Goal: Transaction & Acquisition: Purchase product/service

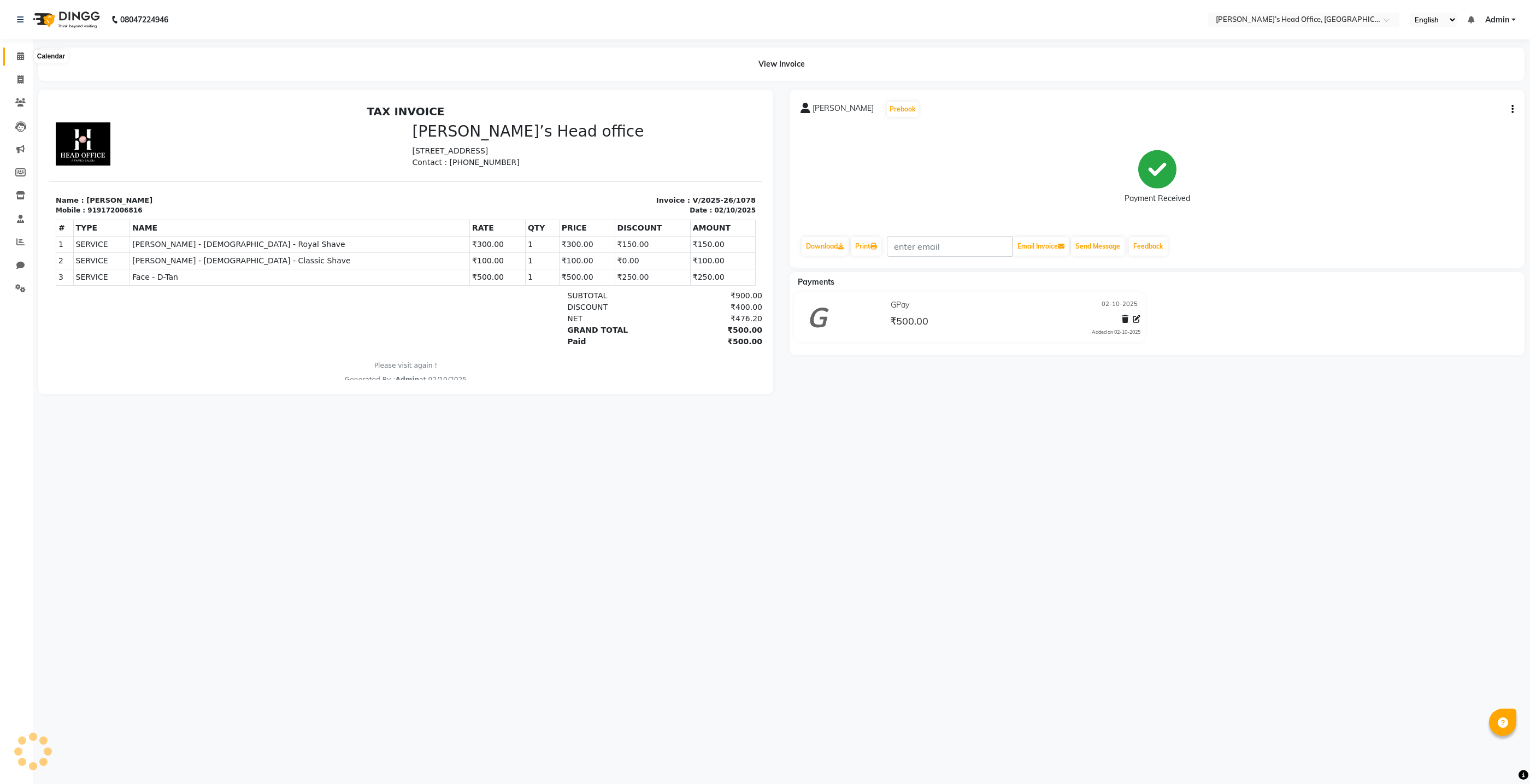
click at [18, 55] on icon at bounding box center [21, 56] width 7 height 8
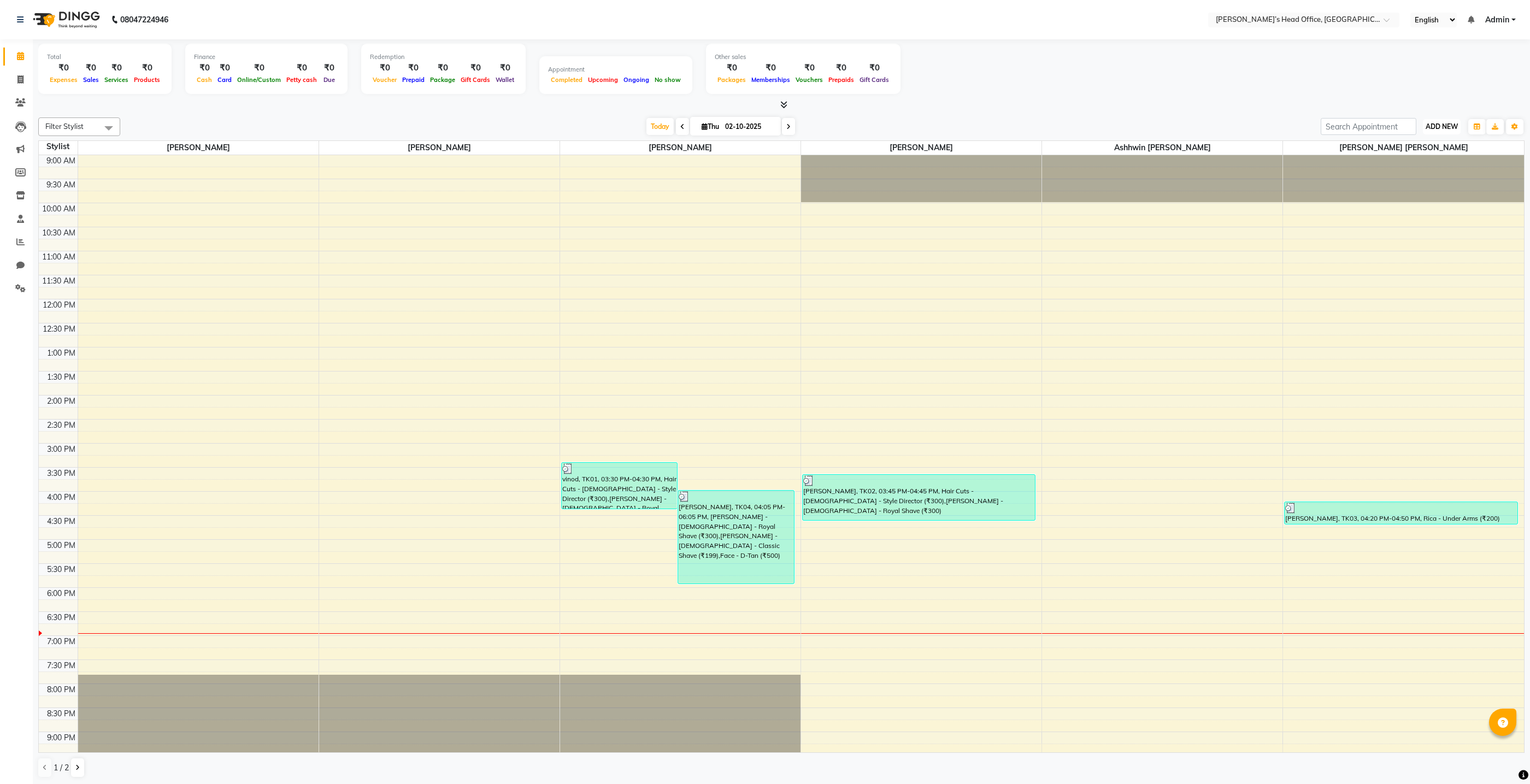
click at [1431, 132] on button "ADD NEW Toggle Dropdown" at bounding box center [1442, 127] width 37 height 15
click at [1409, 163] on link "Add Invoice" at bounding box center [1417, 161] width 86 height 14
select select "service"
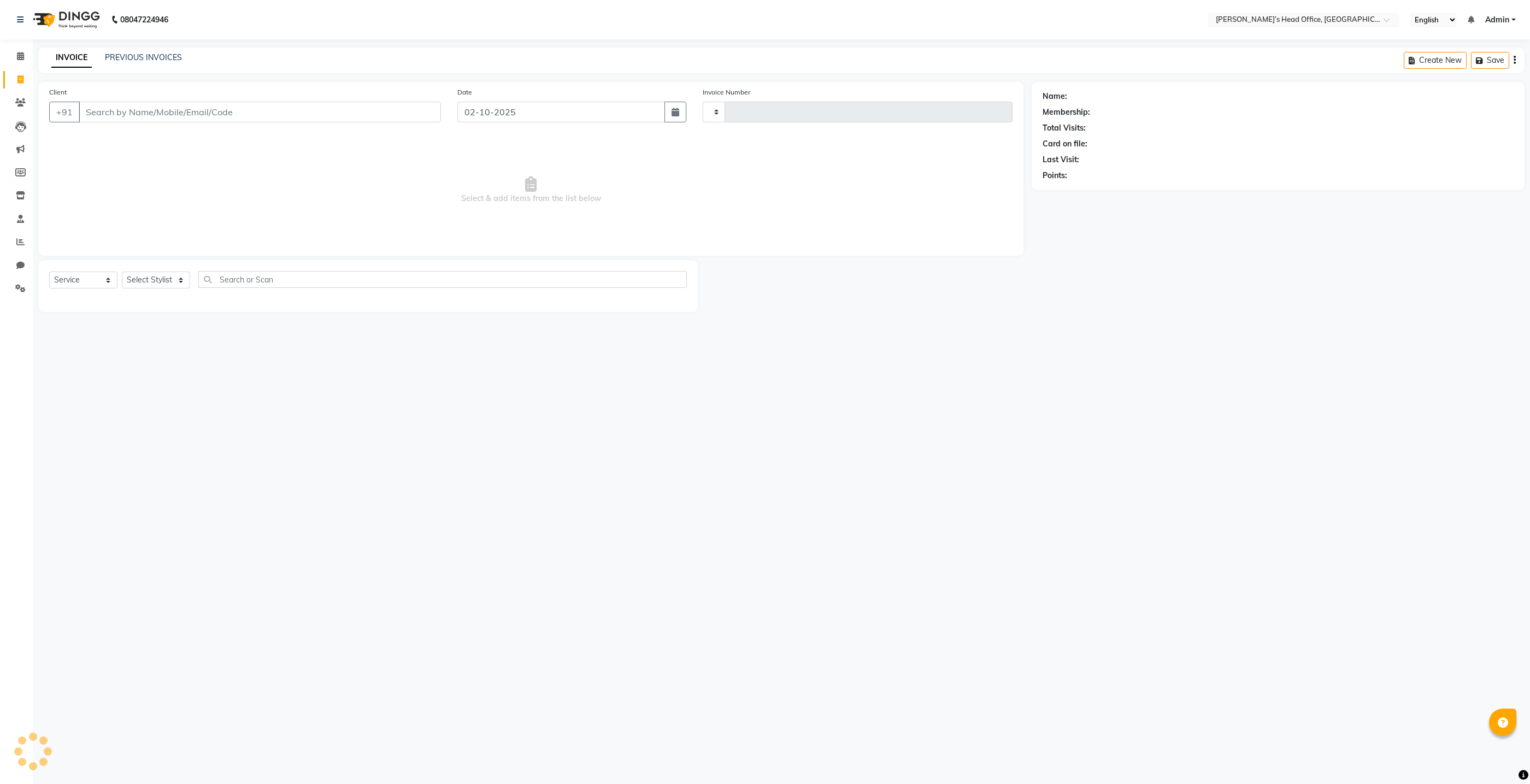
type input "1079"
select select "7682"
click at [363, 110] on input "Client" at bounding box center [260, 112] width 362 height 21
type input "936610912"
click at [403, 117] on span "Add Client" at bounding box center [413, 112] width 43 height 11
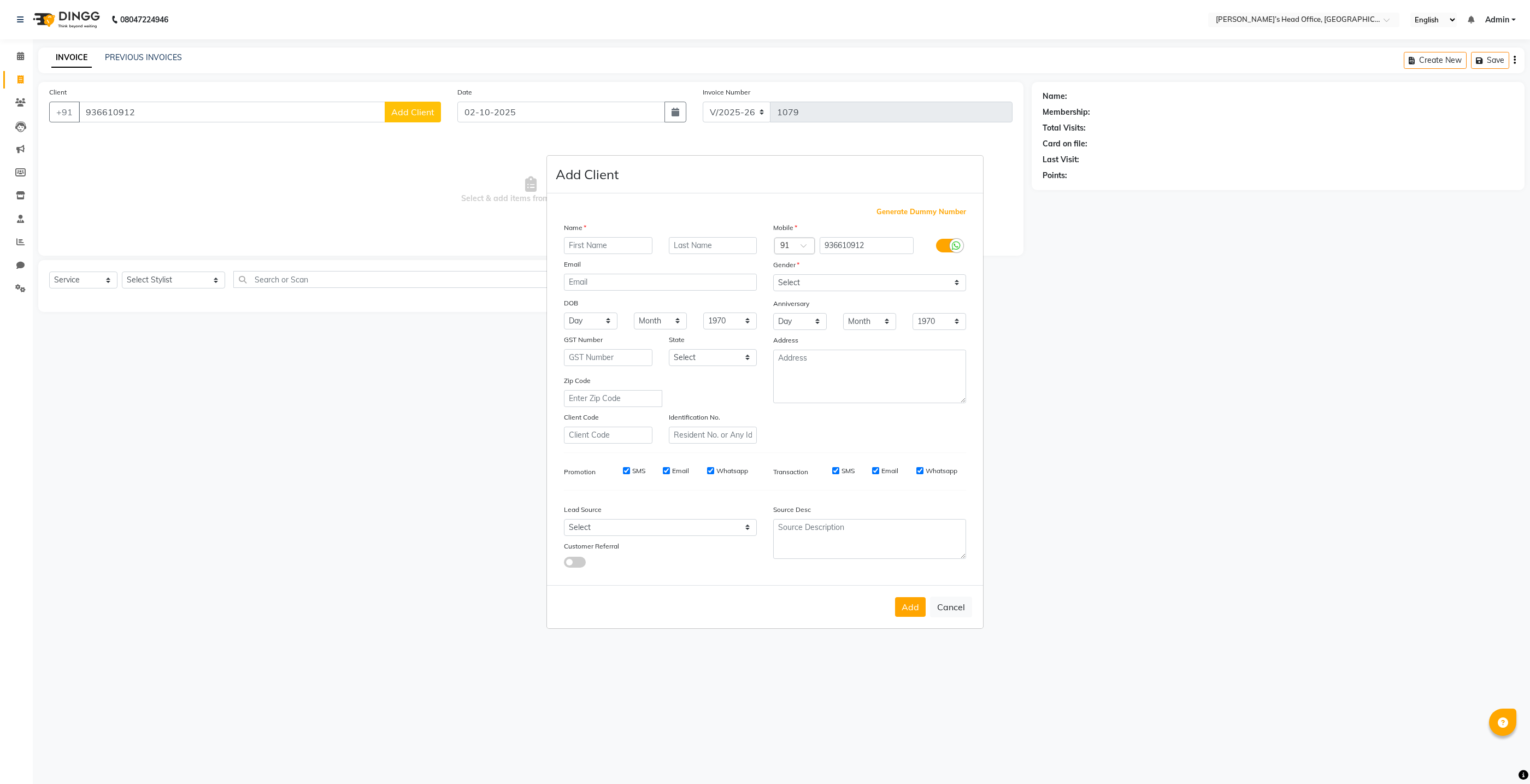
click at [581, 250] on input "text" at bounding box center [608, 245] width 88 height 17
type input "i"
type input "[PERSON_NAME]"
click at [820, 279] on select "Select Male Female Other Prefer Not To Say" at bounding box center [870, 283] width 193 height 17
select select "female"
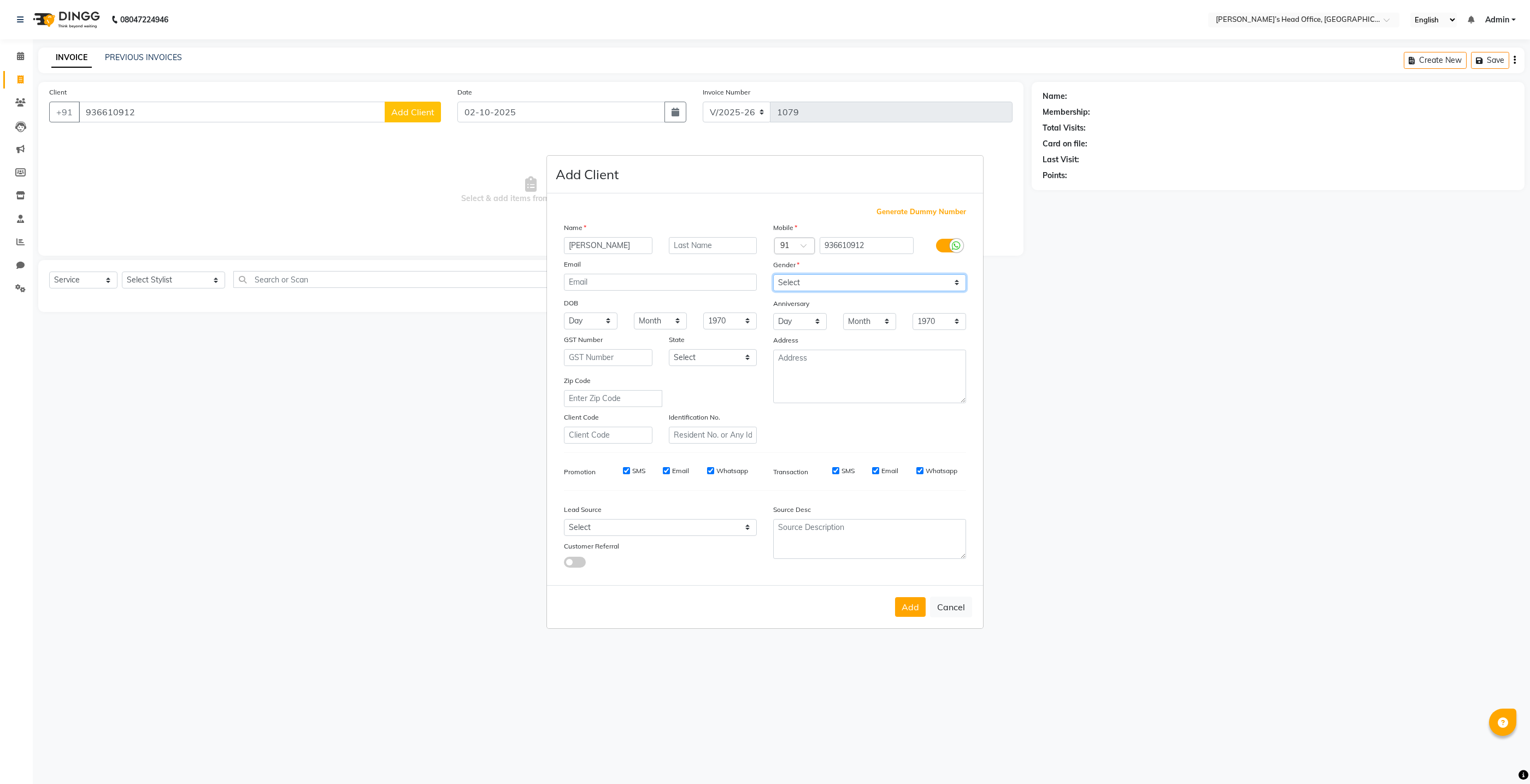
click at [773, 274] on select "Select Male Female Other Prefer Not To Say" at bounding box center [870, 283] width 193 height 17
click at [615, 527] on select "Select Walk-in Referral Internet Friend Word of Mouth Advertisement Facebook Ju…" at bounding box center [660, 527] width 193 height 17
select select "51859"
click at [564, 520] on select "Select Walk-in Referral Internet Friend Word of Mouth Advertisement Facebook Ju…" at bounding box center [660, 527] width 193 height 17
click at [198, 277] on ngb-modal-window "Add Client Generate Dummy Number Name kim Email DOB Day 01 02 03 04 05 06 07 08…" at bounding box center [765, 392] width 1530 height 784
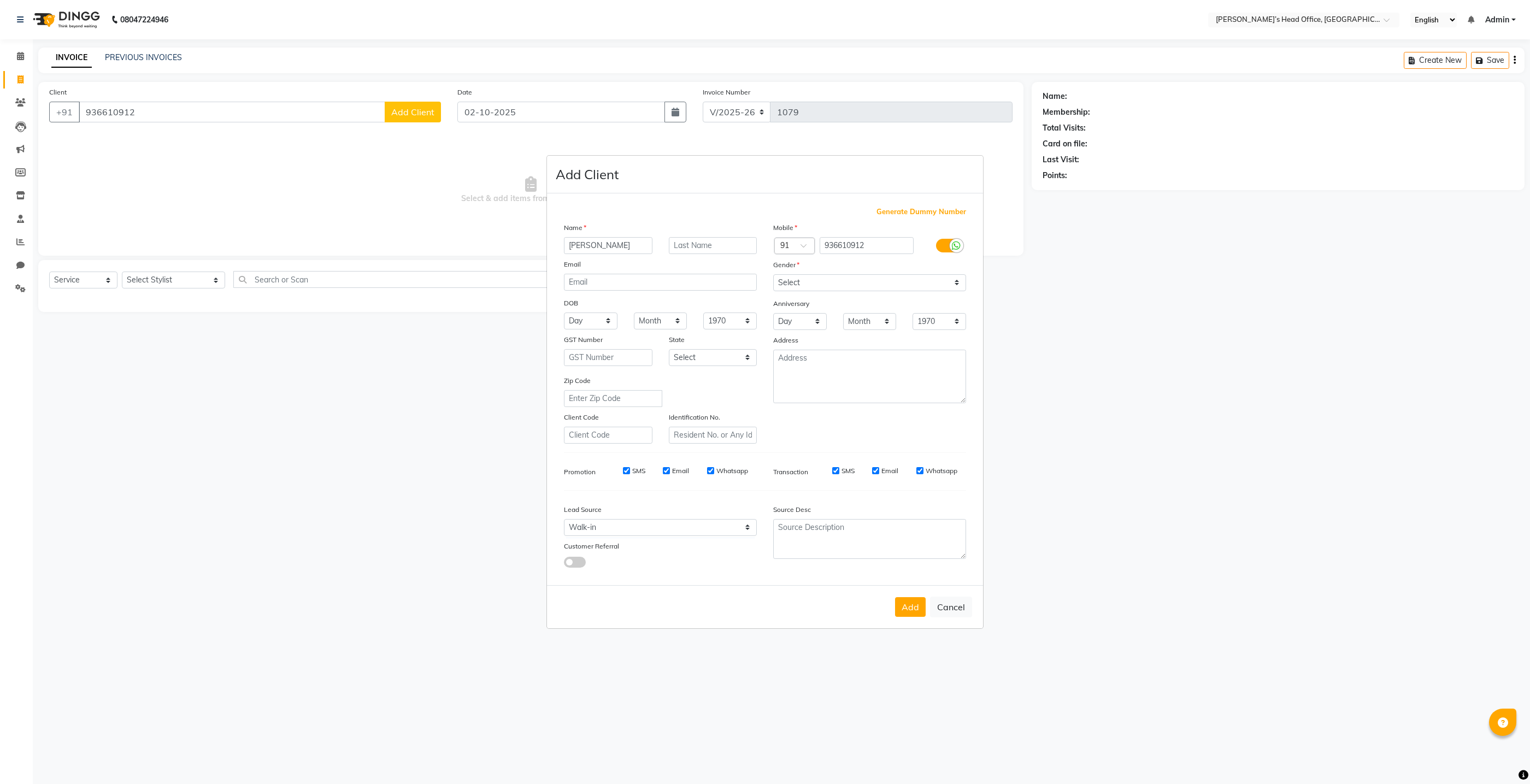
click at [195, 282] on ngb-modal-window "Add Client Generate Dummy Number Name kim Email DOB Day 01 02 03 04 05 06 07 08…" at bounding box center [765, 392] width 1530 height 784
click at [206, 283] on ngb-modal-window "Add Client Generate Dummy Number Name kim Email DOB Day 01 02 03 04 05 06 07 08…" at bounding box center [765, 392] width 1530 height 784
drag, startPoint x: 203, startPoint y: 282, endPoint x: 243, endPoint y: 295, distance: 42.1
click at [216, 284] on ngb-modal-window "Add Client Generate Dummy Number Name kim Email DOB Day 01 02 03 04 05 06 07 08…" at bounding box center [765, 392] width 1530 height 784
click at [915, 607] on button "Add" at bounding box center [911, 607] width 31 height 20
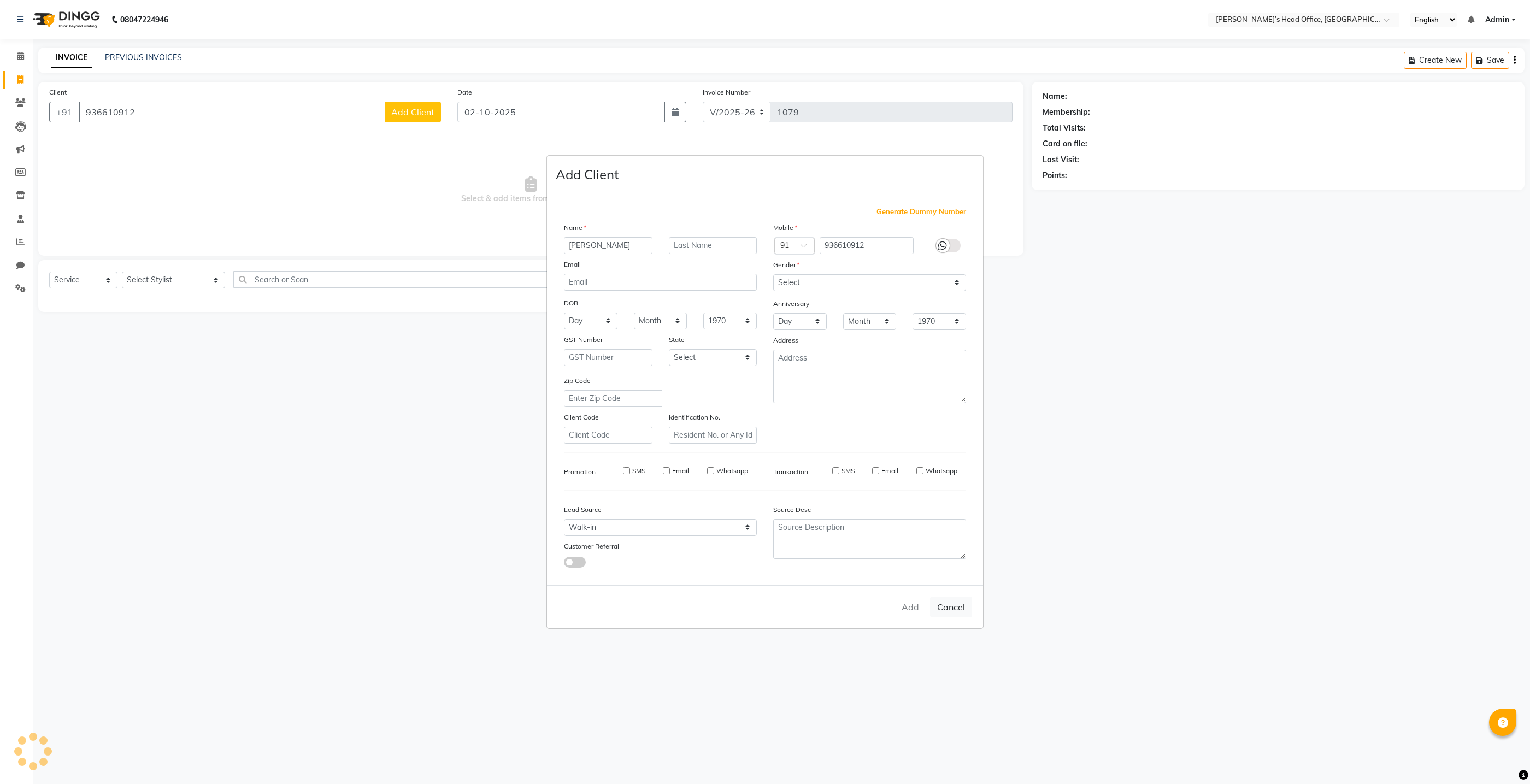
select select
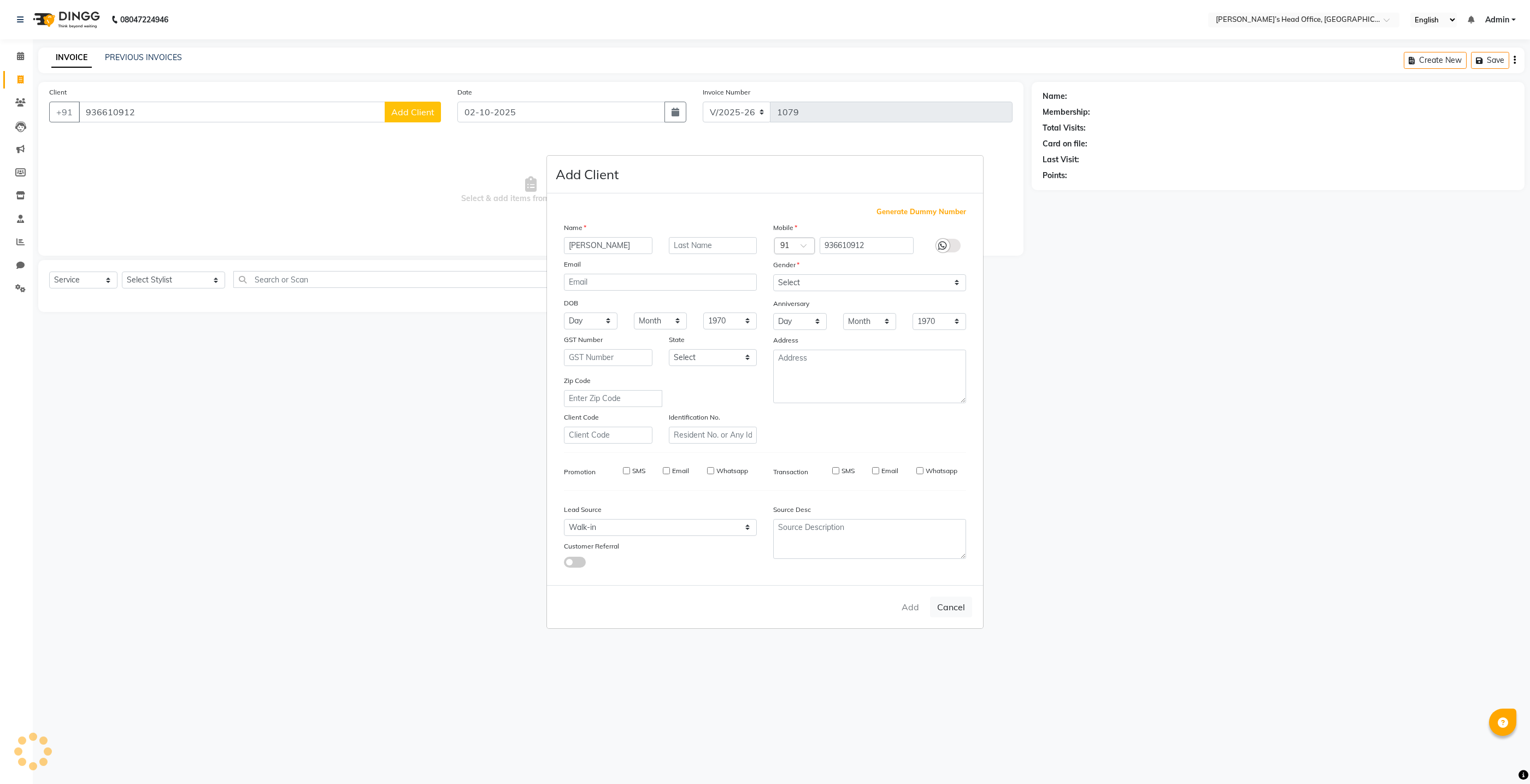
select select
checkbox input "false"
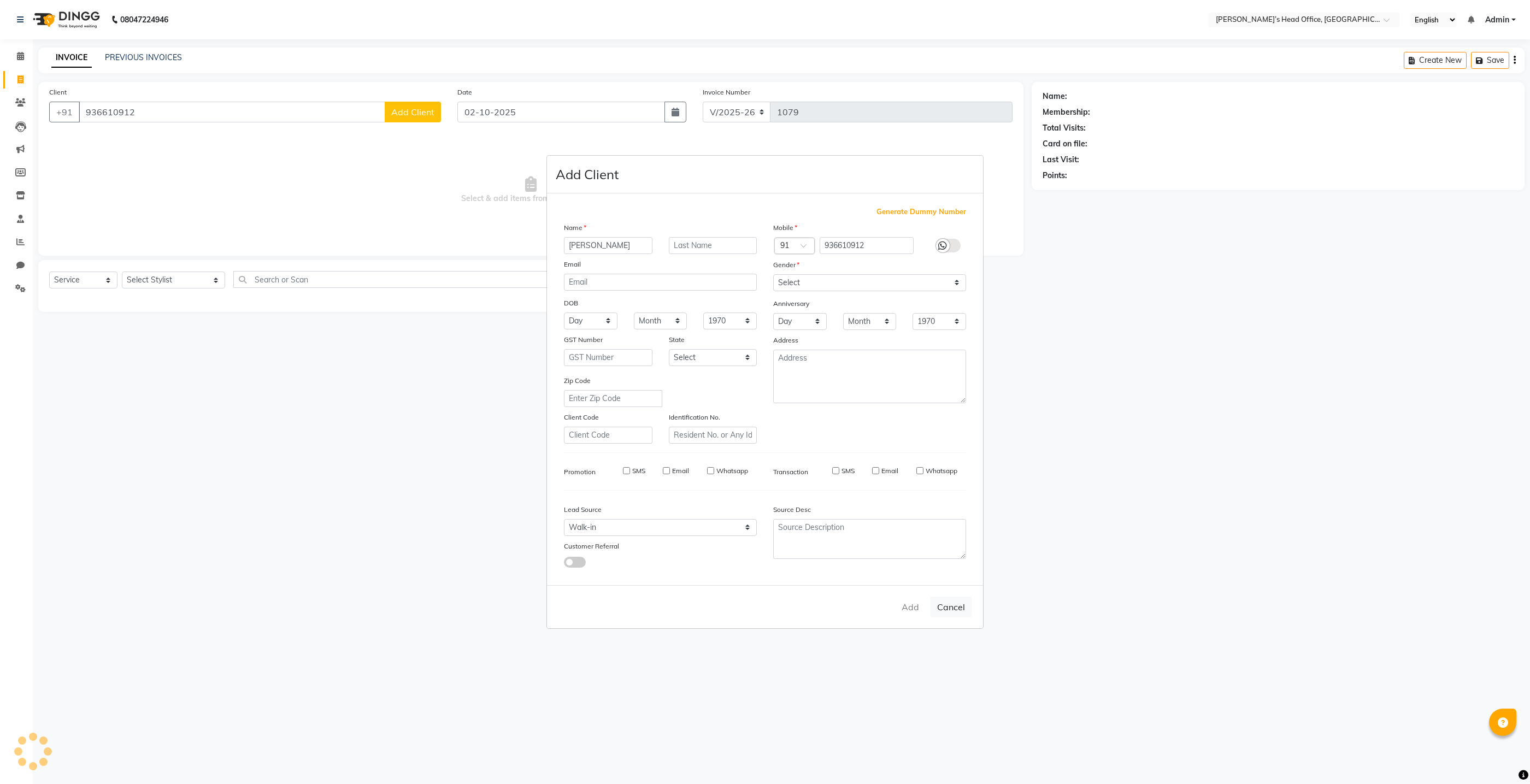
checkbox input "false"
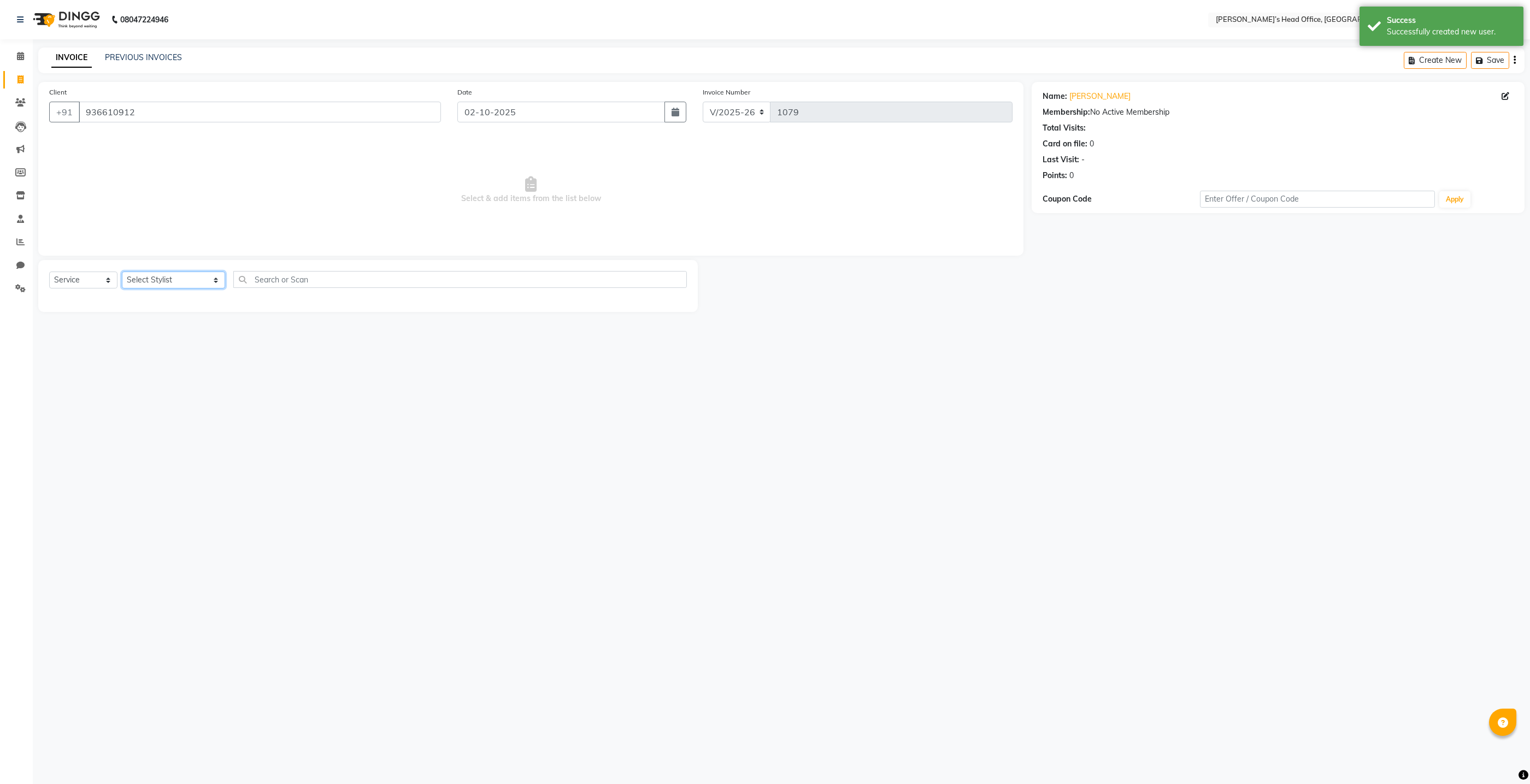
click at [178, 283] on select "Select Stylist ashhwin wagh hemangi yogendra chittoriya Ranjit sharma Rupali Ka…" at bounding box center [173, 280] width 103 height 17
select select "79775"
click at [122, 271] on select "Select Stylist ashhwin wagh hemangi yogendra chittoriya Ranjit sharma Rupali Ka…" at bounding box center [173, 280] width 103 height 17
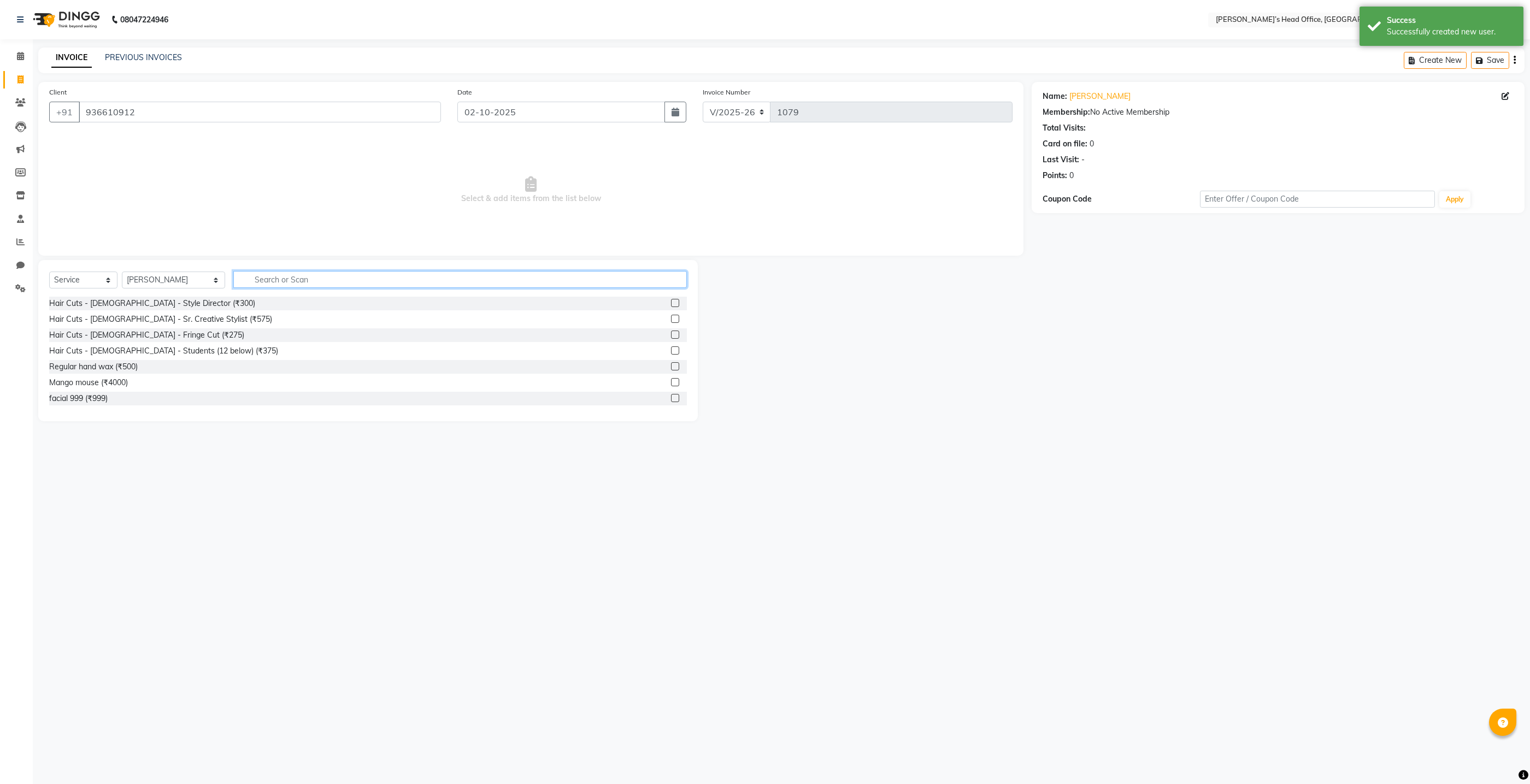
click at [257, 284] on input "text" at bounding box center [460, 279] width 454 height 17
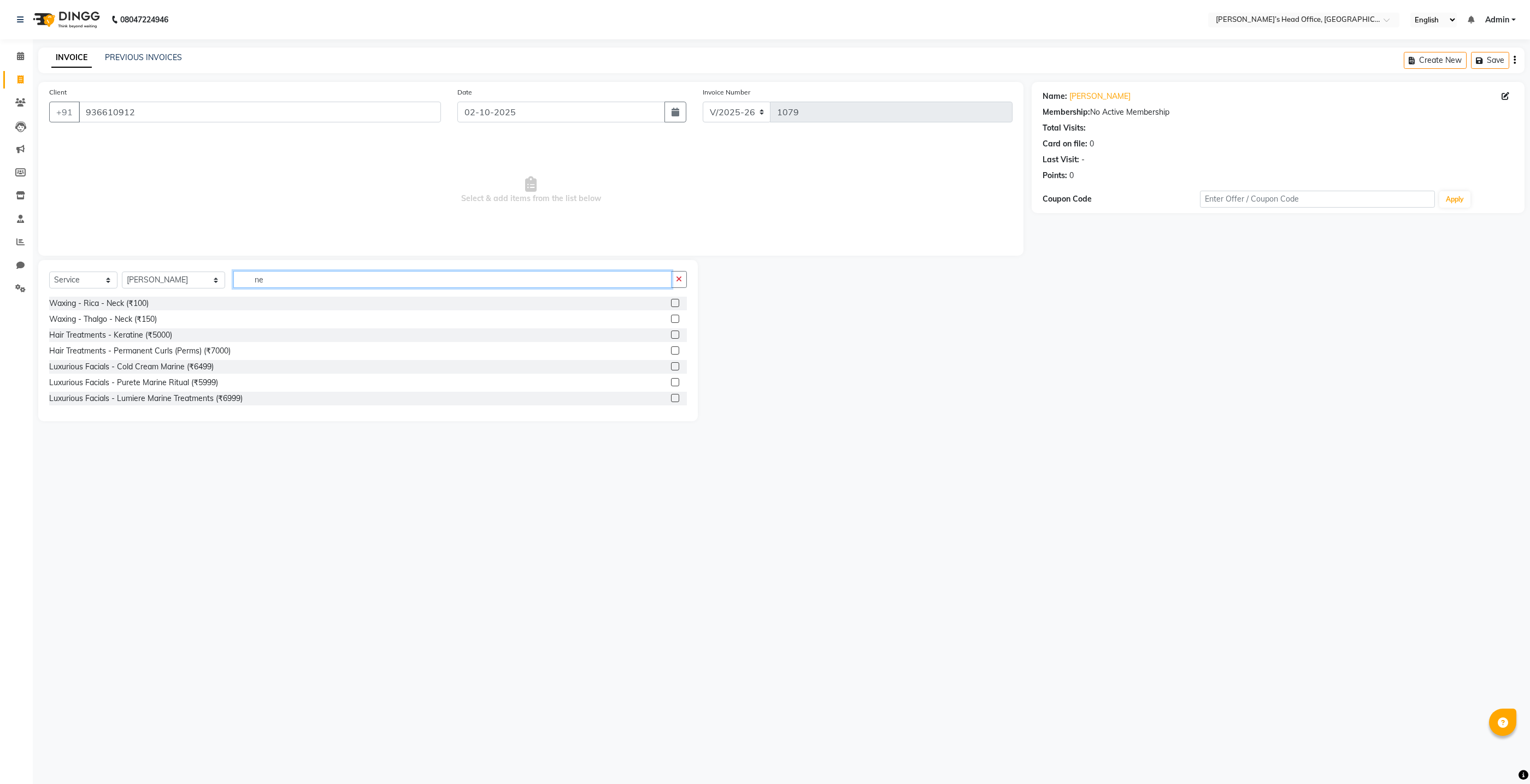
type input "n"
type input "boto"
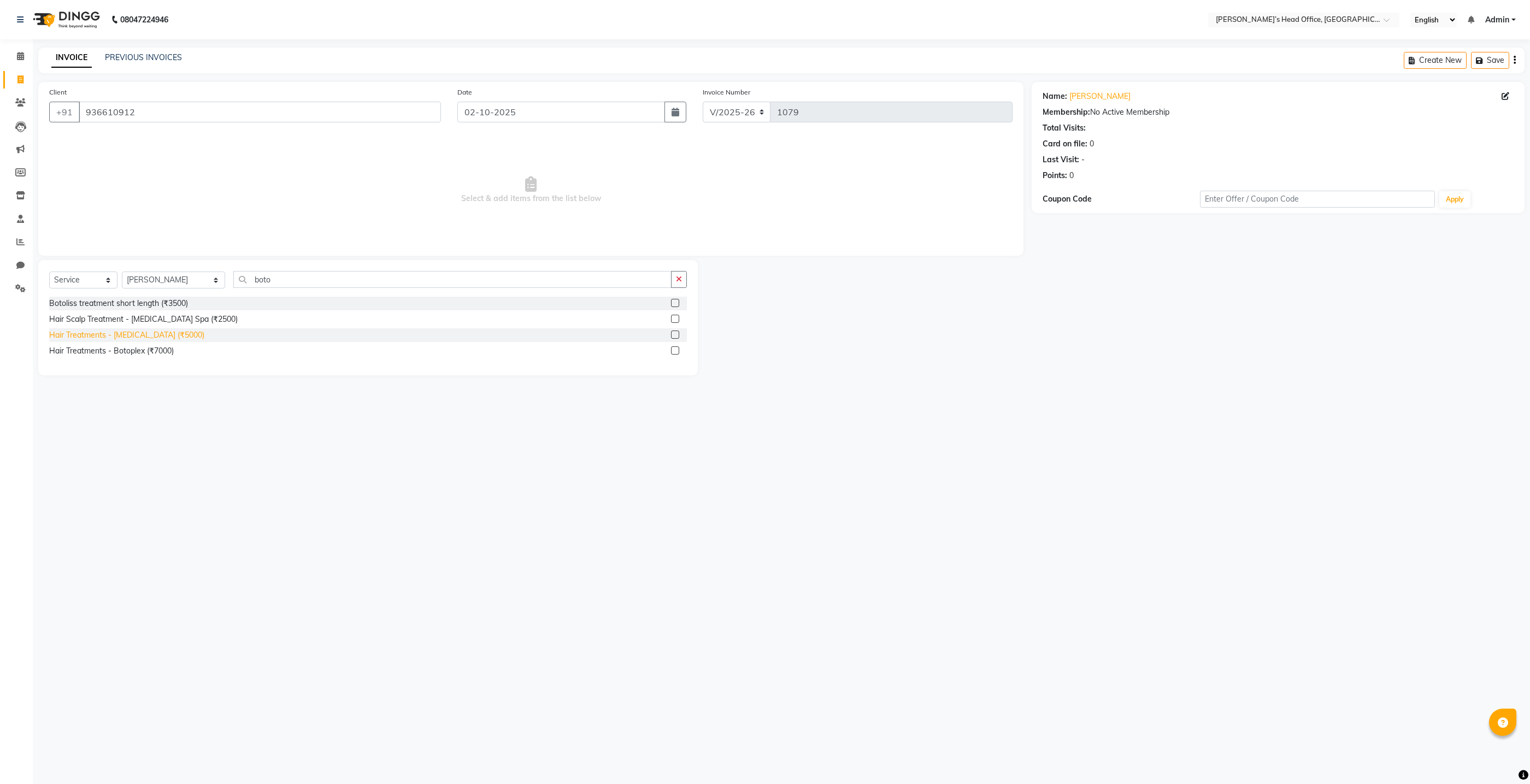
click at [121, 338] on div "Hair Treatments - [MEDICAL_DATA] (₹5000)" at bounding box center [127, 335] width 155 height 11
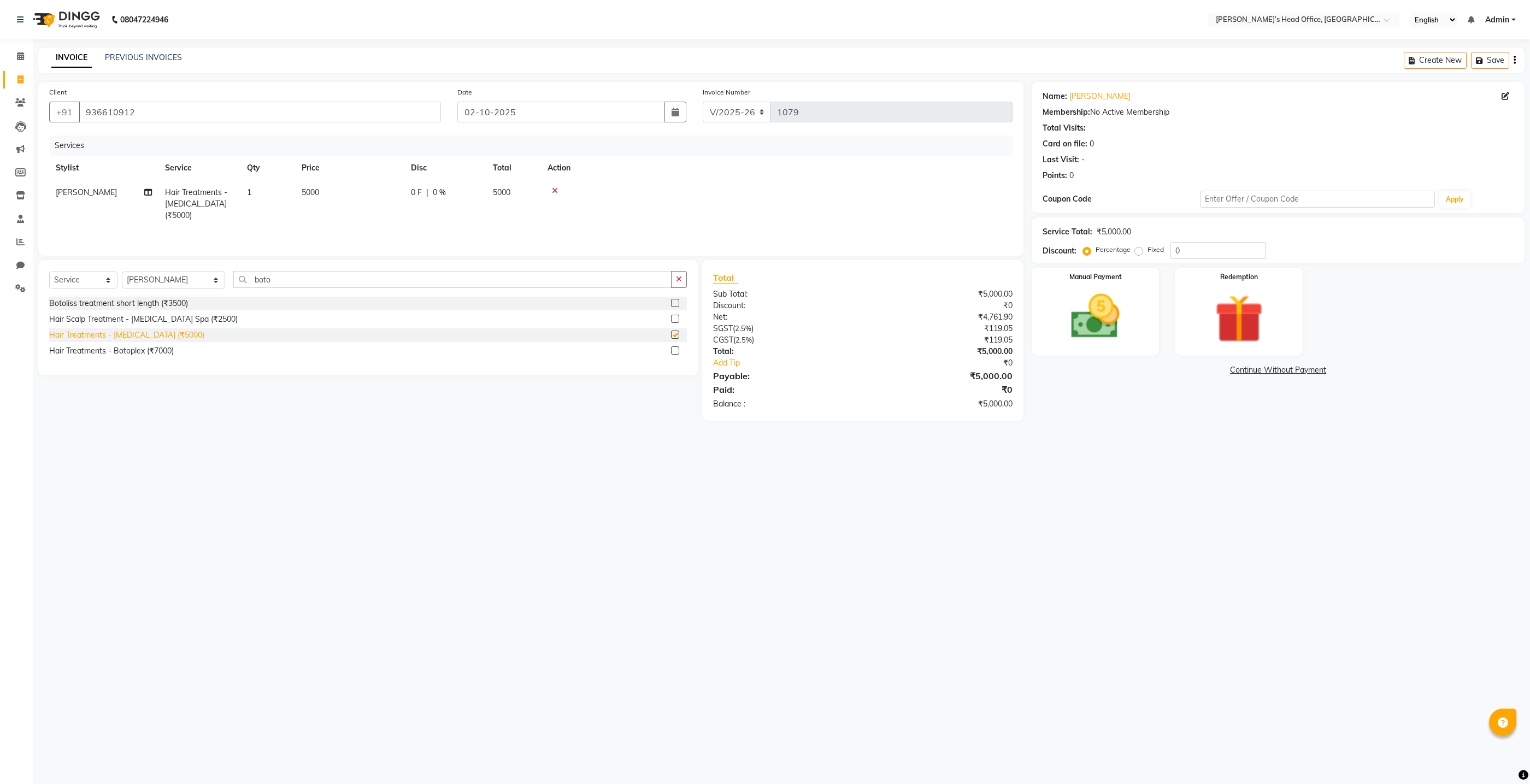
checkbox input "false"
click at [488, 263] on div "Select Service Product Membership Package Voucher Prepaid Gift Card Select Styl…" at bounding box center [368, 318] width 659 height 115
click at [504, 241] on div "Services Stylist Service Qty Price Disc Total Action Sameer Salmani Hair Treatm…" at bounding box center [531, 190] width 963 height 109
click at [1105, 328] on img at bounding box center [1096, 317] width 82 height 58
click at [1267, 371] on span "CASH" at bounding box center [1273, 371] width 24 height 12
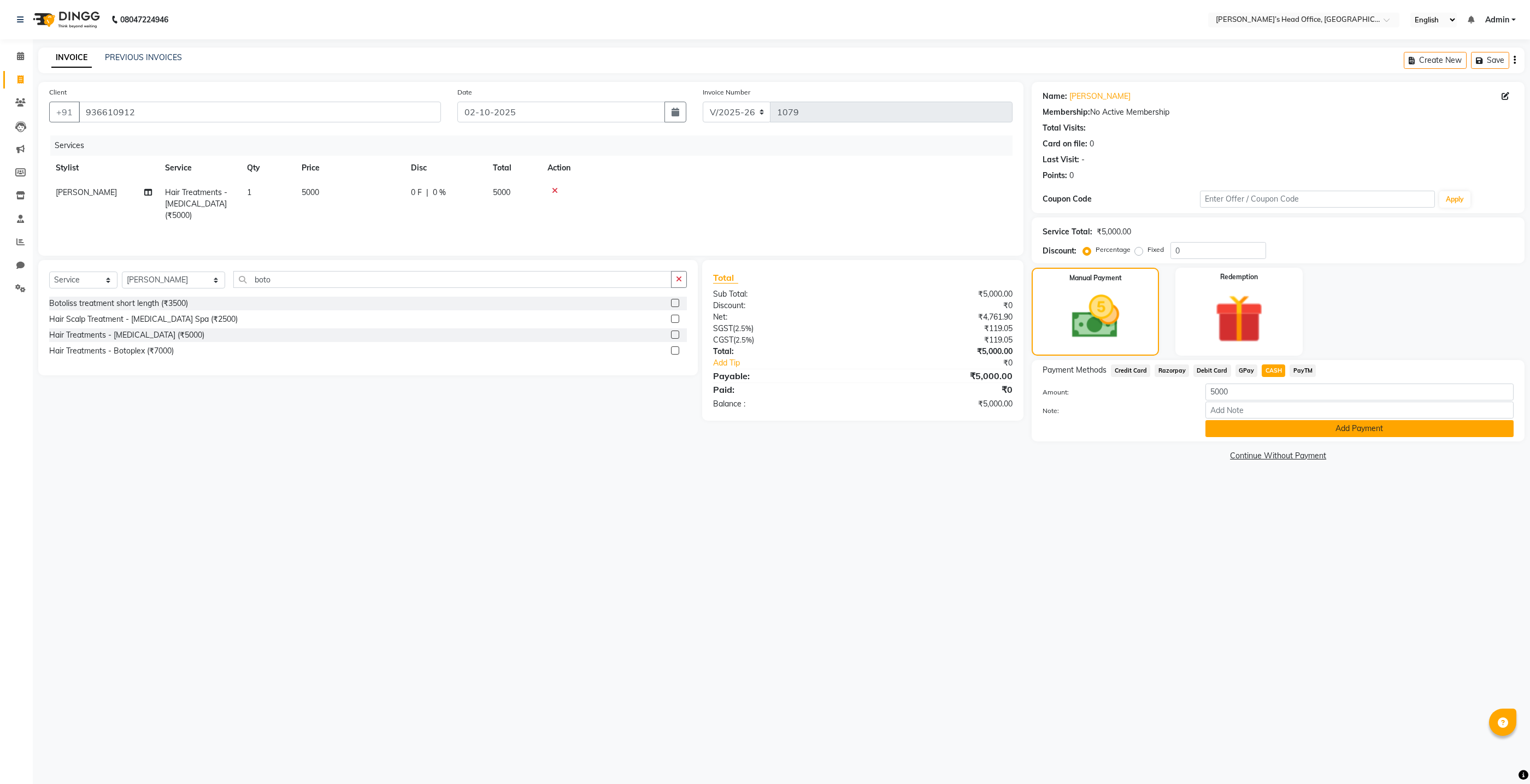
click at [1263, 432] on button "Add Payment" at bounding box center [1360, 428] width 308 height 17
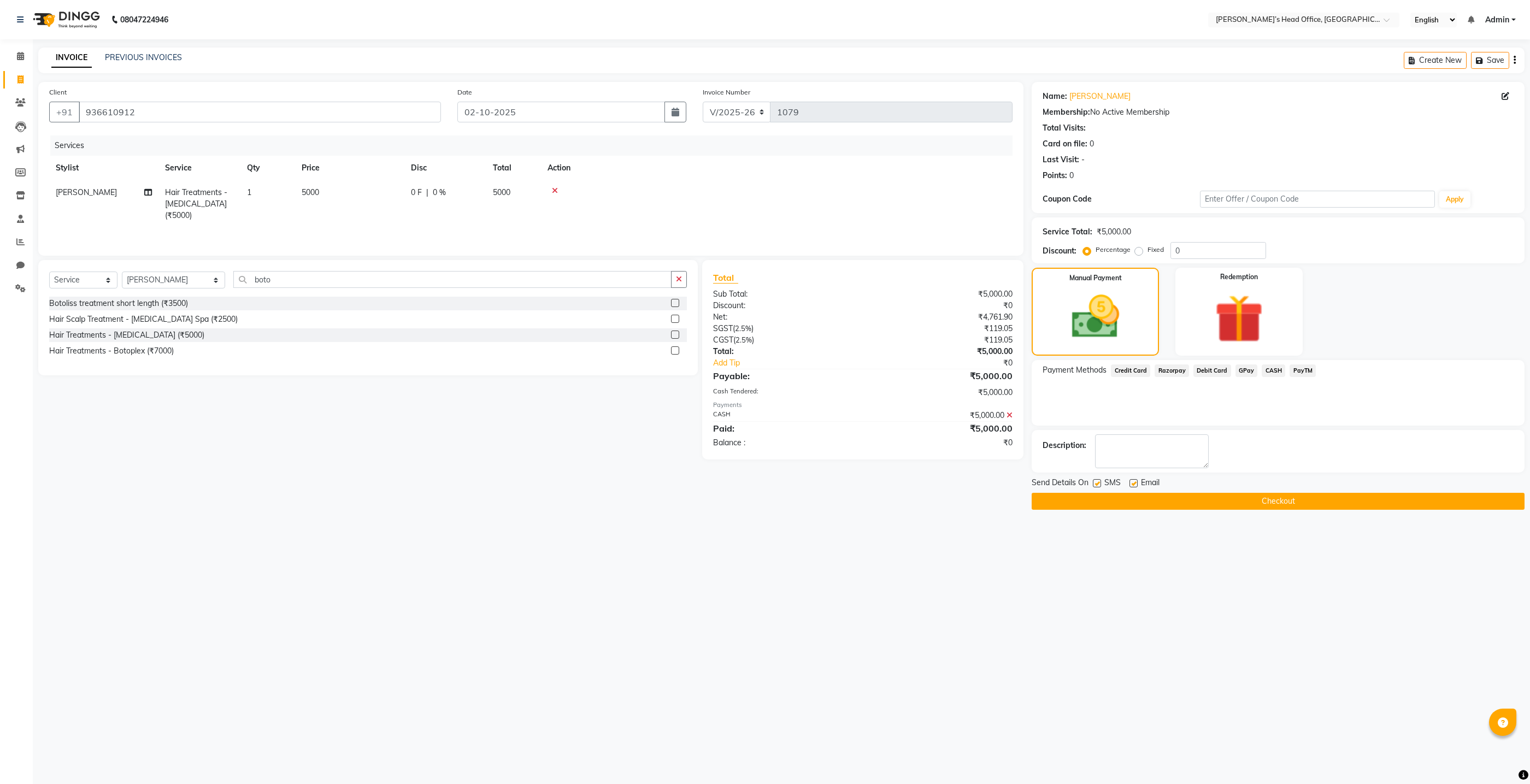
click at [1098, 482] on label at bounding box center [1097, 483] width 8 height 8
click at [1098, 482] on input "checkbox" at bounding box center [1096, 484] width 7 height 7
checkbox input "false"
click at [1134, 482] on label at bounding box center [1134, 483] width 8 height 8
click at [1134, 482] on input "checkbox" at bounding box center [1133, 484] width 7 height 7
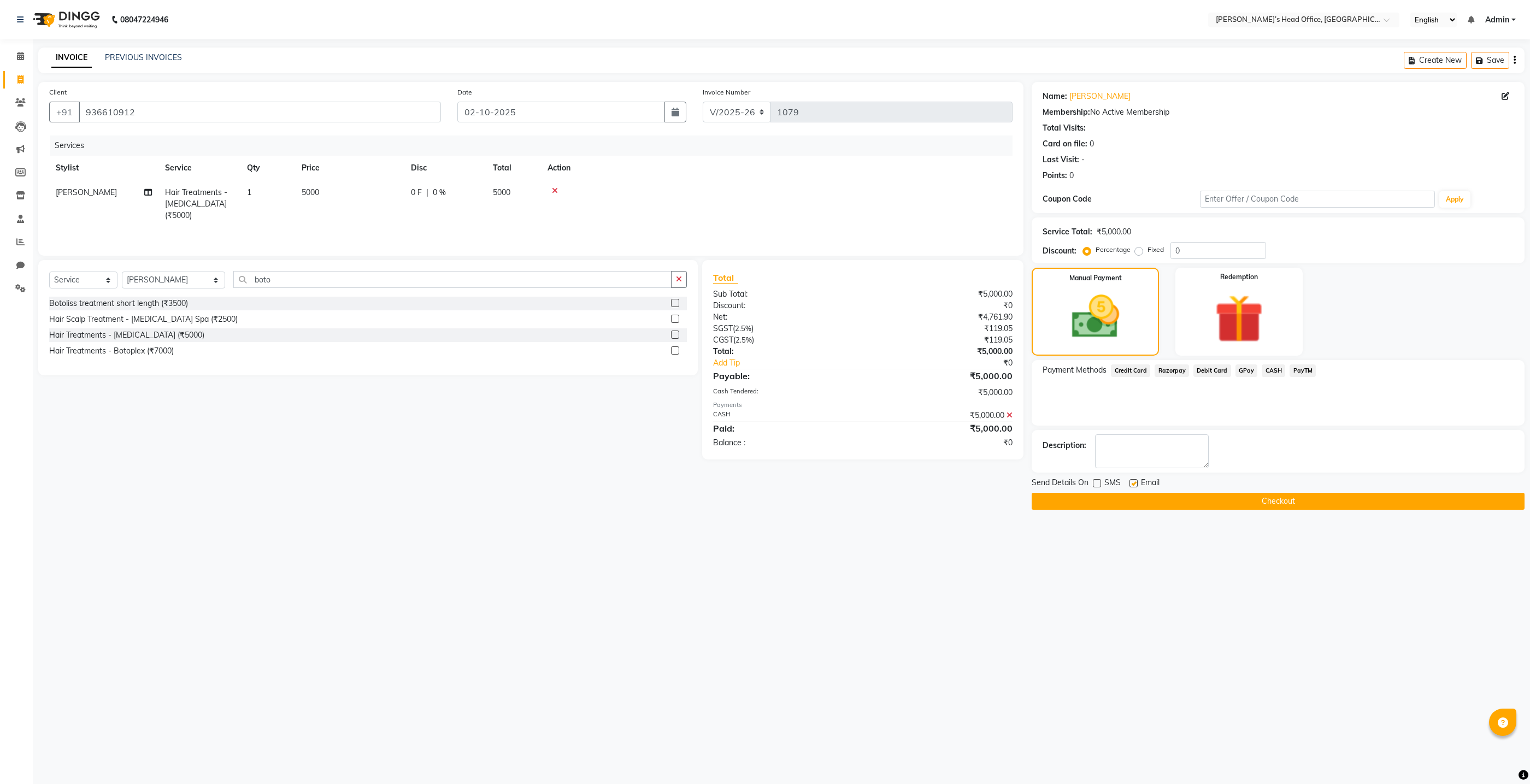
checkbox input "false"
click at [1135, 502] on button "Checkout" at bounding box center [1278, 501] width 493 height 17
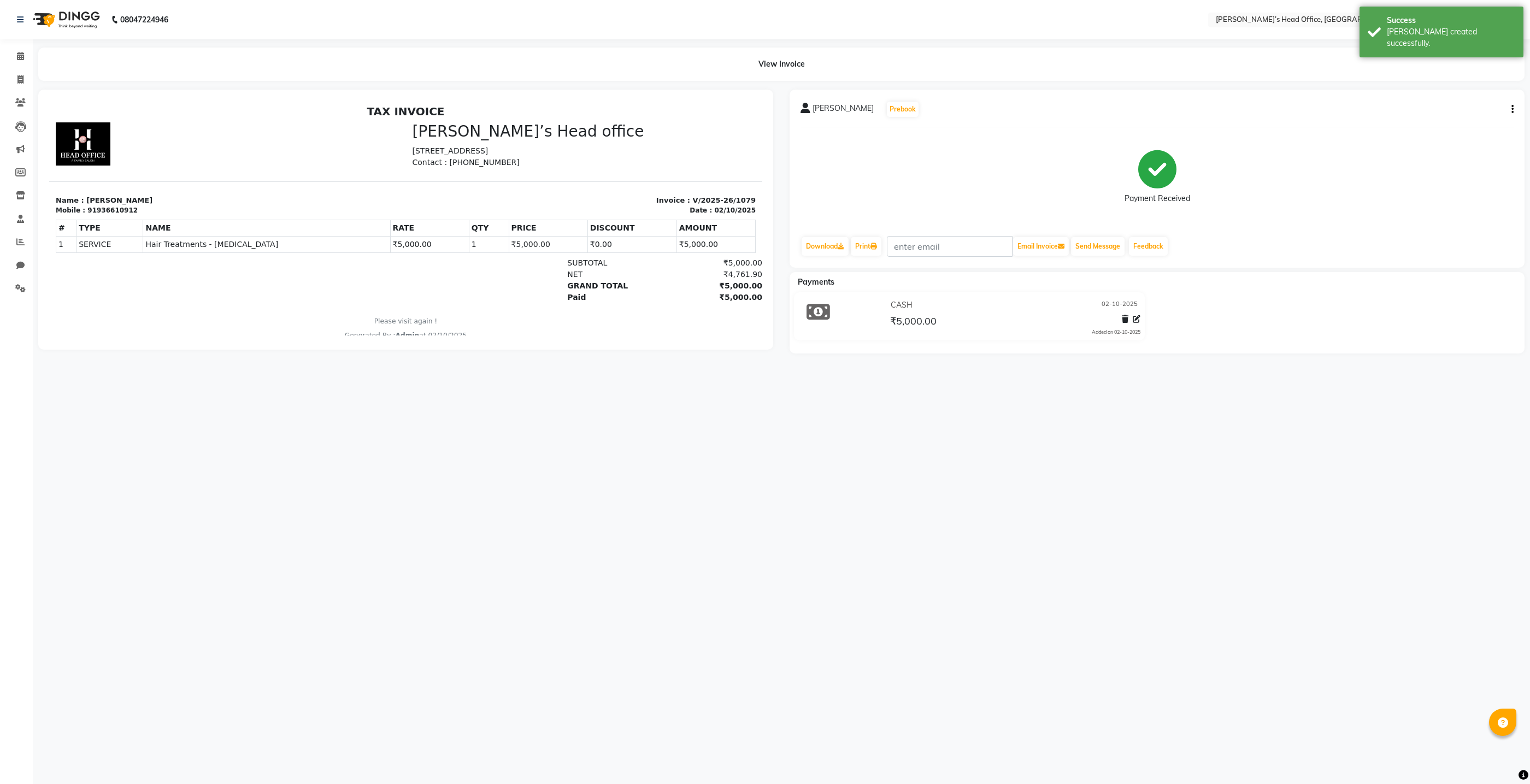
scroll to position [1, 0]
click at [16, 59] on span at bounding box center [20, 56] width 19 height 12
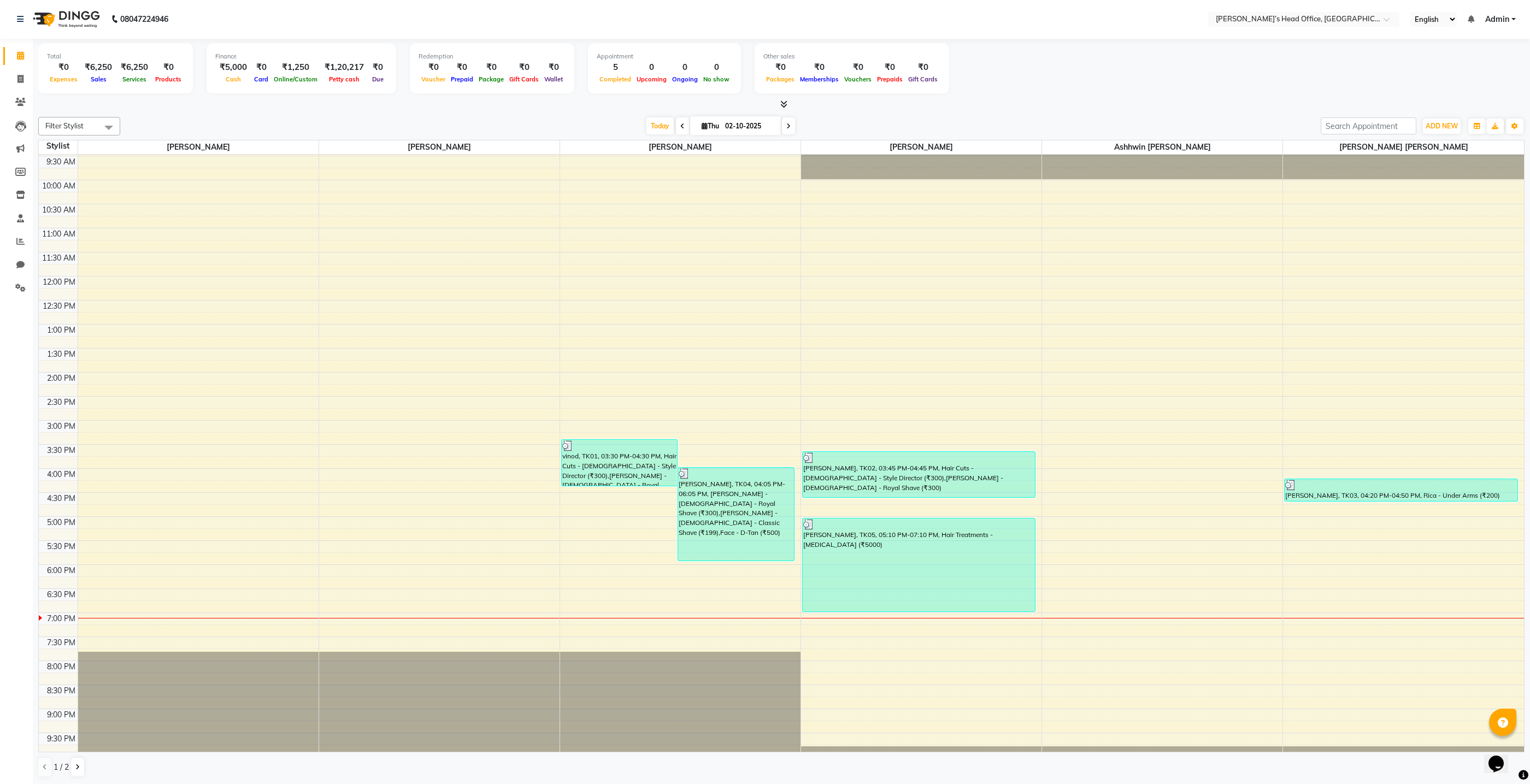
scroll to position [23, 0]
click at [23, 82] on span at bounding box center [20, 79] width 19 height 12
select select "7682"
select select "service"
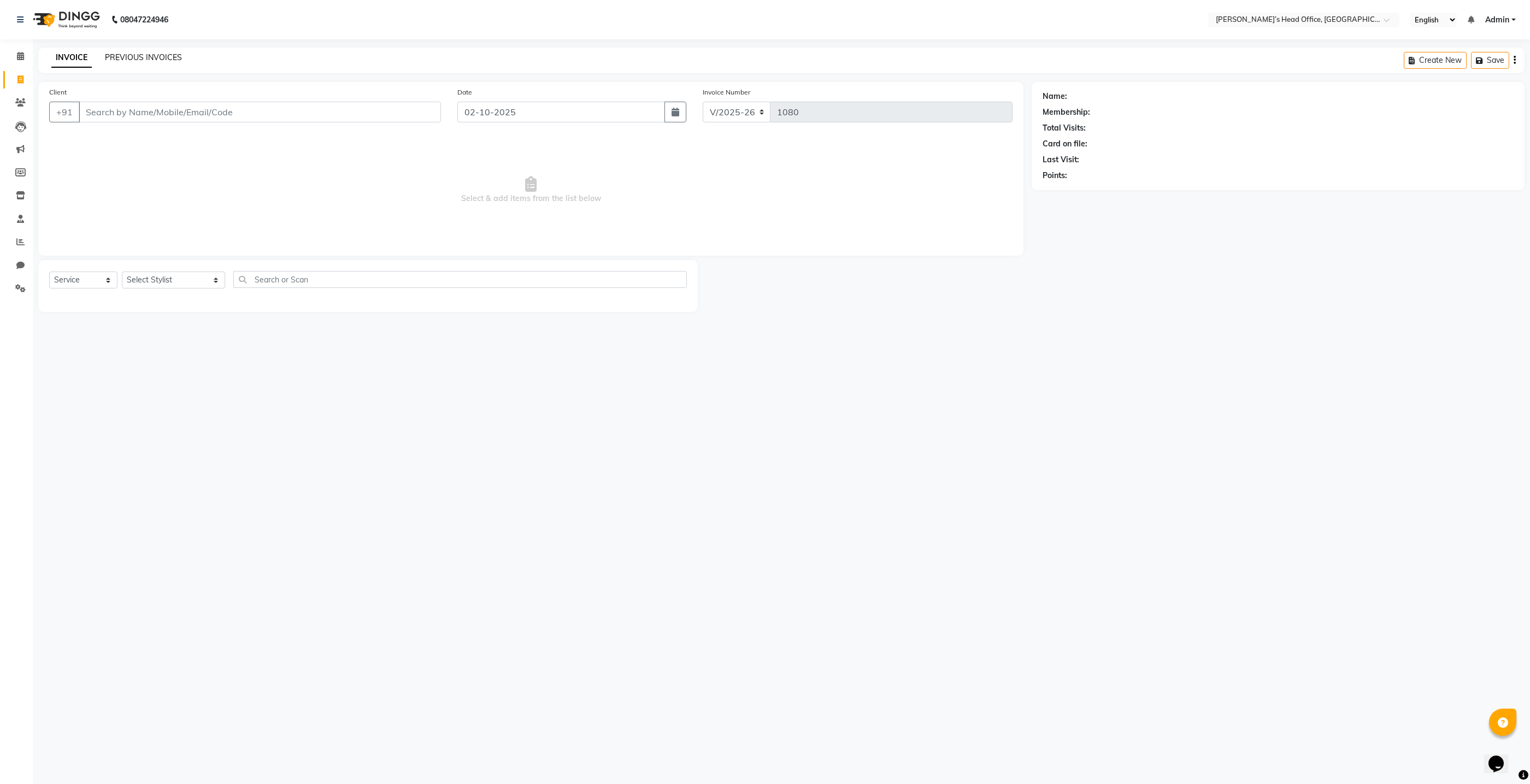
click at [150, 58] on link "PREVIOUS INVOICES" at bounding box center [144, 57] width 77 height 10
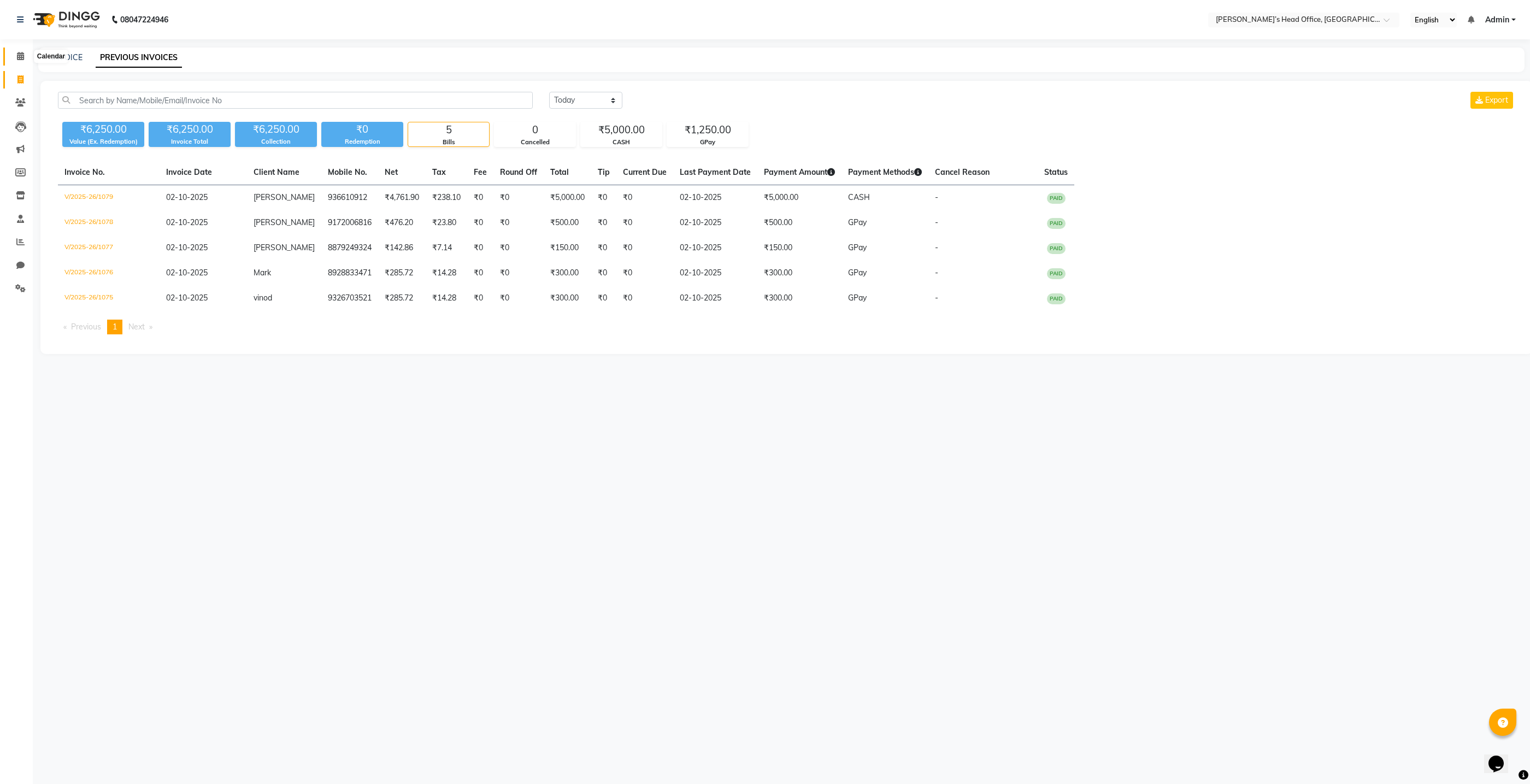
click at [17, 59] on icon at bounding box center [21, 56] width 7 height 8
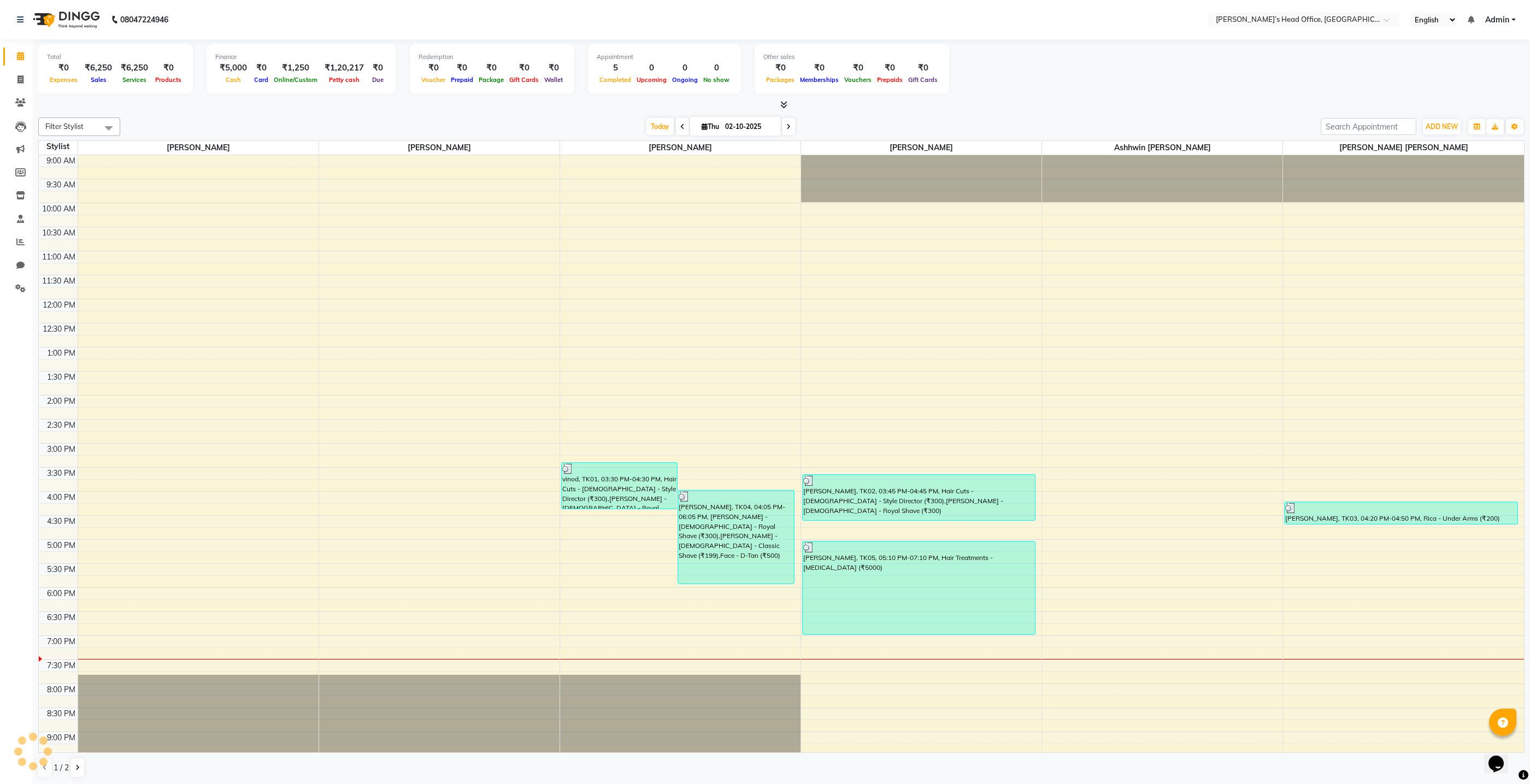
scroll to position [43, 0]
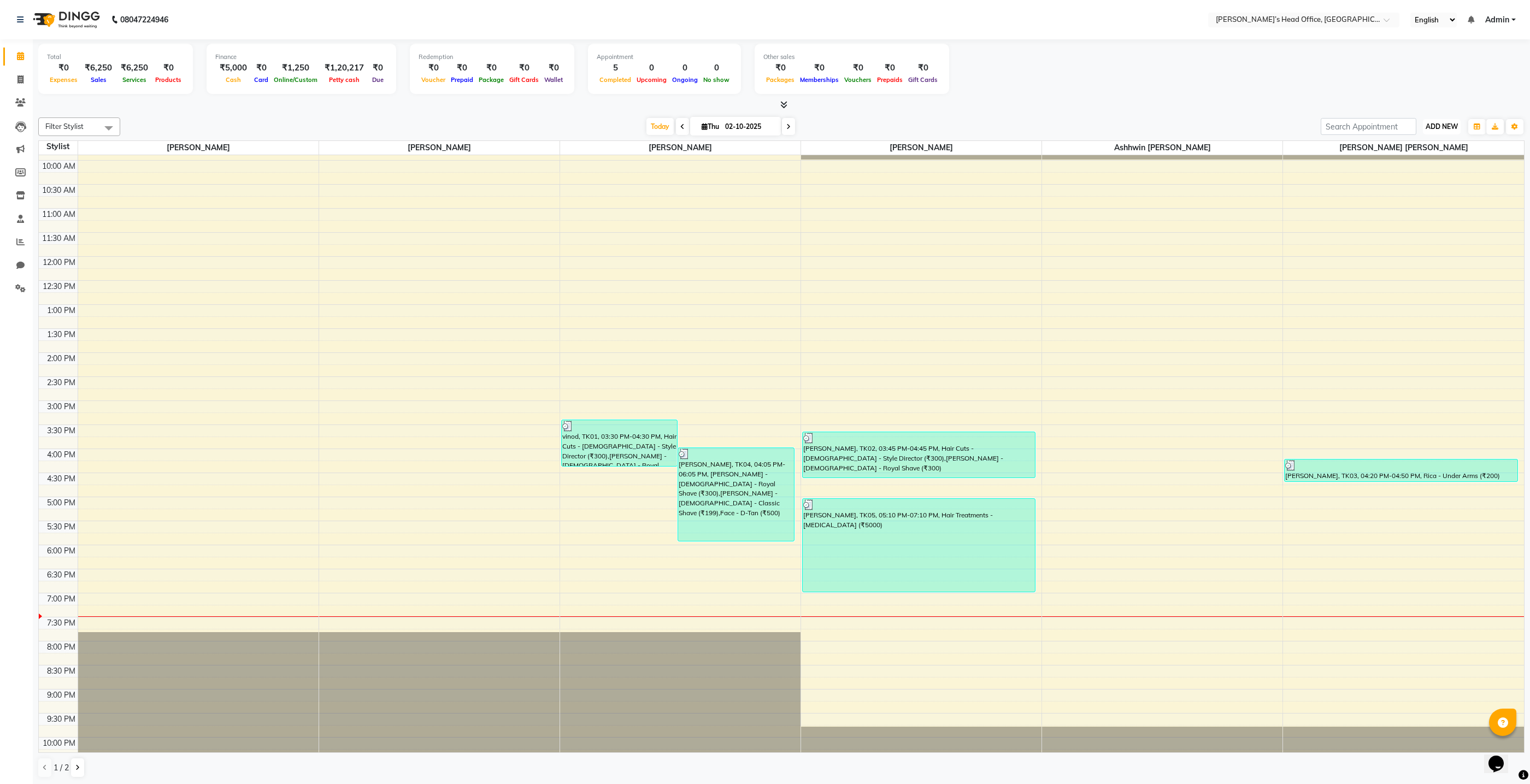
click at [1434, 128] on span "ADD NEW" at bounding box center [1442, 127] width 32 height 8
click at [1408, 162] on link "Add Invoice" at bounding box center [1417, 161] width 86 height 14
select select "7682"
select select "service"
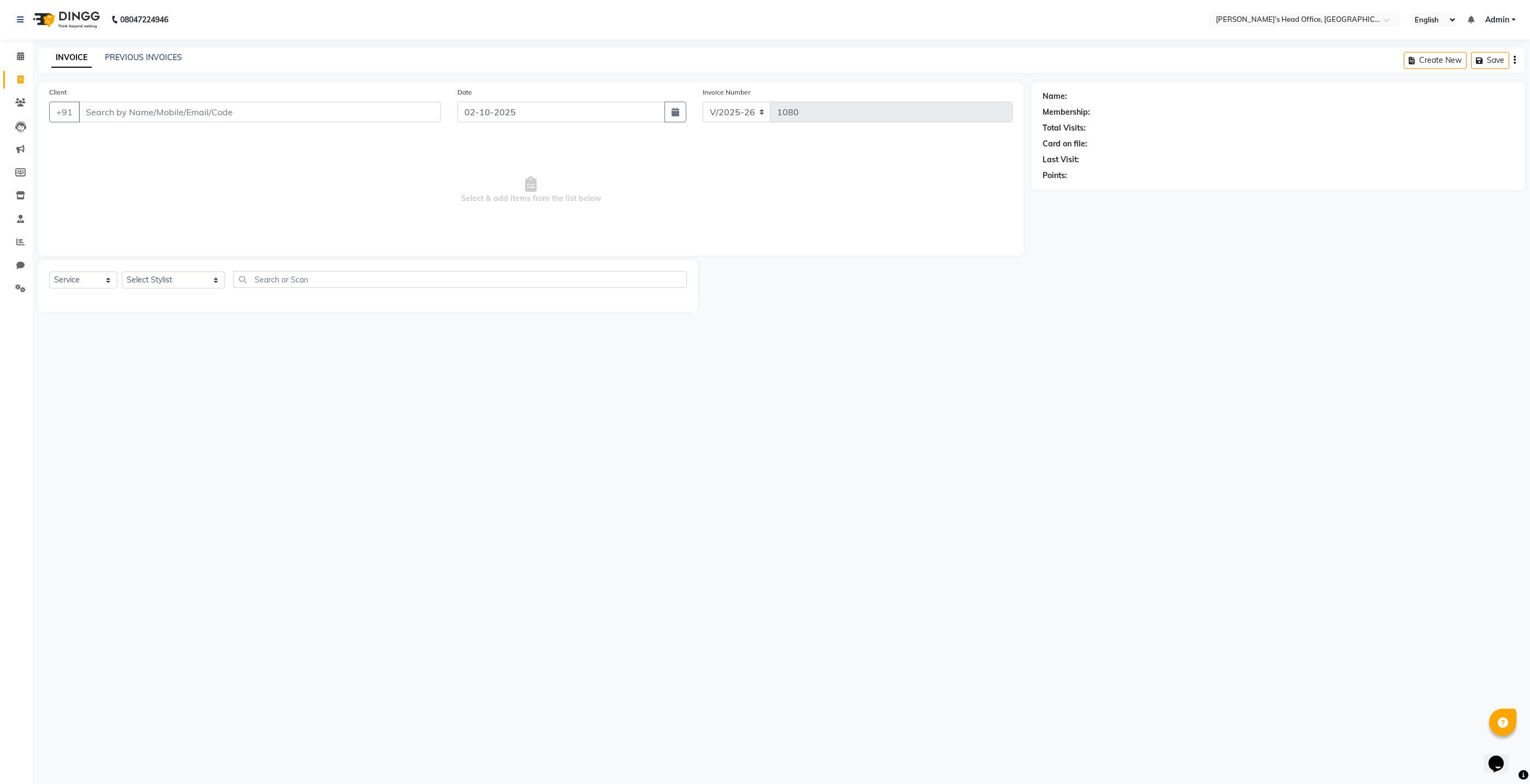
click at [361, 113] on input "Client" at bounding box center [260, 112] width 362 height 21
type input "8806790935"
click at [170, 137] on ngb-highlight "880679093 5" at bounding box center [192, 137] width 57 height 11
click at [142, 284] on select "Select Stylist ashhwin wagh hemangi yogendra chittoriya Ranjit sharma Rupali Ka…" at bounding box center [173, 280] width 103 height 17
select select "68041"
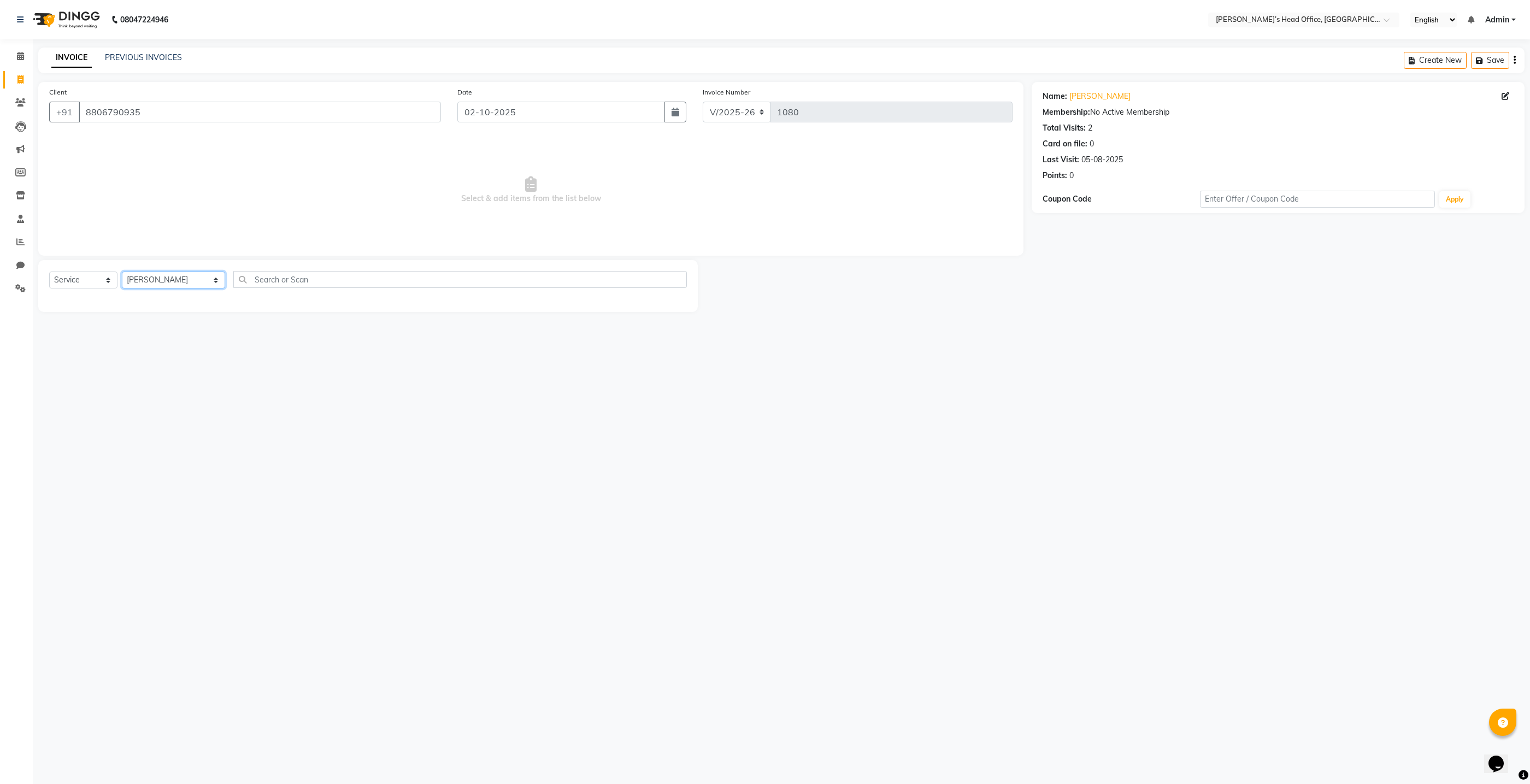
click at [122, 271] on select "Select Stylist ashhwin wagh hemangi yogendra chittoriya Ranjit sharma Rupali Ka…" at bounding box center [173, 280] width 103 height 17
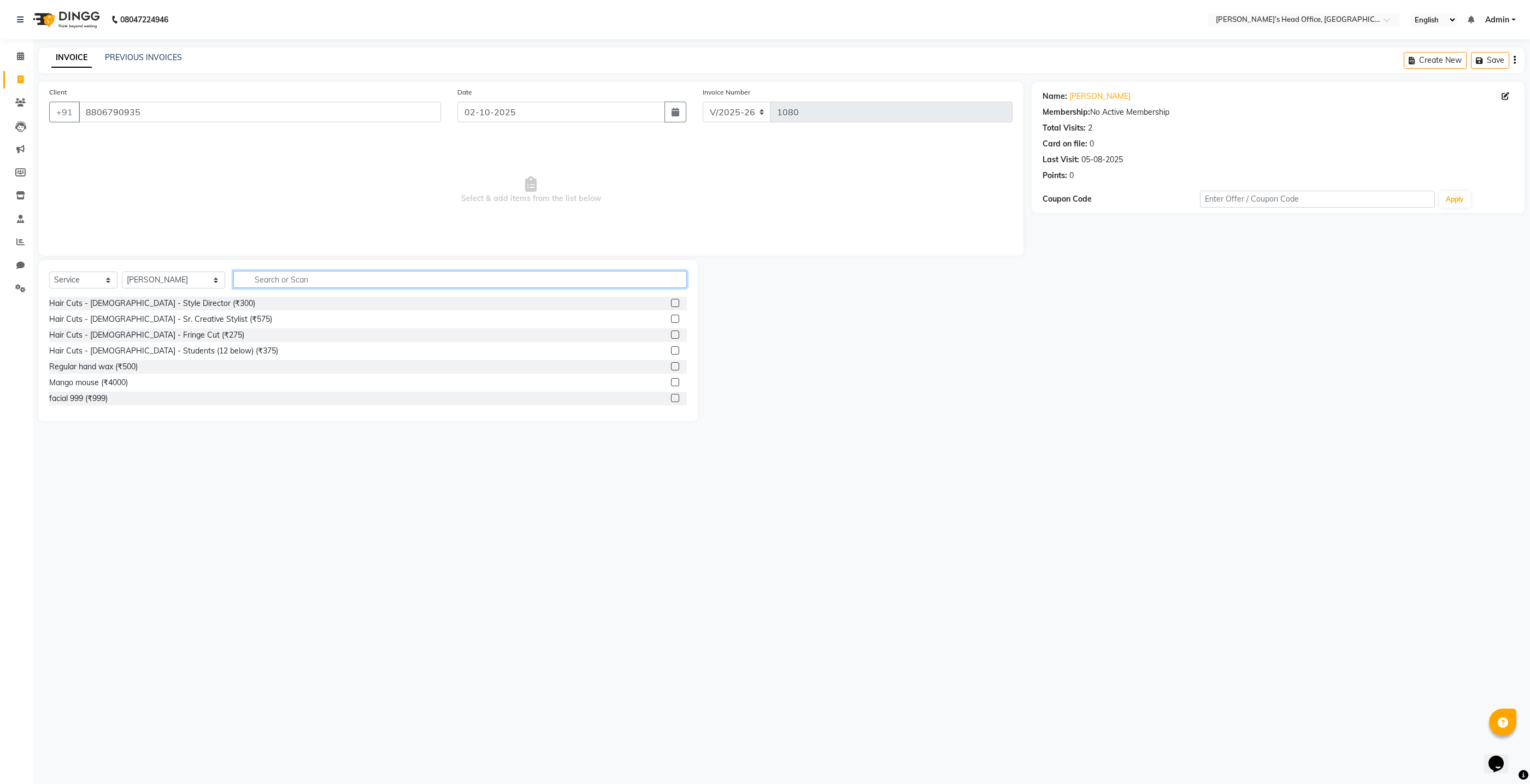
click at [260, 286] on input "text" at bounding box center [460, 279] width 454 height 17
type input "thre"
click at [96, 304] on div "Thread - Eyebrows (₹50)" at bounding box center [93, 303] width 87 height 11
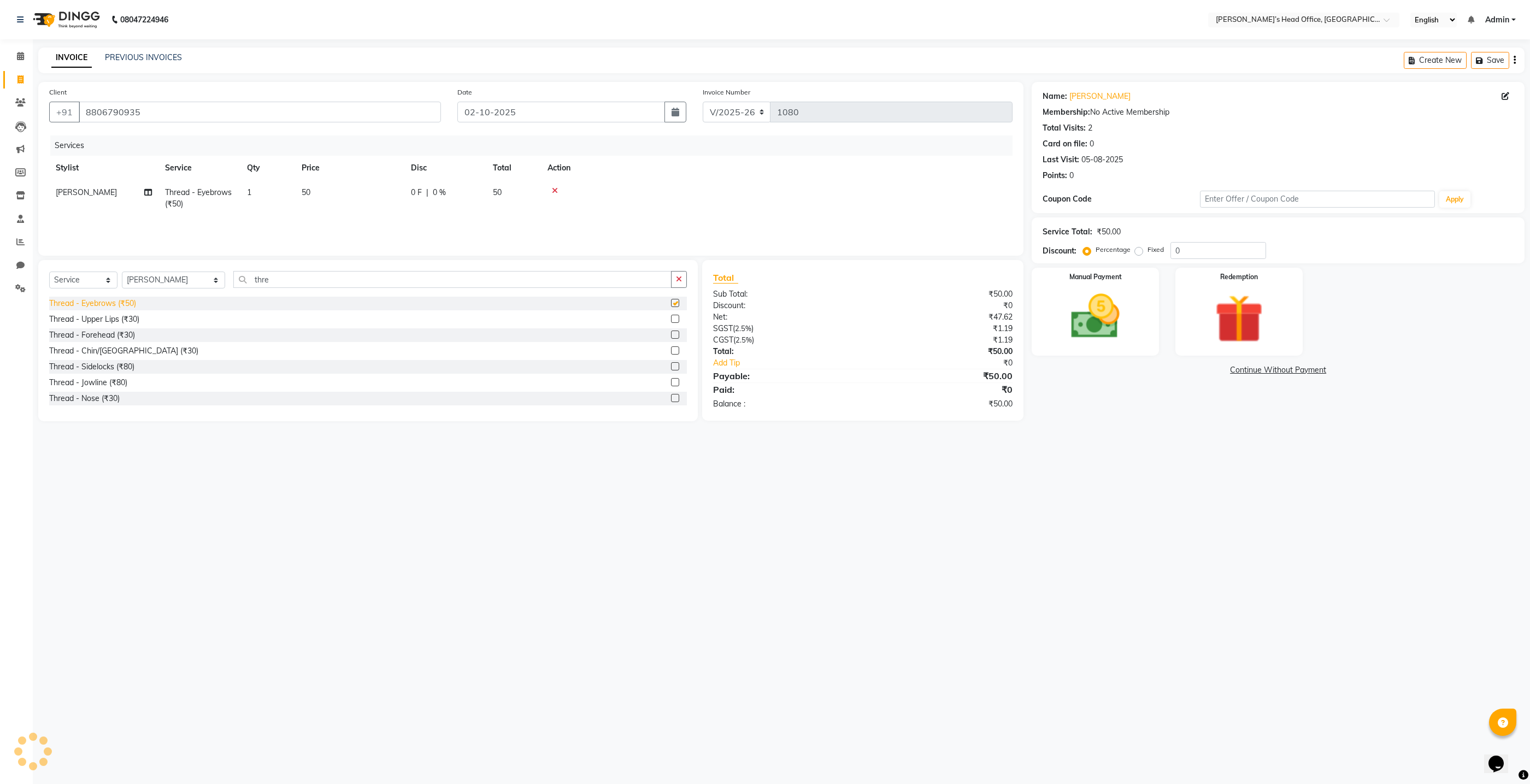
checkbox input "false"
click at [1102, 326] on img at bounding box center [1096, 317] width 82 height 58
click at [1244, 371] on span "GPay" at bounding box center [1247, 371] width 23 height 12
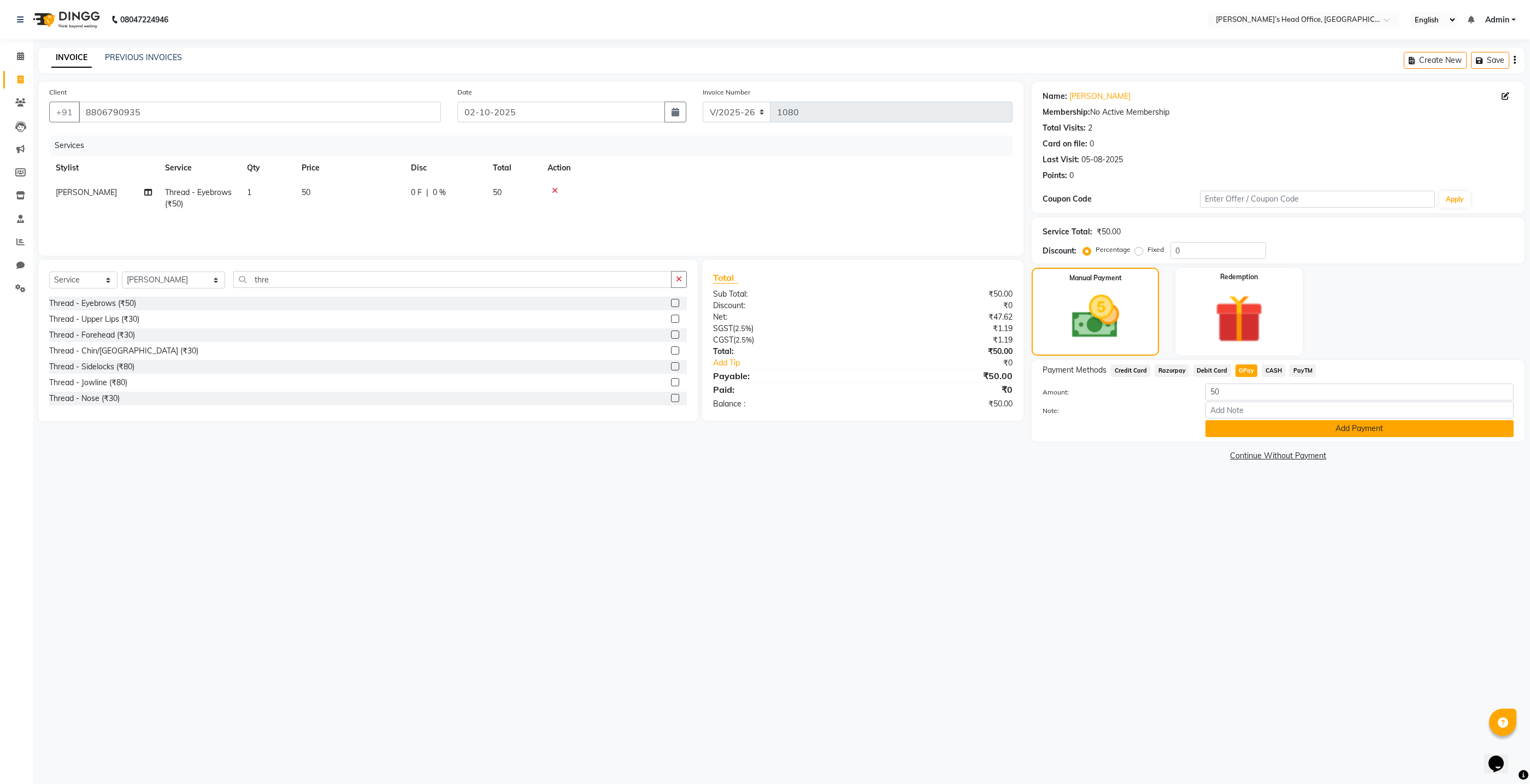
click at [1251, 429] on button "Add Payment" at bounding box center [1360, 428] width 308 height 17
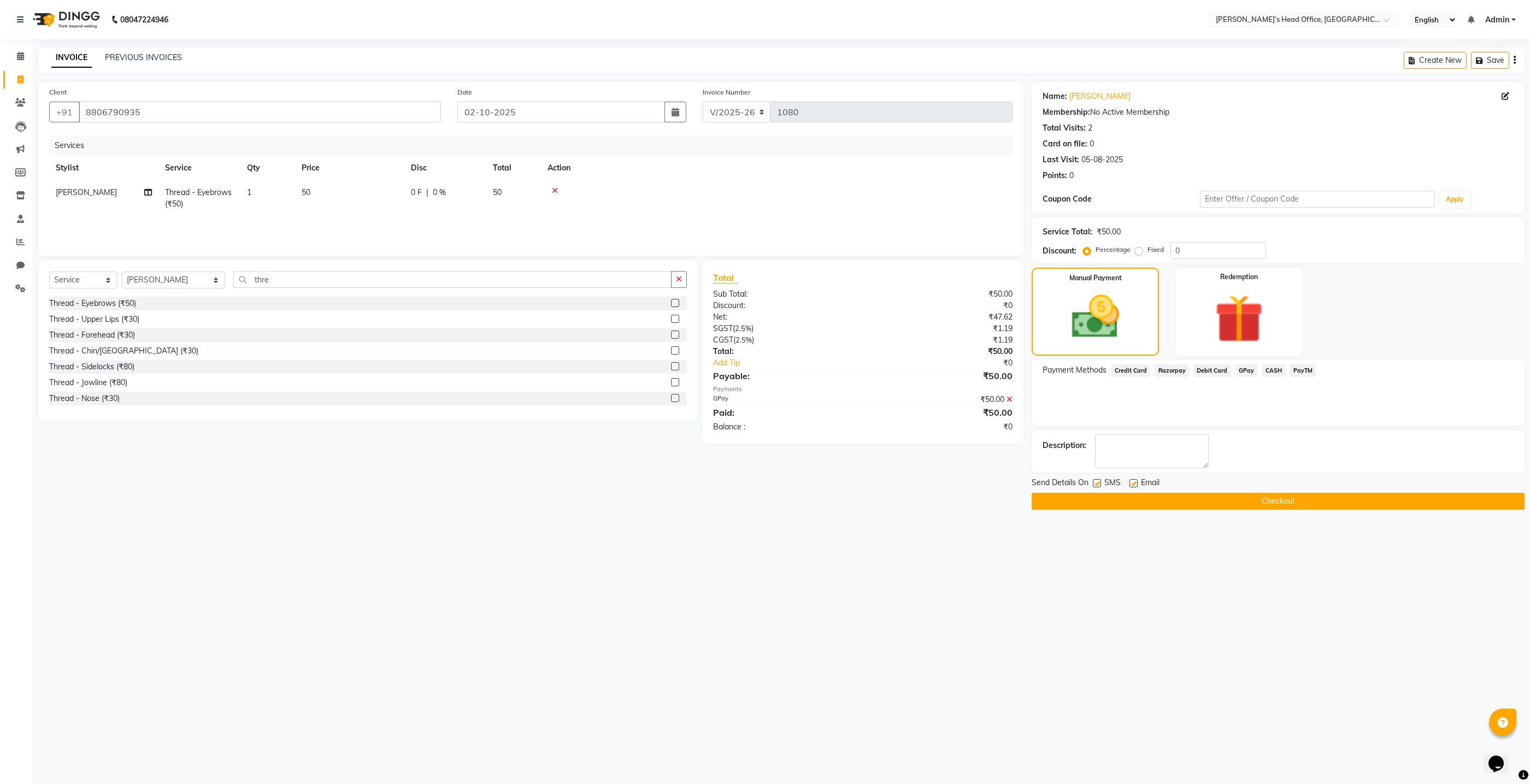
click at [1207, 500] on button "Checkout" at bounding box center [1278, 501] width 493 height 17
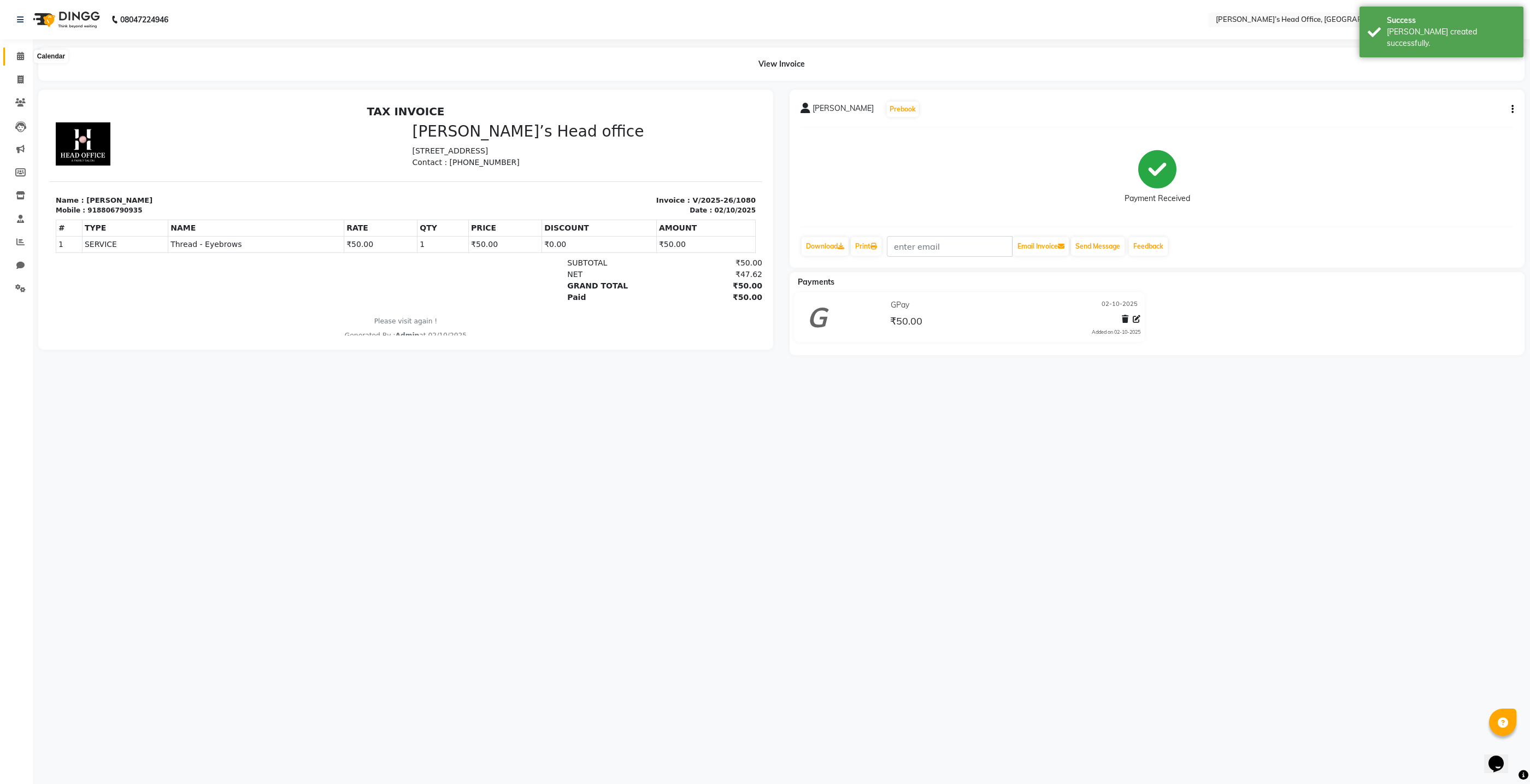
click at [18, 56] on icon at bounding box center [21, 56] width 7 height 8
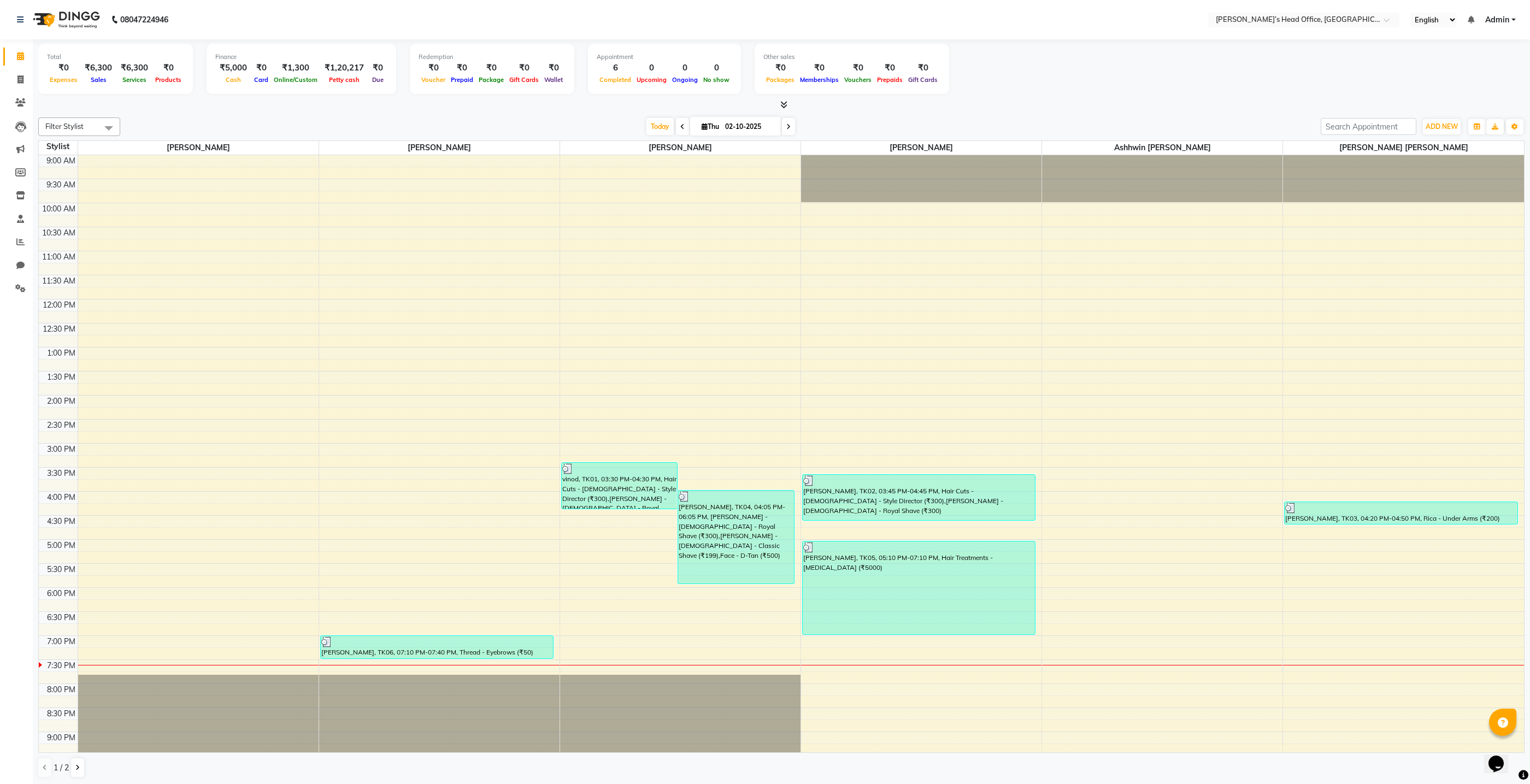
scroll to position [1, 0]
click at [1445, 127] on span "ADD NEW" at bounding box center [1442, 126] width 32 height 8
click at [1422, 147] on button "Add Appointment" at bounding box center [1417, 147] width 86 height 14
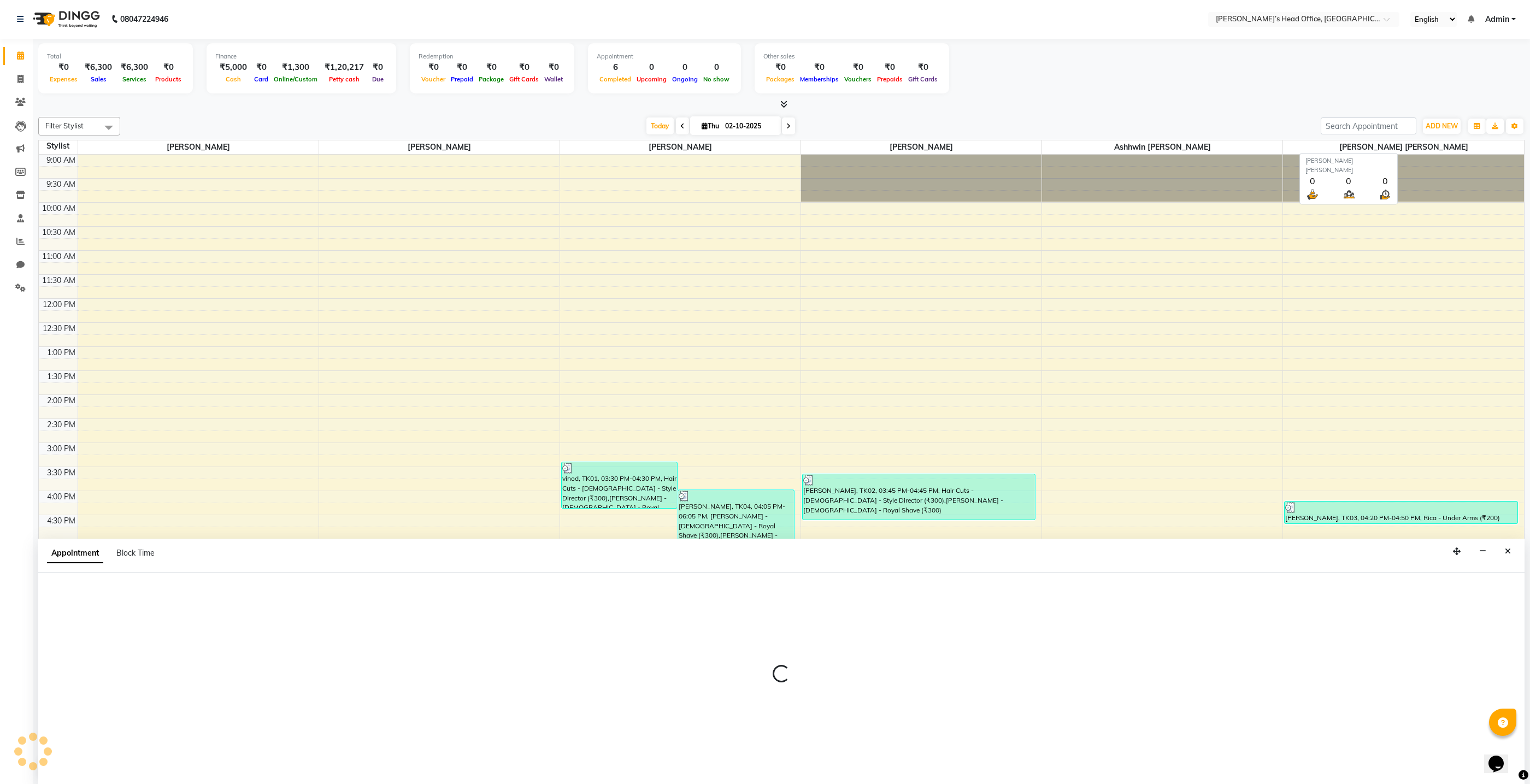
select select "600"
select select "tentative"
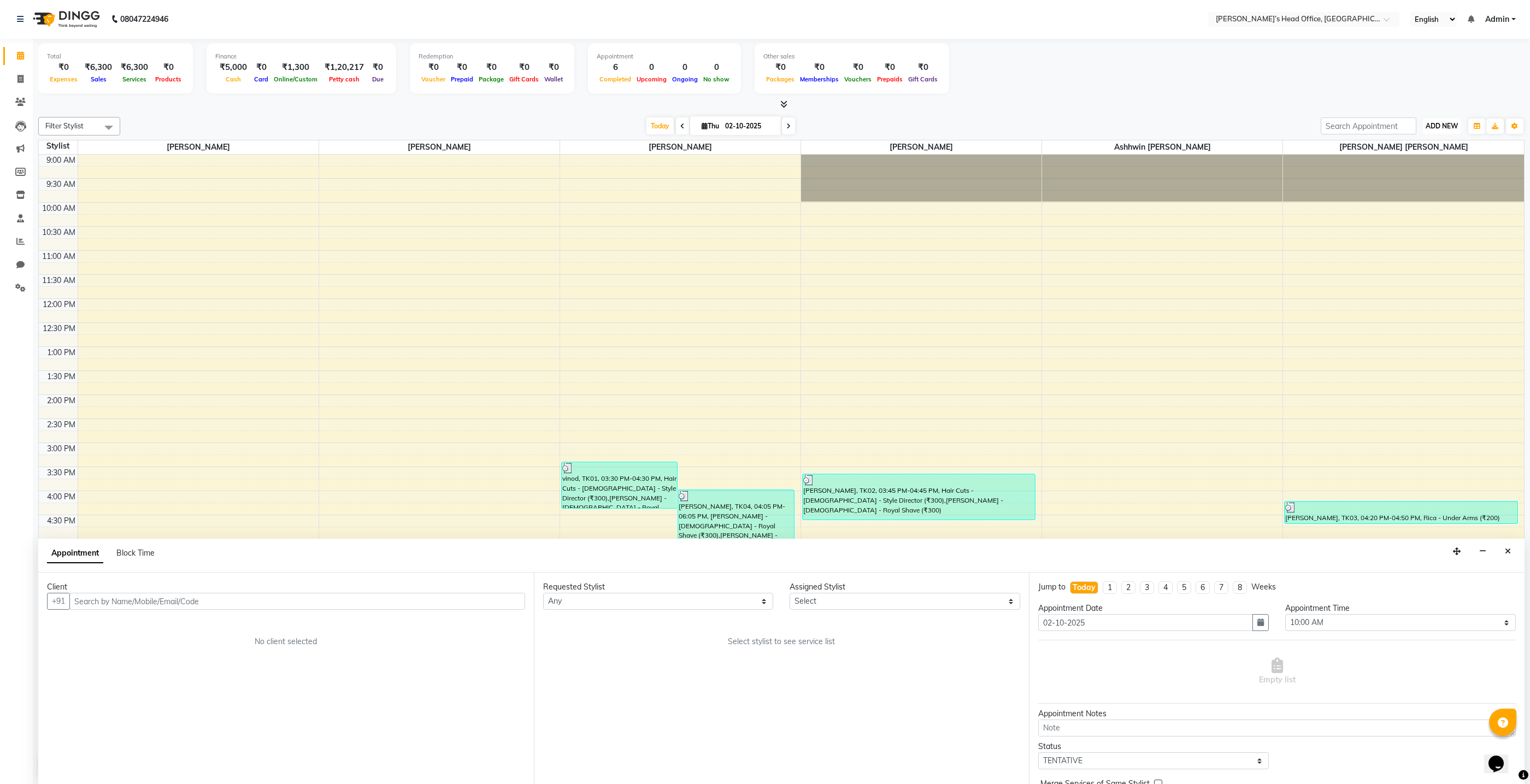
click at [1440, 127] on span "ADD NEW" at bounding box center [1442, 126] width 32 height 8
click at [1394, 147] on button "Add Appointment" at bounding box center [1417, 147] width 86 height 14
click at [1437, 128] on span "ADD NEW" at bounding box center [1442, 126] width 32 height 8
click at [1411, 157] on link "Add Invoice" at bounding box center [1417, 161] width 86 height 14
select select "service"
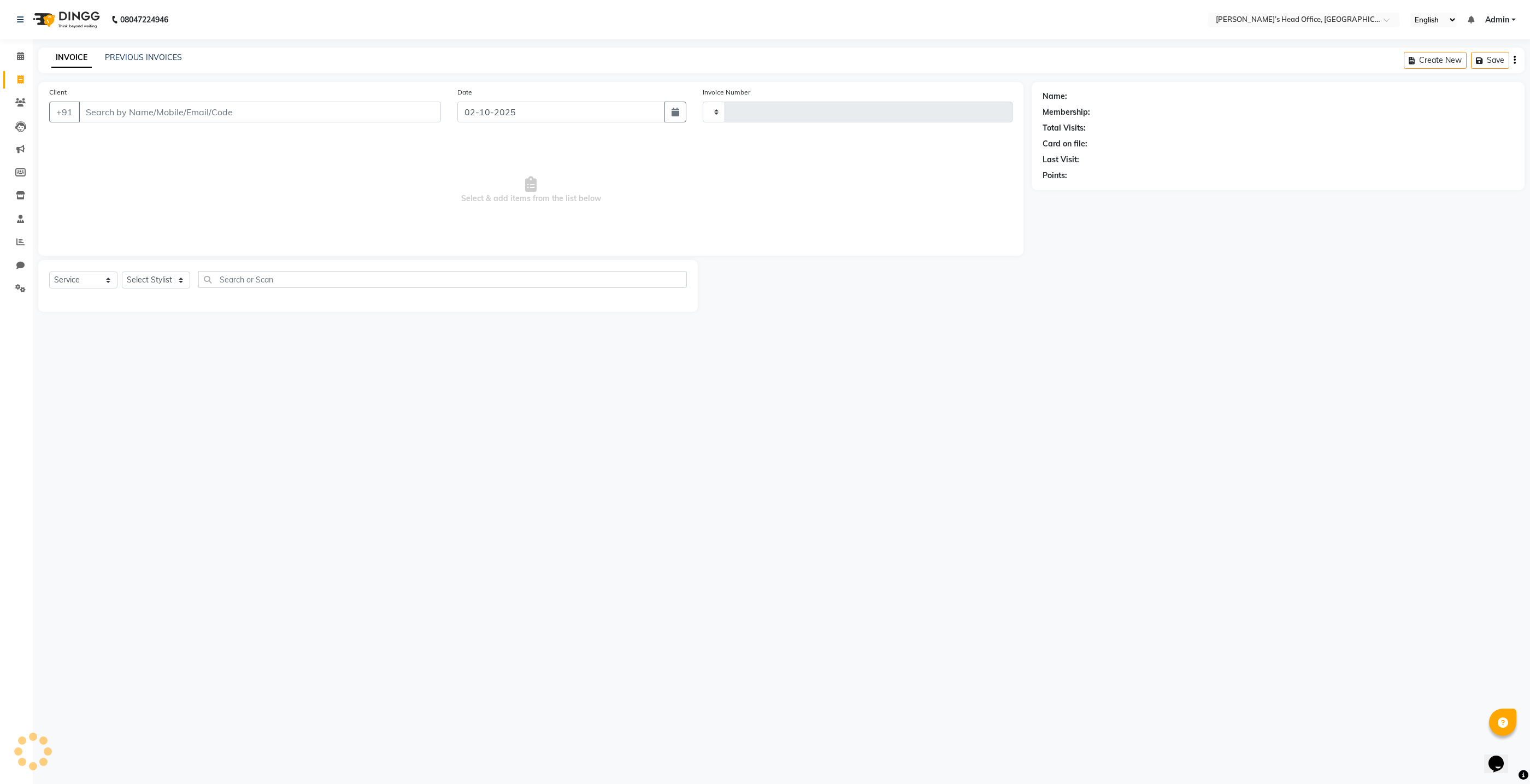
type input "1081"
select select "7682"
click at [396, 102] on input "Client" at bounding box center [260, 112] width 362 height 21
click at [396, 119] on input "Client" at bounding box center [260, 112] width 362 height 21
click at [164, 159] on ngb-highlight "9175952810" at bounding box center [191, 154] width 55 height 11
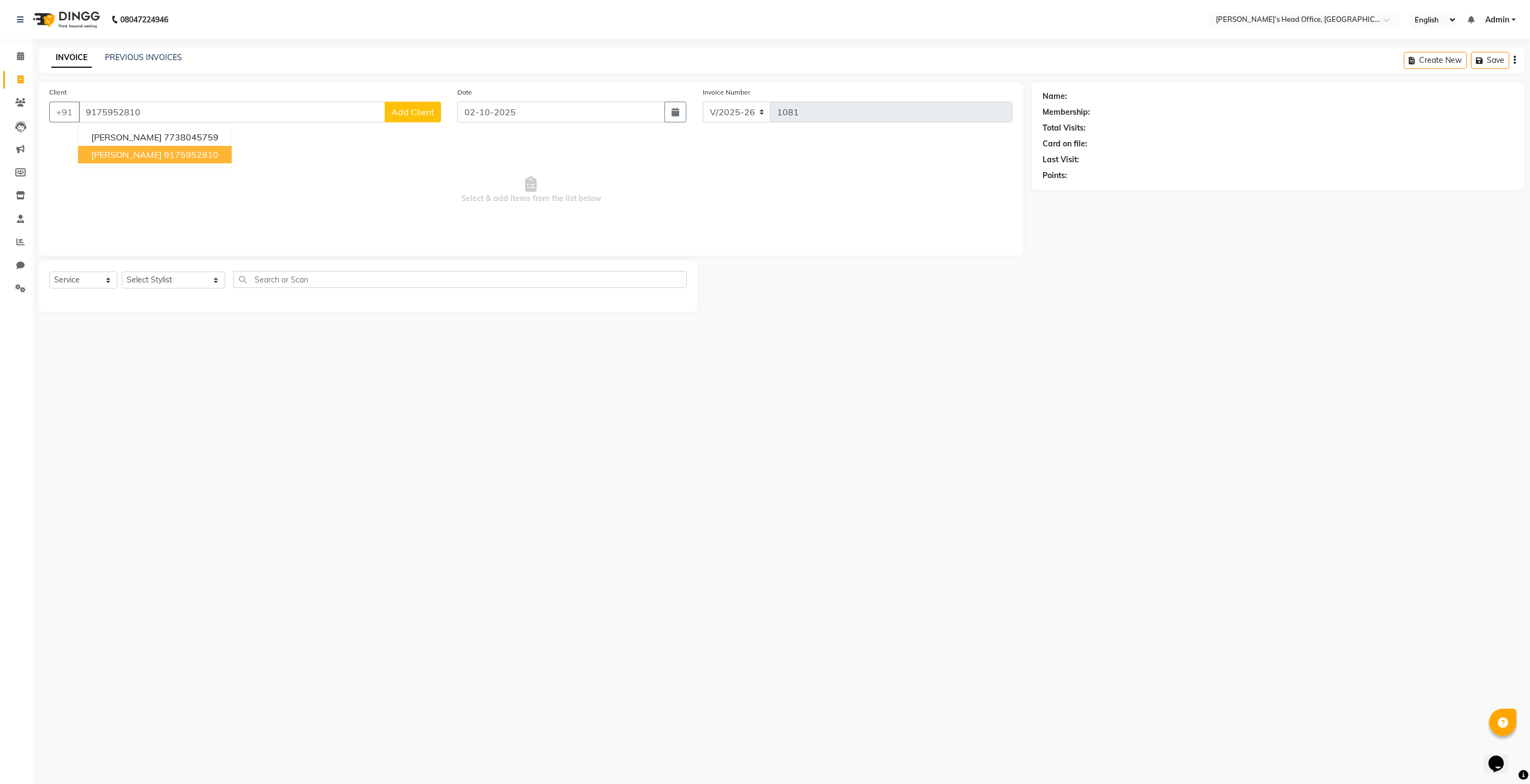
type input "9175952810"
click at [1092, 97] on link "[PERSON_NAME]" at bounding box center [1099, 96] width 61 height 11
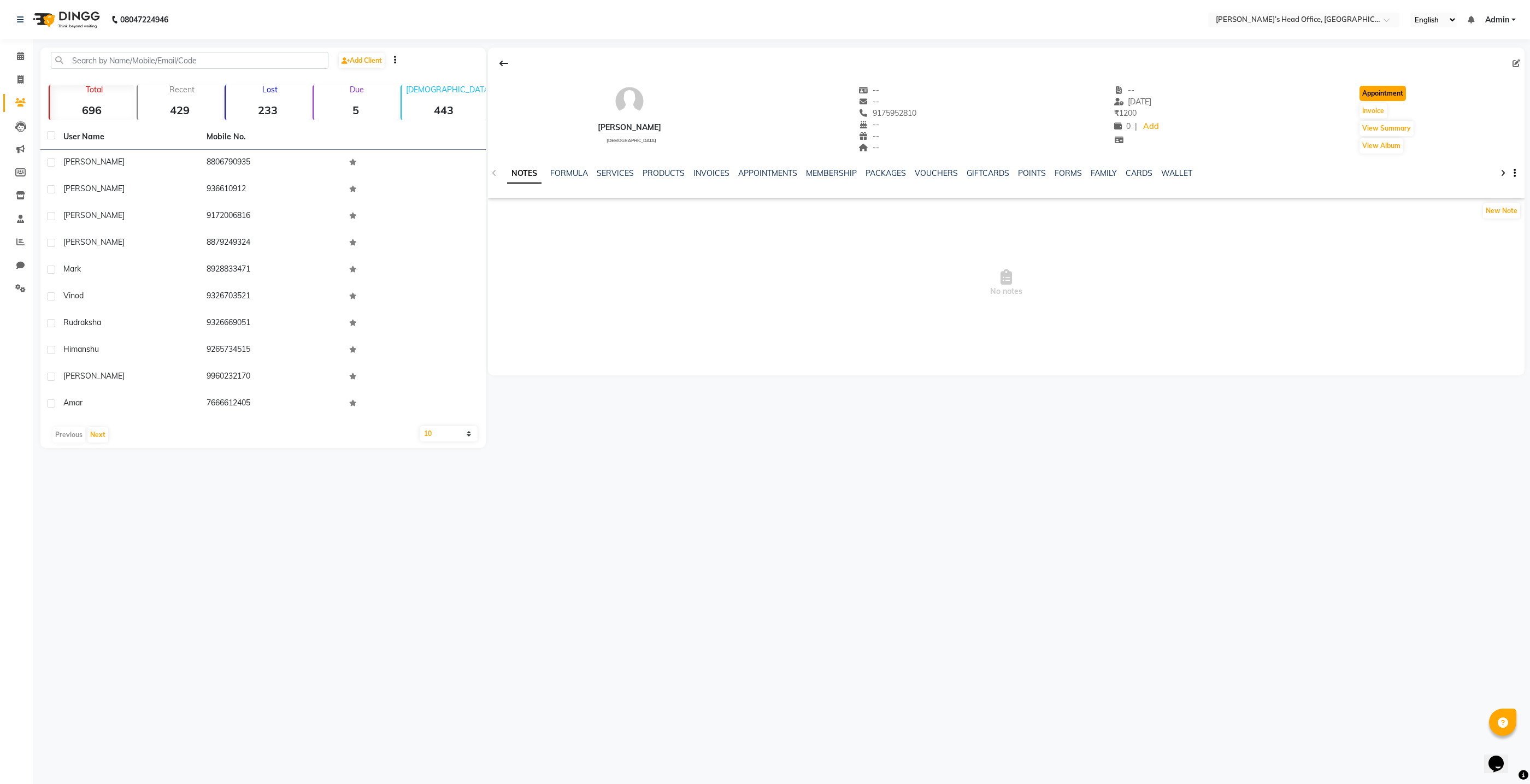
click at [1390, 92] on button "Appointment" at bounding box center [1383, 93] width 46 height 15
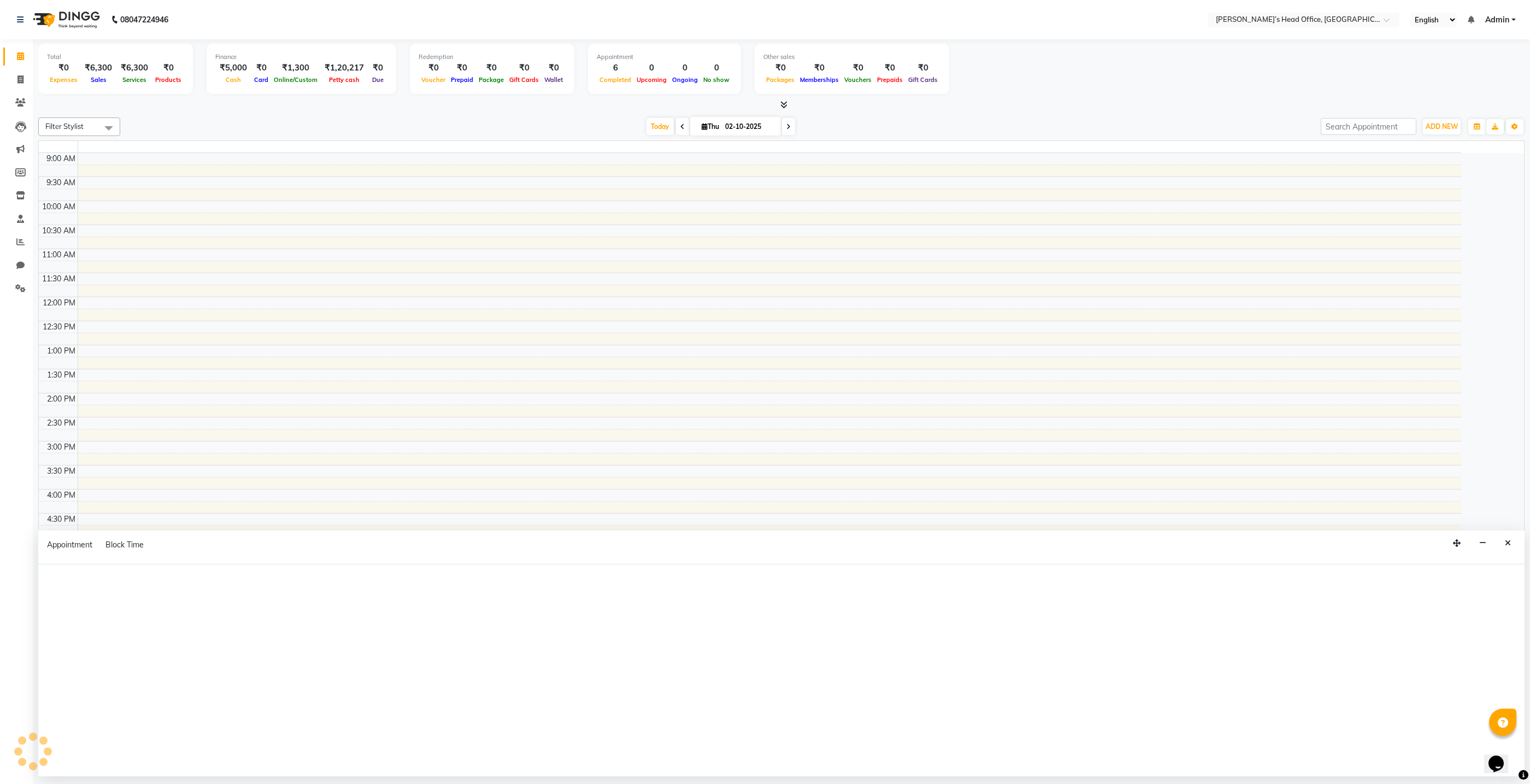
select select "tentative"
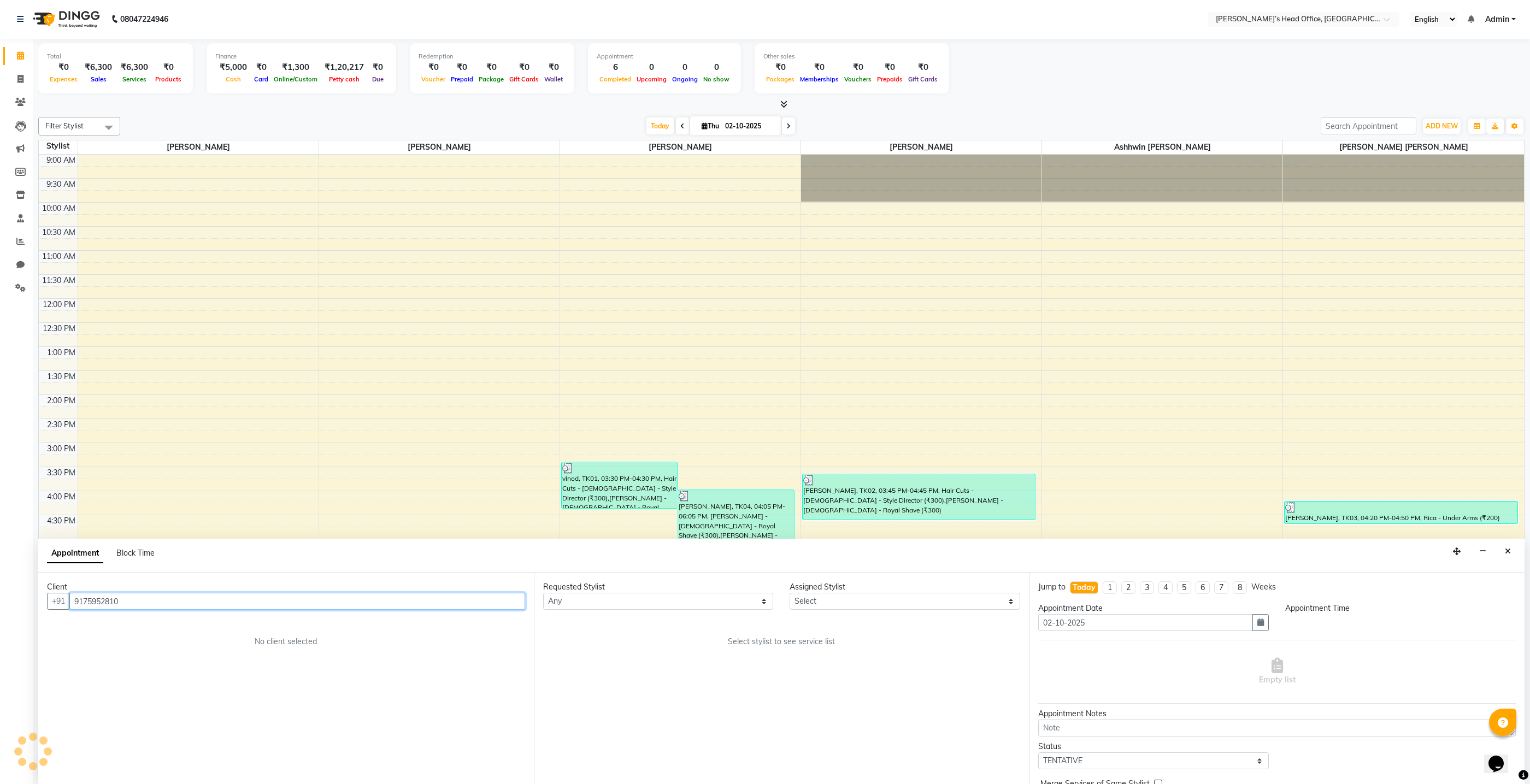
scroll to position [64, 0]
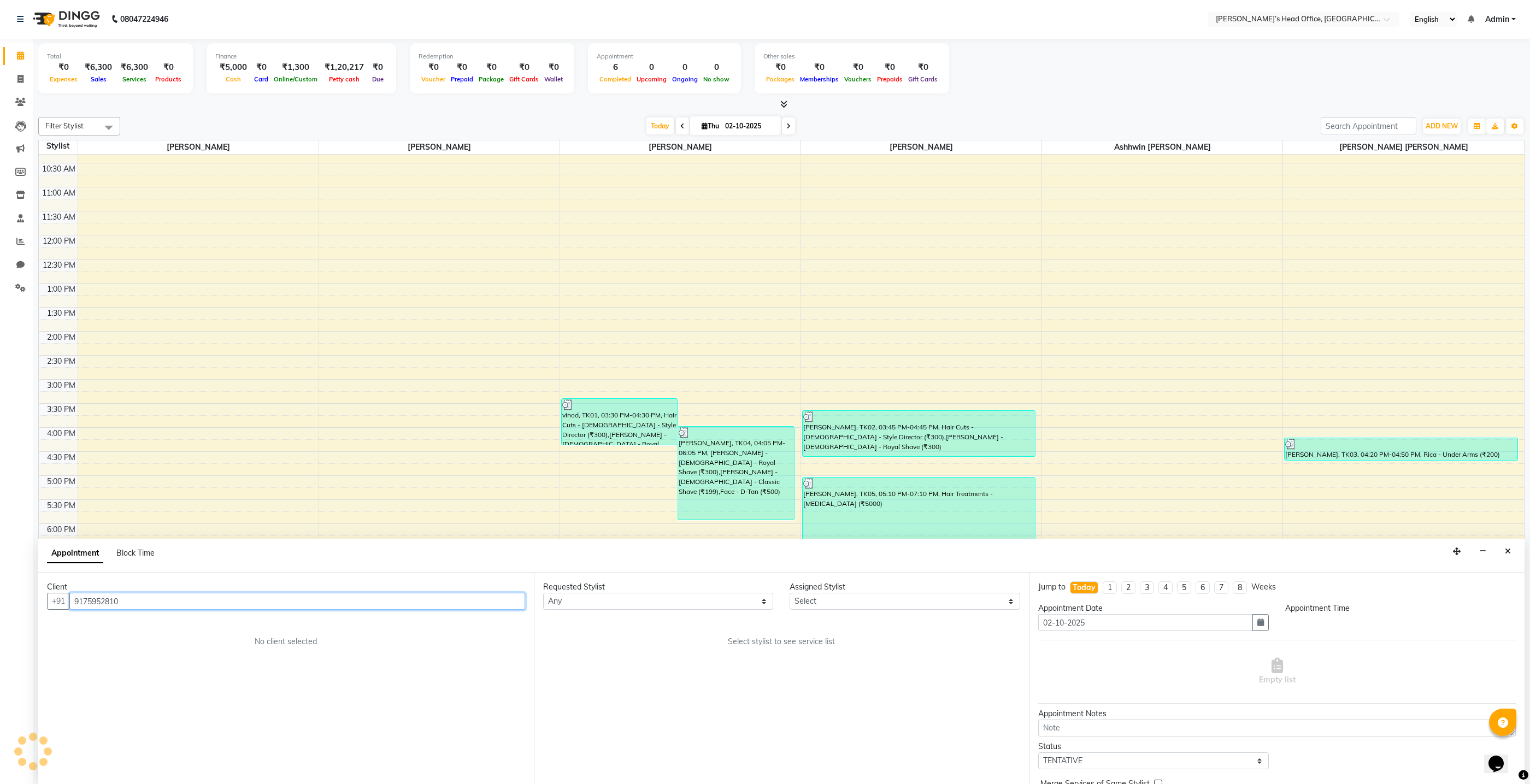
select select "600"
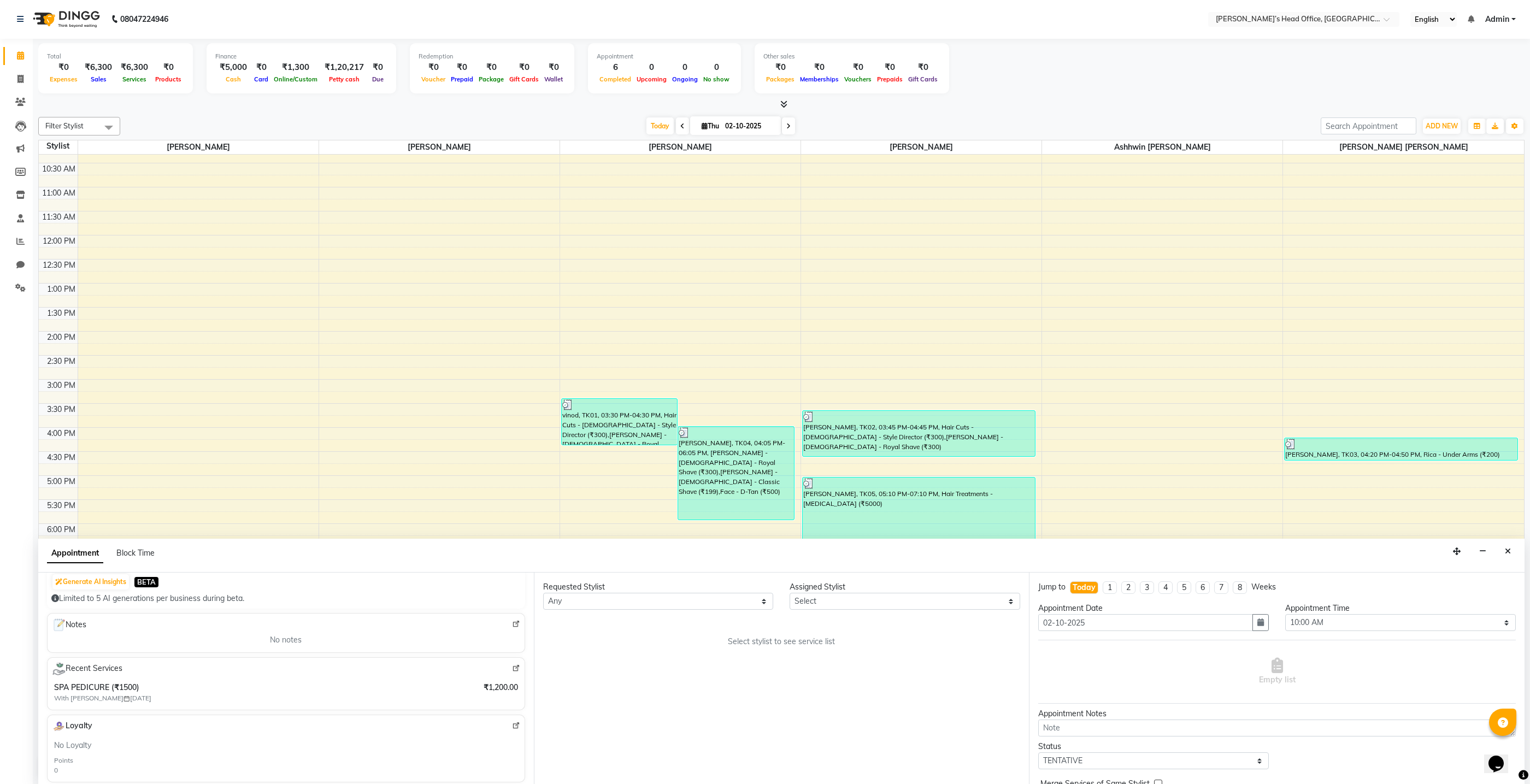
scroll to position [119, 0]
click at [764, 603] on select "Any ashhwin [PERSON_NAME] [PERSON_NAME] [PERSON_NAME] [PERSON_NAME] [PERSON_NAM…" at bounding box center [658, 601] width 230 height 17
select select "68040"
click at [543, 593] on select "Any ashhwin wagh hemangi yogendra chittoriya Ranjit sharma Rupali Kadam Sameer …" at bounding box center [658, 601] width 230 height 17
select select "68040"
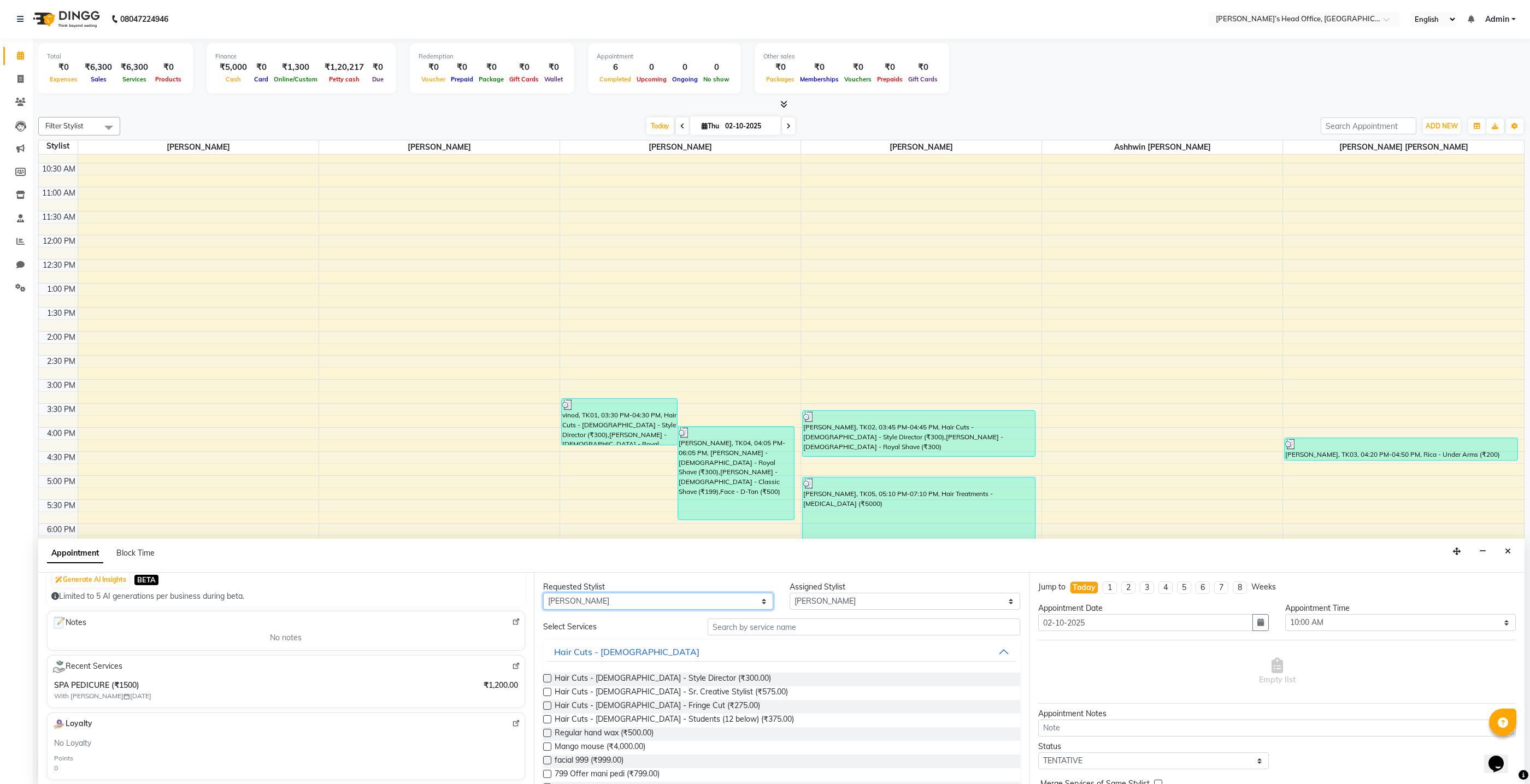
click at [714, 606] on select "Any ashhwin wagh hemangi yogendra chittoriya Ranjit sharma Rupali Kadam Sameer …" at bounding box center [658, 601] width 230 height 17
click at [734, 629] on input "text" at bounding box center [864, 627] width 312 height 17
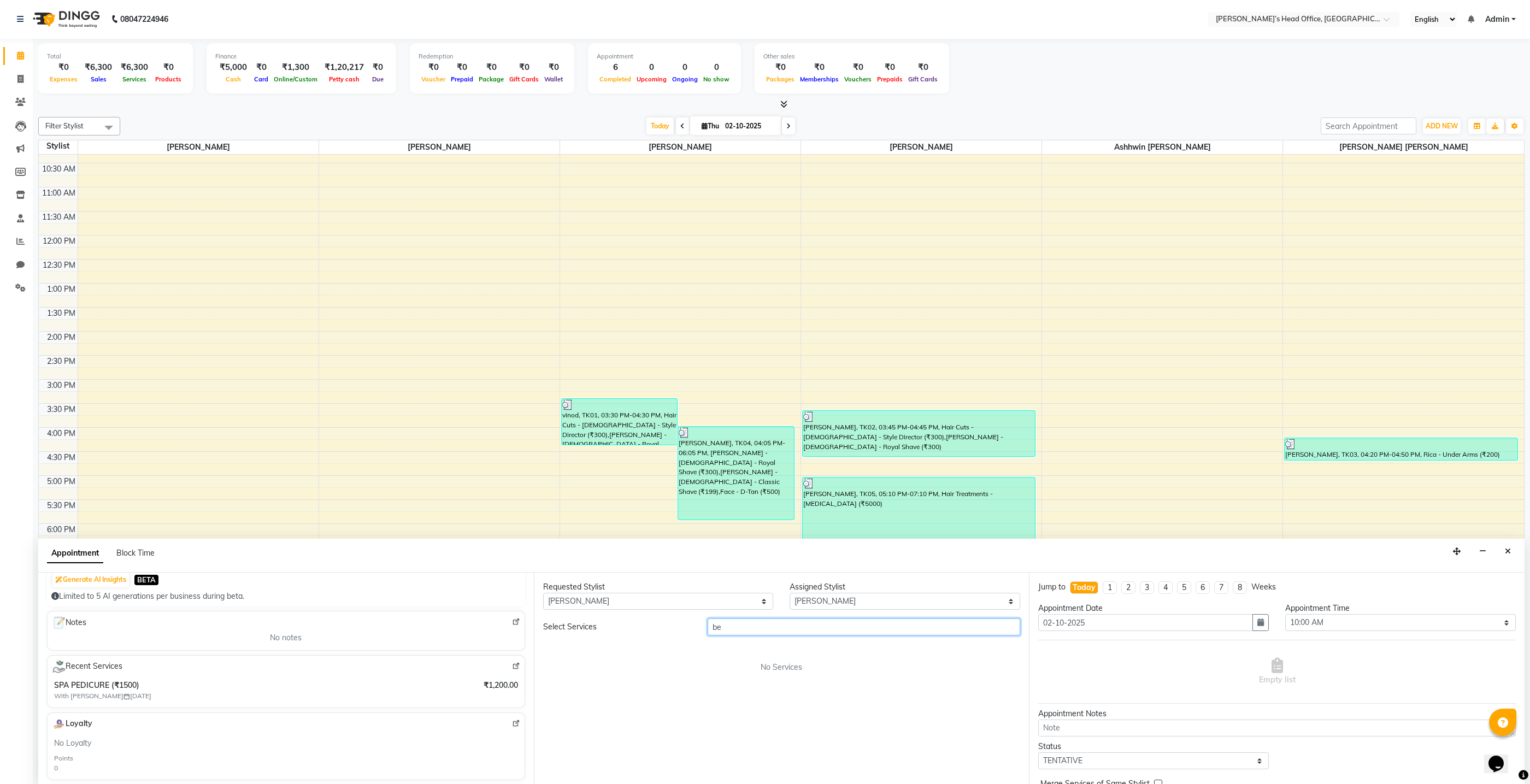
type input "b"
type input "mas"
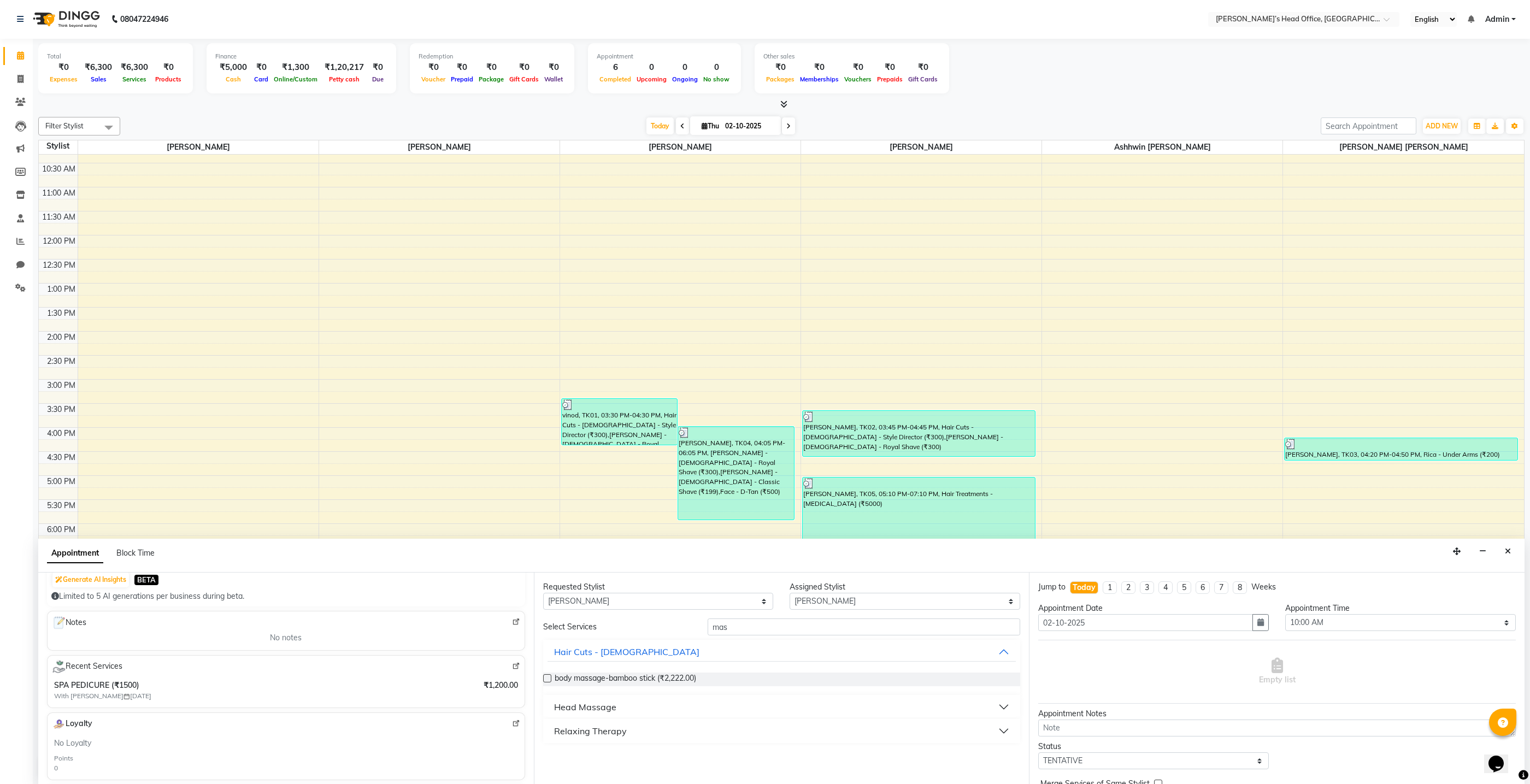
click at [595, 731] on div "Relaxing Therapy" at bounding box center [590, 731] width 72 height 13
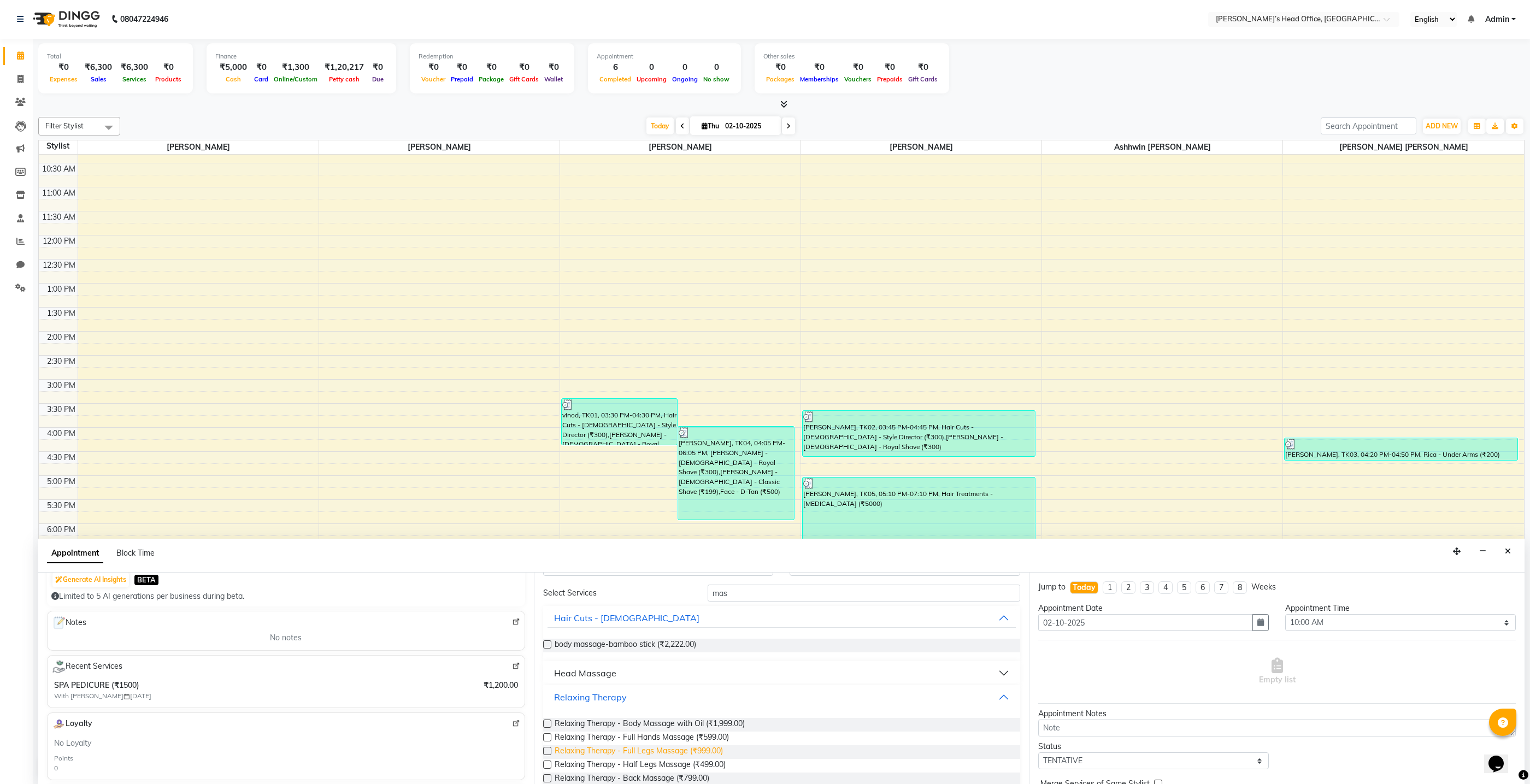
scroll to position [52, 0]
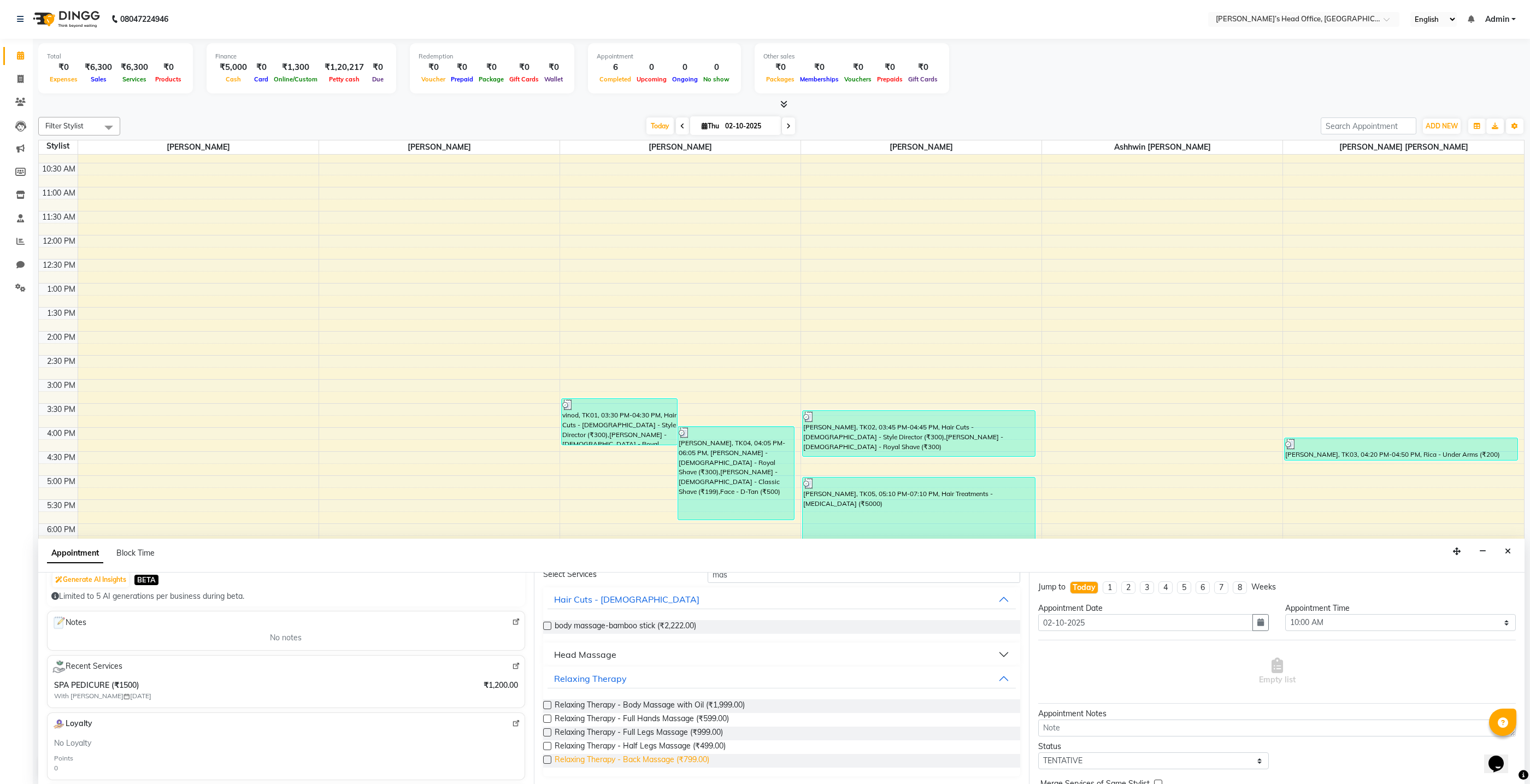
click at [669, 763] on span "Relaxing Therapy - Back Massage (₹799.00)" at bounding box center [632, 761] width 154 height 14
checkbox input "false"
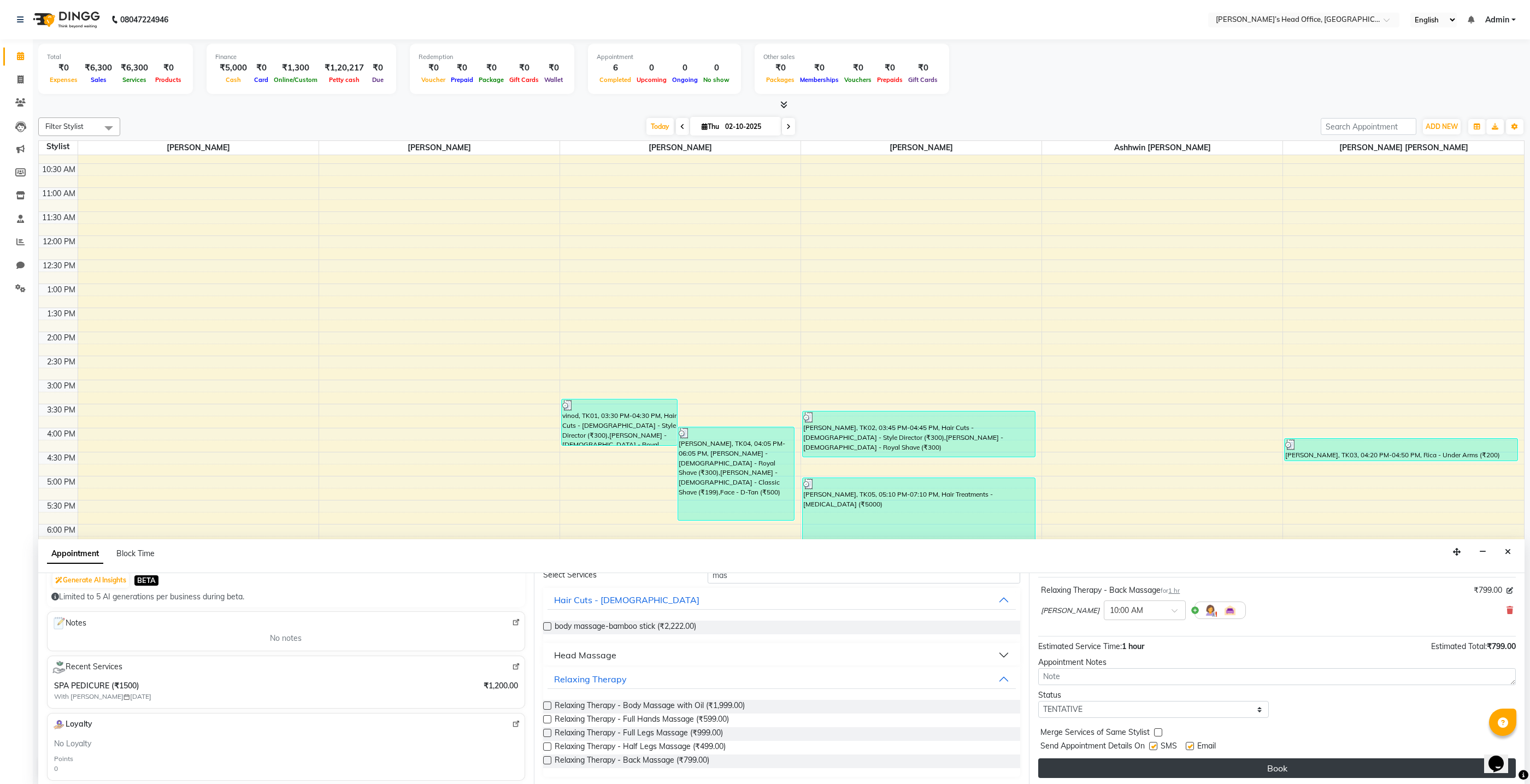
scroll to position [1, 0]
click at [1221, 769] on button "Book" at bounding box center [1277, 767] width 478 height 20
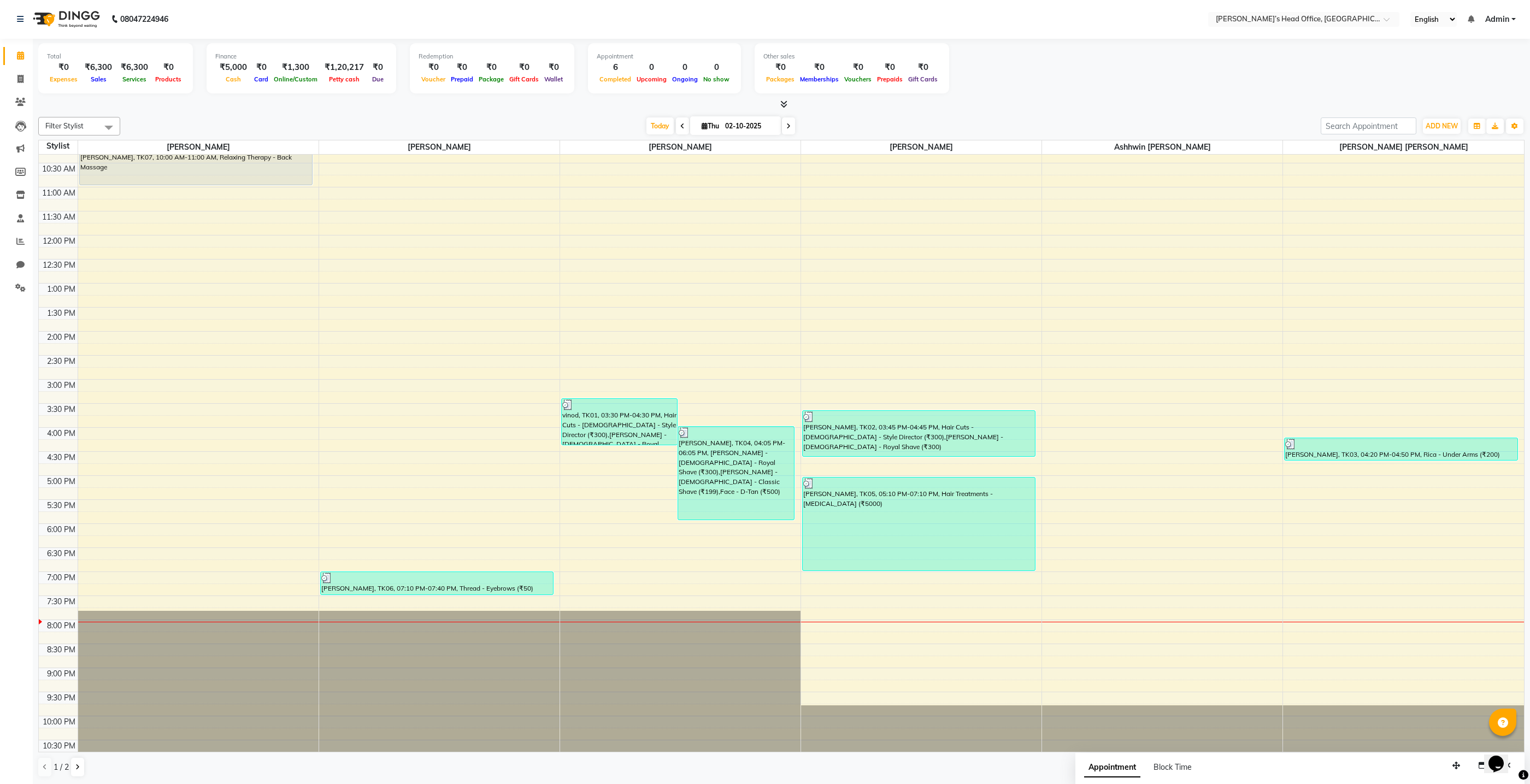
scroll to position [0, 0]
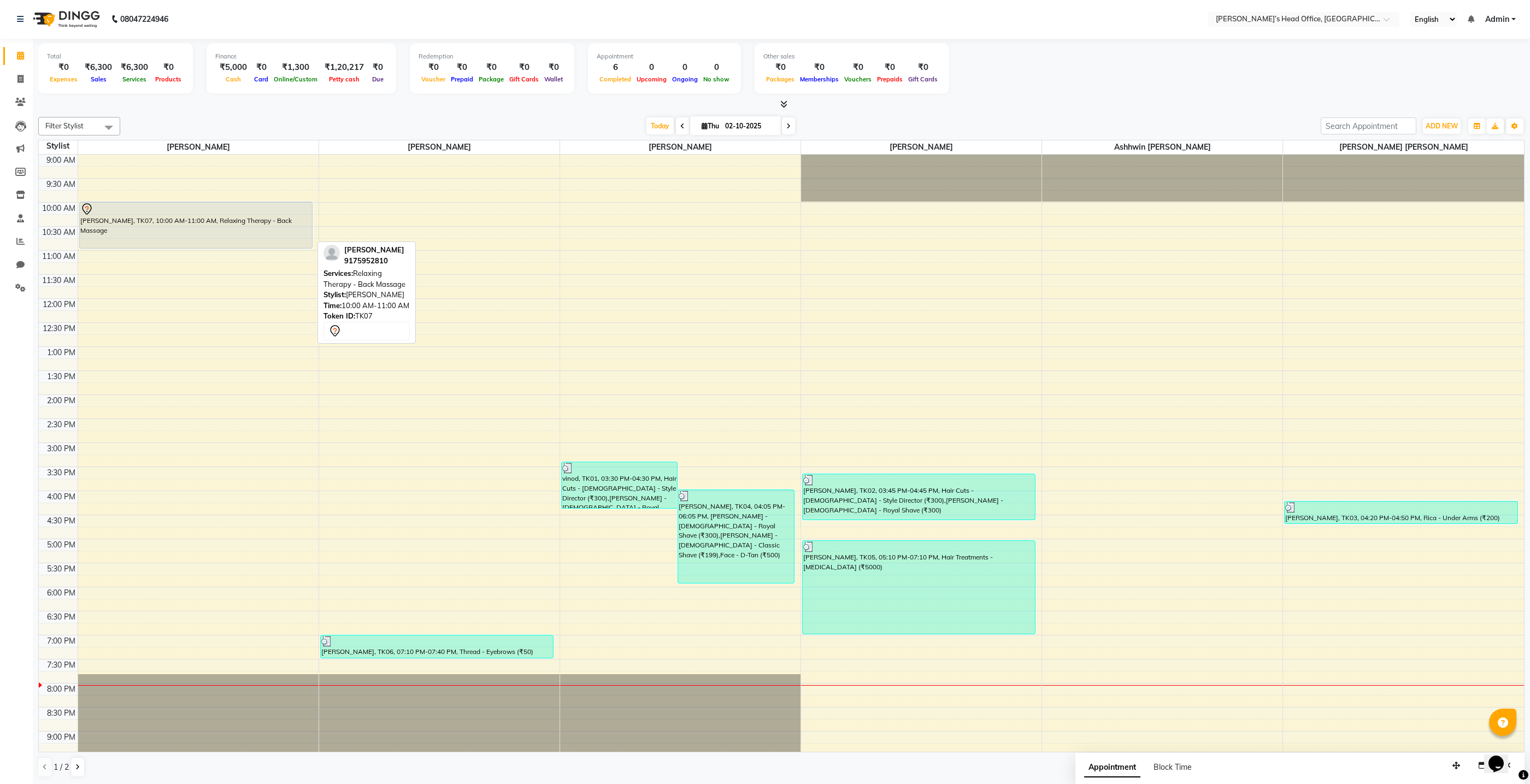
click at [230, 225] on div "[PERSON_NAME], TK07, 10:00 AM-11:00 AM, Relaxing Therapy - Back Massage" at bounding box center [195, 225] width 232 height 46
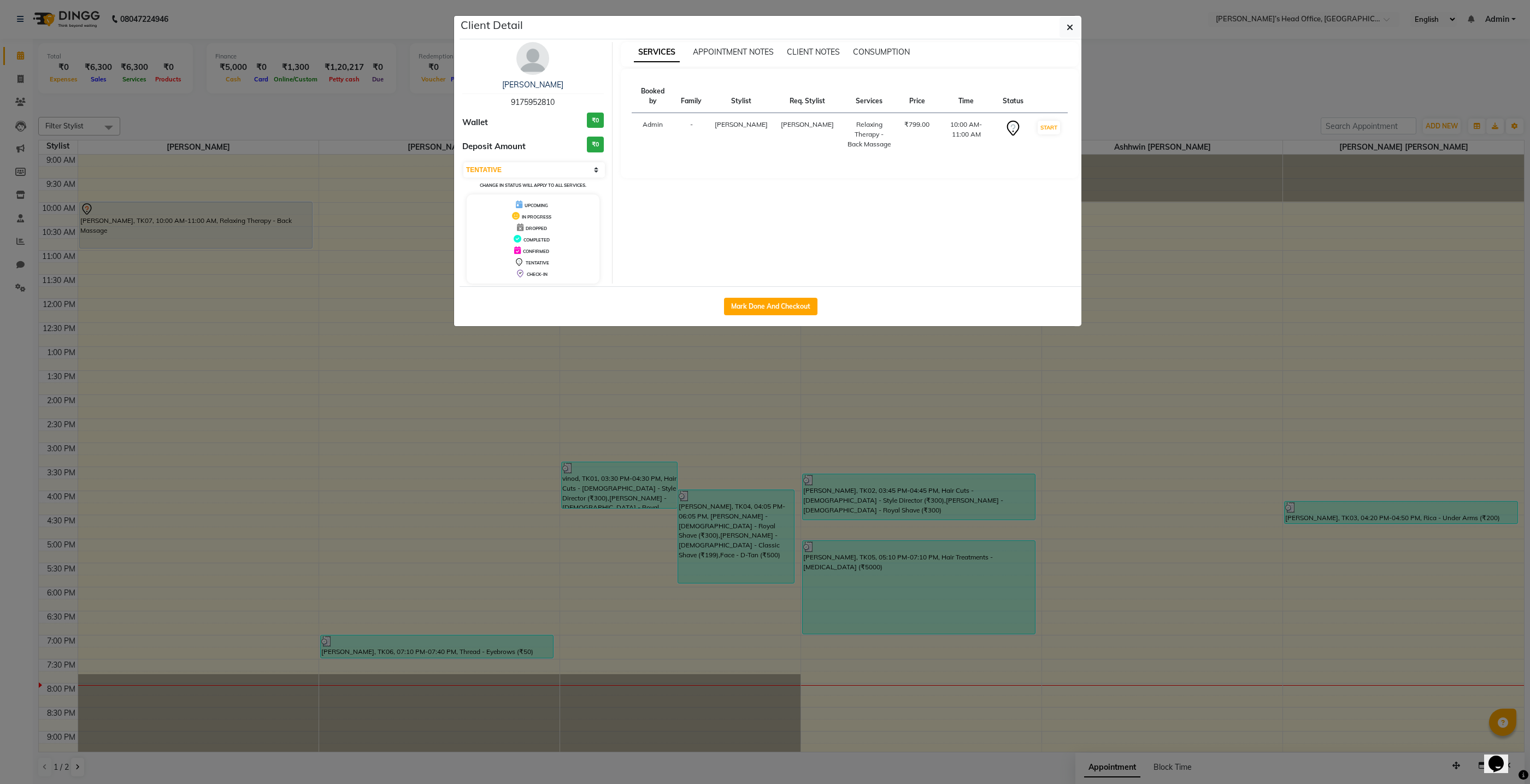
click at [910, 99] on th "Price" at bounding box center [917, 96] width 38 height 33
click at [538, 210] on div "UPCOMING IN PROGRESS DROPPED COMPLETED CONFIRMED TENTATIVE CHECK-IN" at bounding box center [533, 239] width 133 height 89
click at [537, 206] on span "UPCOMING" at bounding box center [536, 205] width 24 height 5
click at [535, 206] on span "UPCOMING" at bounding box center [536, 205] width 24 height 5
click at [598, 172] on select "Select IN SERVICE CONFIRMED TENTATIVE CHECK IN MARK DONE DROPPED UPCOMING" at bounding box center [534, 170] width 141 height 15
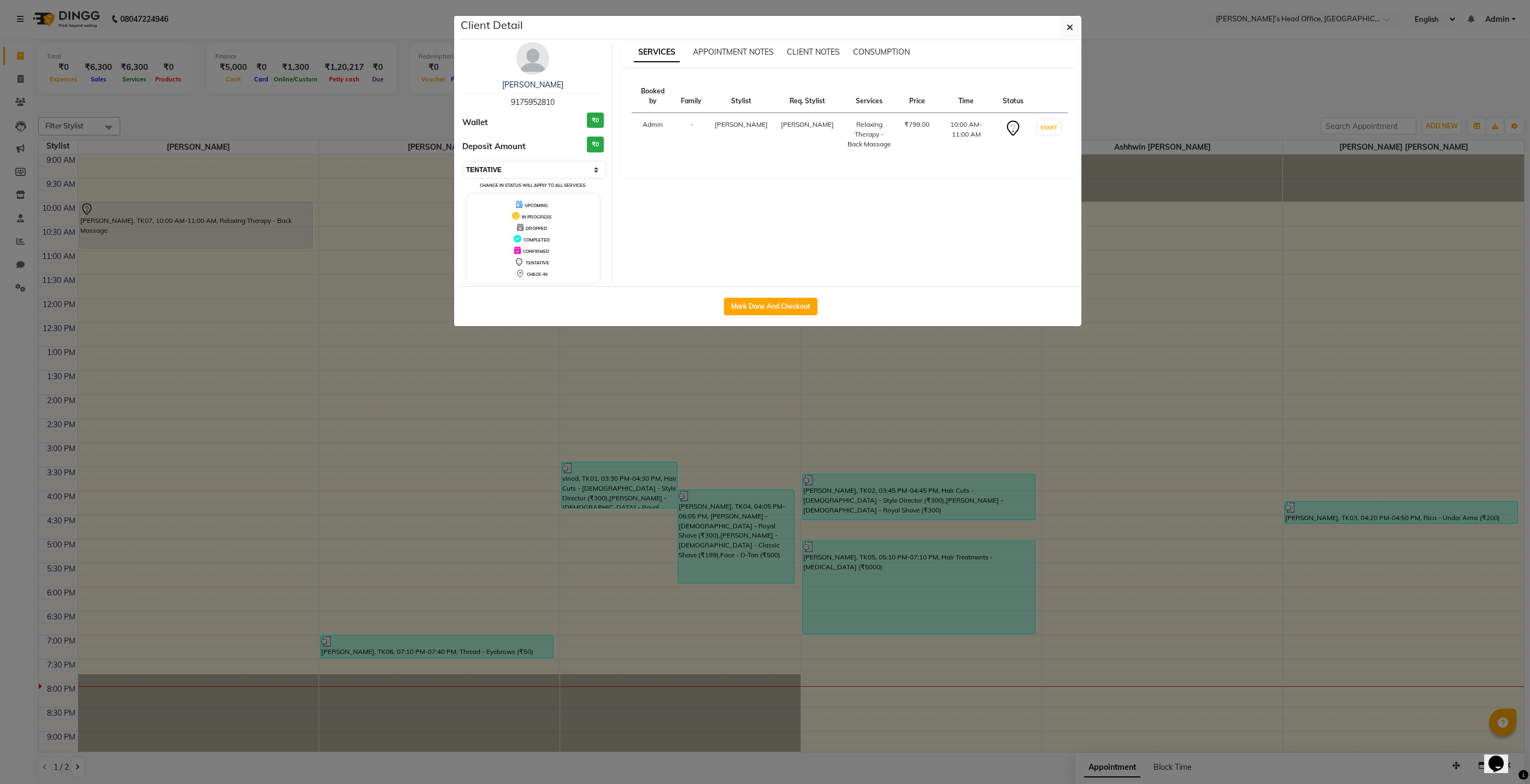
select select "5"
click at [463, 162] on select "Select IN SERVICE CONFIRMED TENTATIVE CHECK IN MARK DONE DROPPED UPCOMING" at bounding box center [534, 170] width 141 height 15
click at [529, 86] on link "[PERSON_NAME]" at bounding box center [532, 84] width 61 height 10
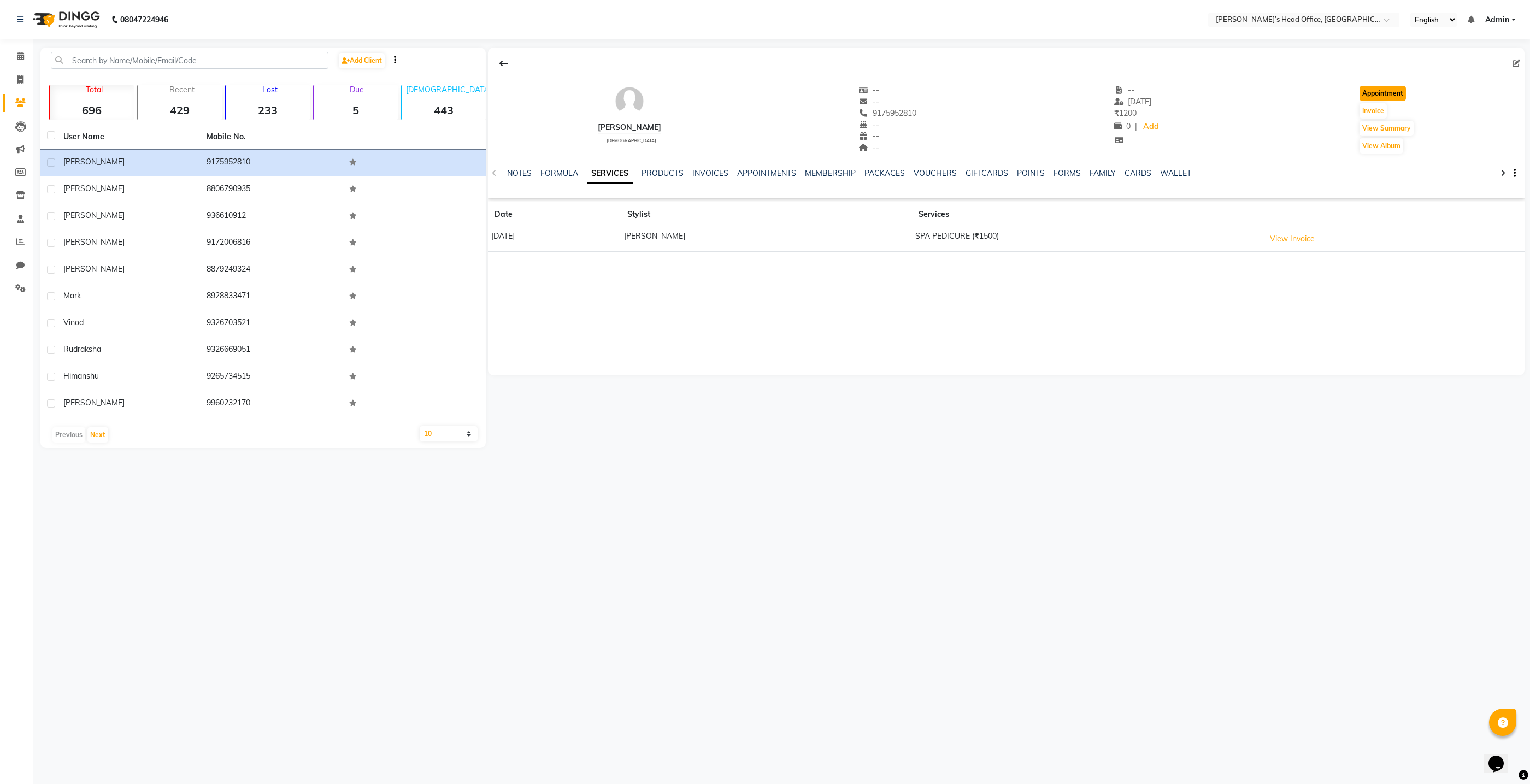
click at [1376, 93] on button "Appointment" at bounding box center [1383, 93] width 46 height 15
select select "tentative"
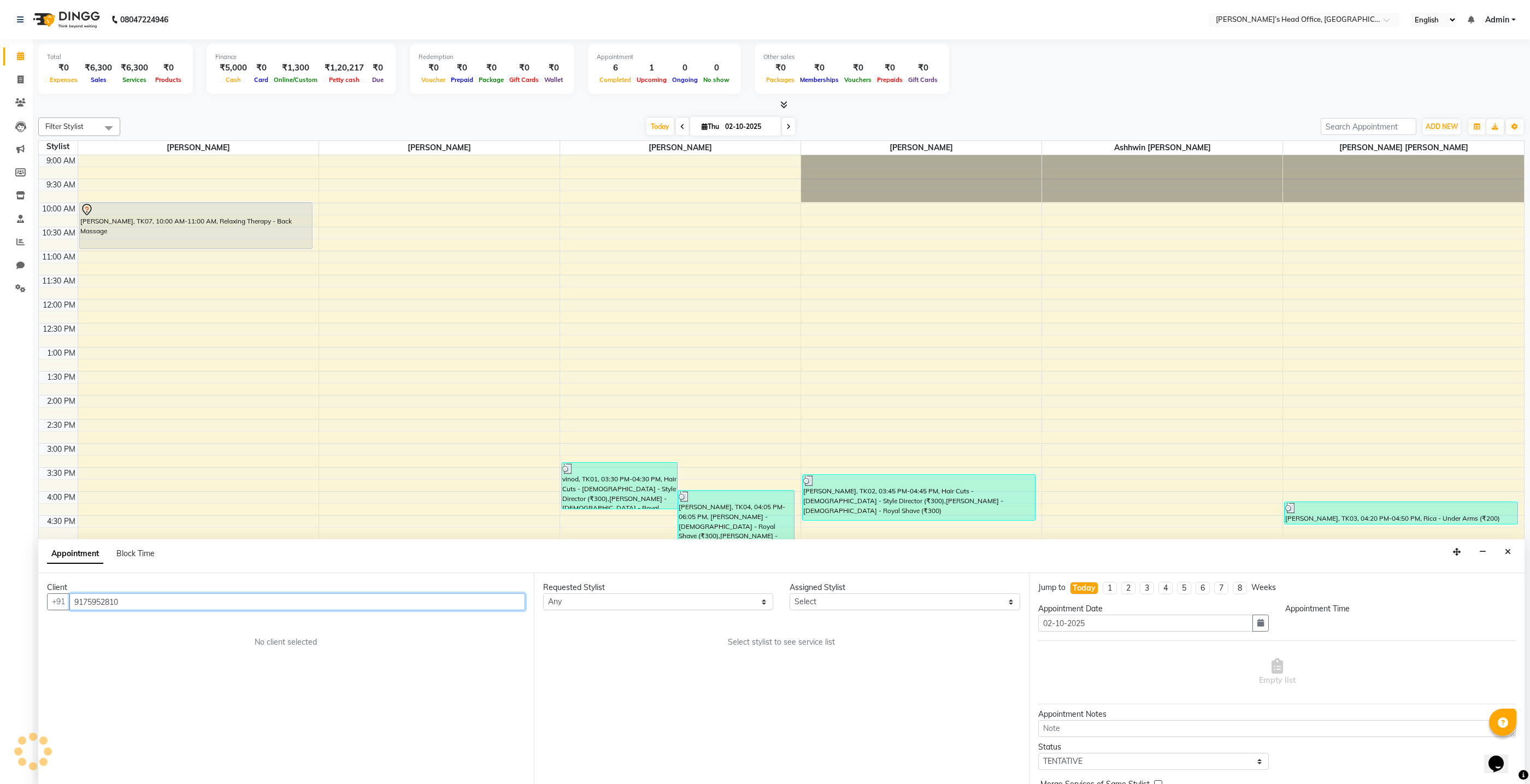
scroll to position [1, 0]
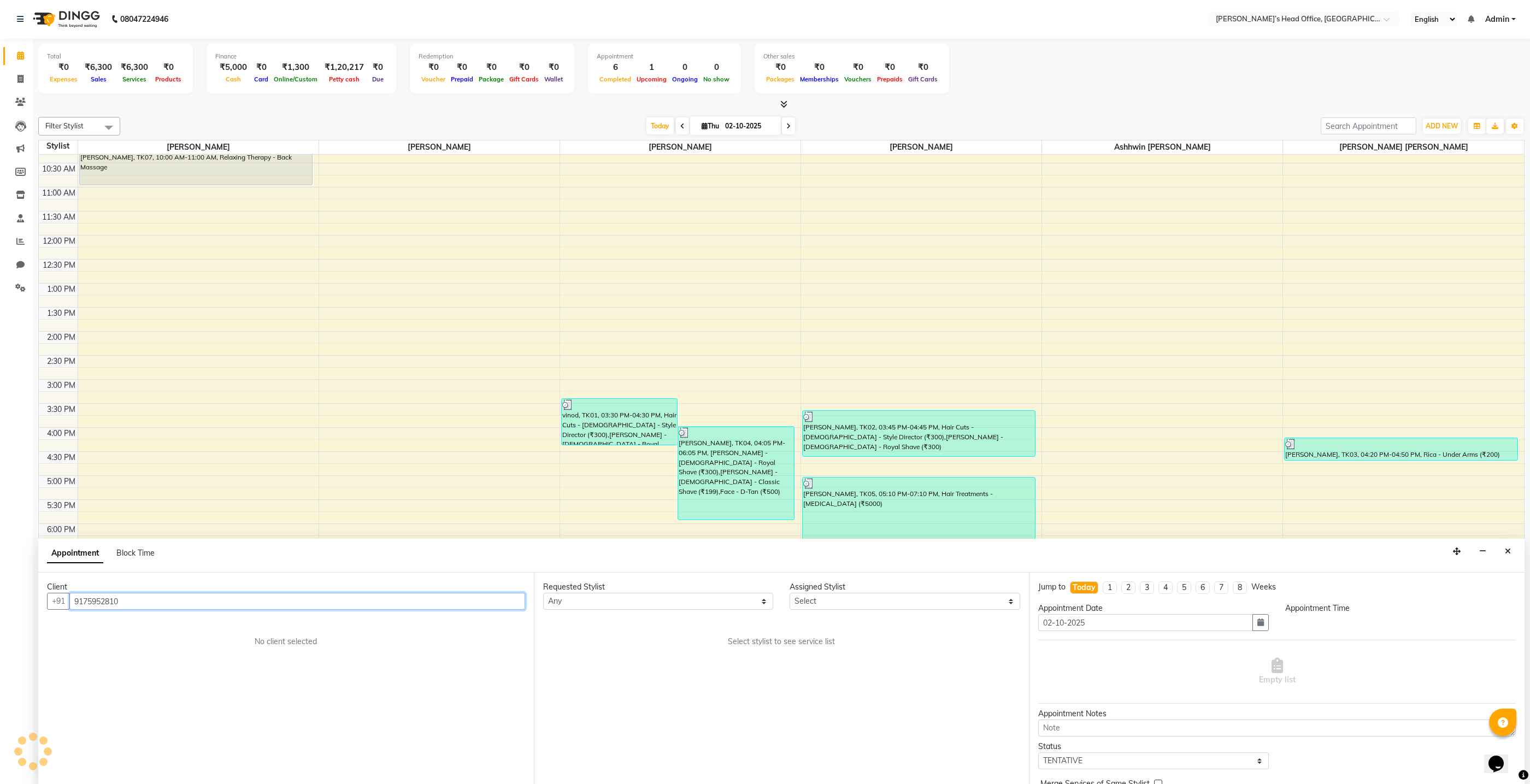
select select "600"
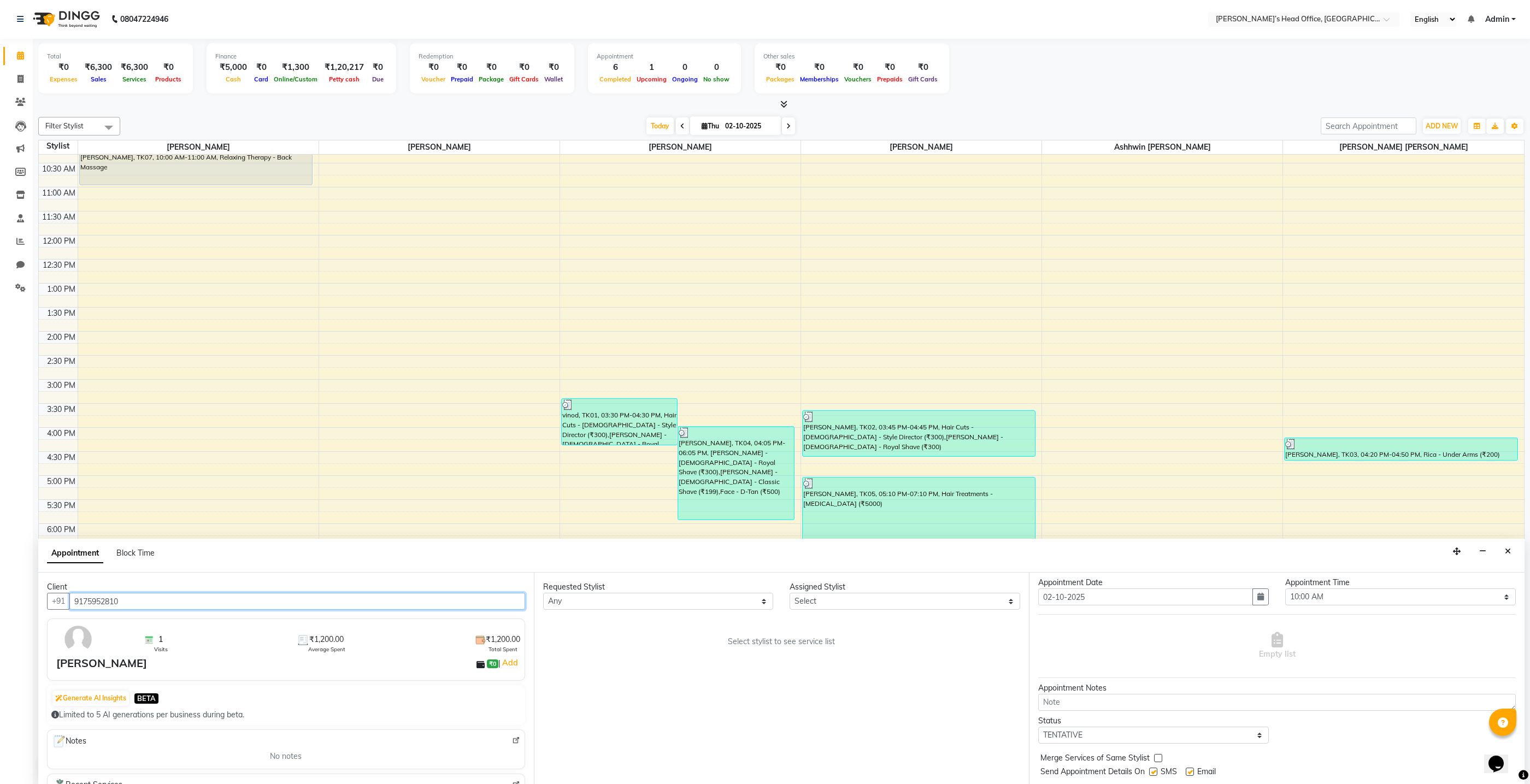
scroll to position [27, 0]
click at [1258, 598] on button "button" at bounding box center [1261, 595] width 17 height 17
click at [1120, 653] on div "3" at bounding box center [1119, 652] width 17 height 17
type input "03-10-2025"
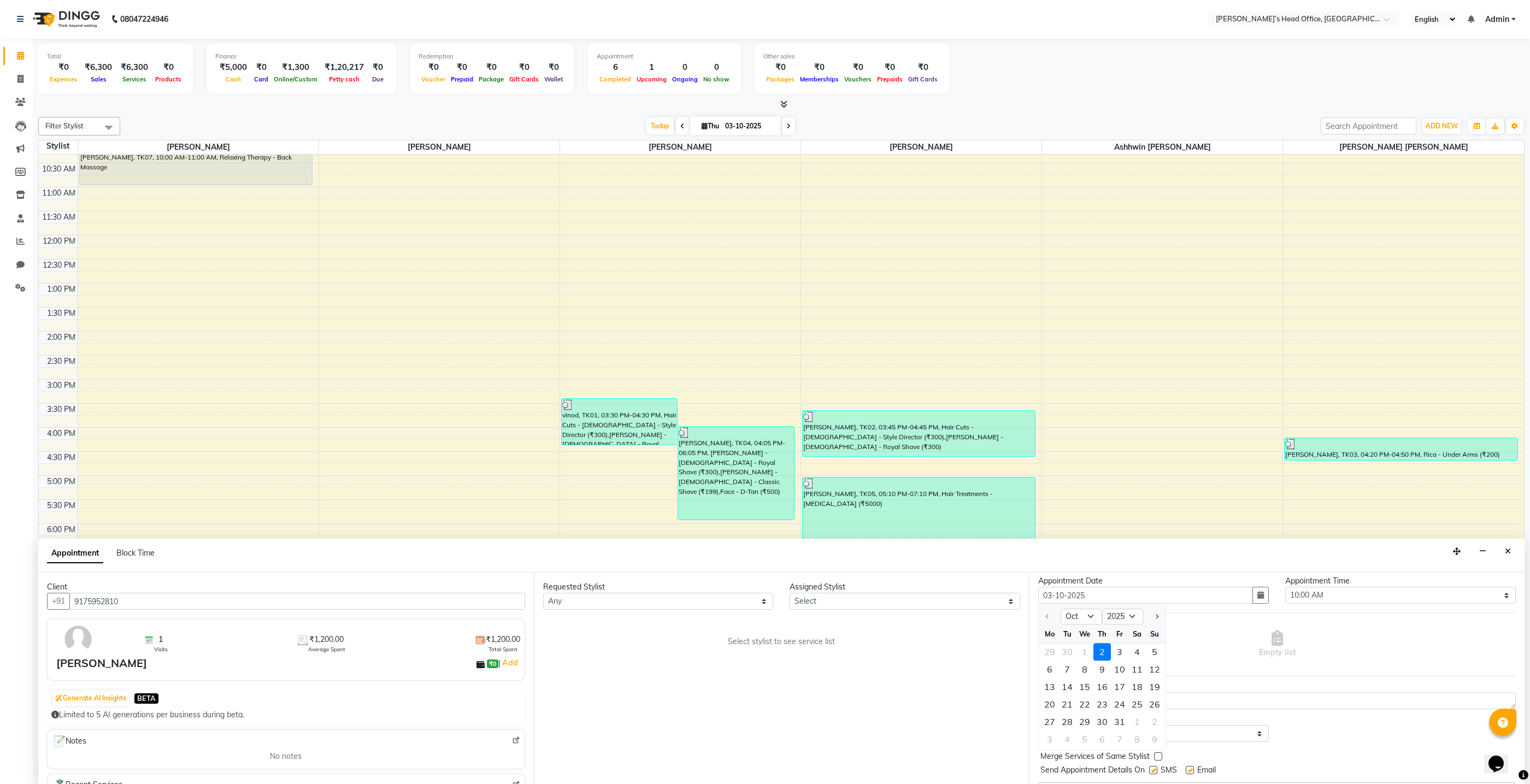
scroll to position [64, 0]
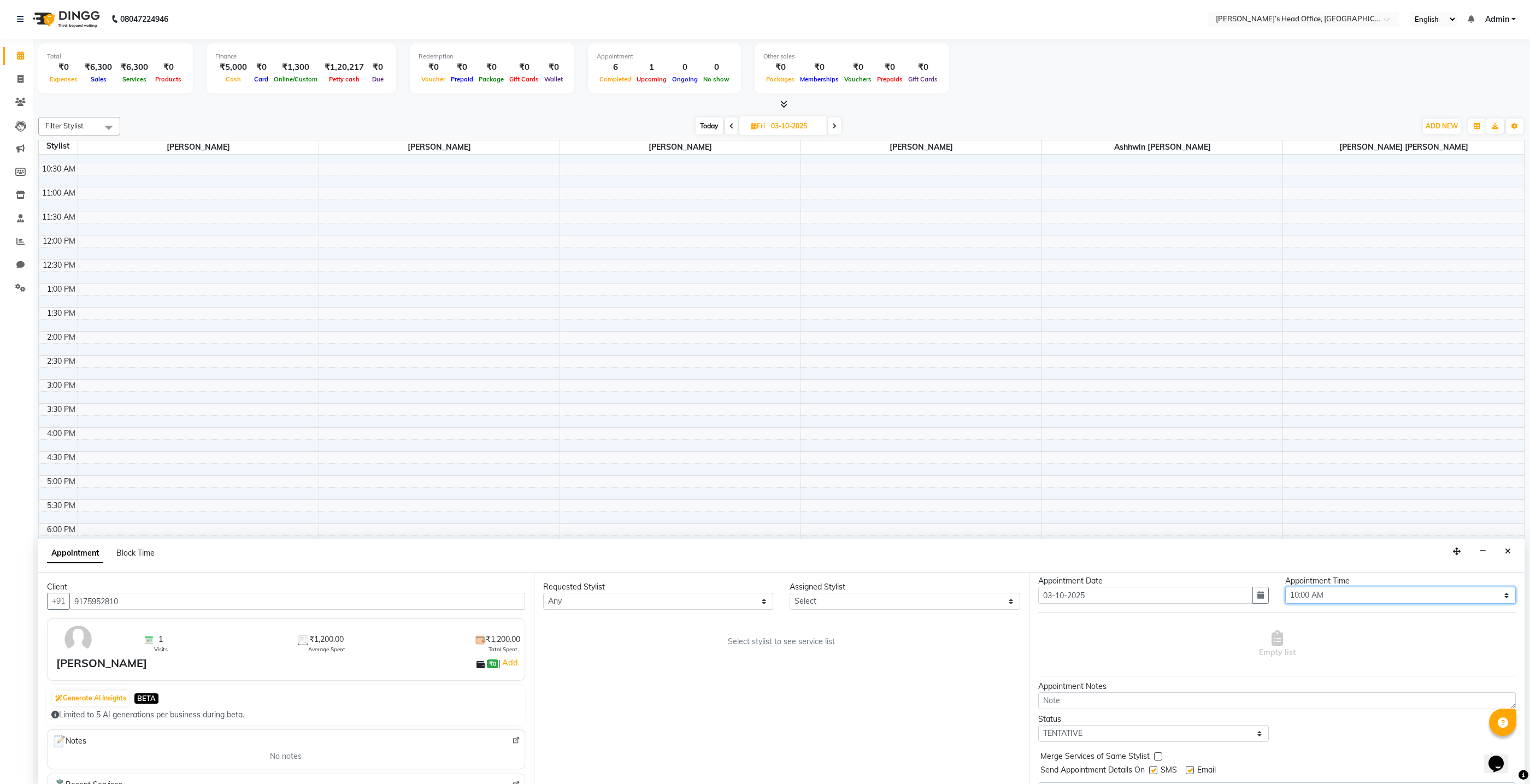
click at [1506, 596] on select "Select 10:00 AM 10:15 AM 10:30 AM 10:45 AM 11:00 AM 11:15 AM 11:30 AM 11:45 AM …" at bounding box center [1401, 595] width 230 height 17
select select "1260"
click at [1285, 587] on select "Select 10:00 AM 10:15 AM 10:30 AM 10:45 AM 11:00 AM 11:15 AM 11:30 AM 11:45 AM …" at bounding box center [1401, 595] width 230 height 17
click at [1222, 704] on textarea at bounding box center [1277, 701] width 478 height 17
click at [1260, 734] on select "Select TENTATIVE CONFIRM UPCOMING" at bounding box center [1153, 734] width 230 height 17
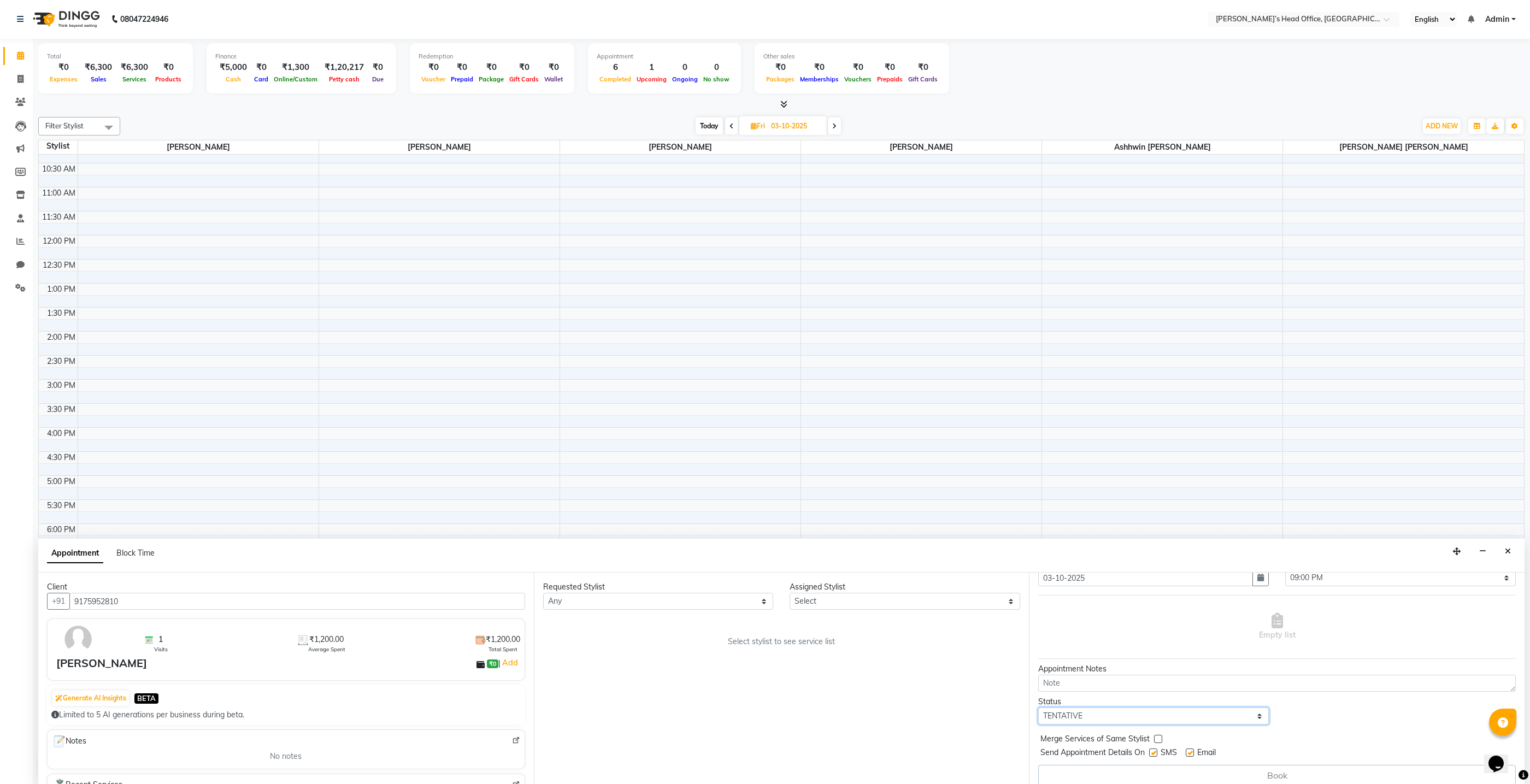
scroll to position [52, 0]
click at [761, 605] on select "Any ashhwin wagh hemangi yogendra chittoriya Ranjit sharma Rupali Kadam Sameer …" at bounding box center [658, 601] width 230 height 17
select select "68040"
click at [543, 593] on select "Any ashhwin wagh hemangi yogendra chittoriya Ranjit sharma Rupali Kadam Sameer …" at bounding box center [658, 601] width 230 height 17
select select "68040"
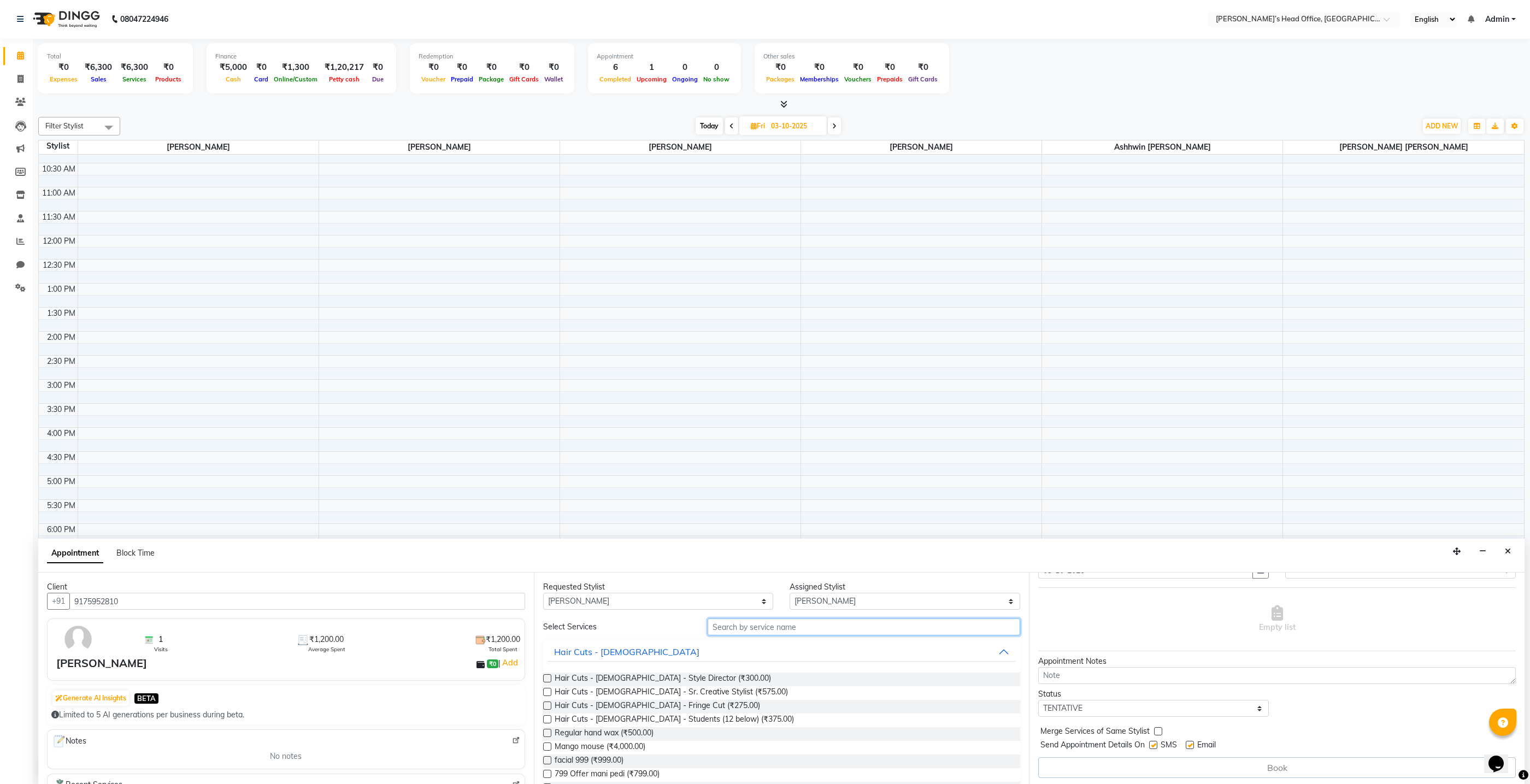
click at [769, 625] on input "text" at bounding box center [864, 627] width 312 height 17
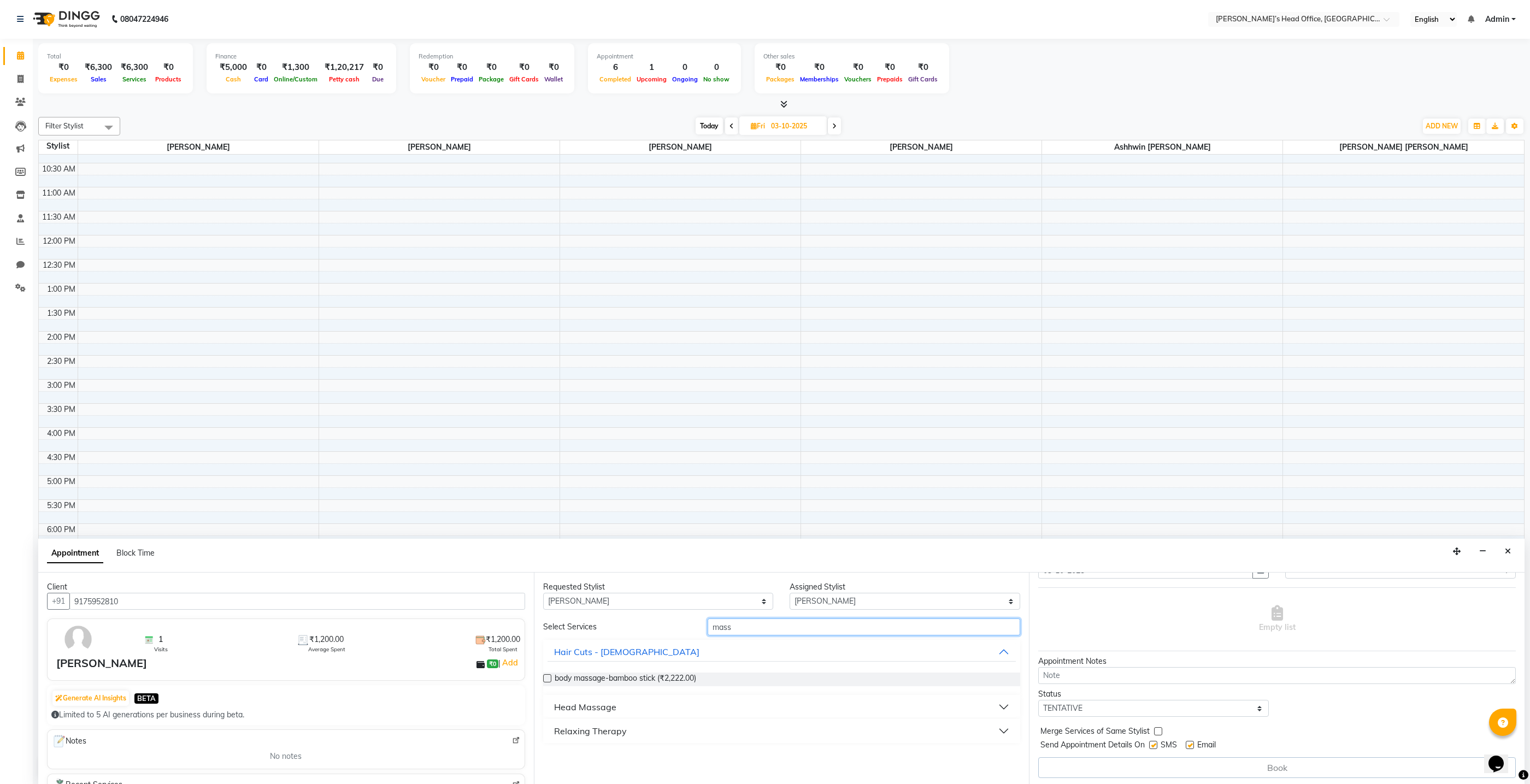
type input "mass"
click at [554, 729] on div "Relaxing Therapy" at bounding box center [590, 731] width 72 height 13
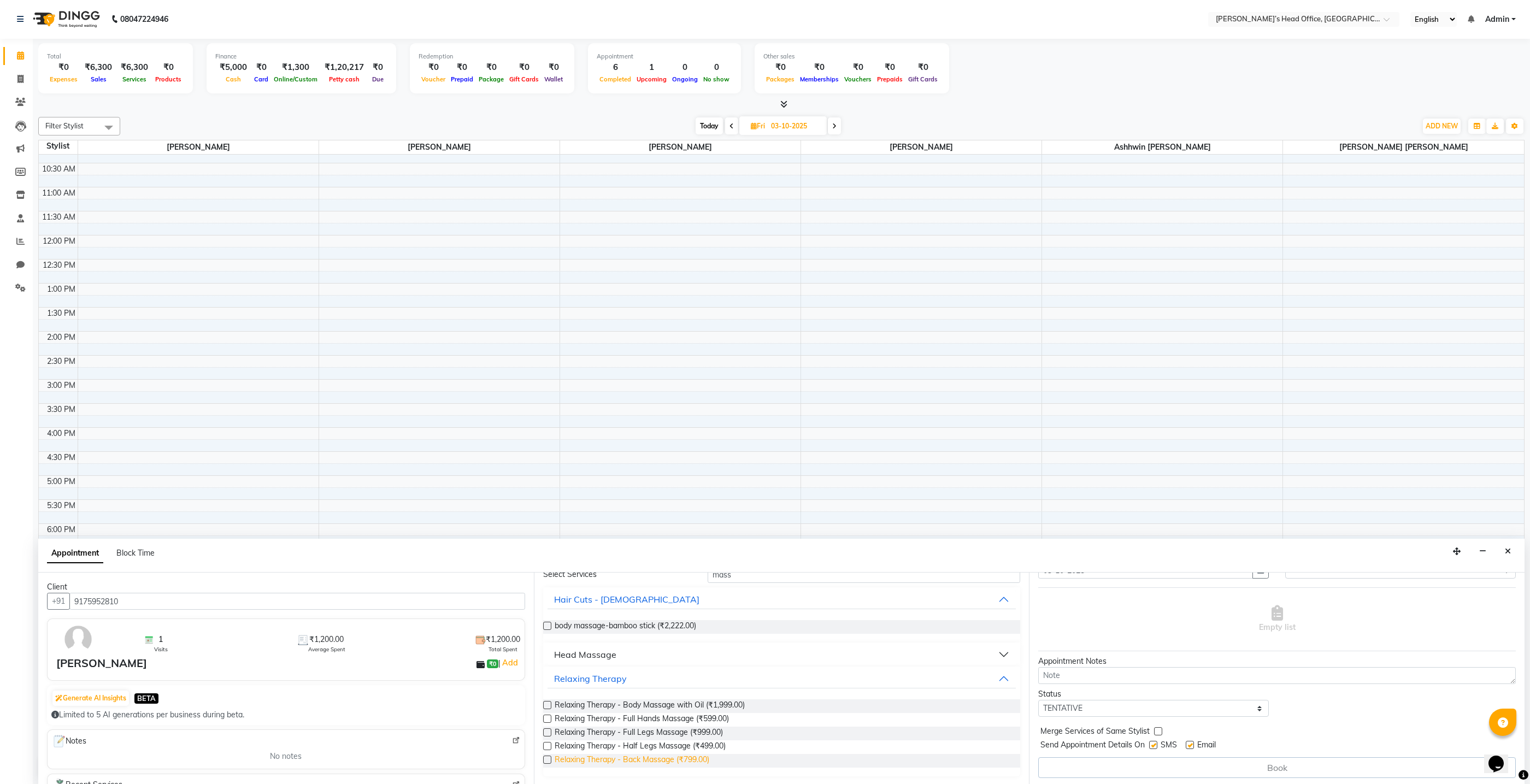
click at [586, 760] on span "Relaxing Therapy - Back Massage (₹799.00)" at bounding box center [632, 761] width 154 height 14
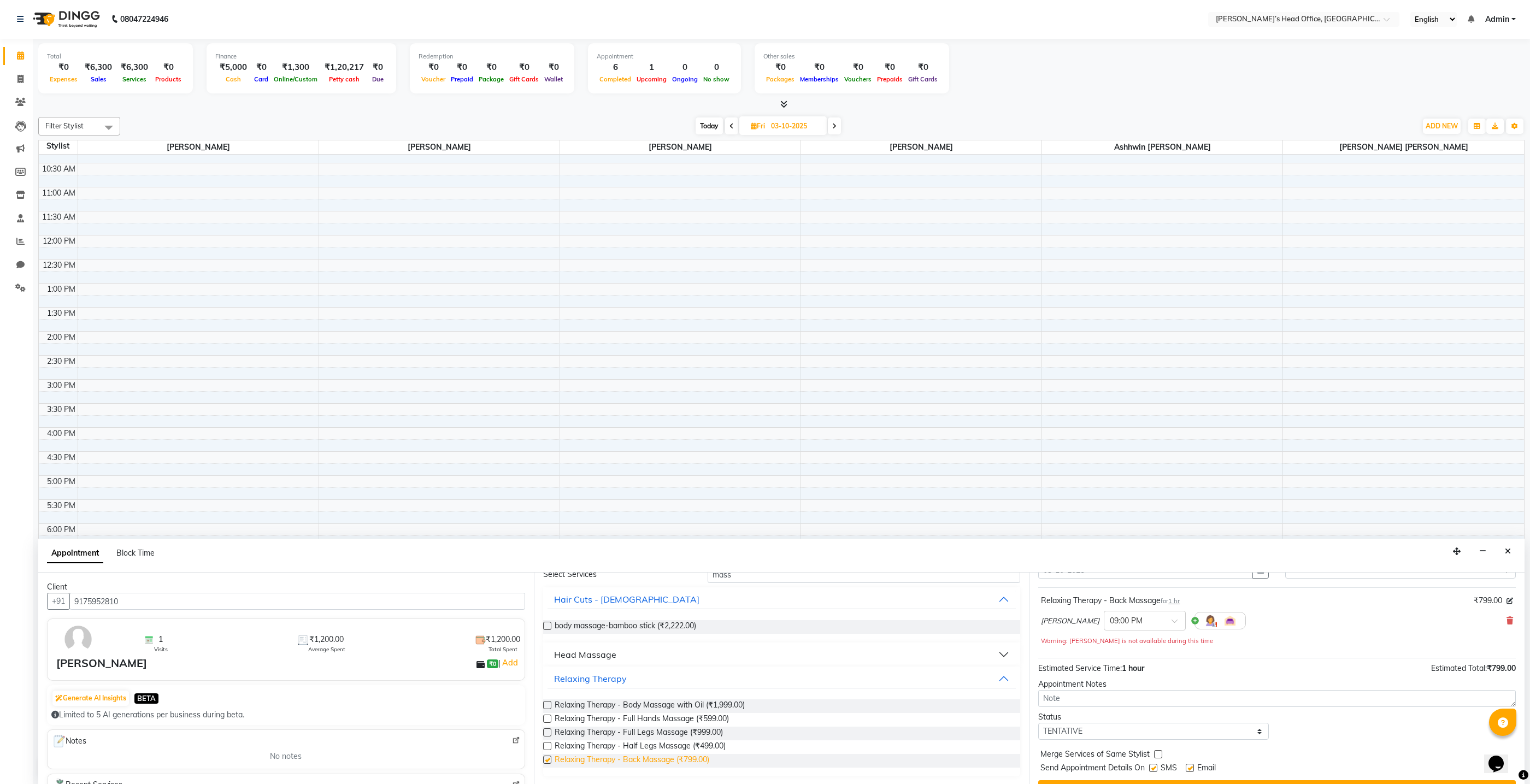
checkbox input "false"
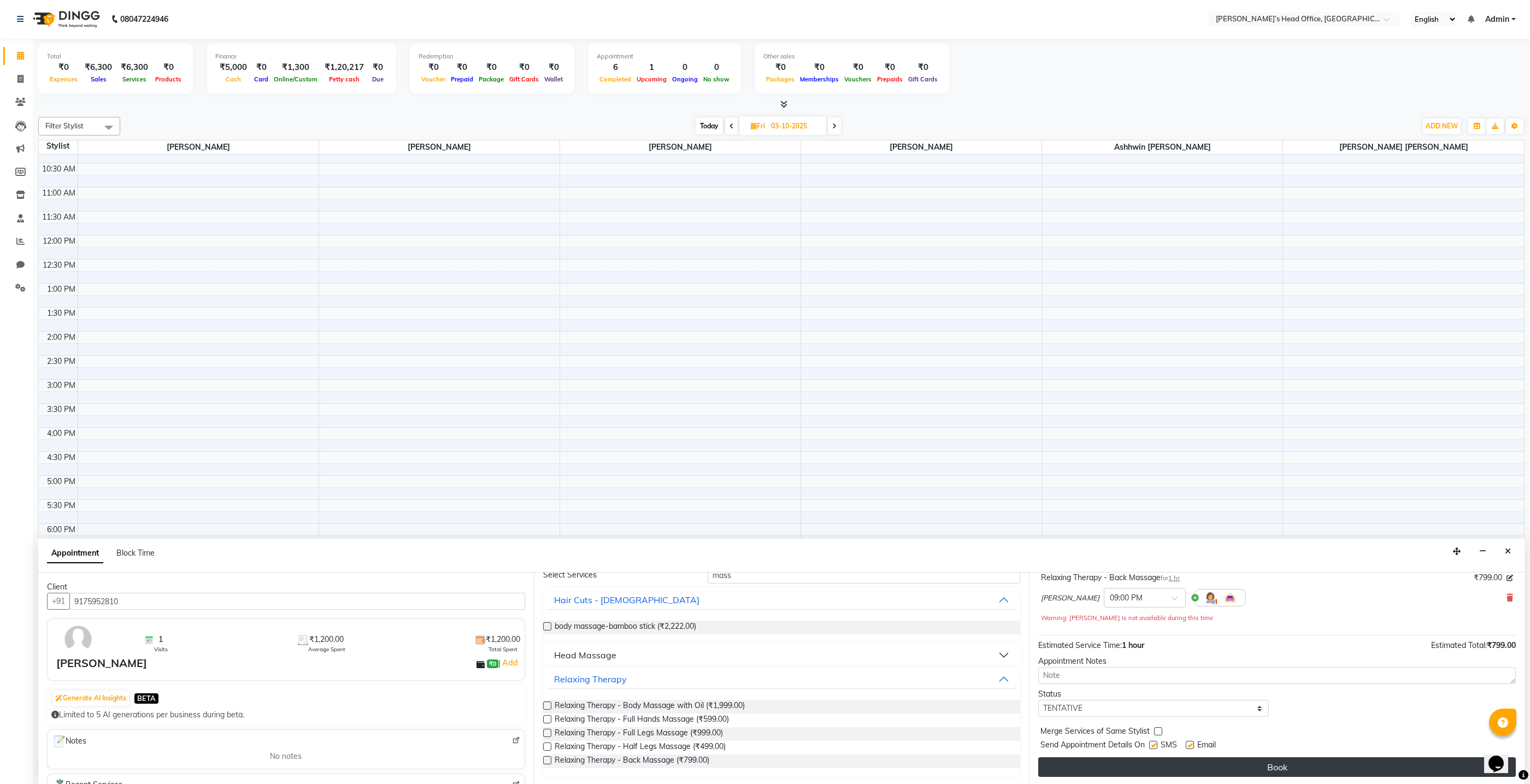
click at [1272, 765] on button "Book" at bounding box center [1277, 767] width 478 height 20
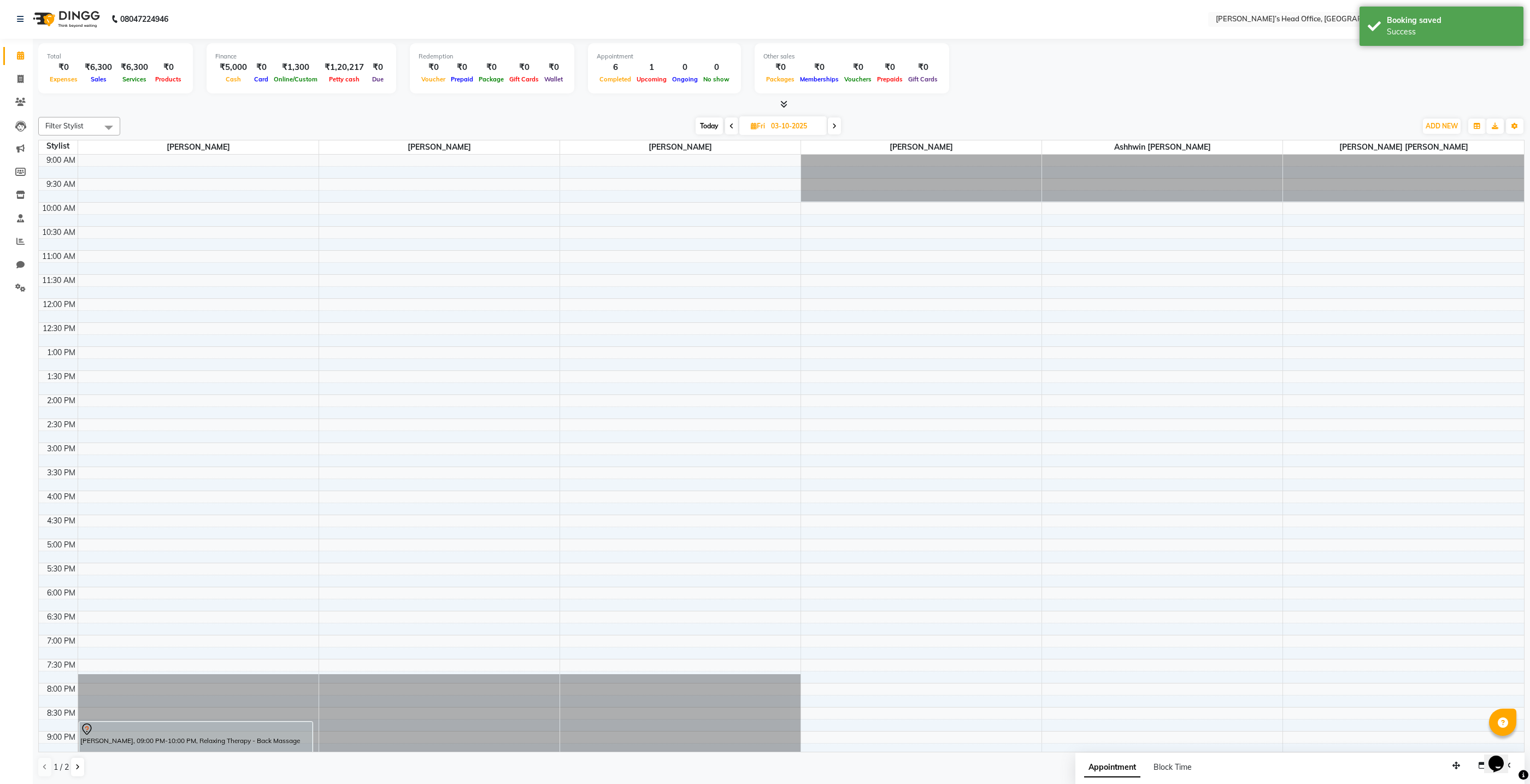
scroll to position [0, 0]
click at [23, 80] on icon at bounding box center [20, 80] width 6 height 8
select select "service"
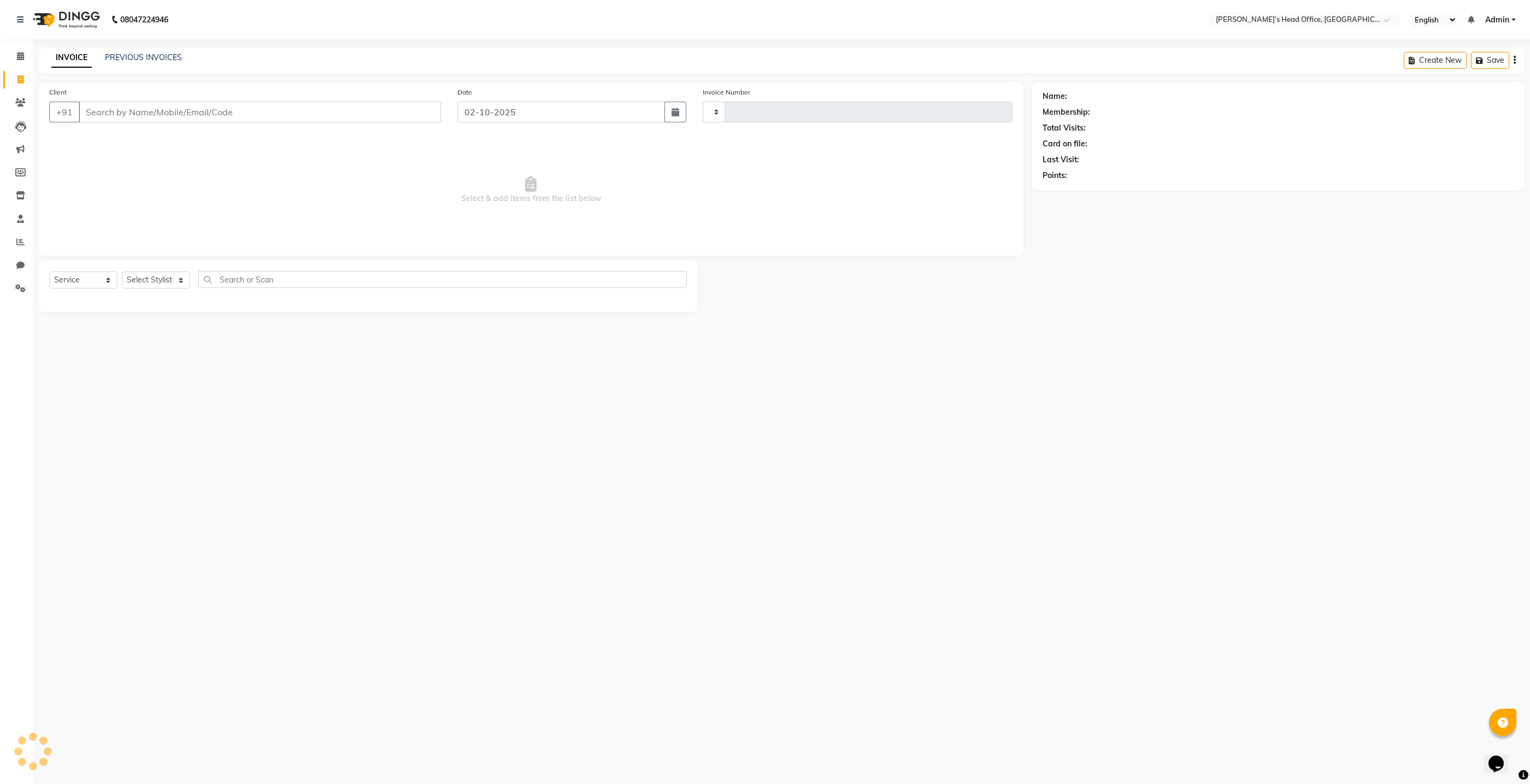
type input "1081"
select select "7682"
click at [24, 57] on icon at bounding box center [21, 56] width 7 height 8
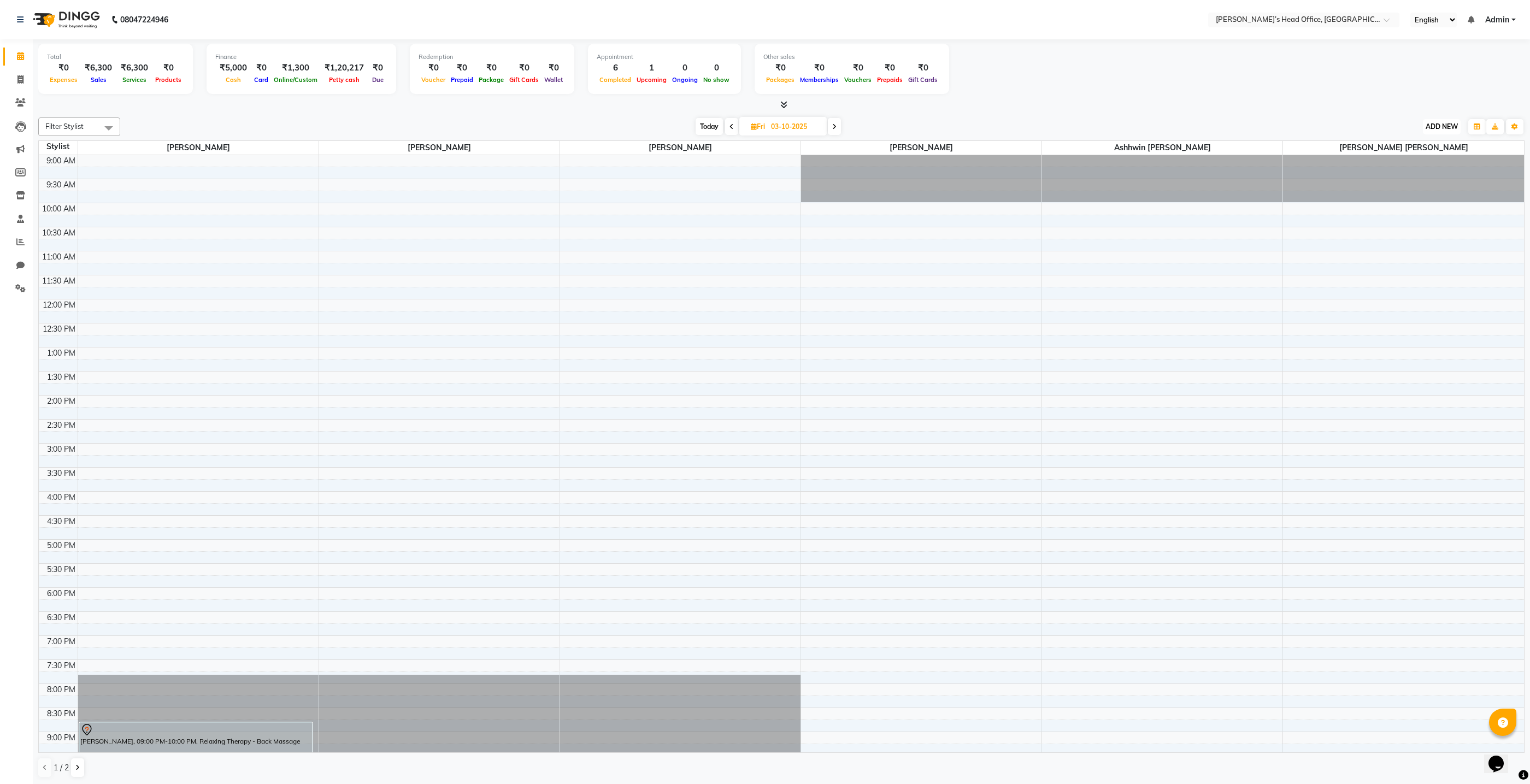
click at [1453, 125] on span "ADD NEW" at bounding box center [1442, 127] width 32 height 8
click at [1403, 165] on link "Add Invoice" at bounding box center [1417, 161] width 86 height 14
select select "7682"
select select "service"
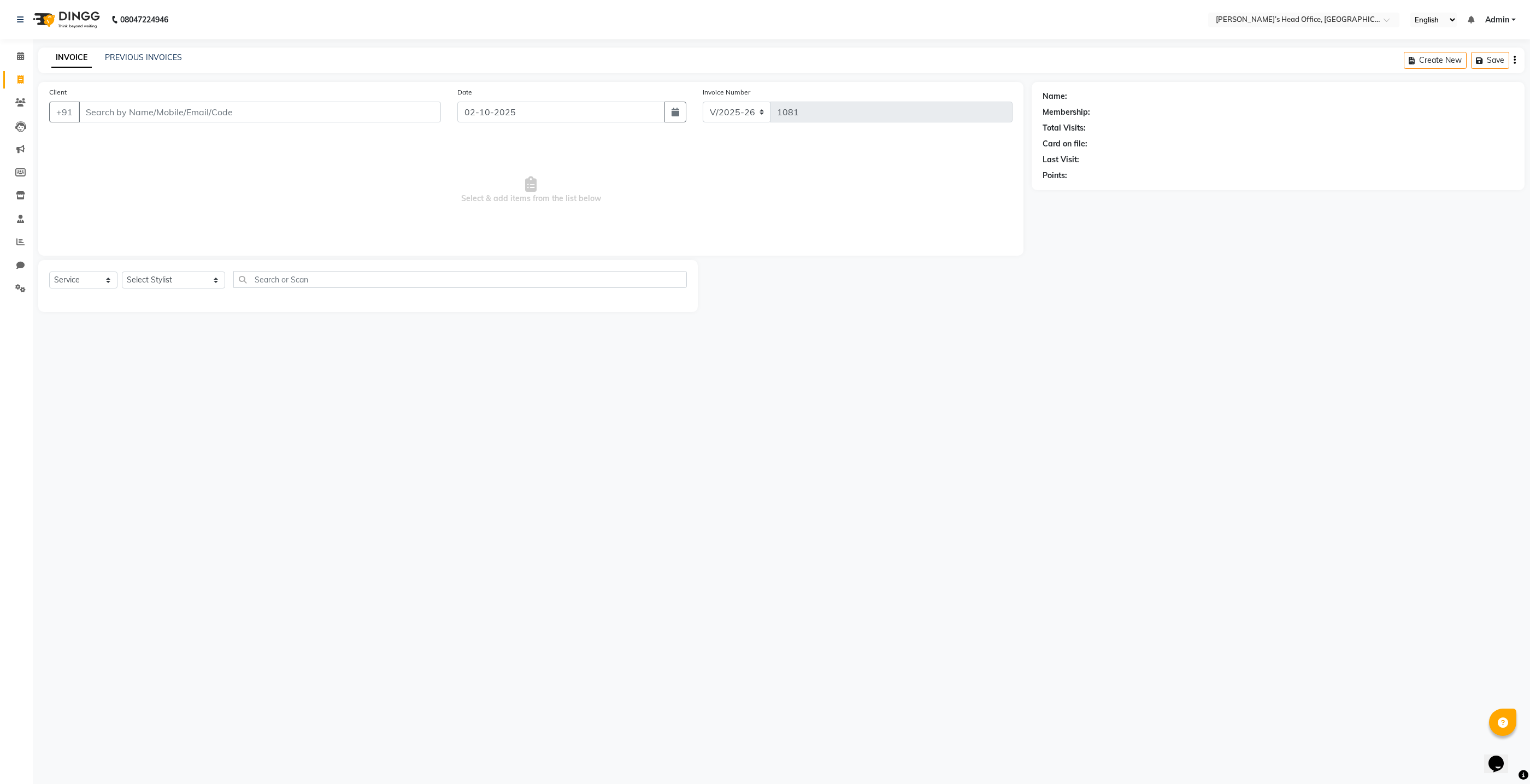
click at [393, 112] on input "Client" at bounding box center [260, 112] width 362 height 21
click at [109, 138] on span "yogita" at bounding box center [105, 137] width 26 height 11
type input "9041608311"
click at [200, 282] on select "Select Stylist ashhwin wagh hemangi yogendra chittoriya Ranjit sharma Rupali Ka…" at bounding box center [173, 280] width 103 height 17
select select "68041"
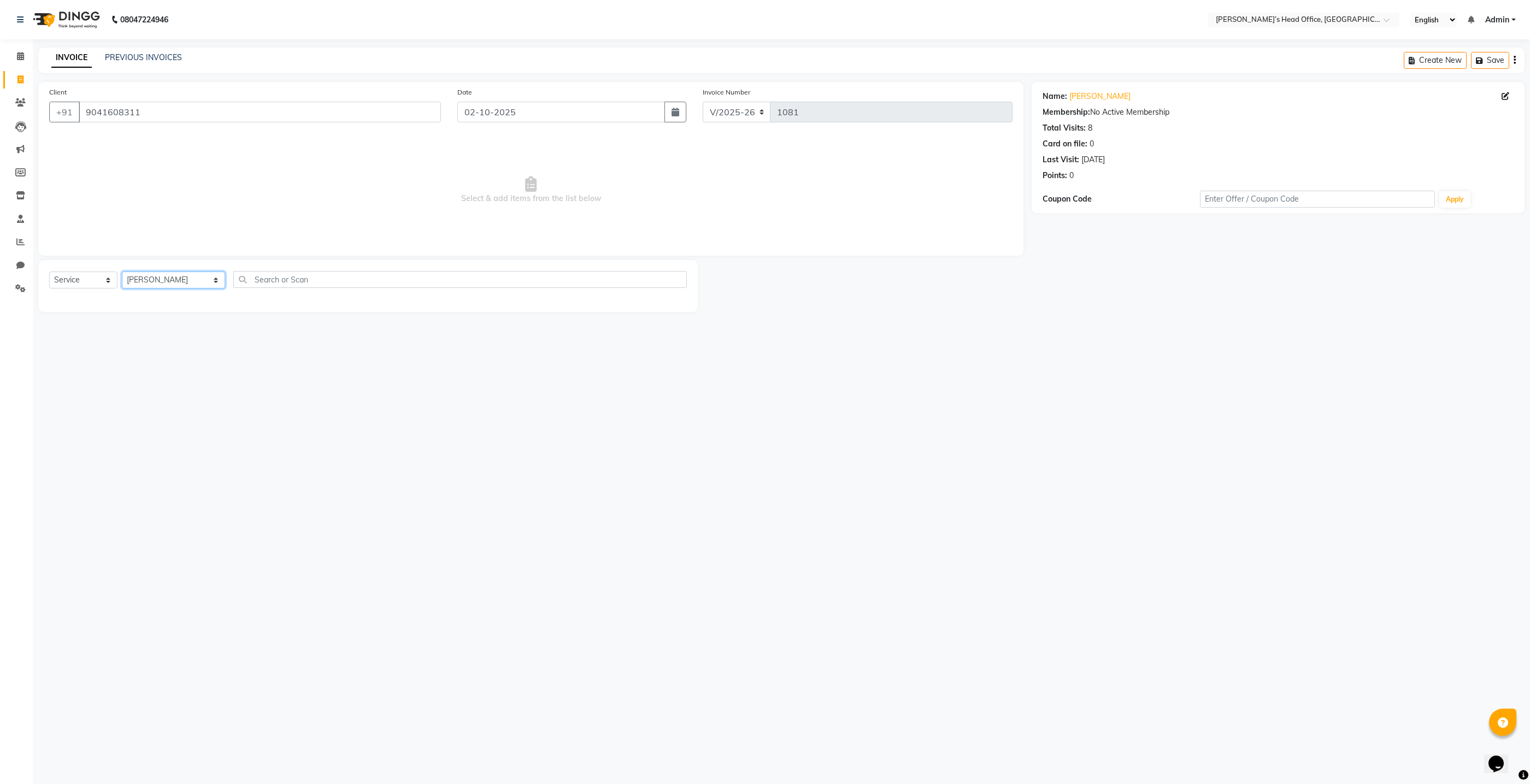
click at [122, 271] on select "Select Stylist ashhwin wagh hemangi yogendra chittoriya Ranjit sharma Rupali Ka…" at bounding box center [173, 280] width 103 height 17
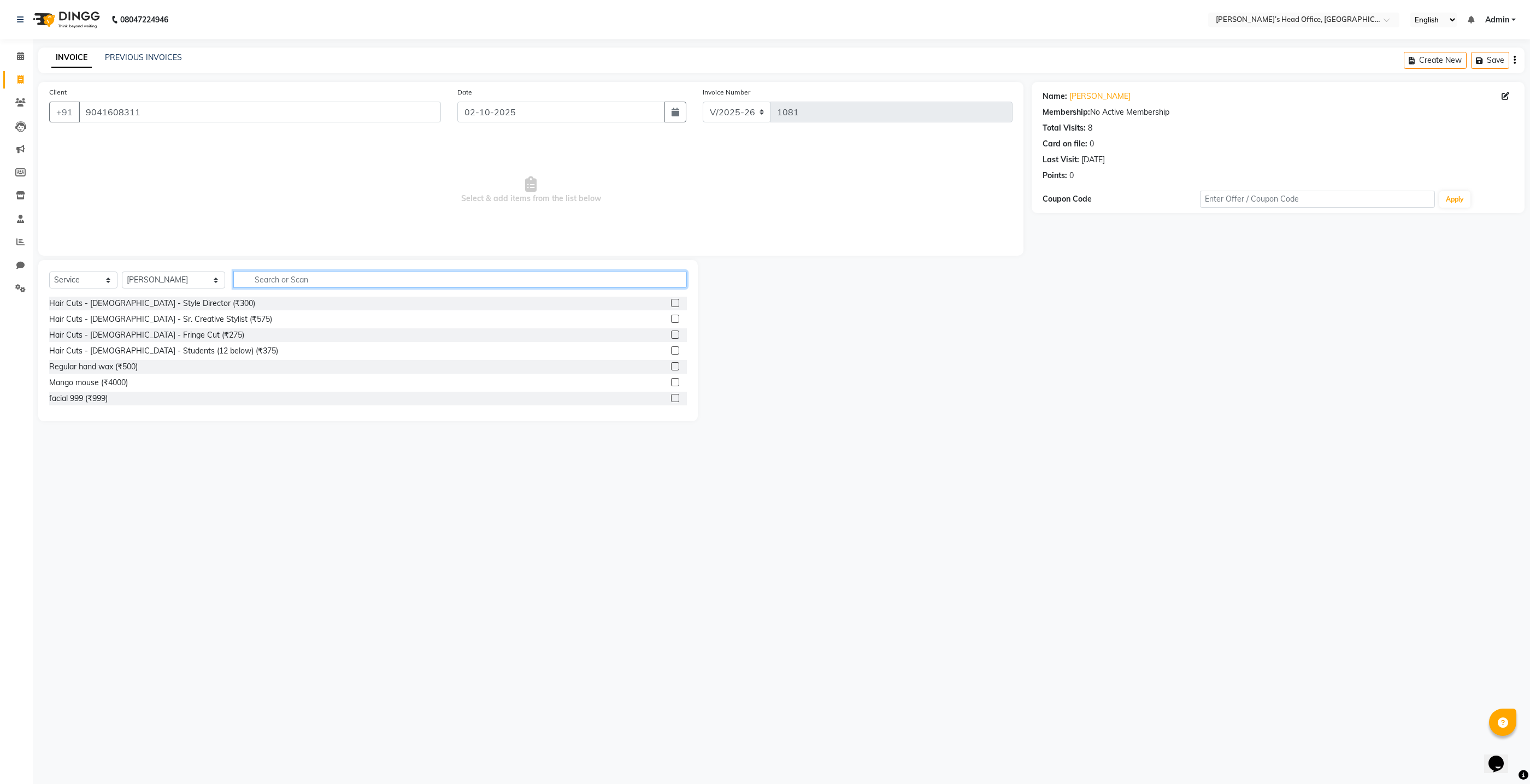
click at [312, 284] on input "text" at bounding box center [460, 279] width 454 height 17
type input "thre"
click at [69, 304] on div "Thread - Eyebrows (₹50)" at bounding box center [93, 303] width 87 height 11
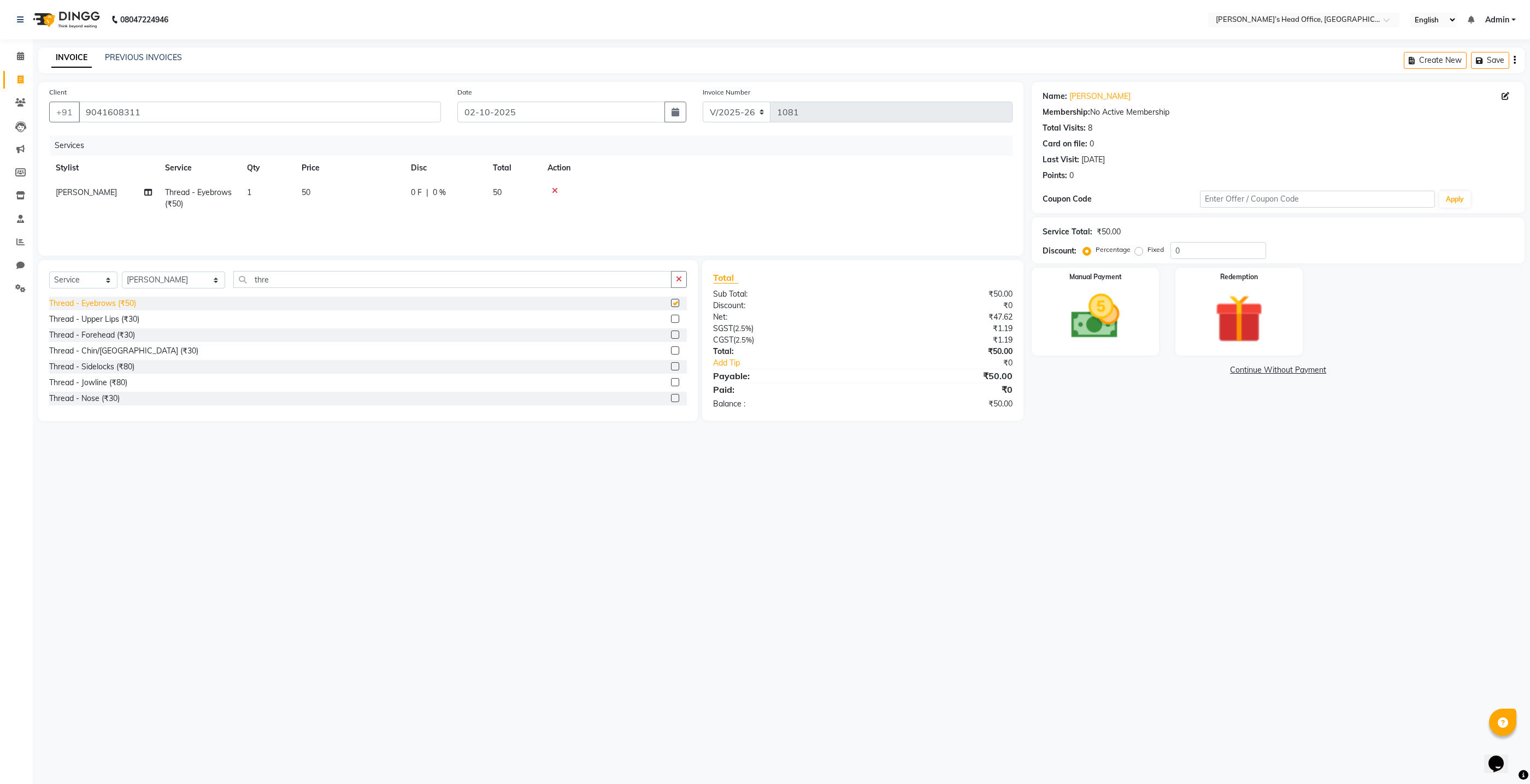
checkbox input "false"
click at [1131, 350] on div "Manual Payment" at bounding box center [1095, 312] width 132 height 91
click at [1247, 373] on span "GPay" at bounding box center [1247, 371] width 23 height 12
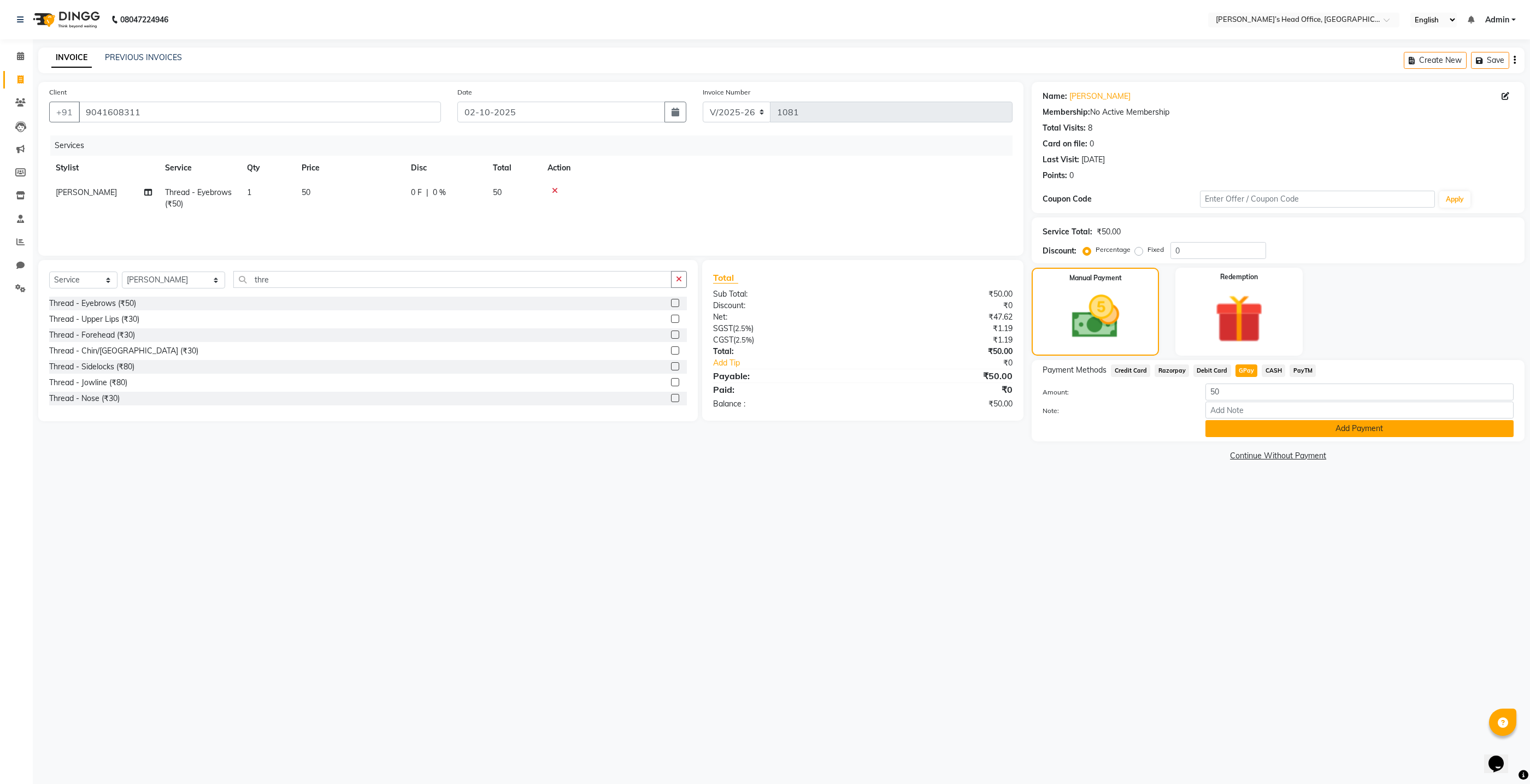
click at [1250, 432] on button "Add Payment" at bounding box center [1360, 428] width 308 height 17
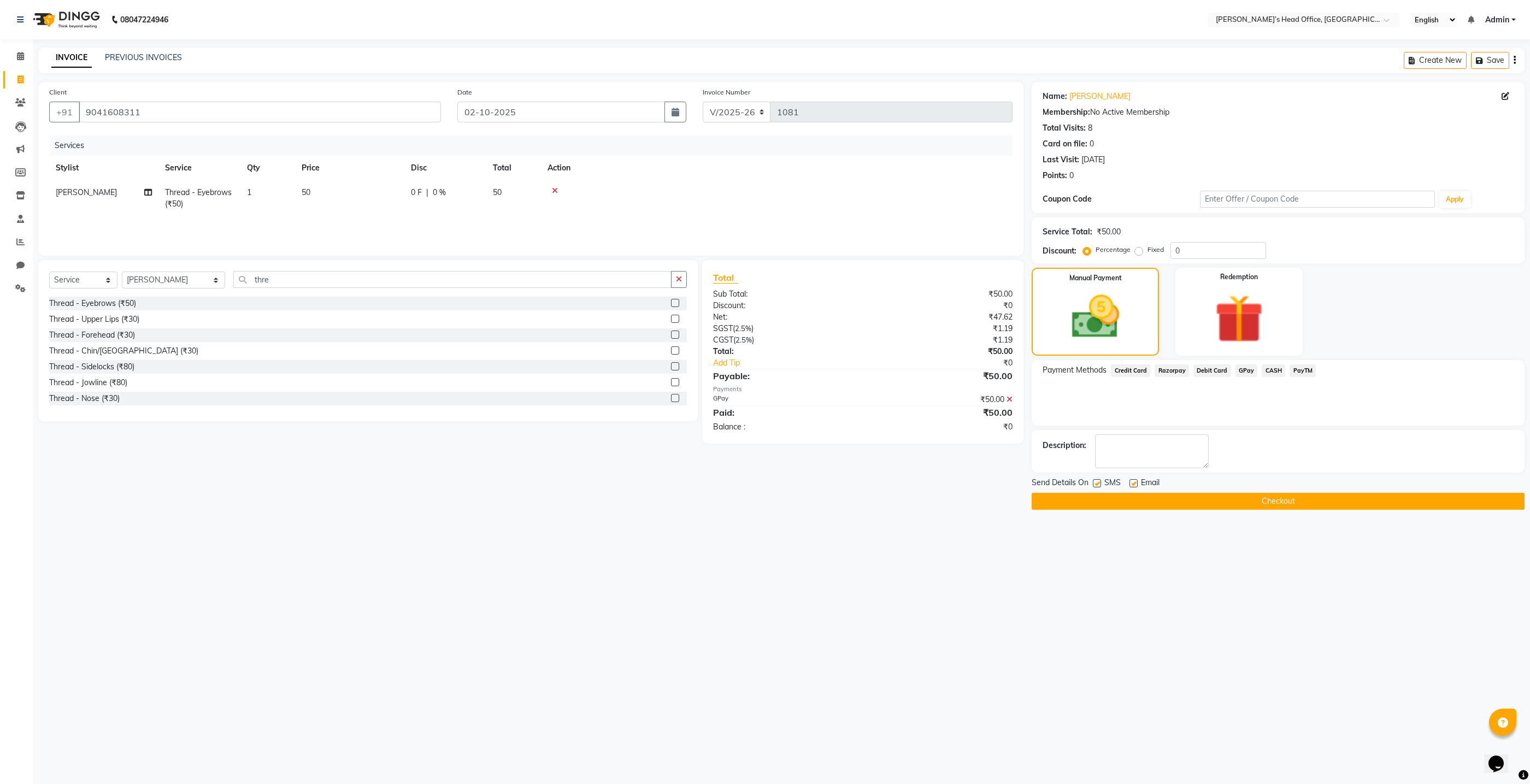
click at [1191, 497] on button "Checkout" at bounding box center [1278, 501] width 493 height 17
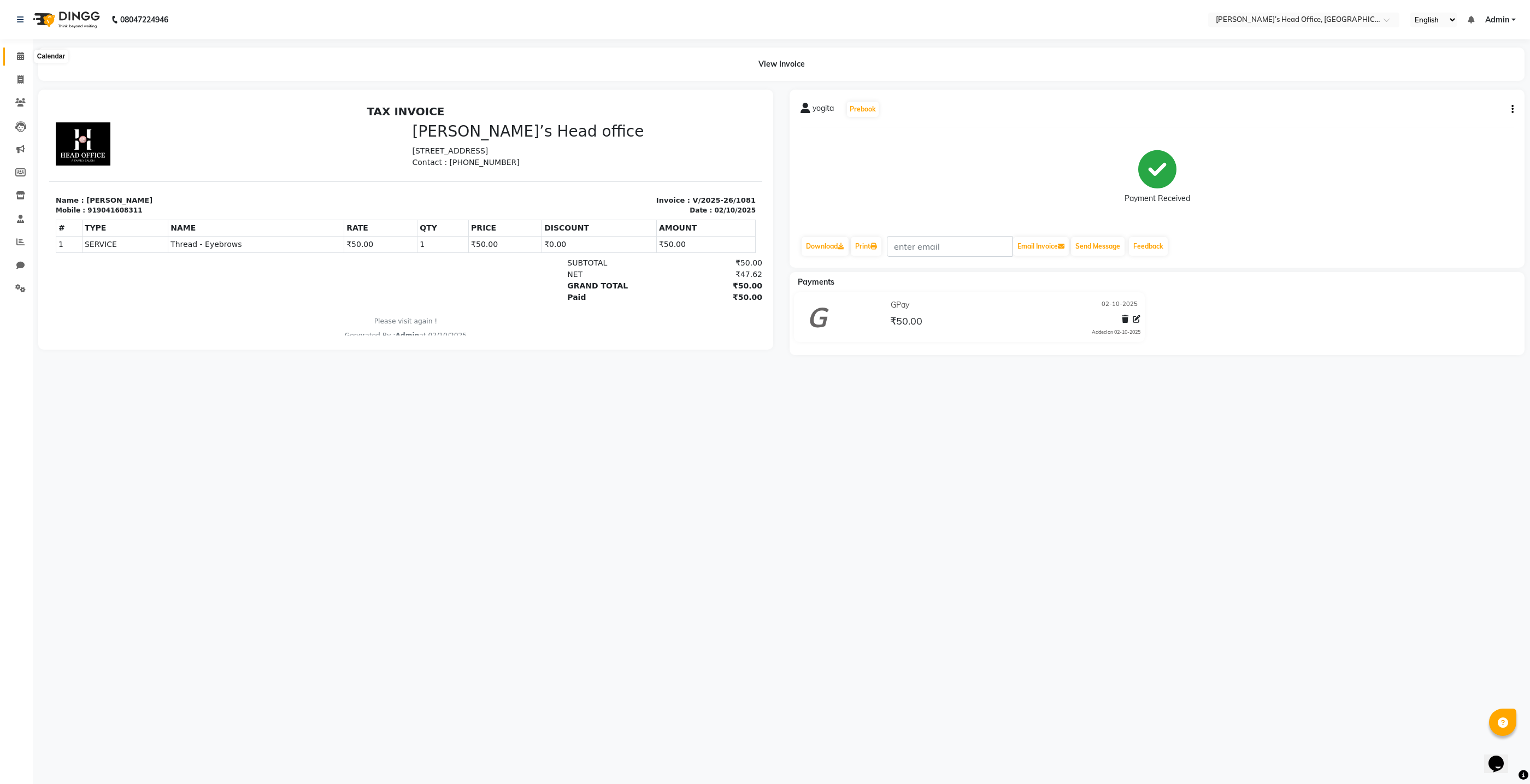
click at [21, 58] on icon at bounding box center [21, 56] width 7 height 8
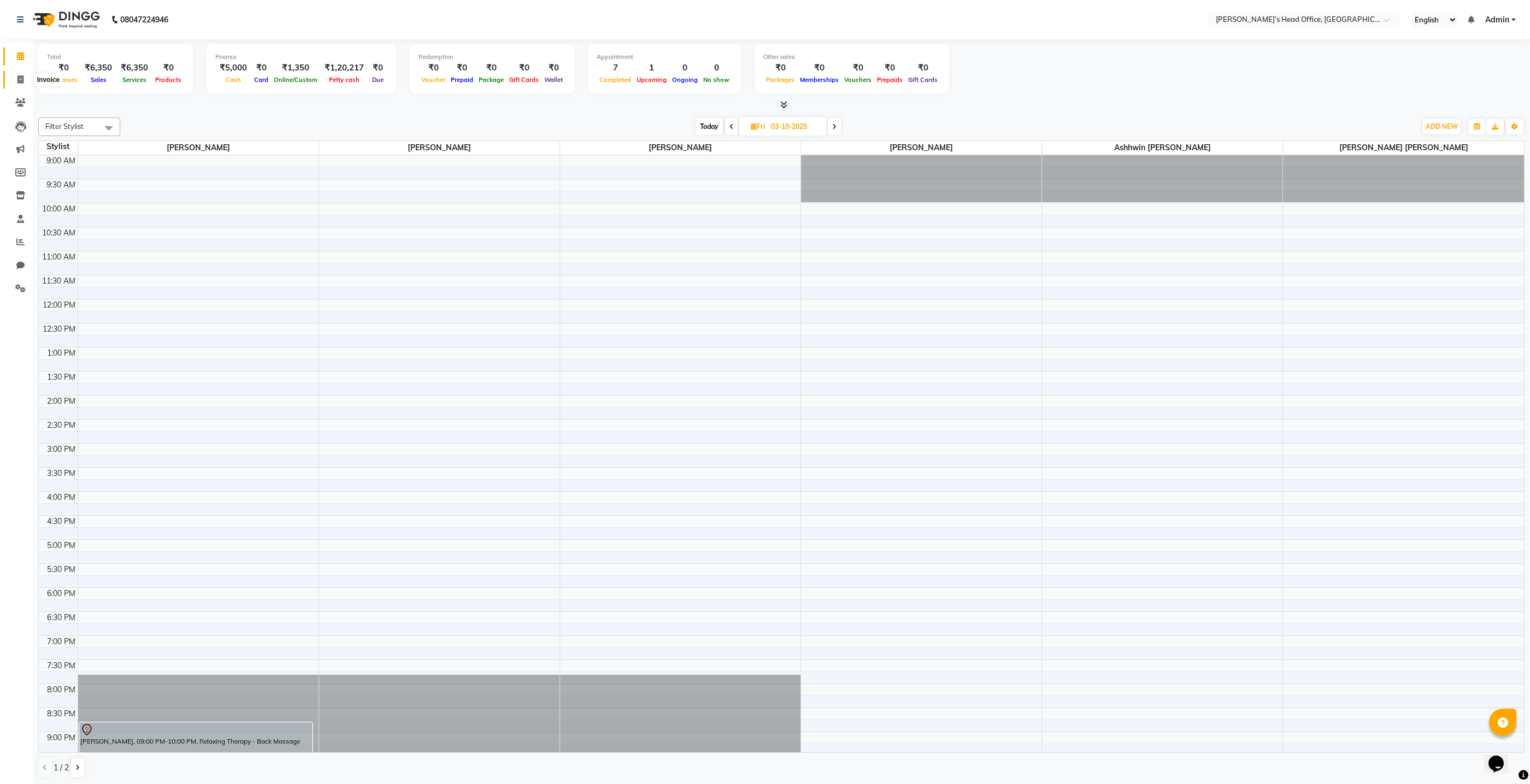
click at [20, 81] on icon at bounding box center [20, 80] width 6 height 8
select select "7682"
select select "service"
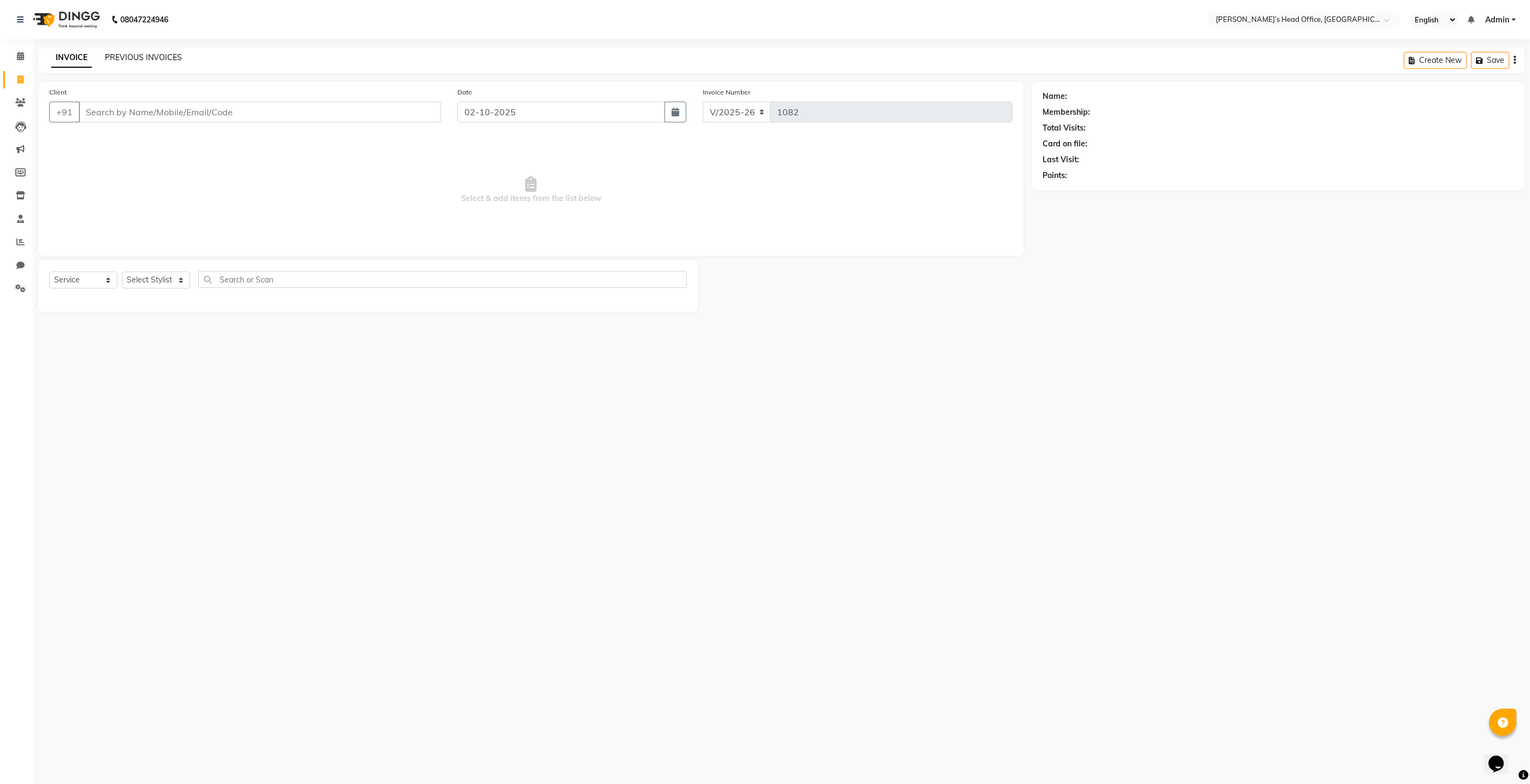
click at [173, 58] on link "PREVIOUS INVOICES" at bounding box center [144, 57] width 77 height 10
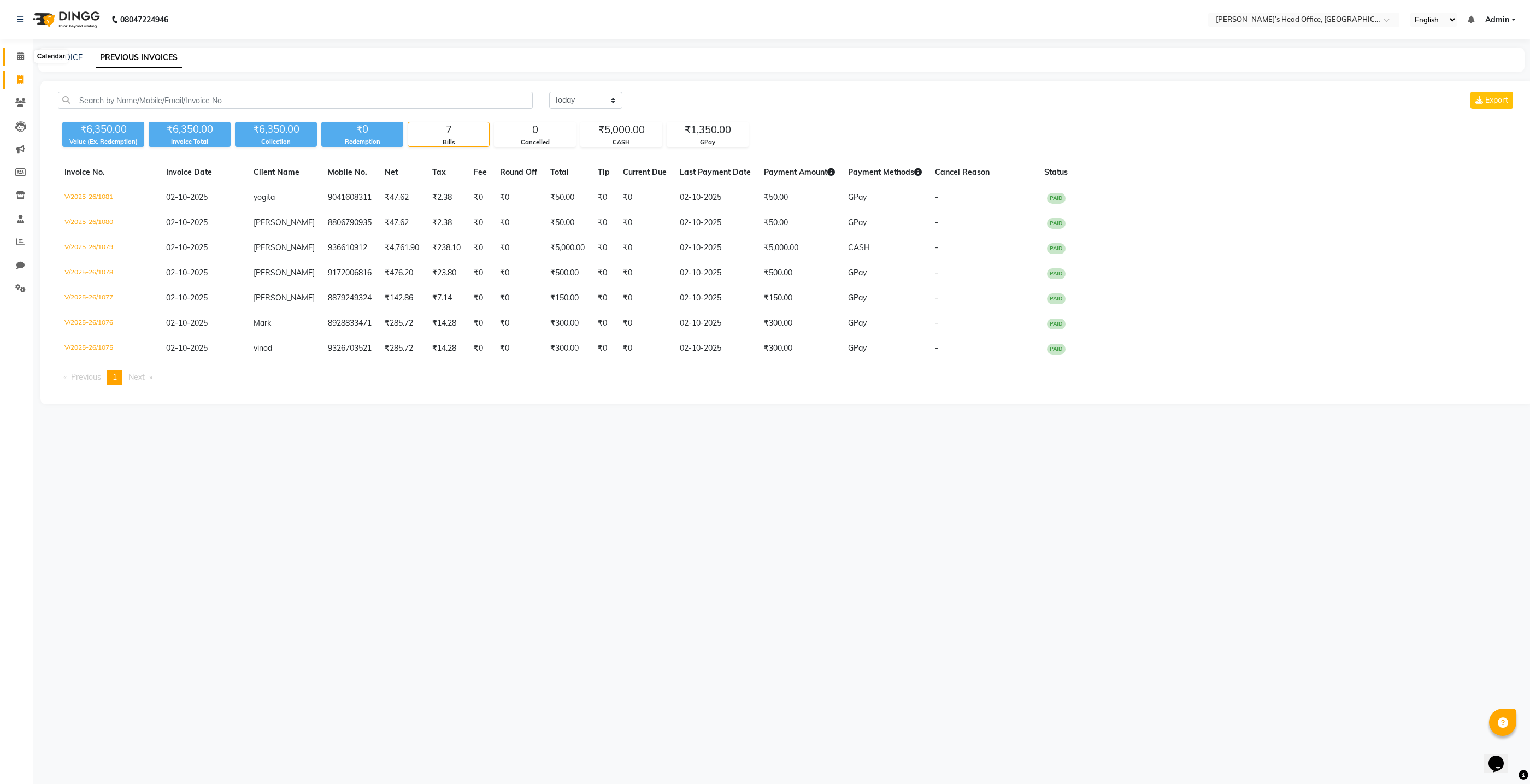
click at [19, 58] on icon at bounding box center [21, 56] width 7 height 8
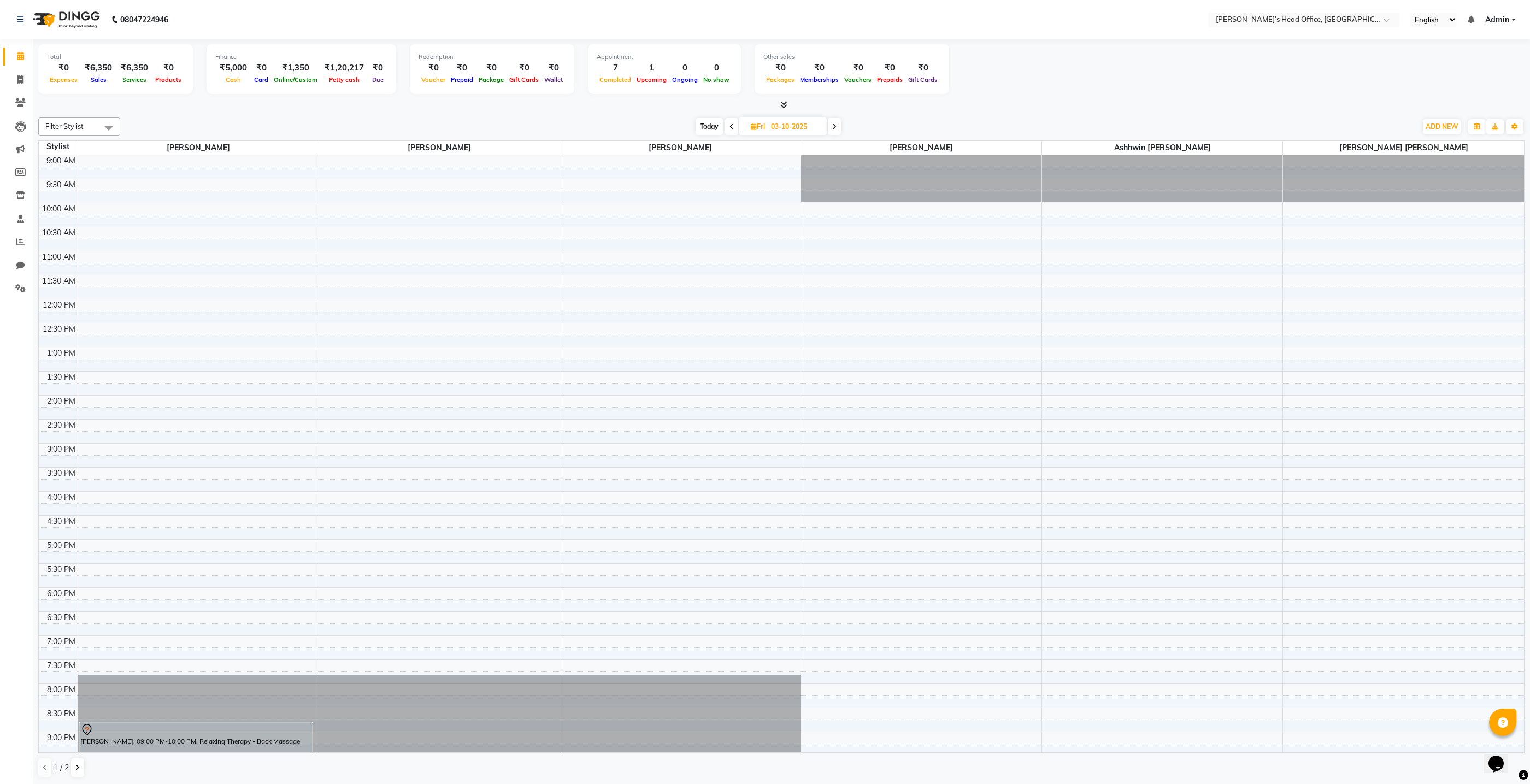
scroll to position [1, 0]
click at [1437, 124] on span "ADD NEW" at bounding box center [1442, 126] width 32 height 8
click at [1405, 161] on link "Add Invoice" at bounding box center [1417, 161] width 86 height 14
select select "7682"
select select "service"
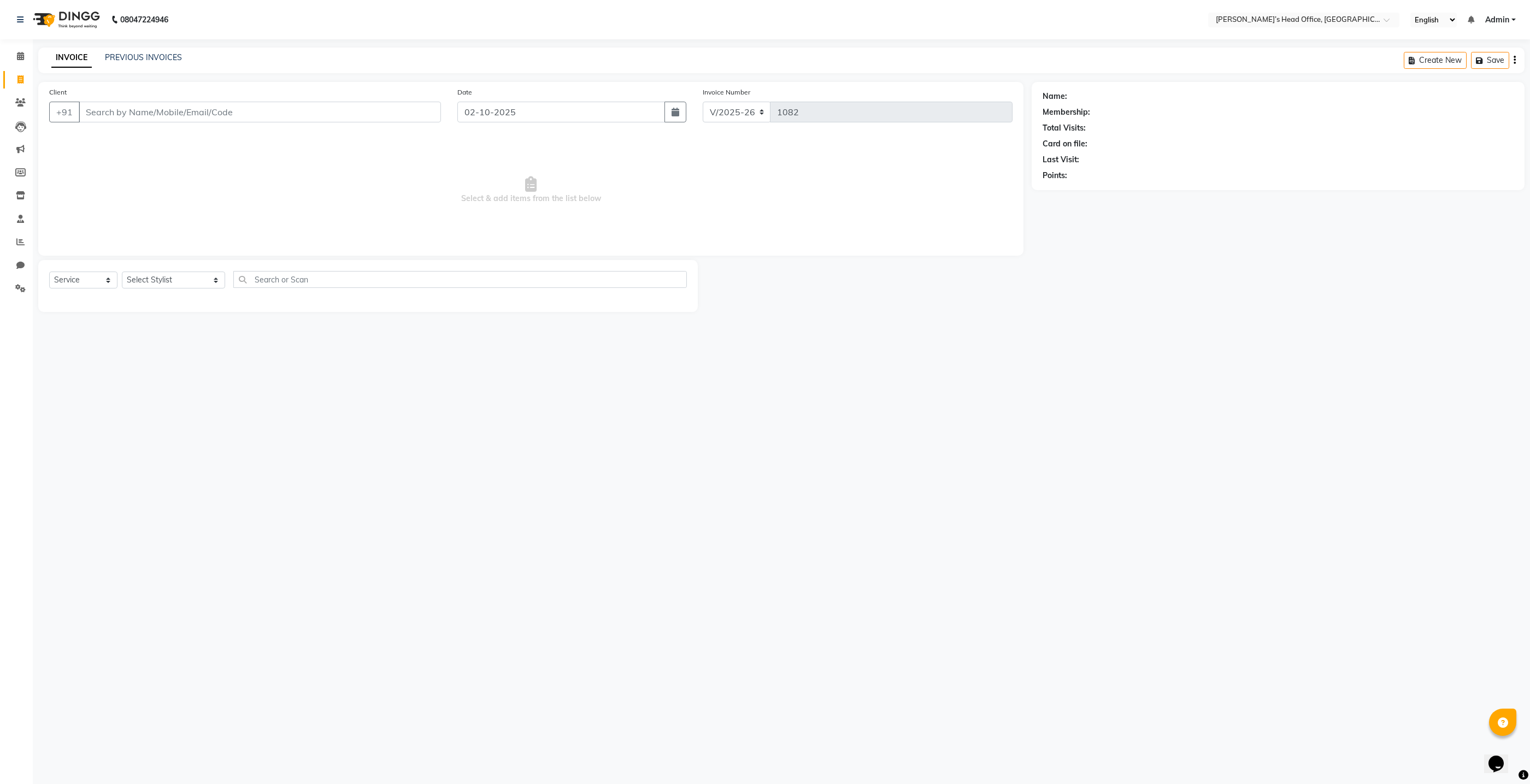
click at [384, 110] on input "Client" at bounding box center [260, 112] width 362 height 21
type input "9987621519"
click at [174, 135] on button "Vikas 998762151 9" at bounding box center [132, 137] width 108 height 17
click at [169, 280] on select "Select Stylist ashhwin wagh hemangi yogendra chittoriya Ranjit sharma Rupali Ka…" at bounding box center [173, 280] width 103 height 17
select select "68762"
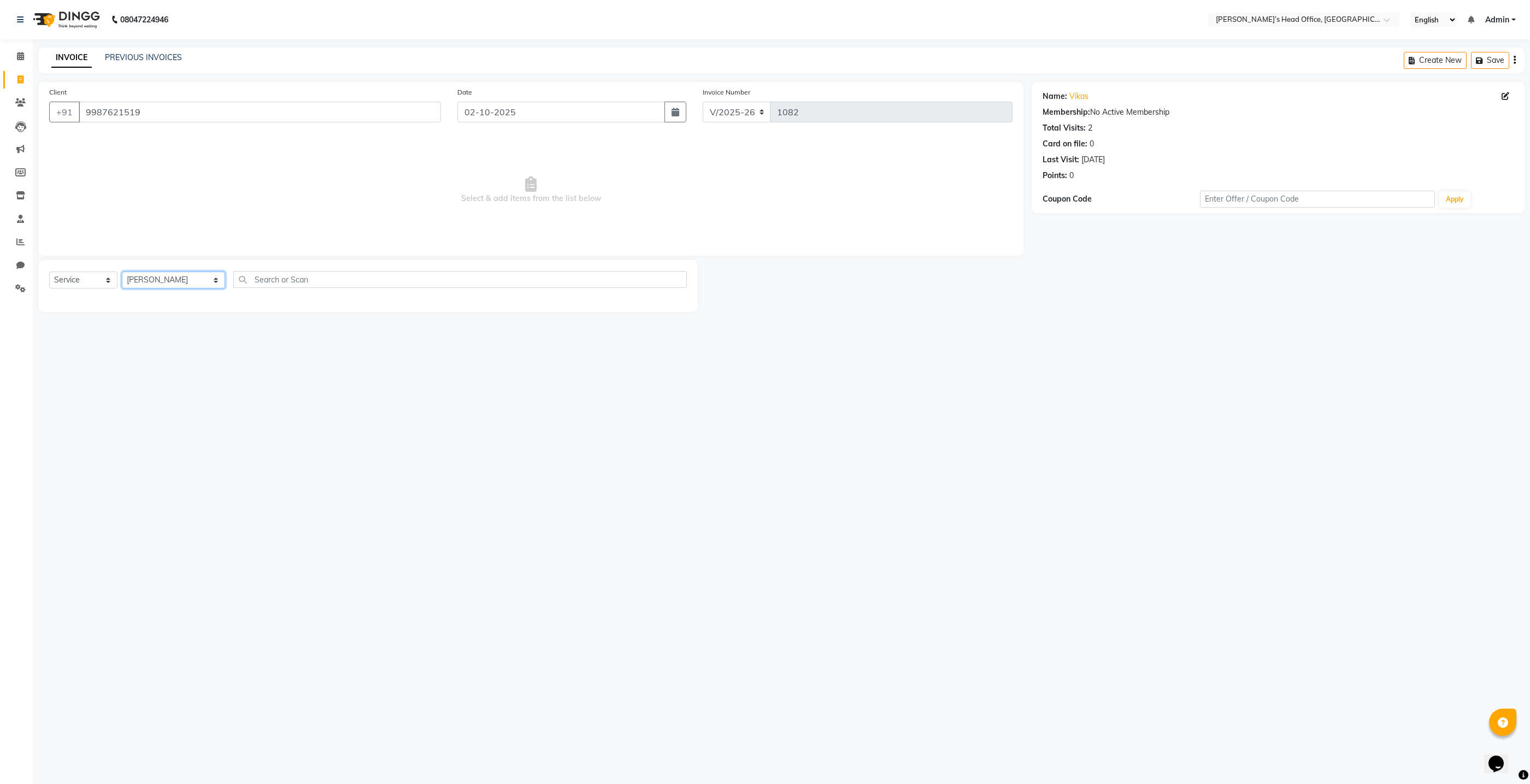
click at [122, 271] on select "Select Stylist ashhwin wagh hemangi yogendra chittoriya Ranjit sharma Rupali Ka…" at bounding box center [173, 280] width 103 height 17
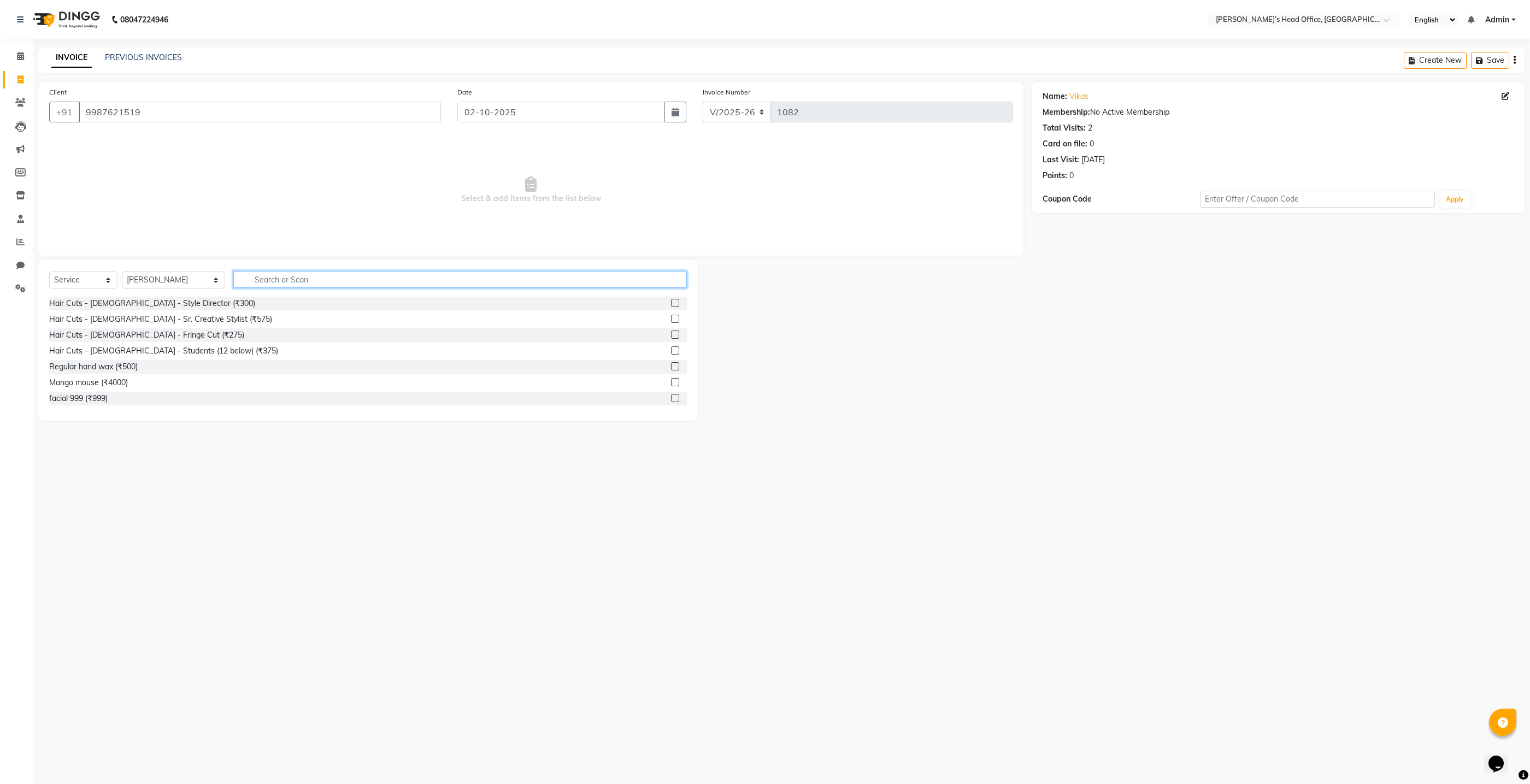
click at [251, 280] on input "text" at bounding box center [460, 279] width 454 height 17
click at [165, 303] on div "Hair Cuts - Male - Style Director (₹300)" at bounding box center [152, 303] width 206 height 11
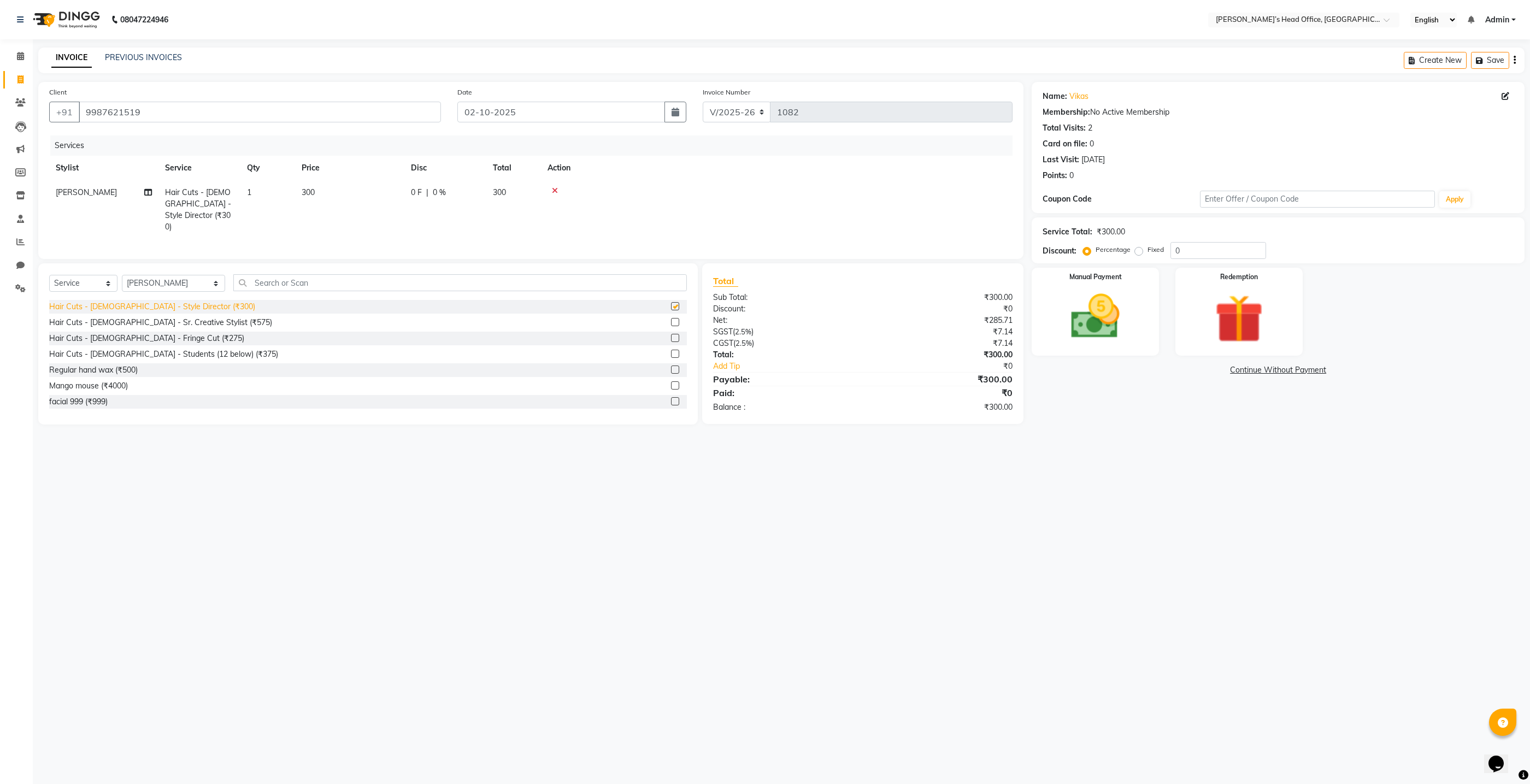
checkbox input "false"
click at [440, 194] on span "0 %" at bounding box center [440, 192] width 13 height 11
select select "68762"
click at [527, 190] on input "0" at bounding box center [526, 195] width 33 height 17
type input "50"
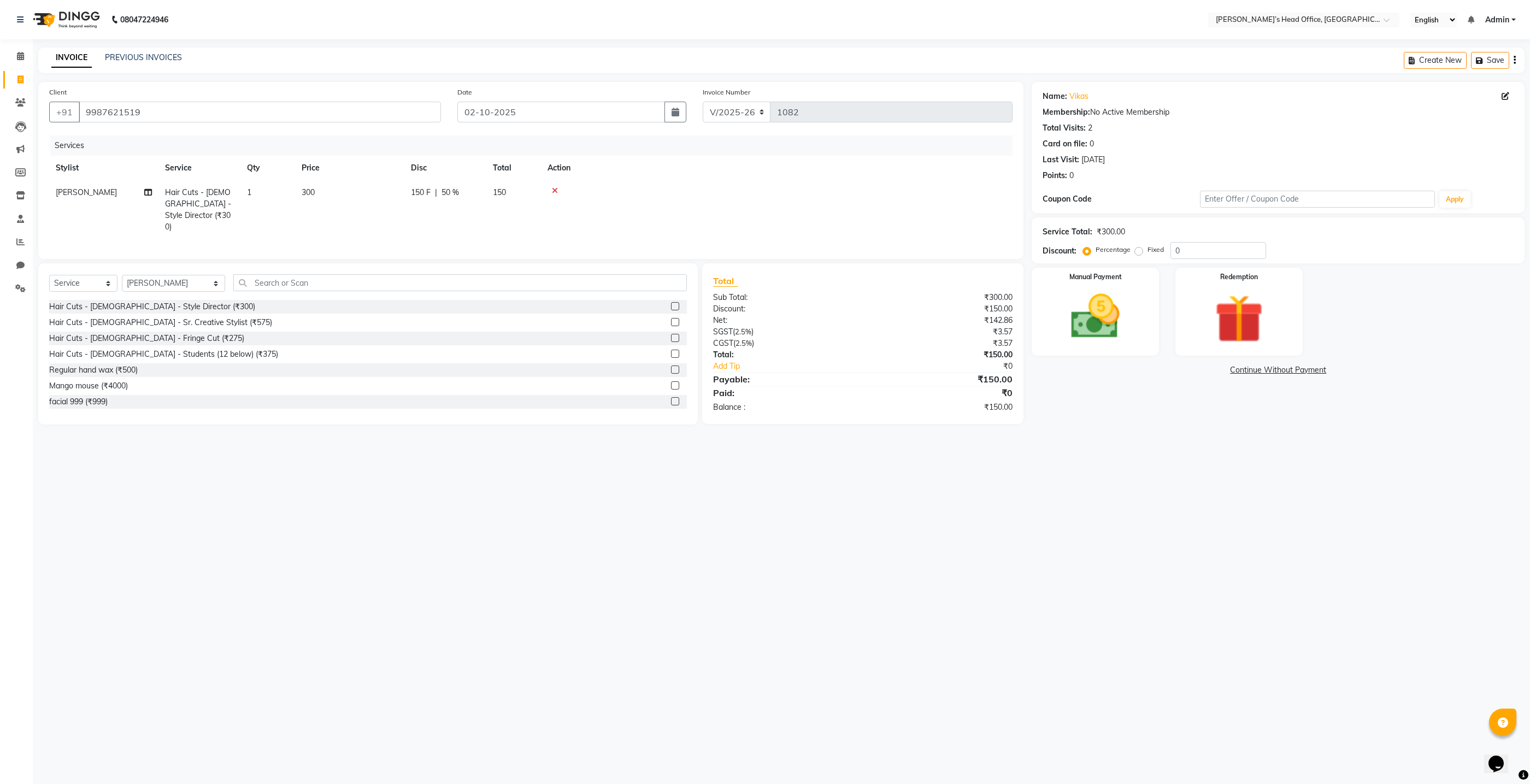
click at [492, 223] on tr "[PERSON_NAME] Hair Cuts - [DEMOGRAPHIC_DATA] - Style Director (₹300) 1 300 150 …" at bounding box center [531, 210] width 963 height 59
click at [309, 284] on input "text" at bounding box center [460, 283] width 454 height 17
type input "hair cut"
click at [201, 282] on select "Select Stylist ashhwin [PERSON_NAME] [PERSON_NAME] [PERSON_NAME] [PERSON_NAME] …" at bounding box center [173, 283] width 103 height 17
select select "79775"
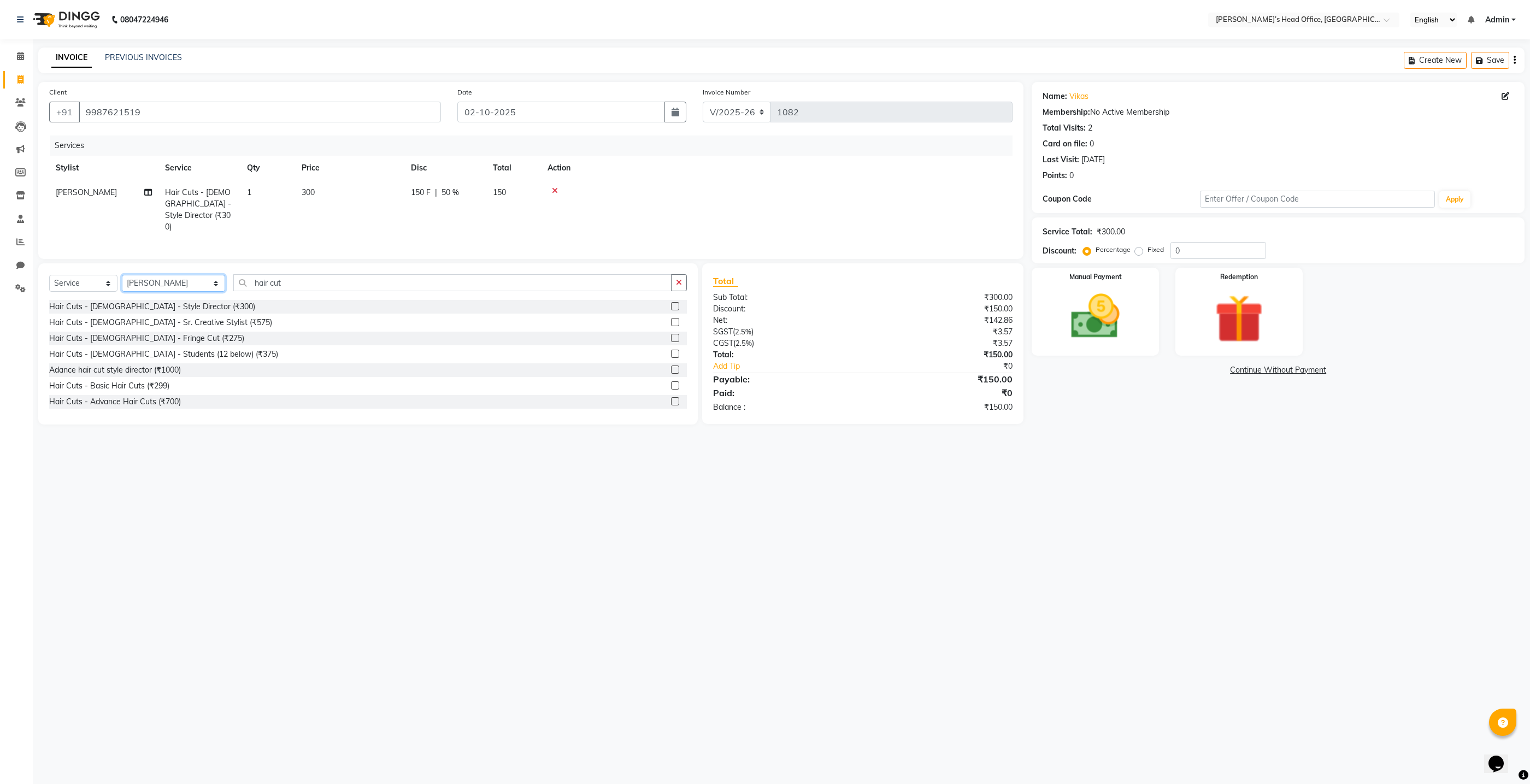
click at [122, 275] on select "Select Stylist ashhwin [PERSON_NAME] [PERSON_NAME] [PERSON_NAME] [PERSON_NAME] …" at bounding box center [173, 283] width 103 height 17
click at [282, 280] on input "hair cut" at bounding box center [453, 283] width 438 height 17
type input "h"
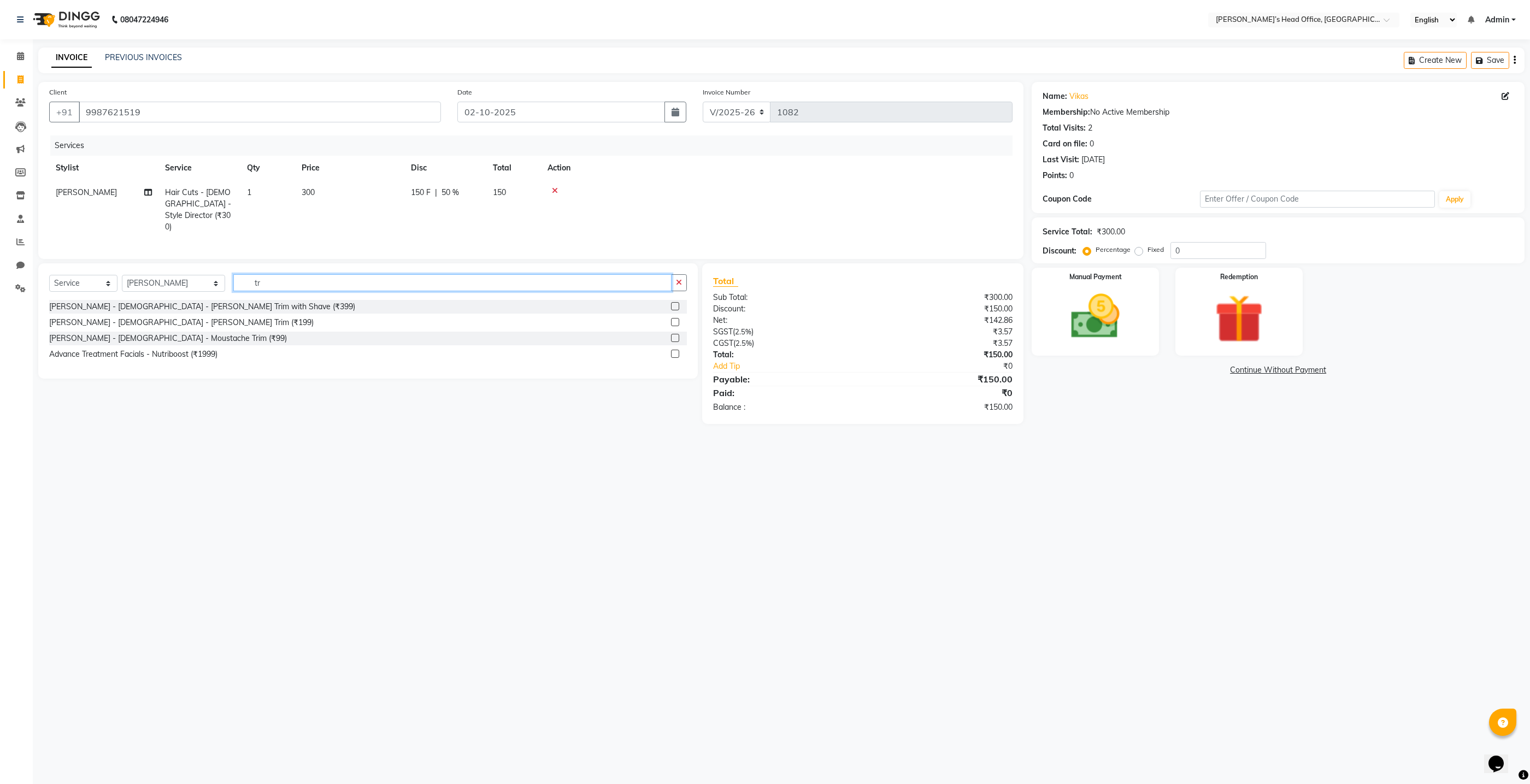
type input "t"
type input "hair cut"
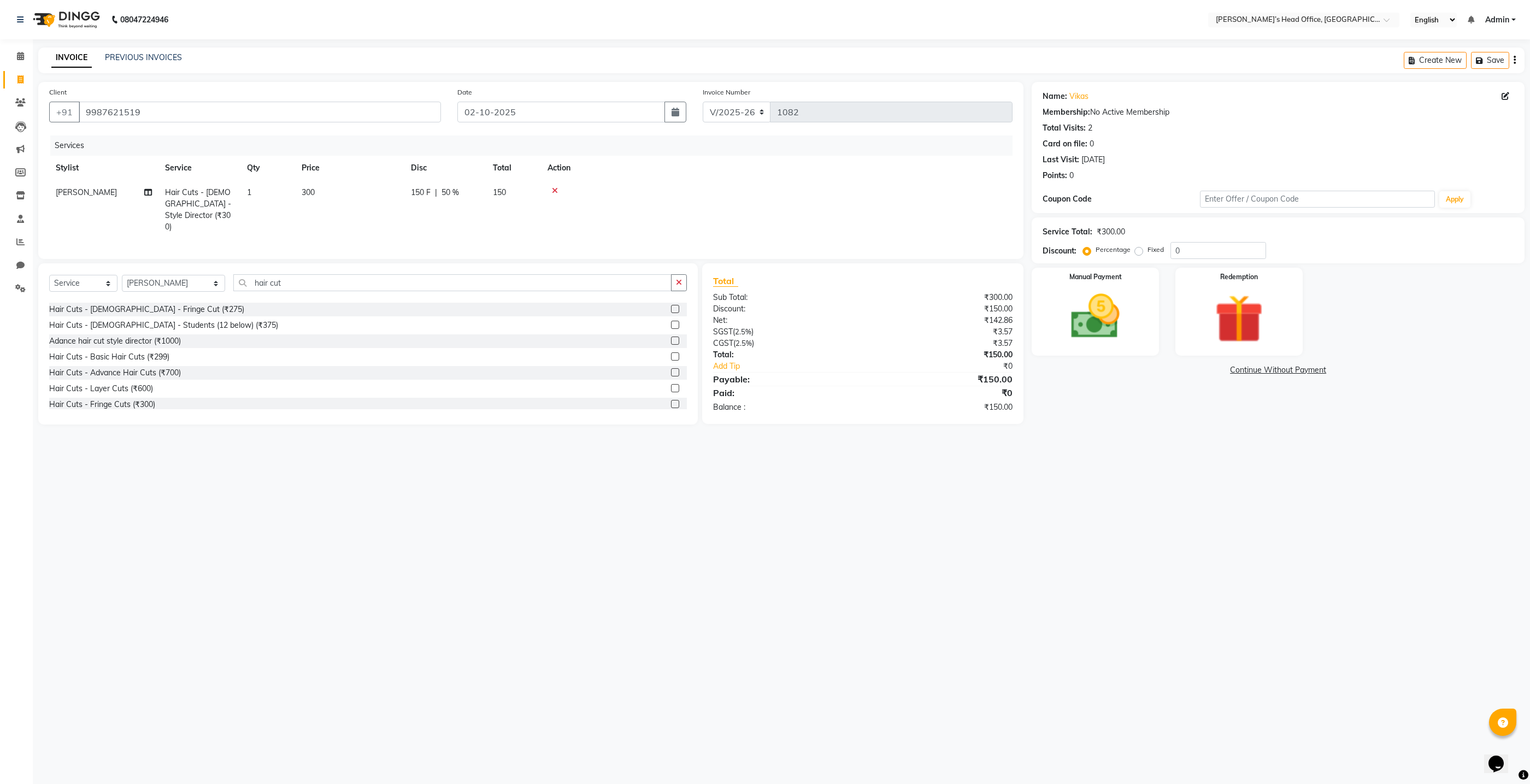
click at [169, 352] on div "Hair Cuts - Basic Hair Cuts (₹299)" at bounding box center [368, 357] width 638 height 14
click at [189, 349] on div "Hair Cuts - Basic Hair Cuts (₹299)" at bounding box center [368, 353] width 638 height 14
click at [162, 353] on div "Hair Cuts - Basic Hair Cuts (₹299)" at bounding box center [109, 352] width 120 height 11
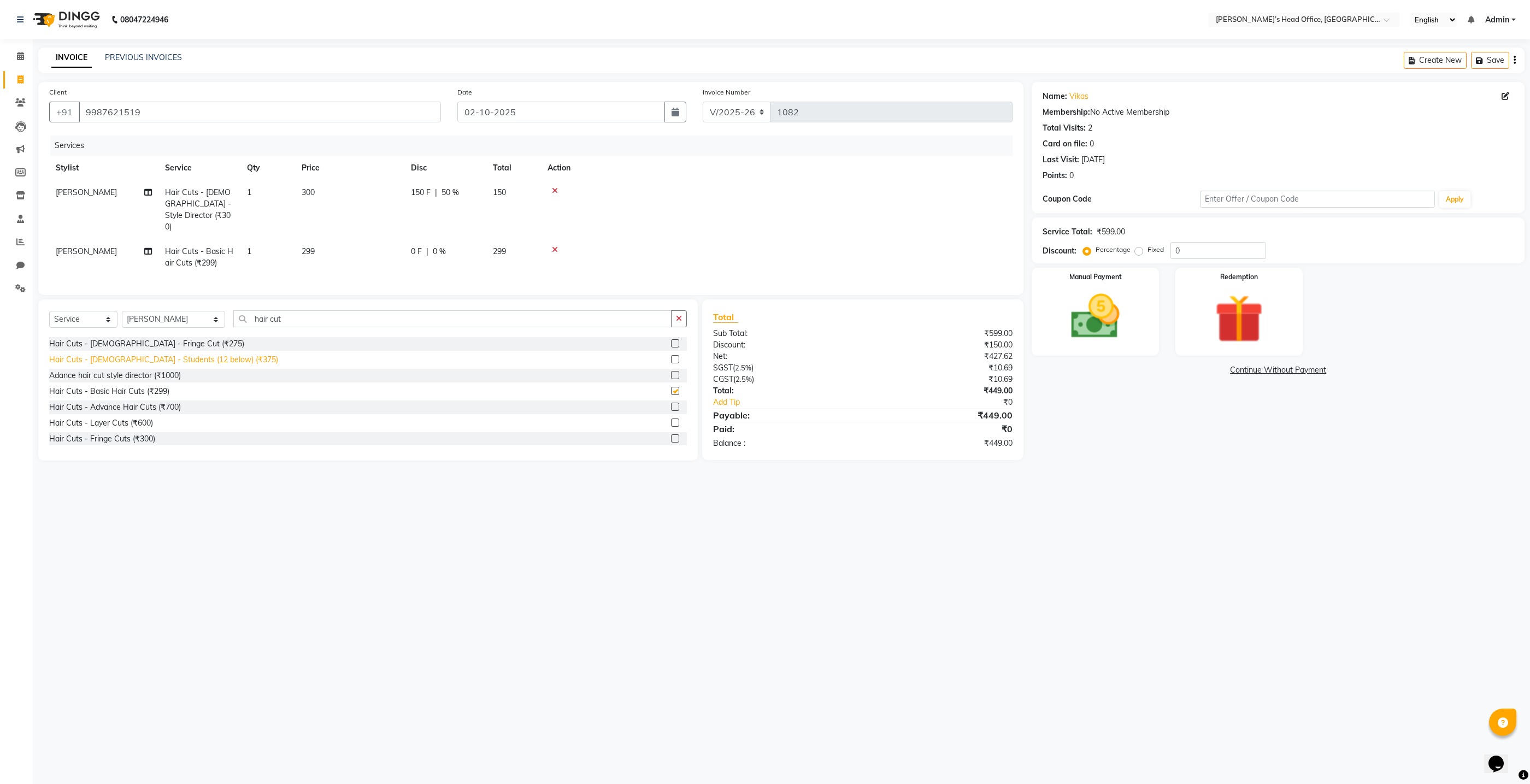
checkbox input "false"
click at [163, 353] on div "Hair Cuts - [DEMOGRAPHIC_DATA] - Students (12 below) (₹375)" at bounding box center [163, 359] width 229 height 11
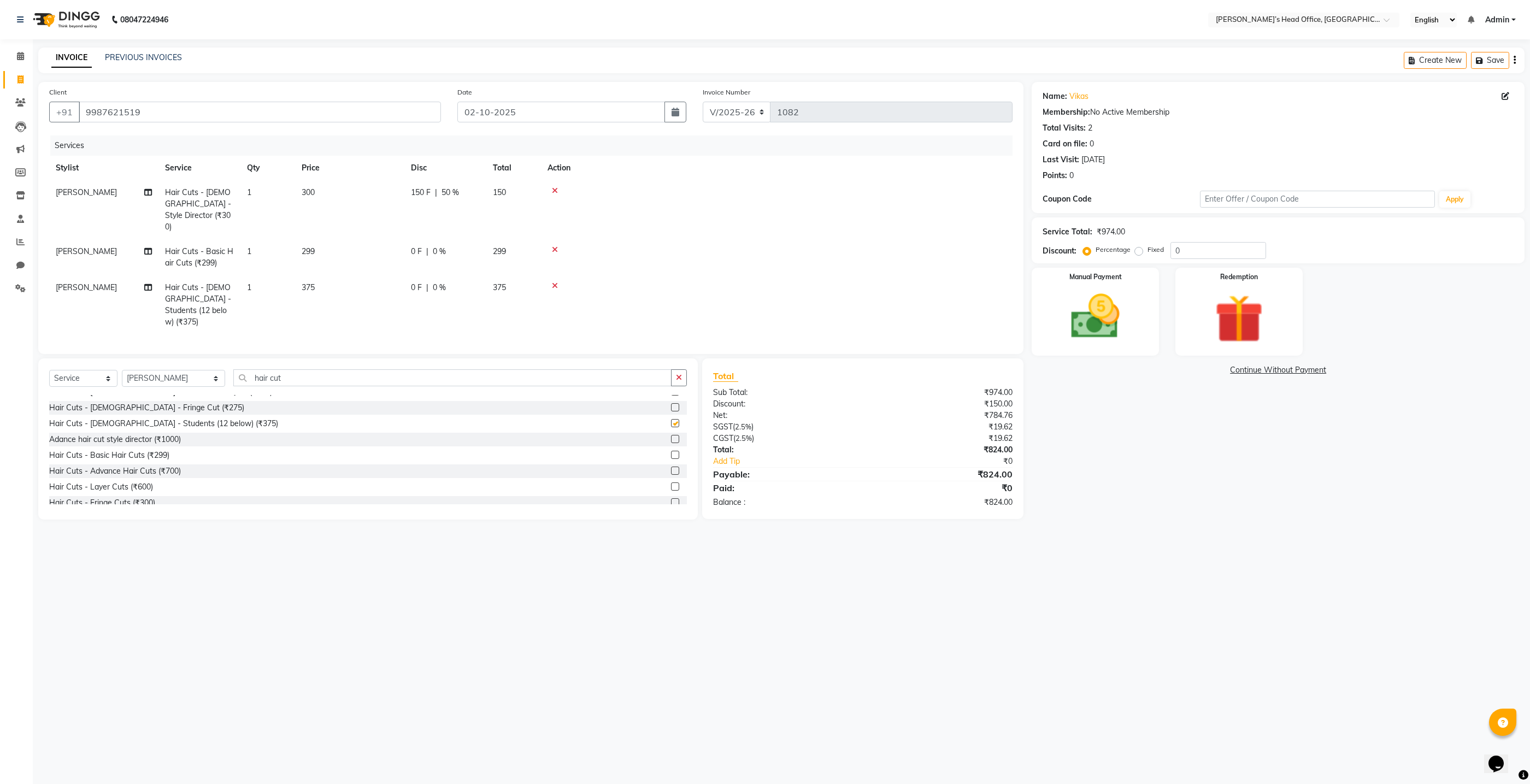
checkbox input "false"
click at [555, 282] on icon at bounding box center [555, 286] width 6 height 8
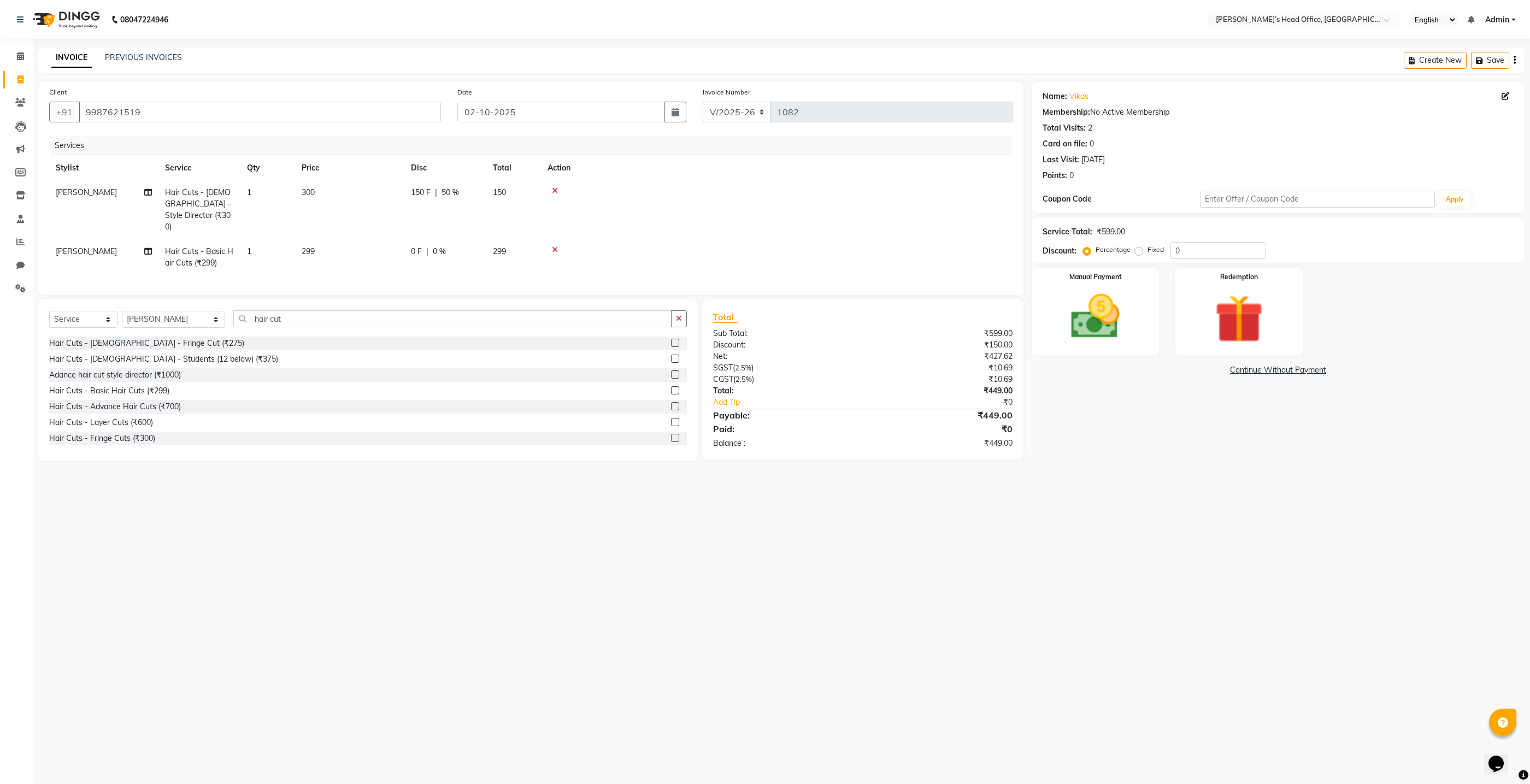
scroll to position [33, 0]
click at [318, 239] on td "299" at bounding box center [350, 257] width 109 height 36
select select "79775"
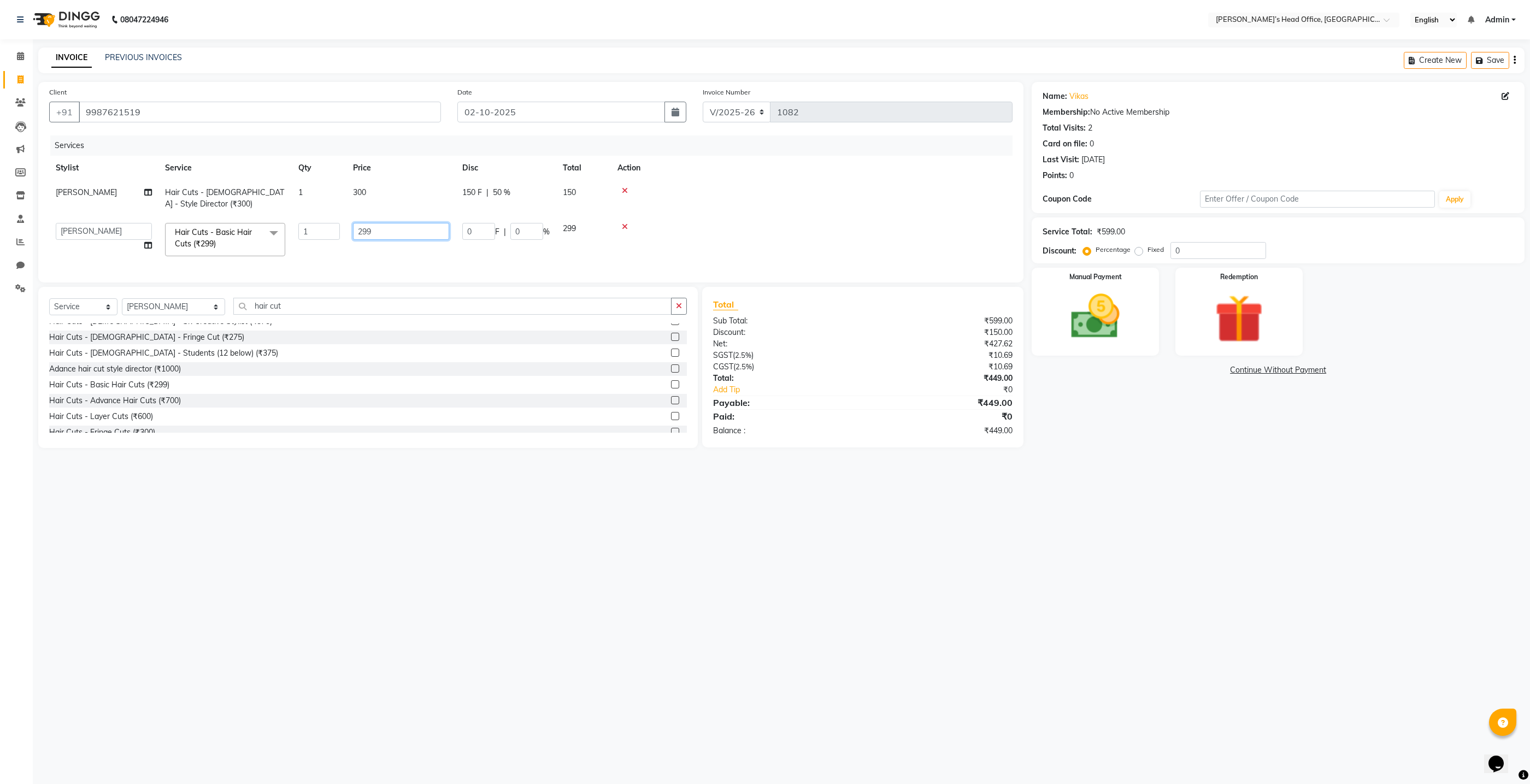
click at [384, 236] on input "299" at bounding box center [401, 231] width 96 height 17
type input "2"
type input "400"
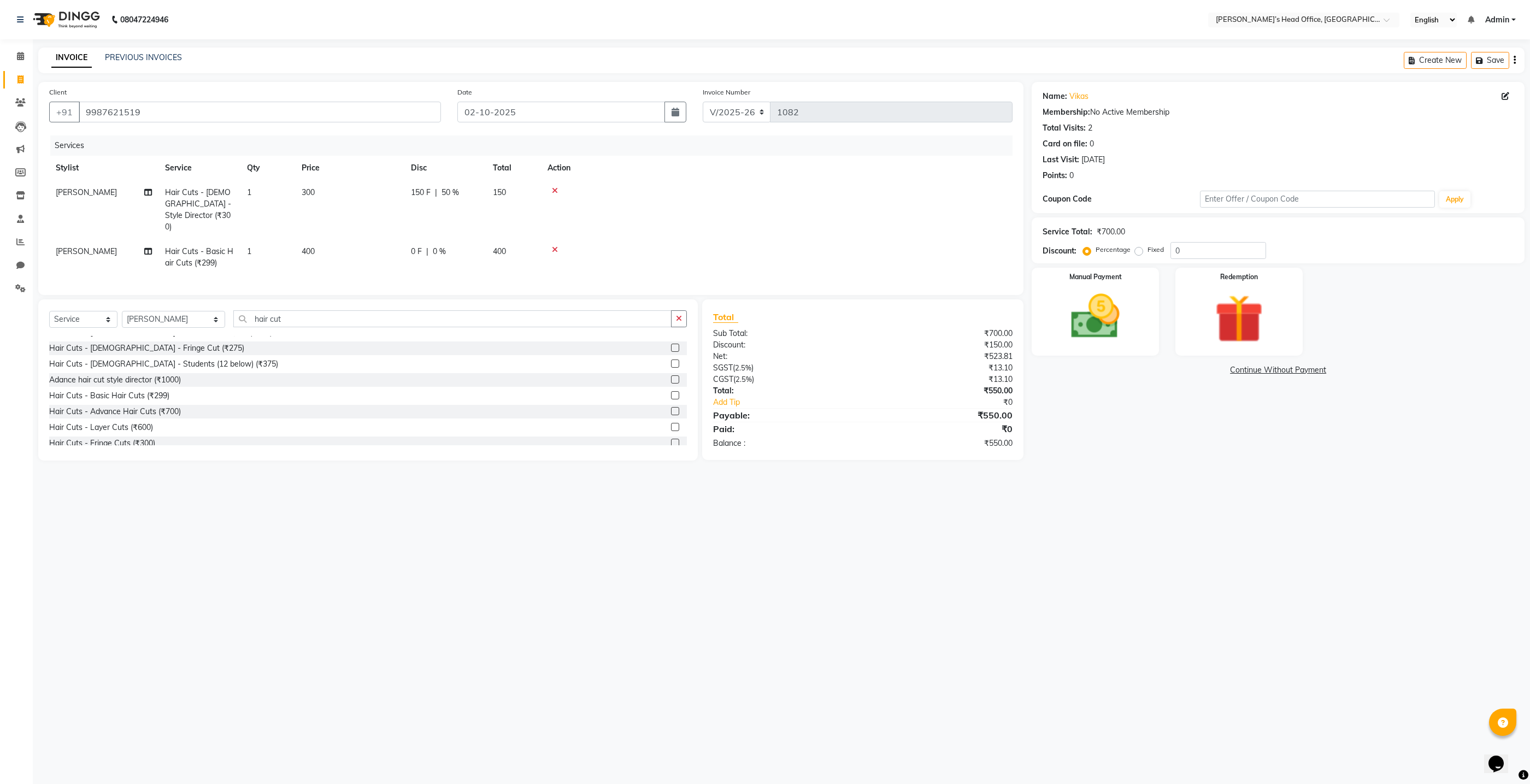
click at [387, 274] on div "Client +91 9987621519 Date 02-10-2025 Invoice Number V/2025 V/2025-26 1082 Serv…" at bounding box center [530, 188] width 985 height 213
click at [1083, 297] on img at bounding box center [1096, 317] width 82 height 58
click at [1246, 372] on span "GPay" at bounding box center [1247, 371] width 23 height 12
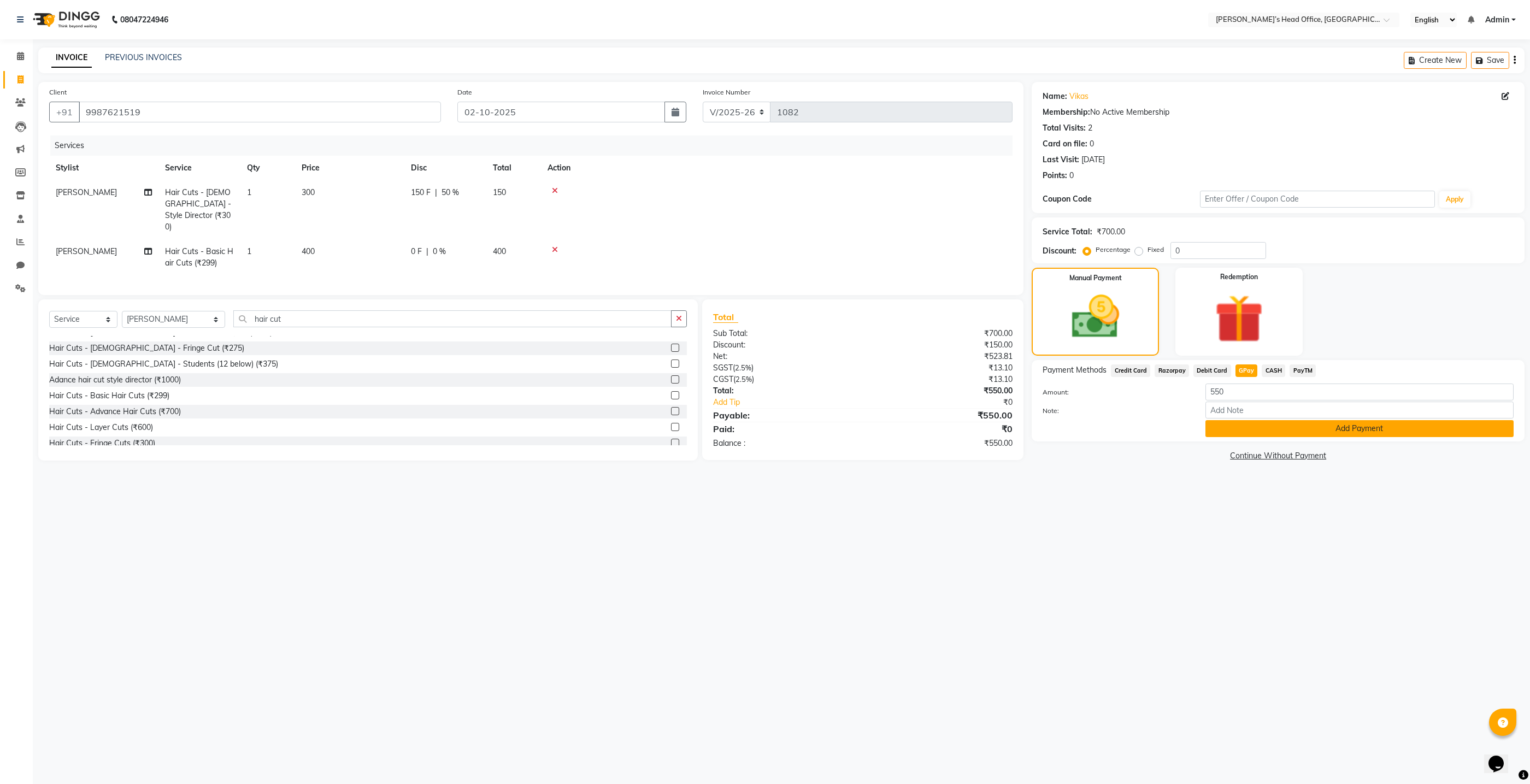
click at [1256, 424] on button "Add Payment" at bounding box center [1360, 428] width 308 height 17
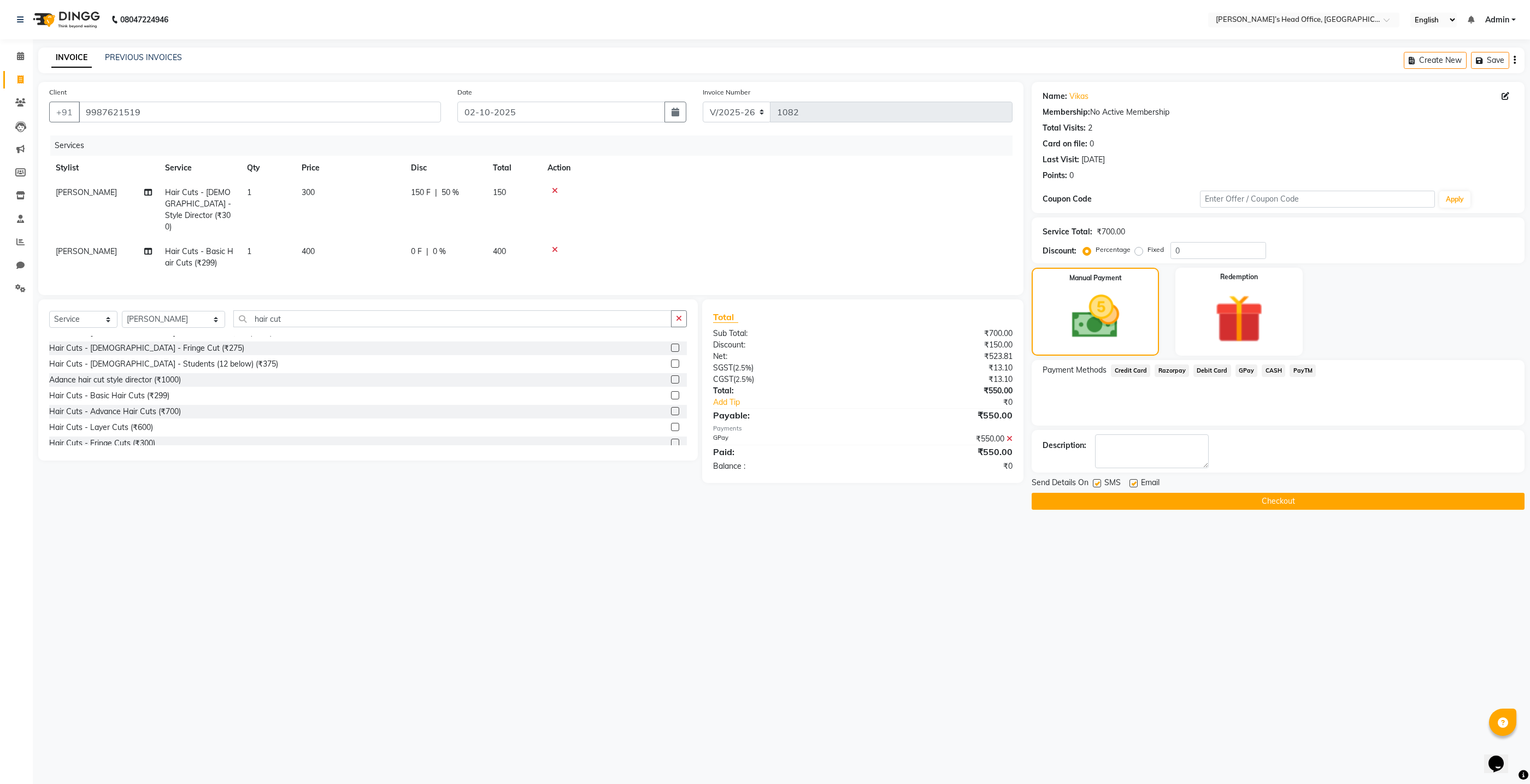
click at [1195, 497] on button "Checkout" at bounding box center [1278, 501] width 493 height 17
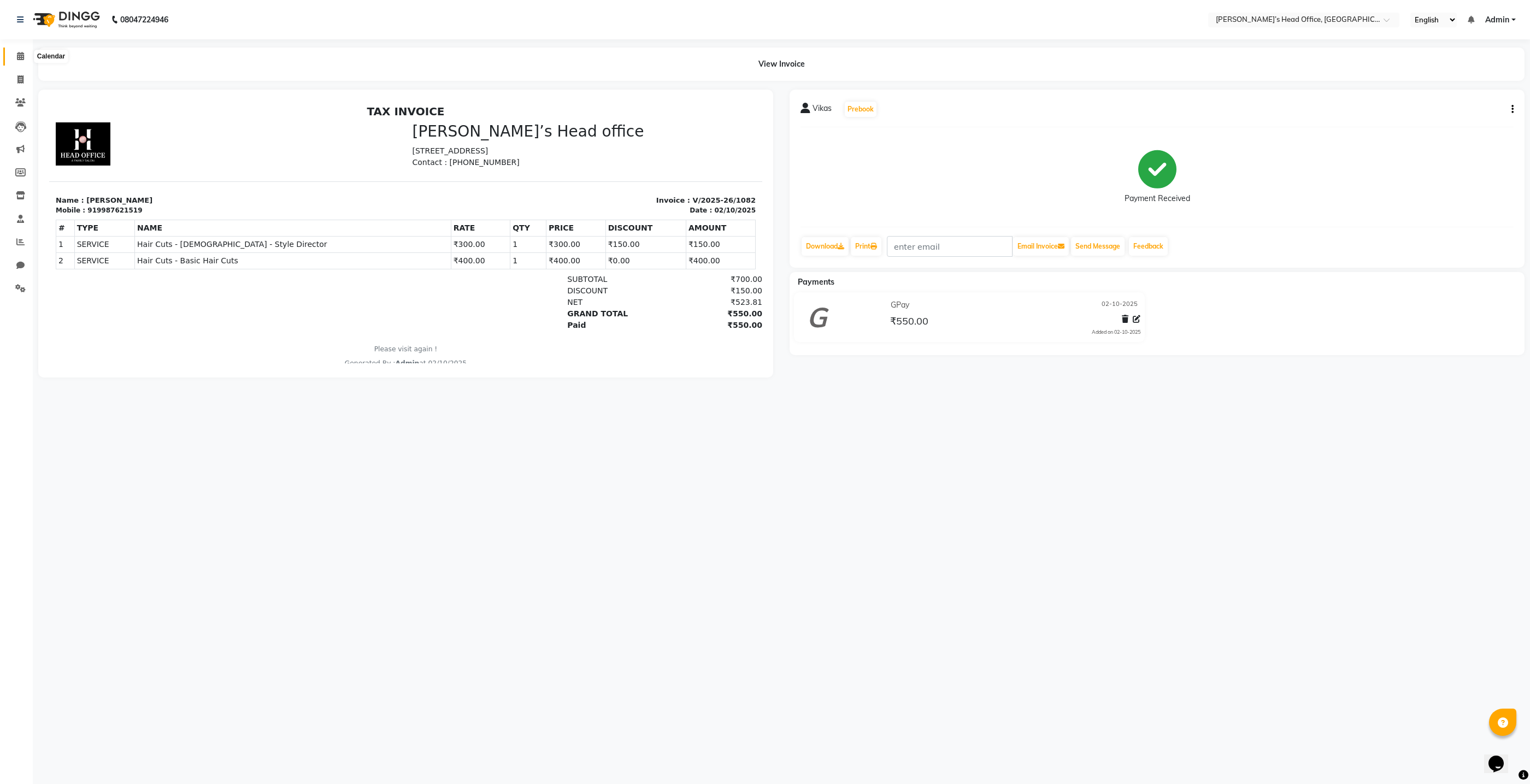
click at [18, 53] on icon at bounding box center [21, 56] width 7 height 8
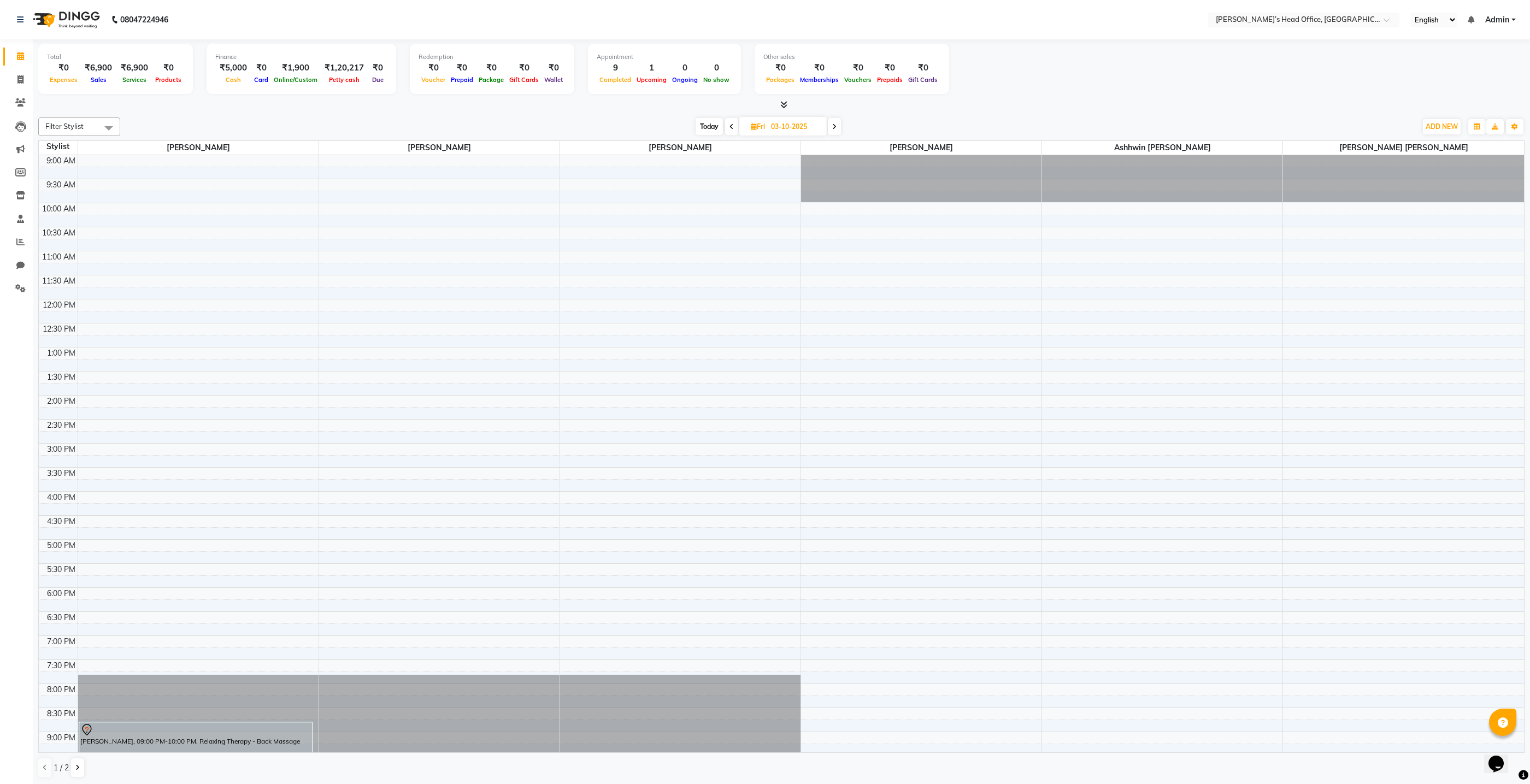
click at [106, 127] on span at bounding box center [109, 128] width 22 height 21
click at [101, 151] on div "Select All" at bounding box center [80, 156] width 70 height 11
checkbox input "true"
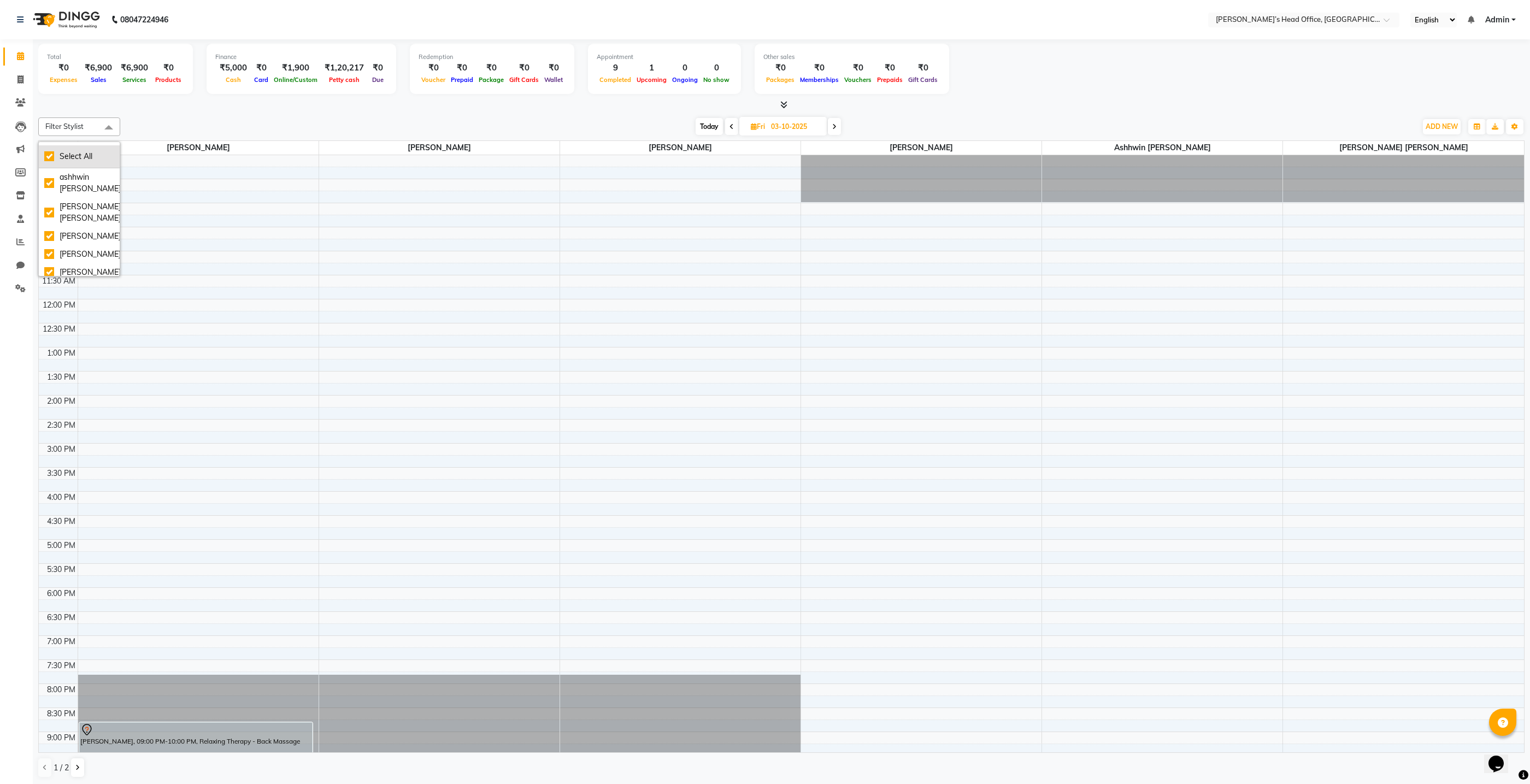
checkbox input "true"
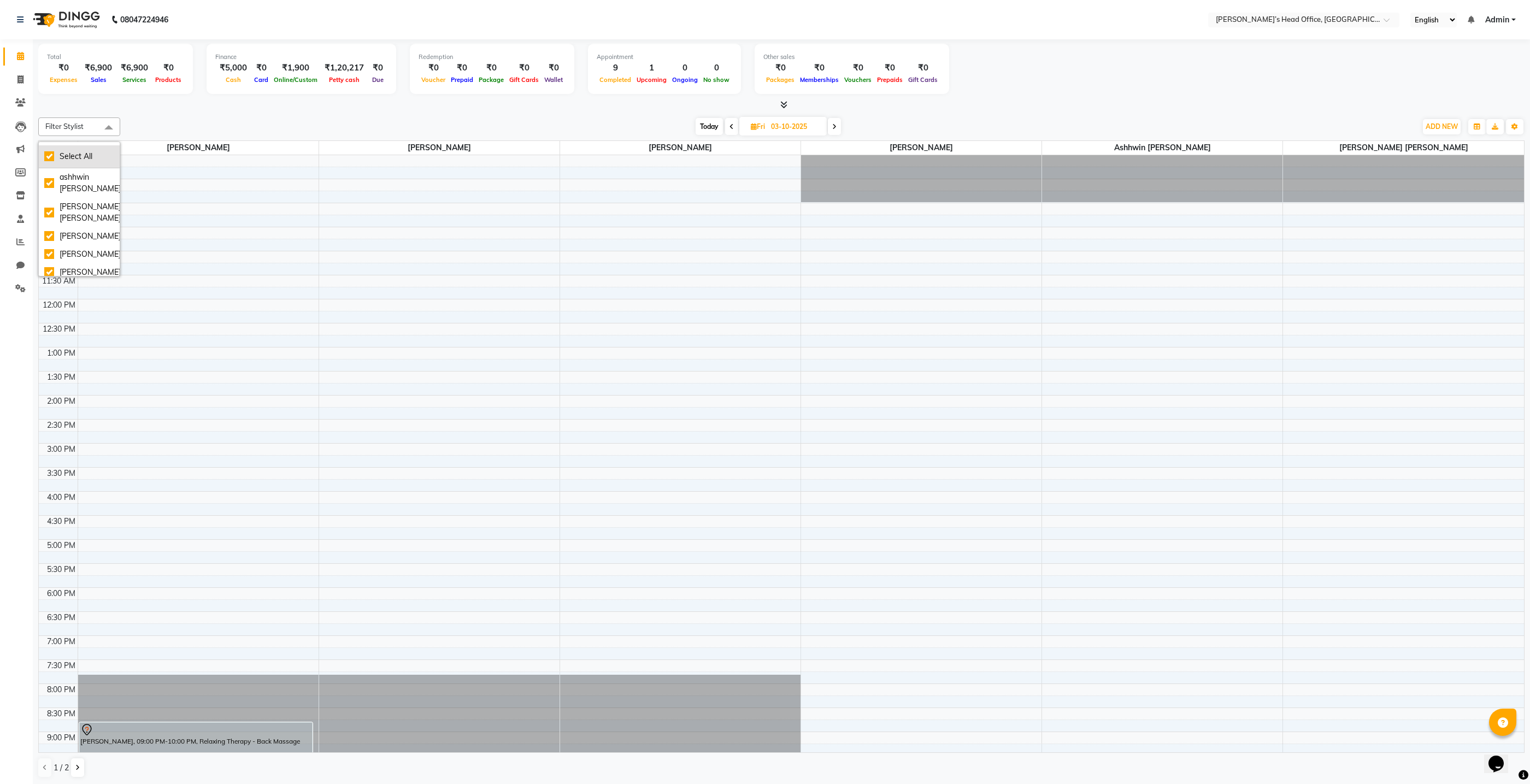
checkbox input "true"
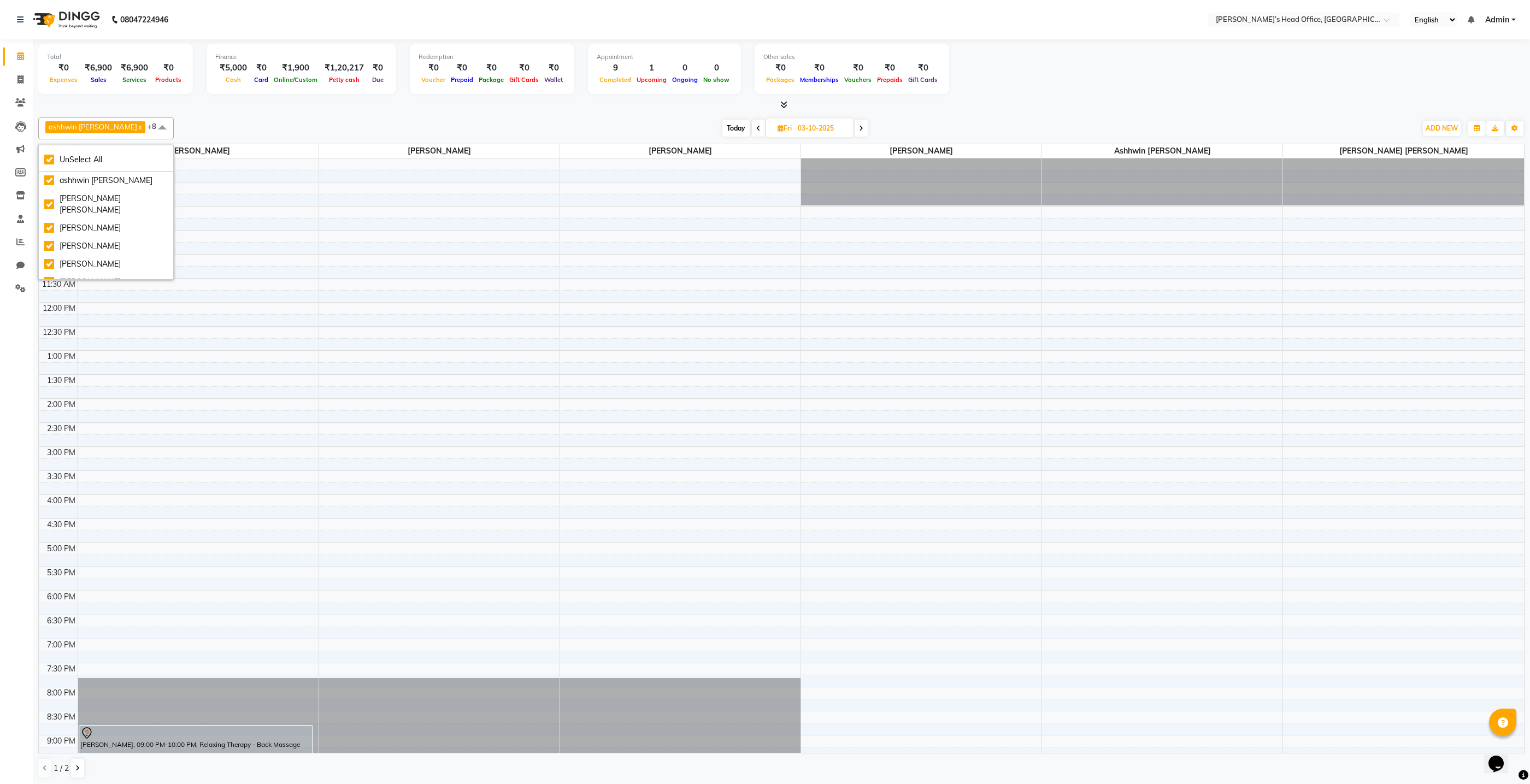
click at [172, 116] on div "ashhwin [PERSON_NAME] x [PERSON_NAME] [PERSON_NAME] x [PERSON_NAME] x [PERSON_N…" at bounding box center [781, 448] width 1486 height 670
click at [137, 127] on link "x" at bounding box center [140, 127] width 5 height 9
checkbox input "false"
click at [181, 125] on span at bounding box center [192, 128] width 22 height 21
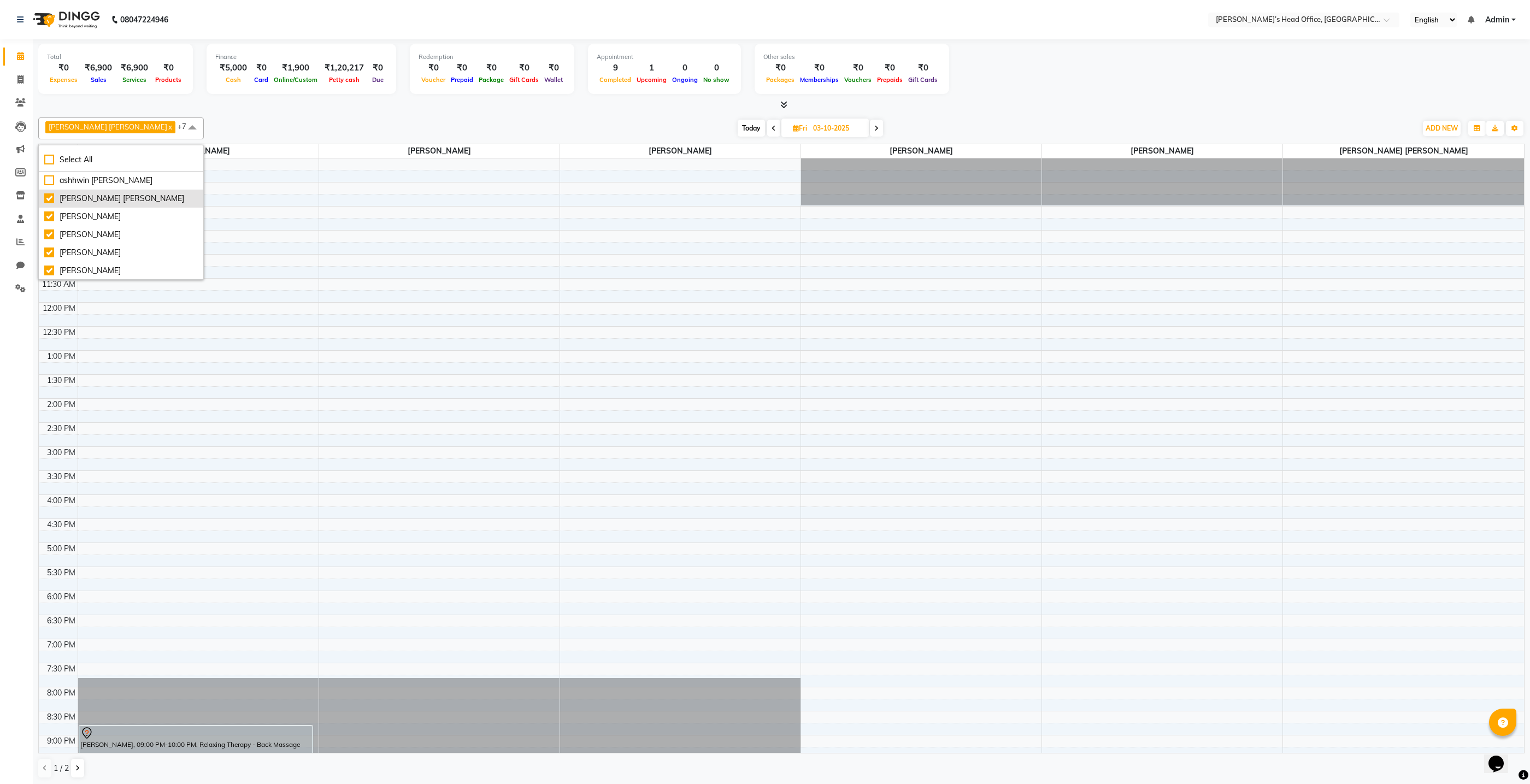
drag, startPoint x: 127, startPoint y: 193, endPoint x: 121, endPoint y: 202, distance: 10.8
click at [127, 193] on div "[PERSON_NAME] [PERSON_NAME]" at bounding box center [121, 198] width 154 height 11
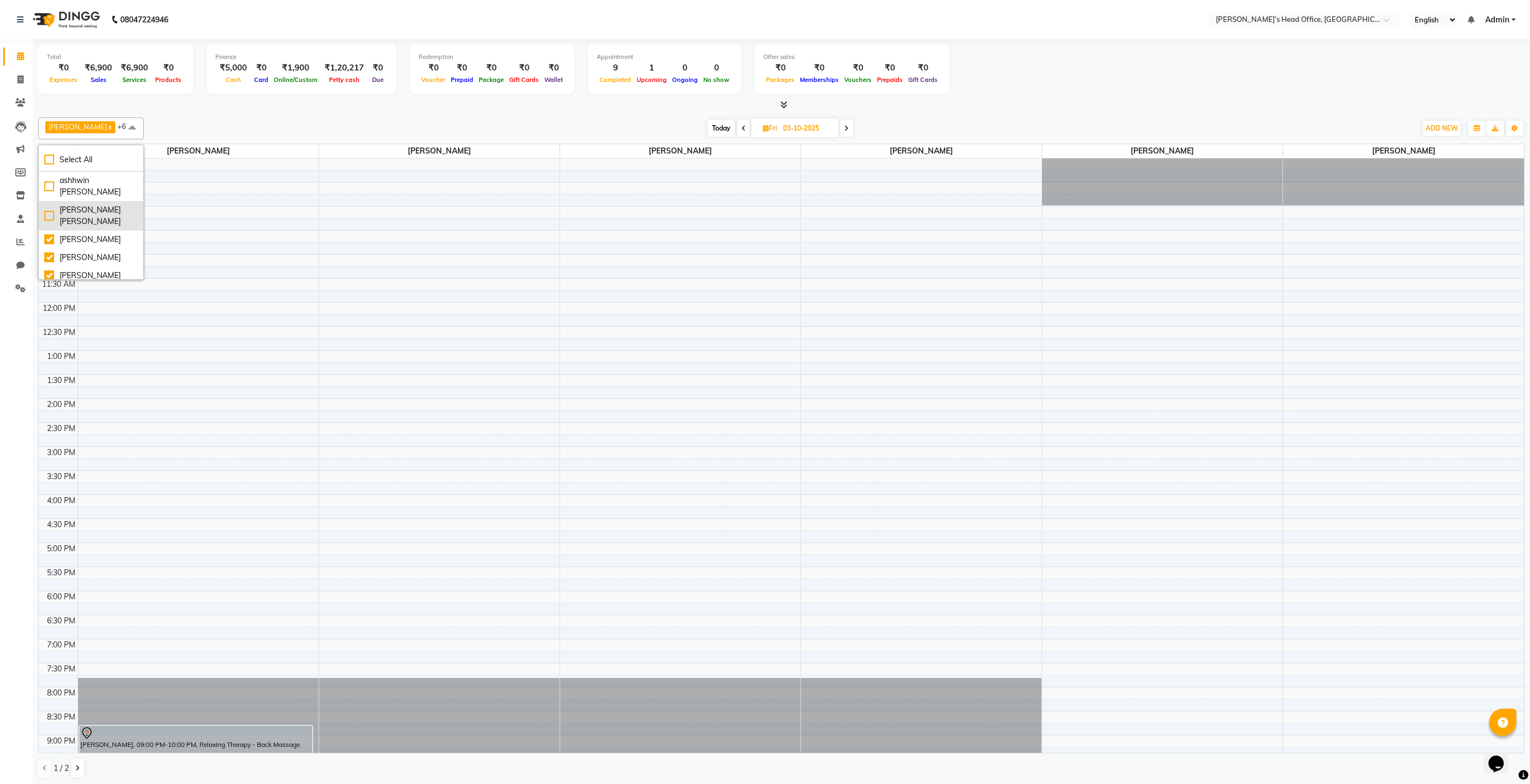
click at [119, 207] on div "[PERSON_NAME] [PERSON_NAME]" at bounding box center [91, 216] width 93 height 23
checkbox input "true"
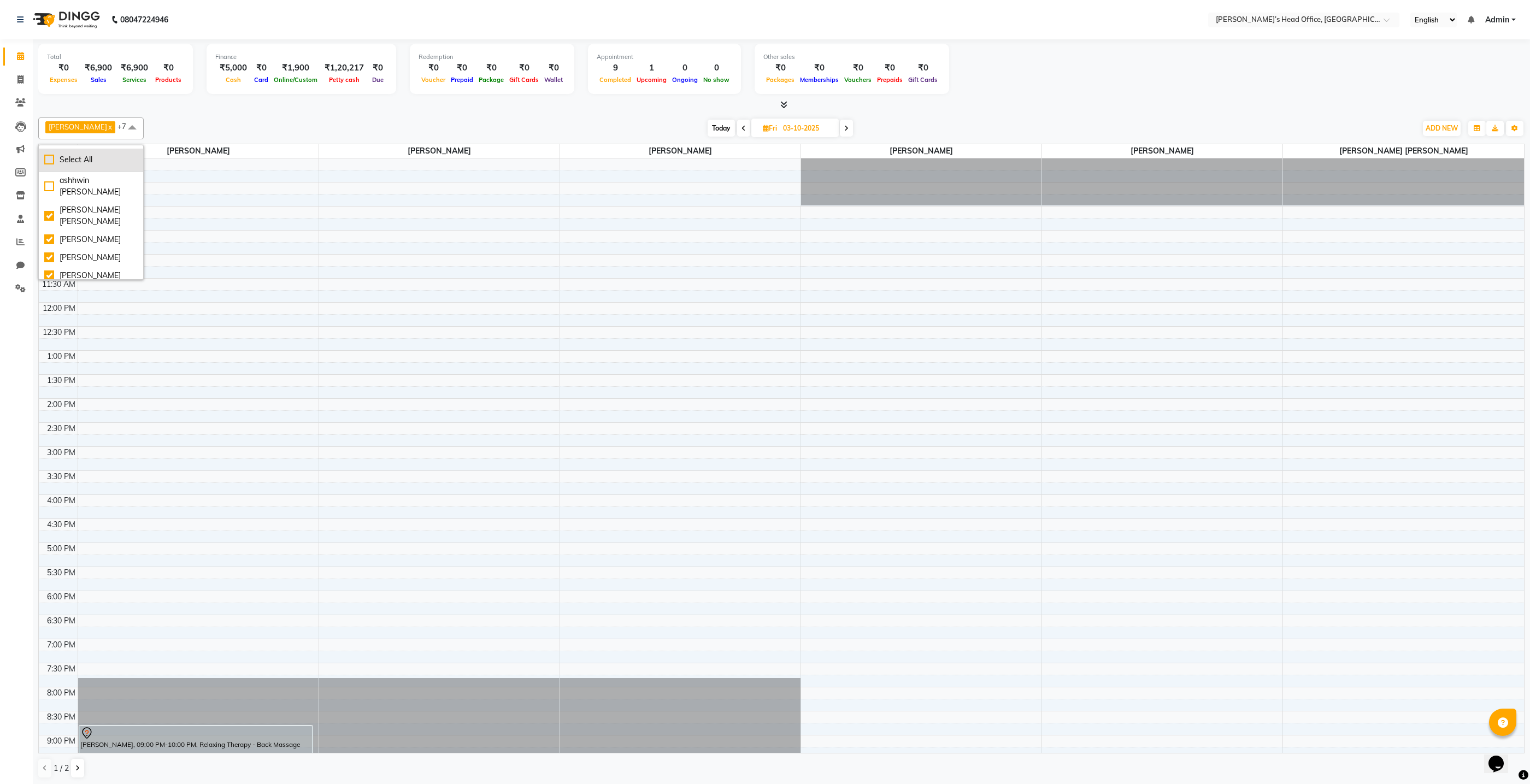
click at [109, 160] on div "Select All" at bounding box center [91, 159] width 93 height 11
checkbox input "true"
click at [179, 122] on div "[DATE] [DATE]" at bounding box center [795, 128] width 1232 height 17
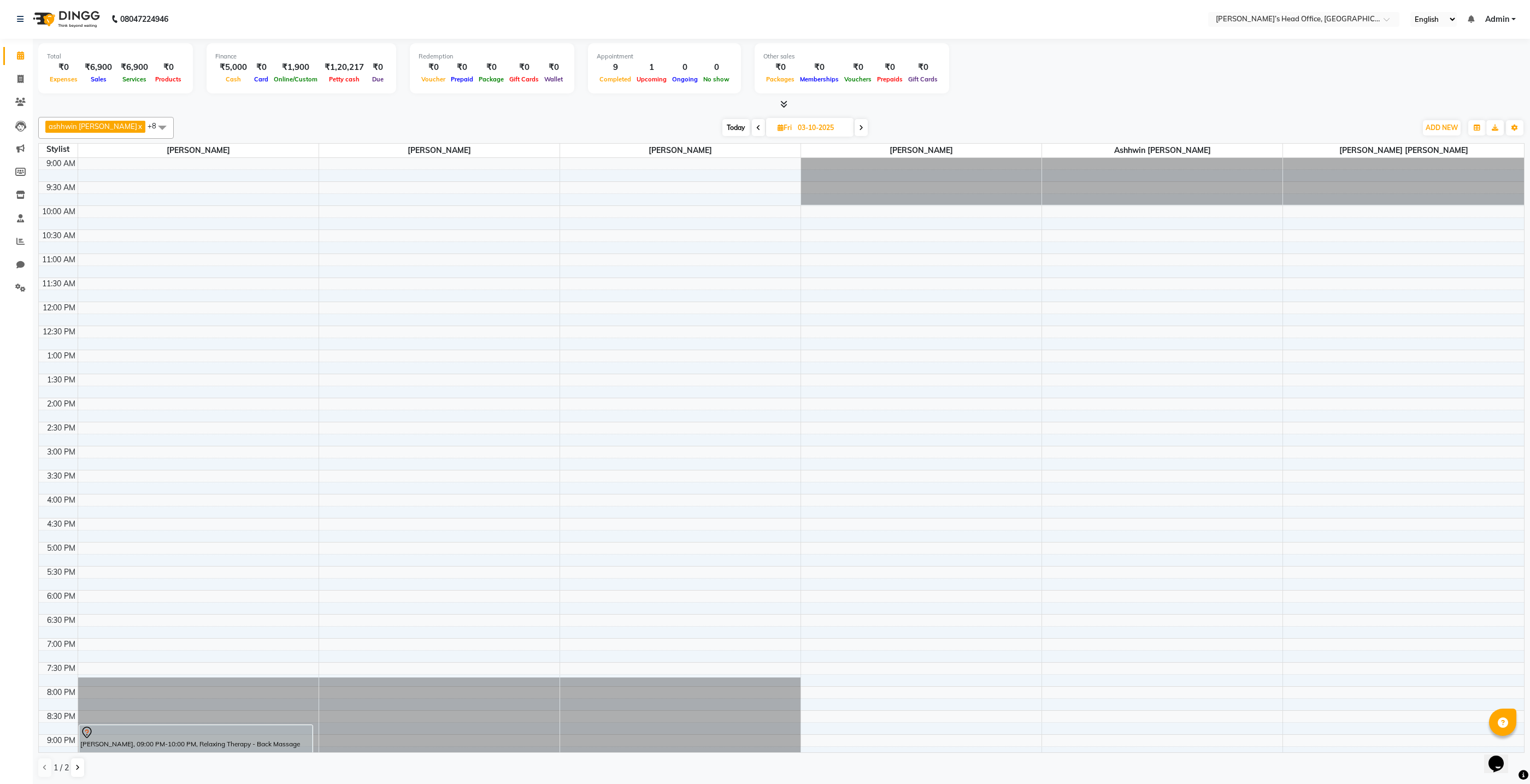
click at [756, 129] on icon at bounding box center [758, 128] width 4 height 7
type input "02-10-2025"
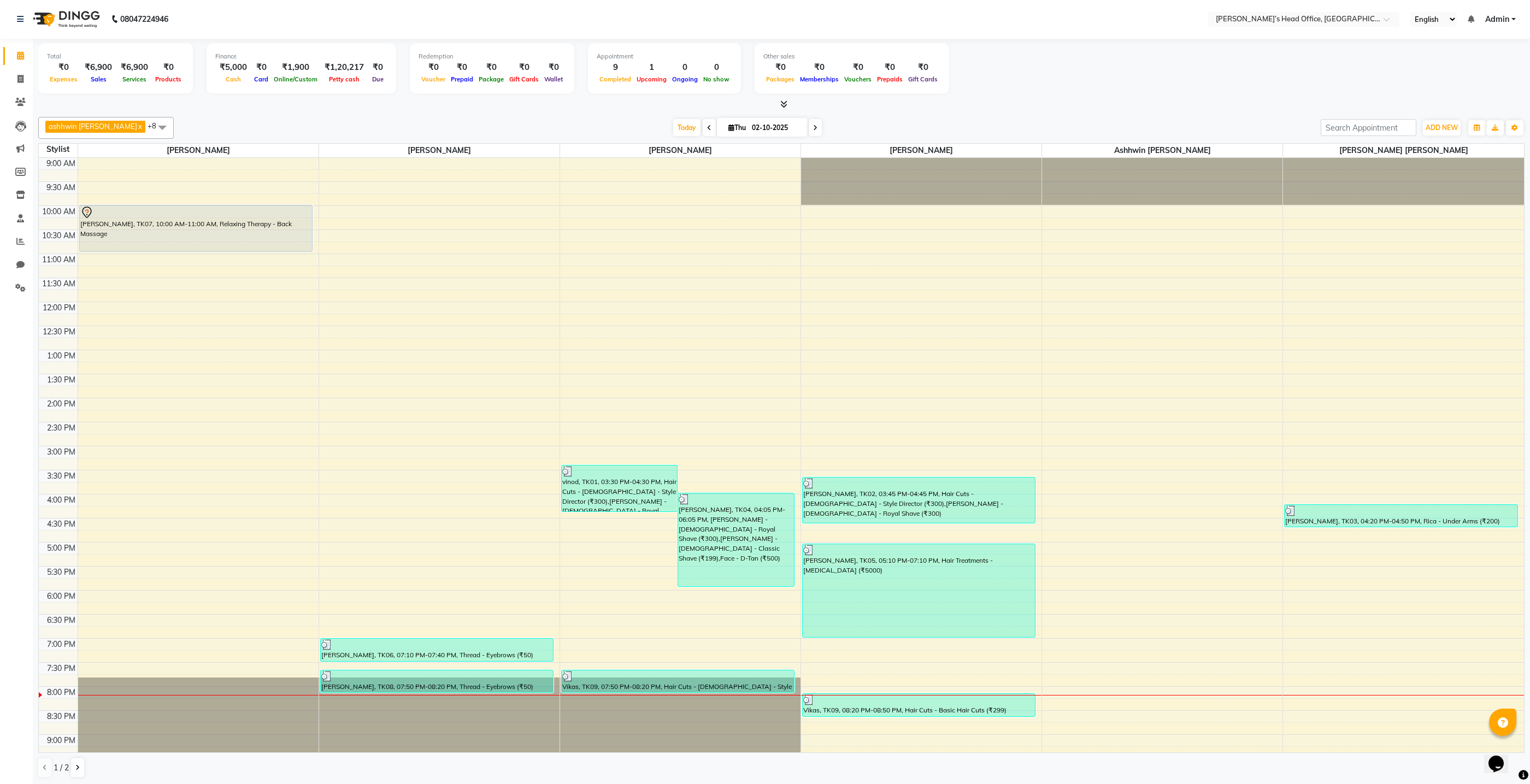
scroll to position [0, 0]
click at [271, 222] on div "[PERSON_NAME], TK07, 10:00 AM-11:00 AM, Relaxing Therapy - Back Massage" at bounding box center [195, 228] width 232 height 46
select select "7"
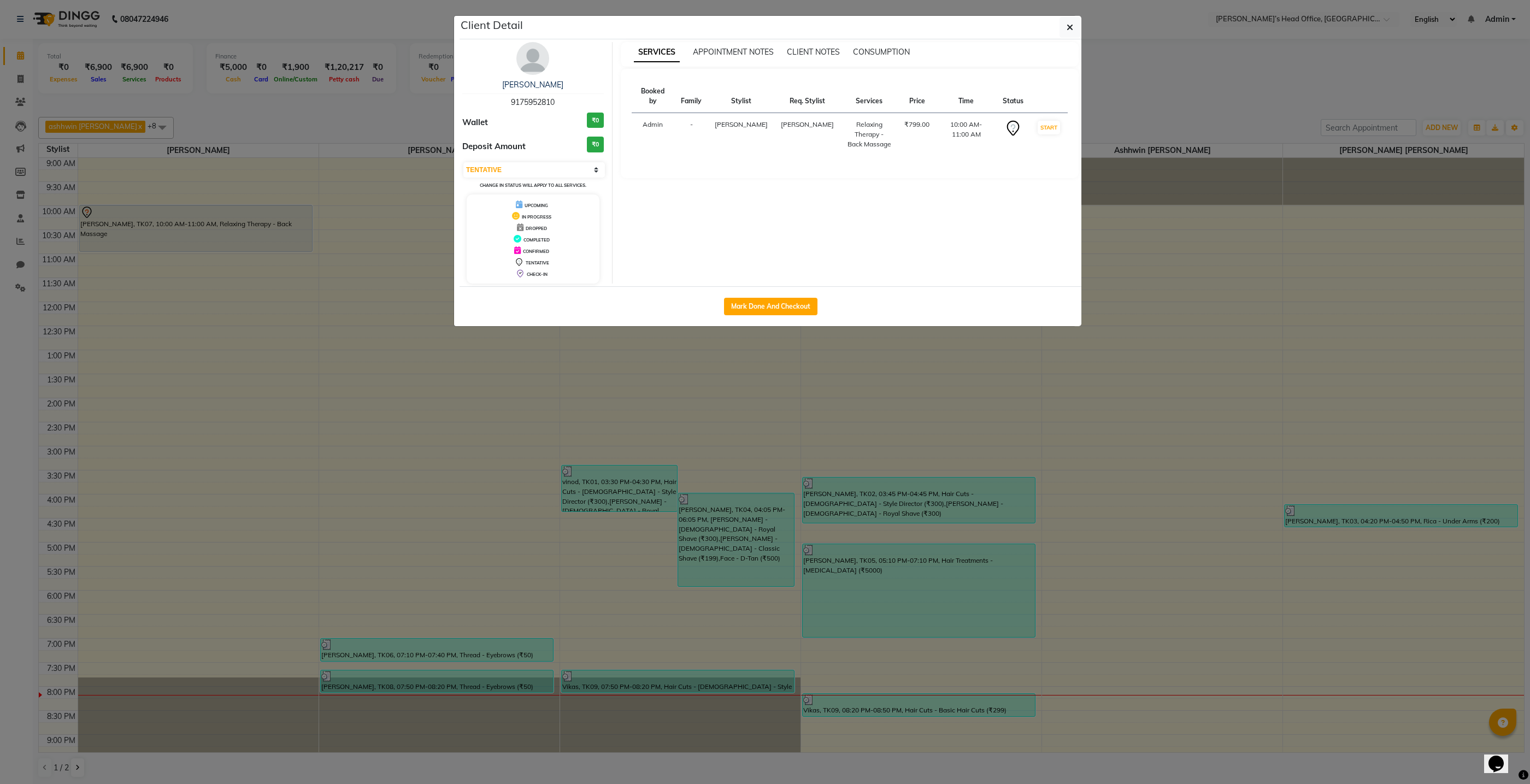
click at [1073, 25] on icon "button" at bounding box center [1070, 27] width 7 height 9
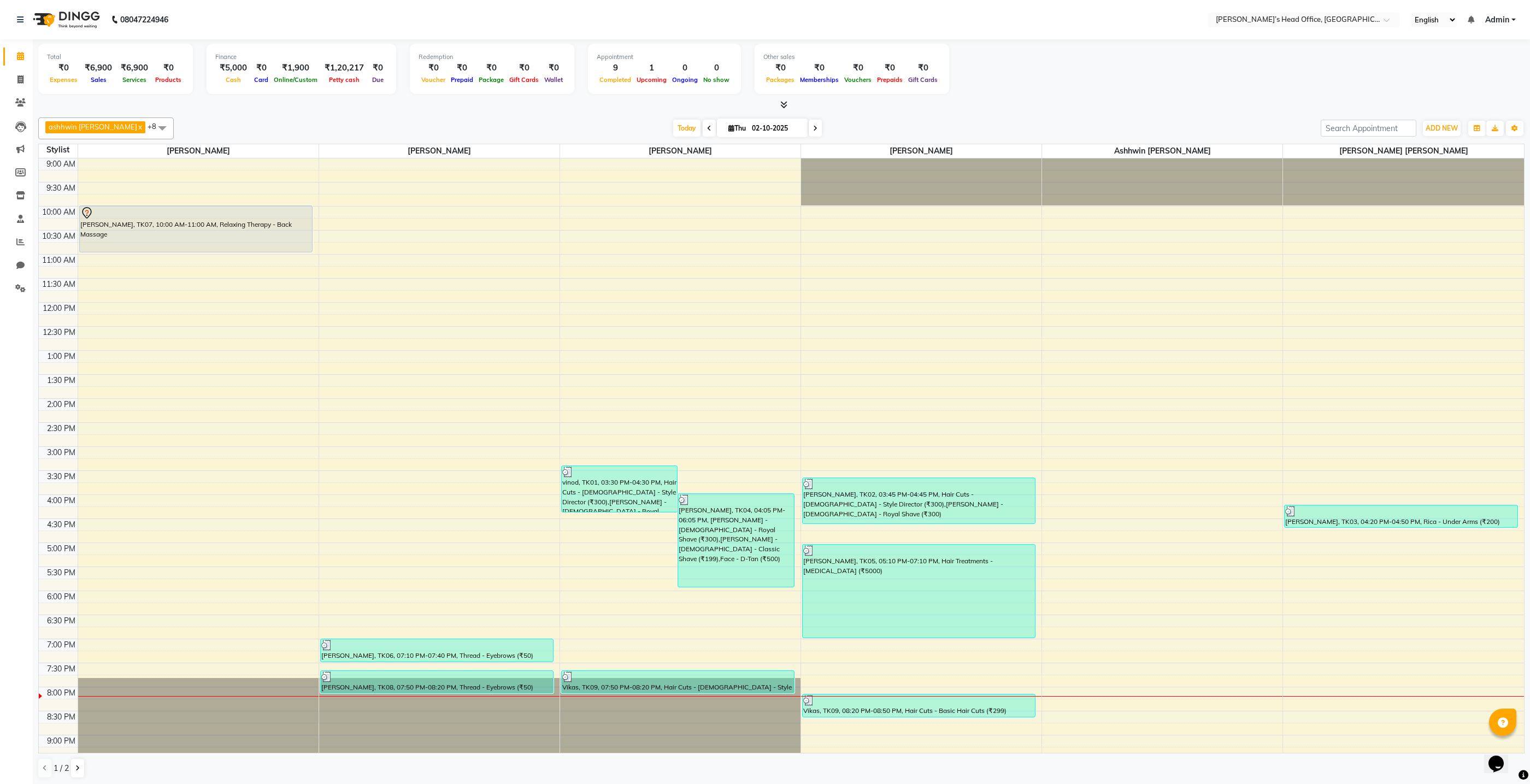
click at [151, 127] on span at bounding box center [162, 128] width 22 height 21
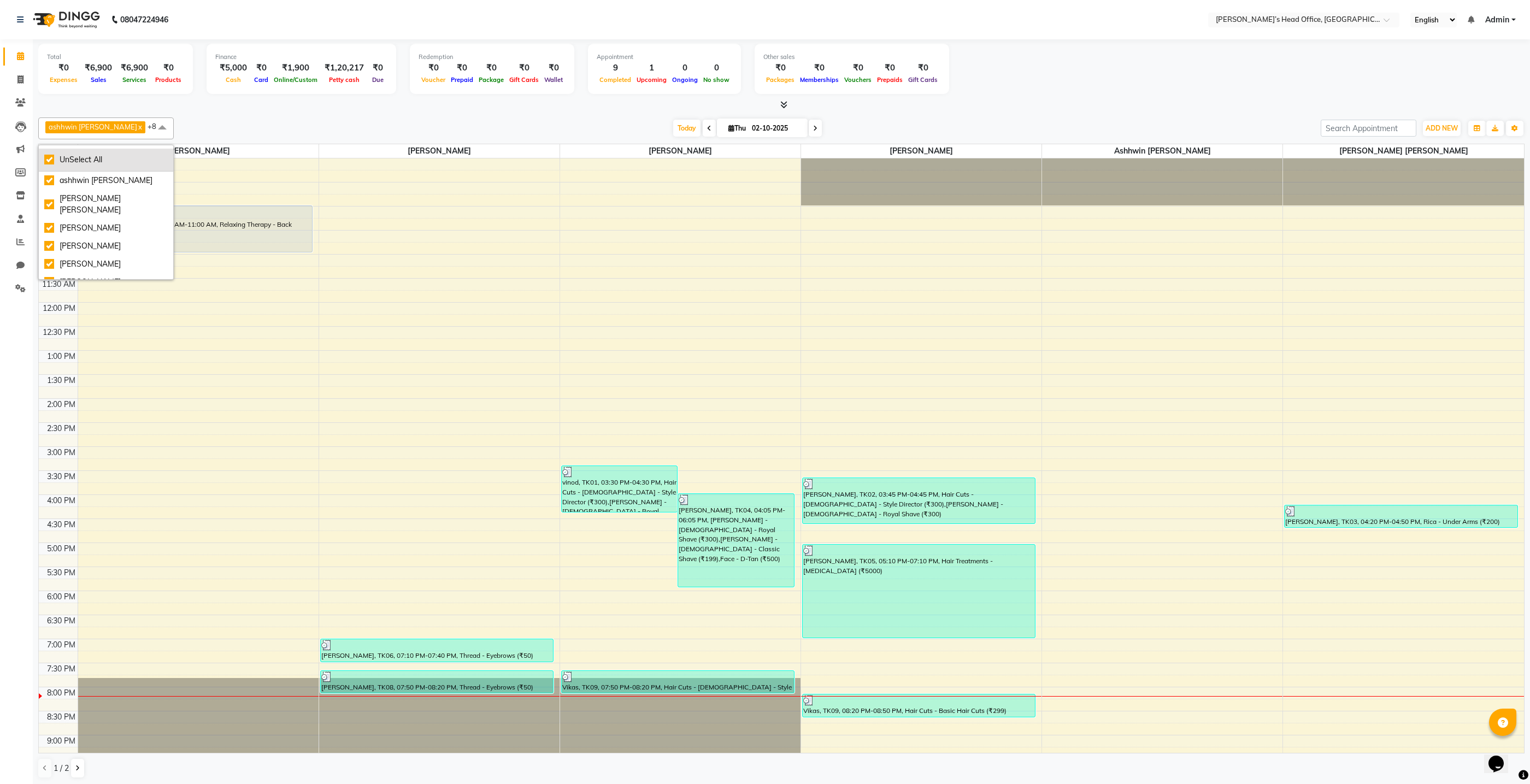
click at [77, 160] on div "UnSelect All" at bounding box center [106, 159] width 124 height 11
checkbox input "false"
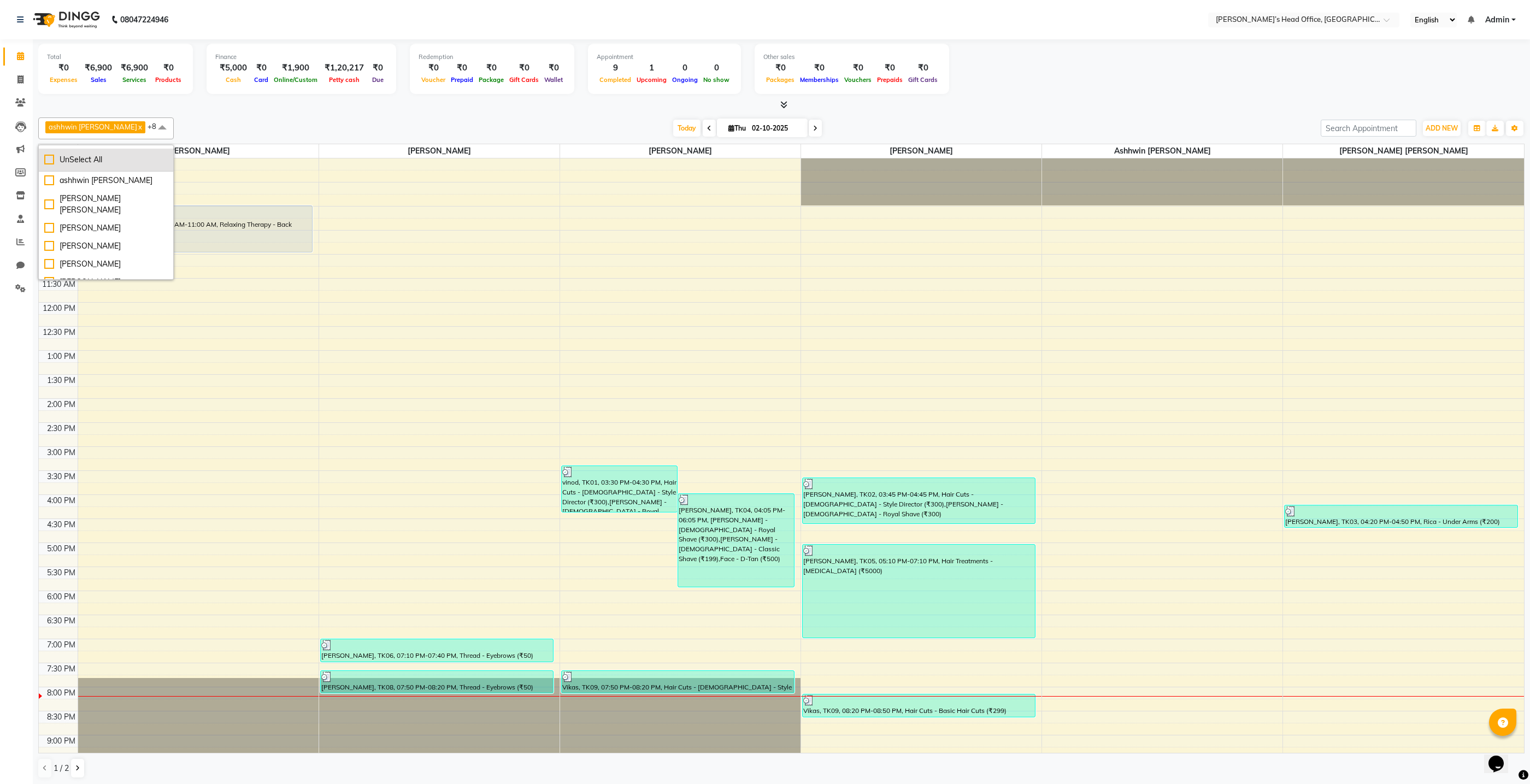
checkbox input "false"
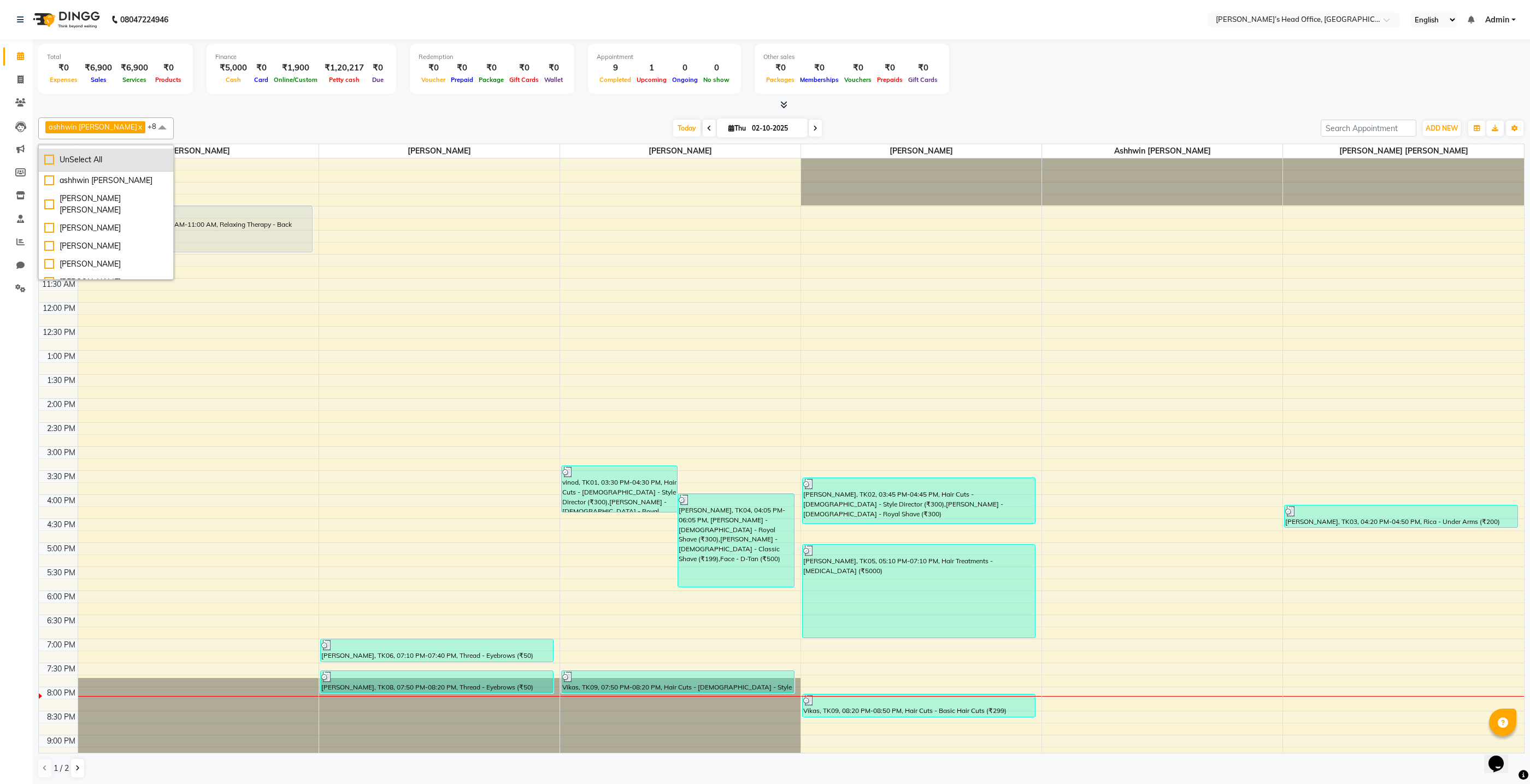
checkbox input "false"
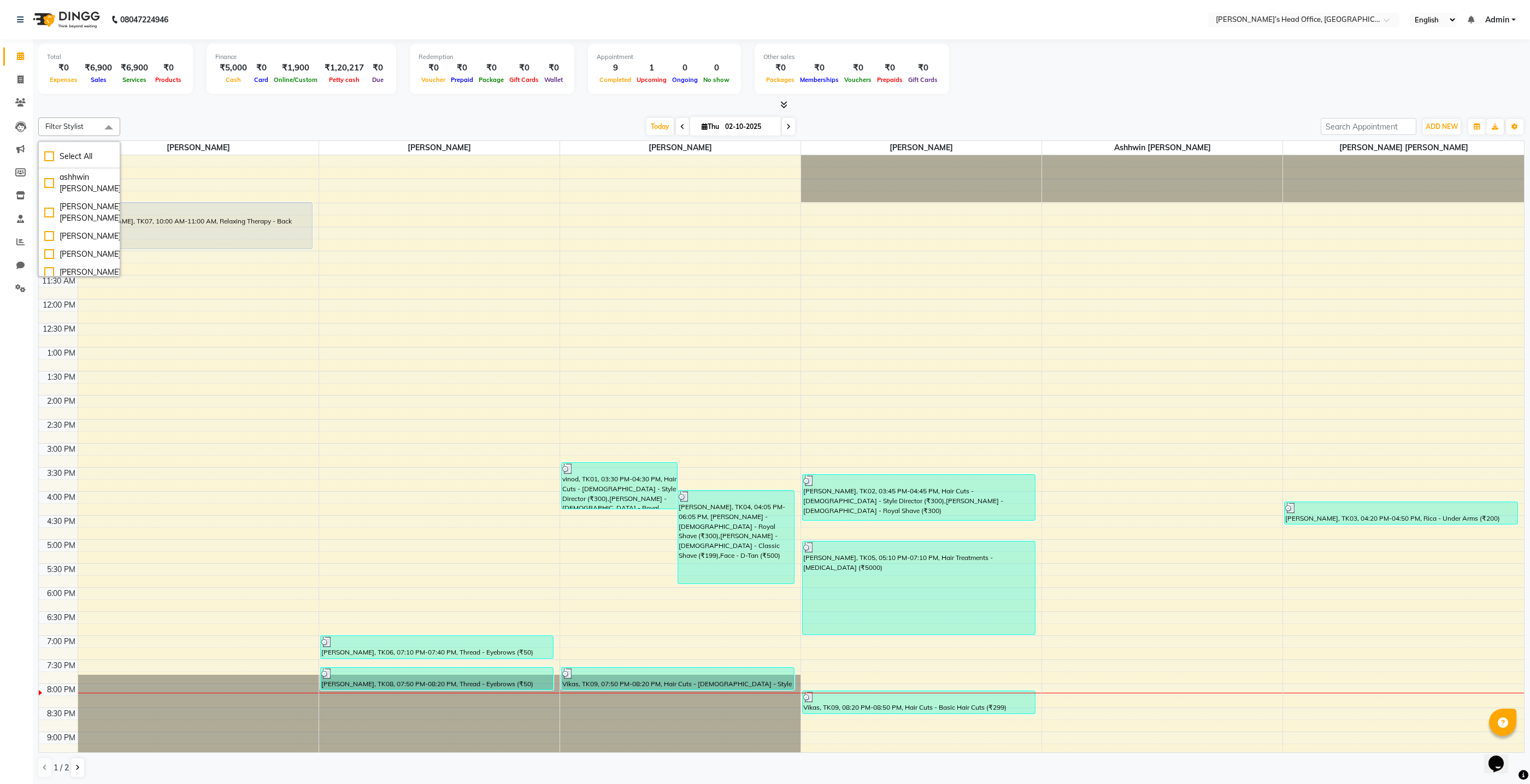
click at [156, 121] on div "Today Thu 02-10-2025" at bounding box center [720, 127] width 1190 height 17
click at [1439, 127] on span "ADD NEW" at bounding box center [1442, 126] width 32 height 8
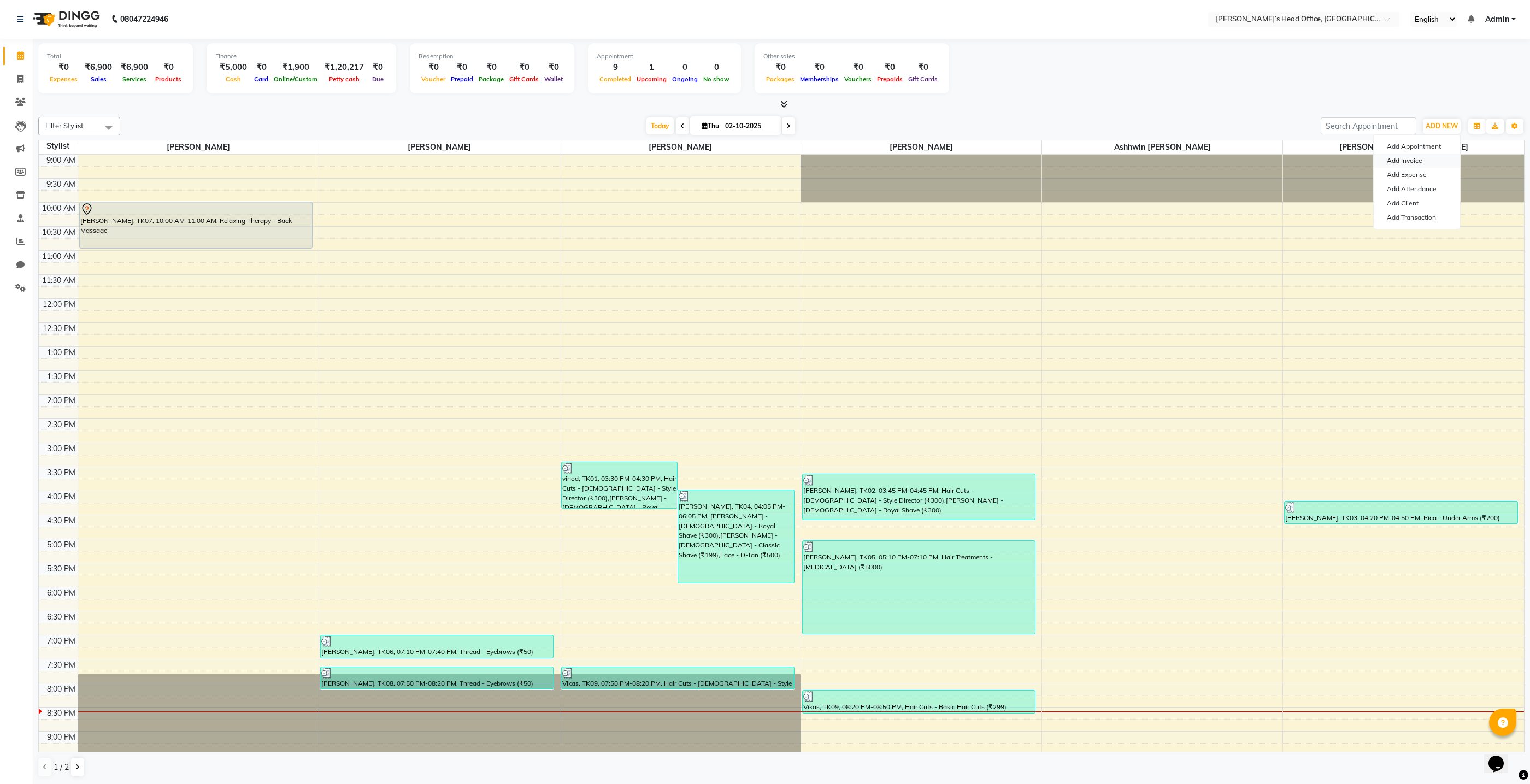
click at [1415, 161] on link "Add Invoice" at bounding box center [1417, 161] width 86 height 14
select select "7682"
select select "service"
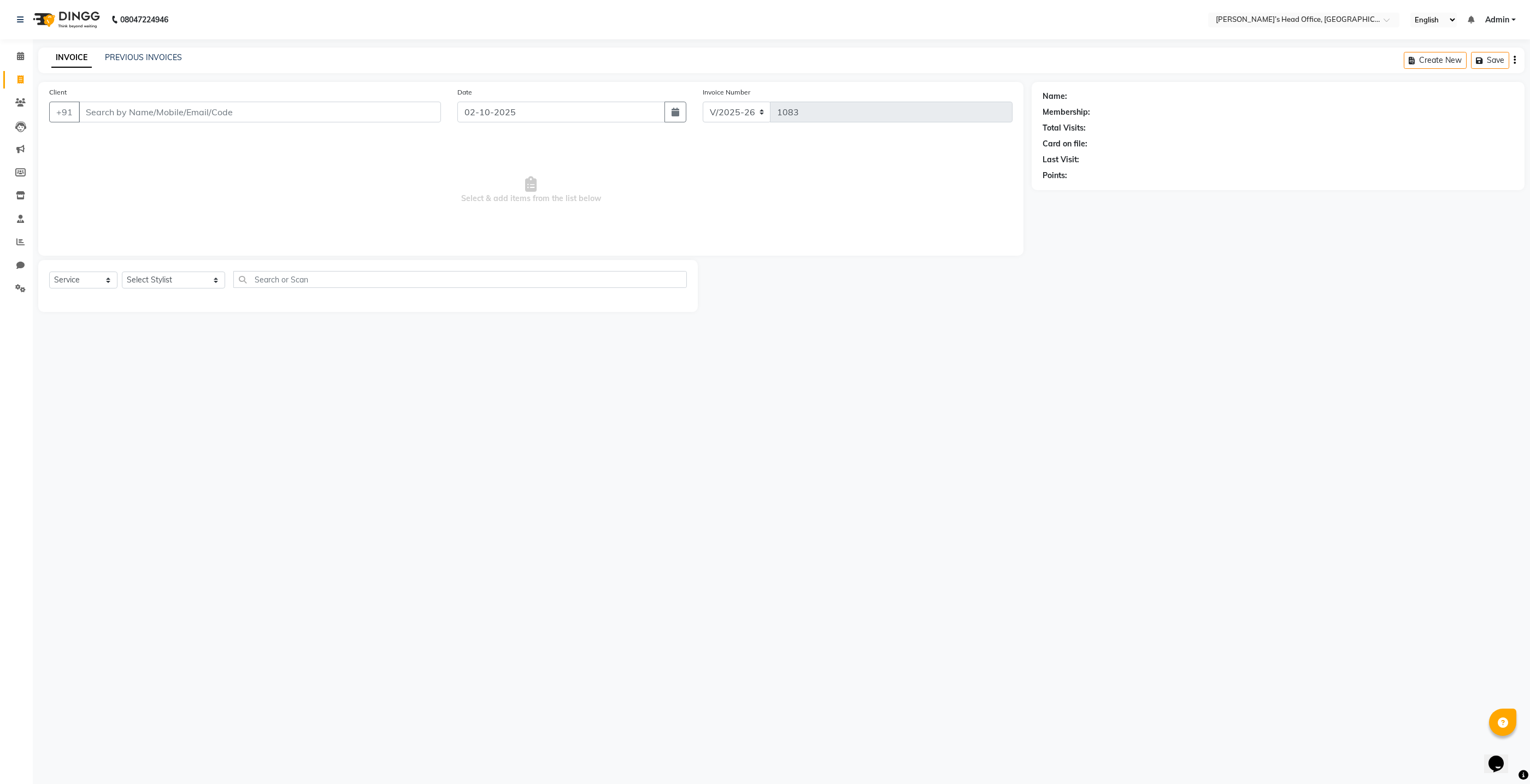
click at [406, 112] on input "Client" at bounding box center [260, 112] width 362 height 21
click at [127, 156] on ngb-highlight "1234343434" at bounding box center [154, 154] width 55 height 11
type input "1234343434"
click at [162, 280] on select "Select Stylist ashhwin [PERSON_NAME] [PERSON_NAME] [PERSON_NAME] [PERSON_NAME] …" at bounding box center [173, 280] width 103 height 17
select select "79775"
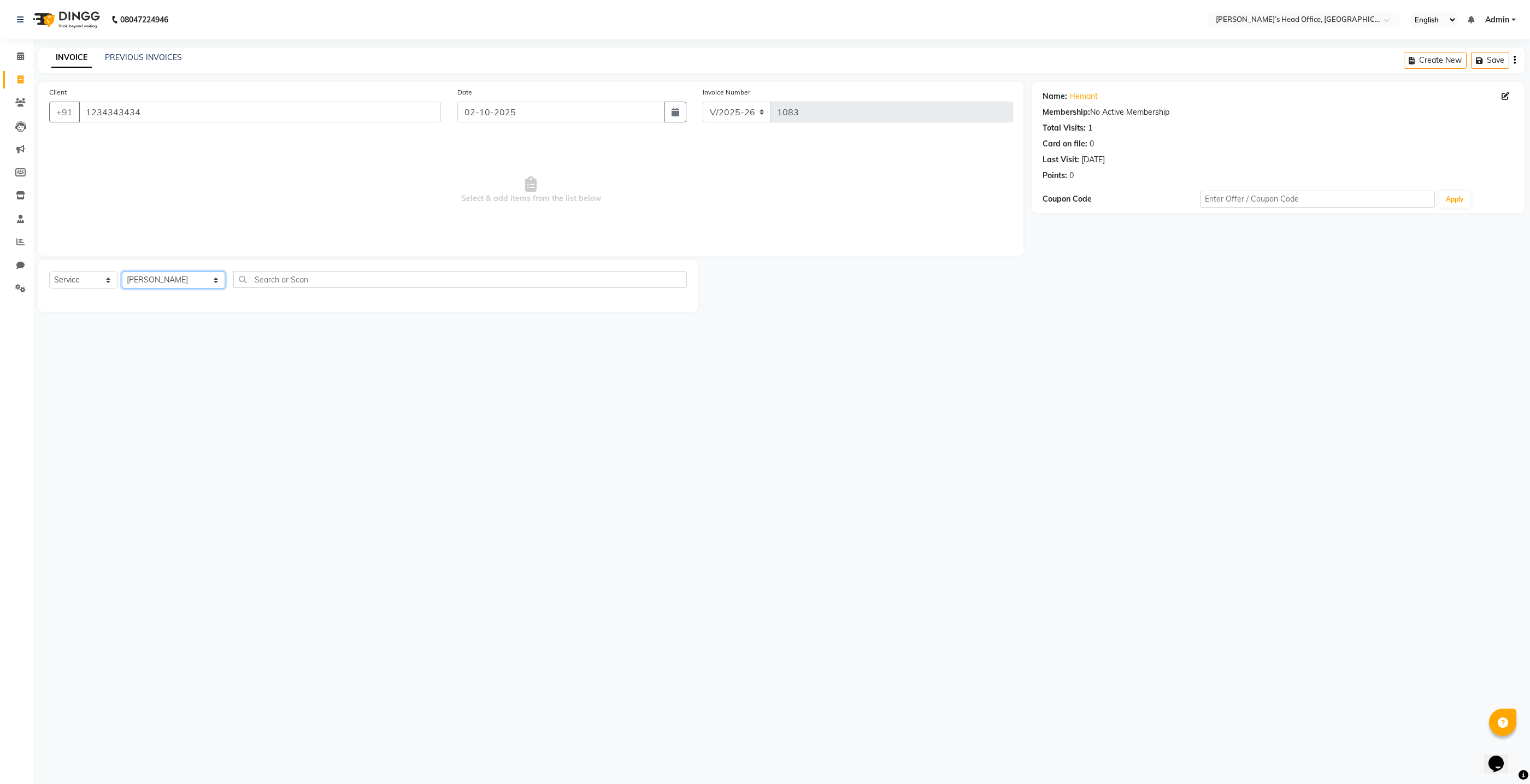
click at [122, 271] on select "Select Stylist ashhwin [PERSON_NAME] [PERSON_NAME] [PERSON_NAME] [PERSON_NAME] …" at bounding box center [173, 280] width 103 height 17
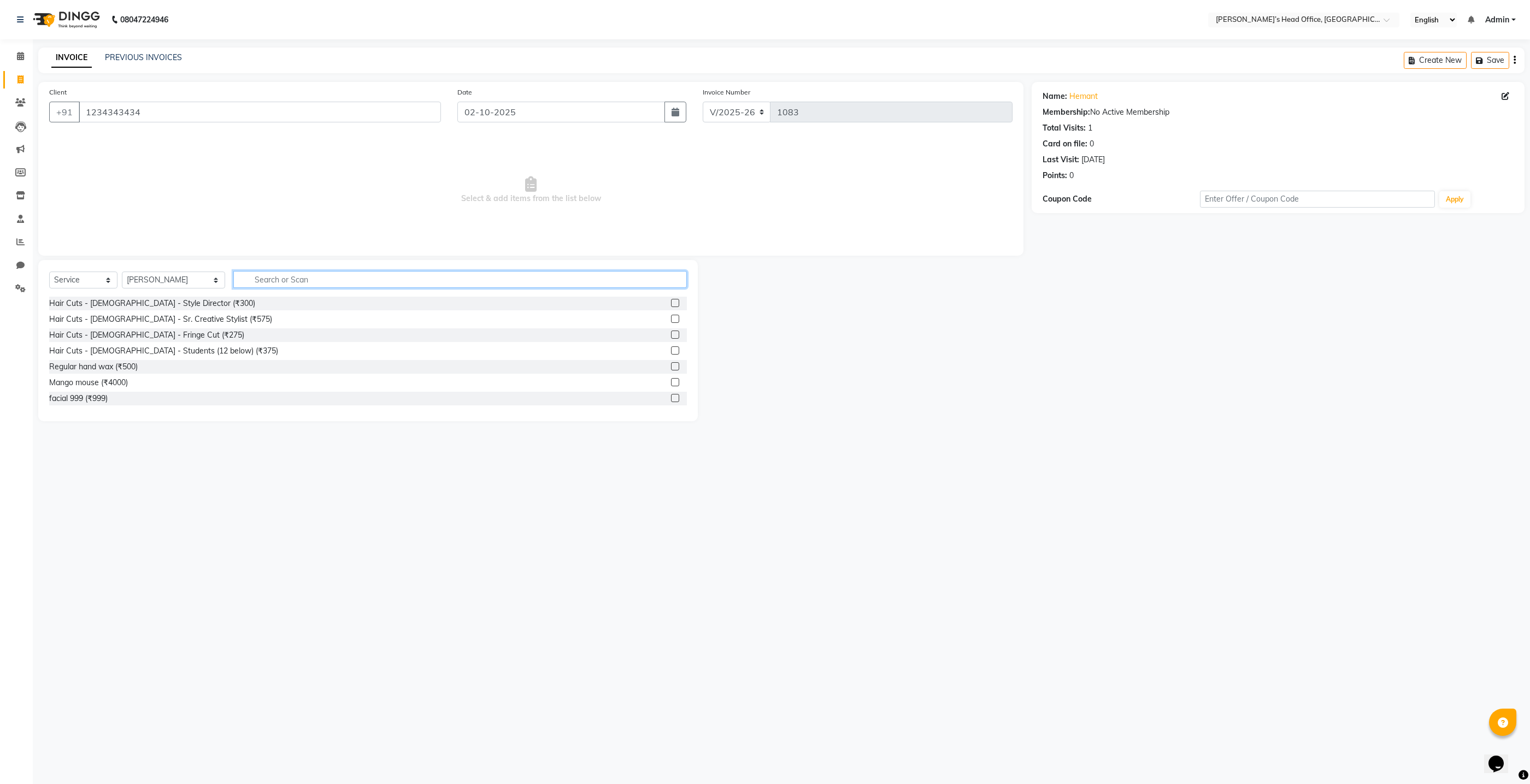
click at [238, 276] on input "text" at bounding box center [460, 279] width 454 height 17
type input "SHAV"
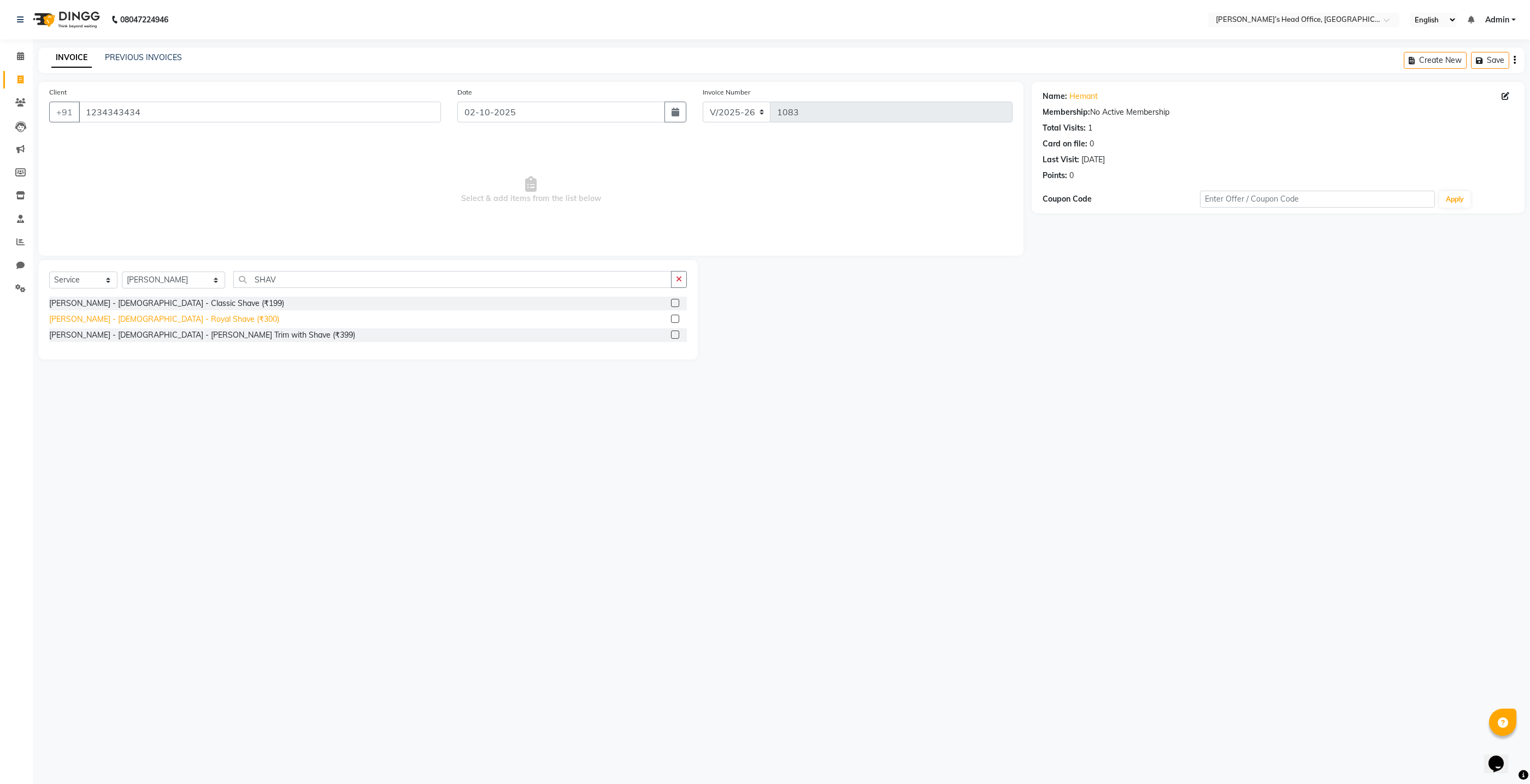
click at [92, 318] on div "[PERSON_NAME] - [DEMOGRAPHIC_DATA] - Royal Shave (₹300)" at bounding box center [164, 319] width 230 height 11
checkbox input "false"
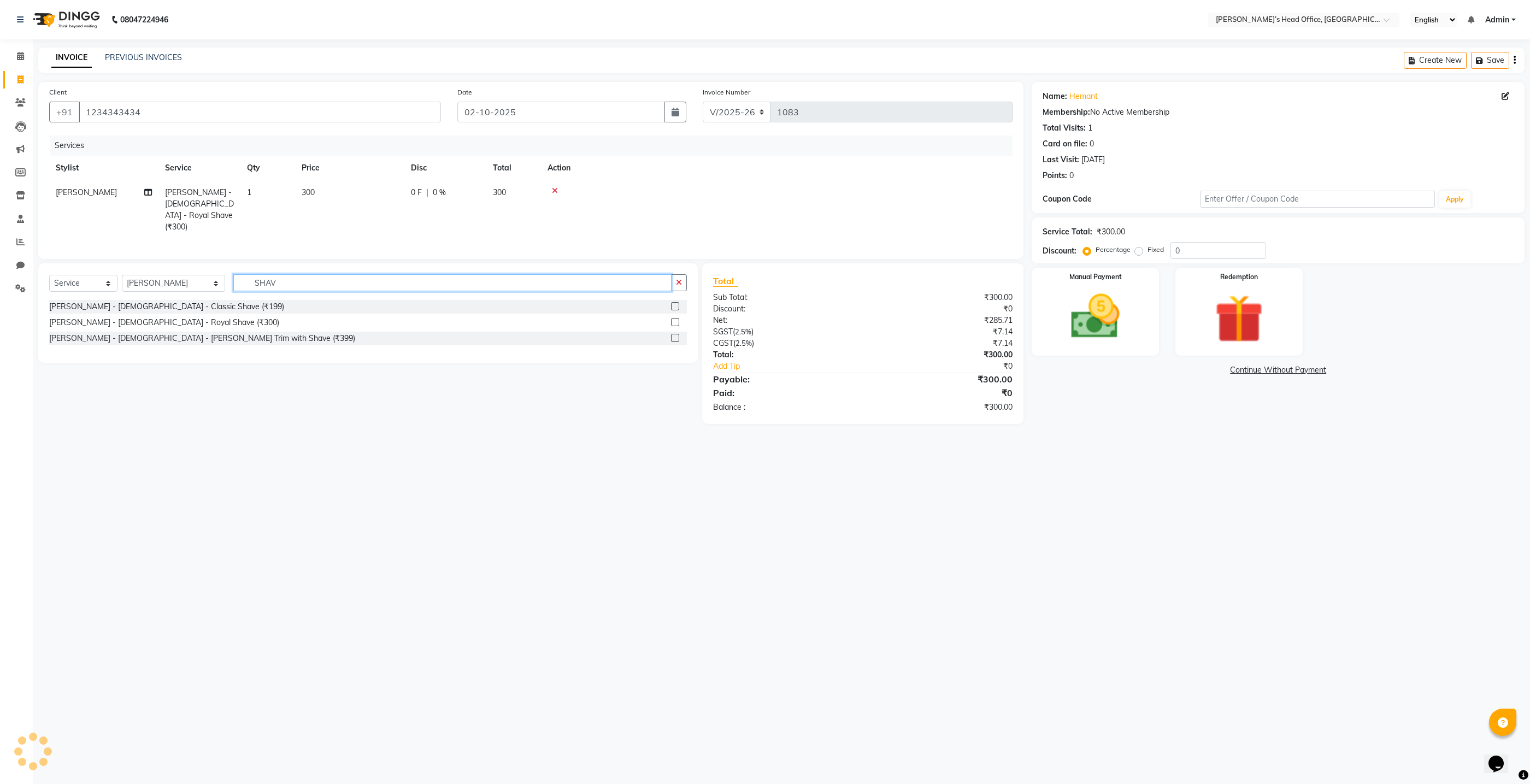
click at [283, 282] on input "SHAV" at bounding box center [453, 283] width 438 height 17
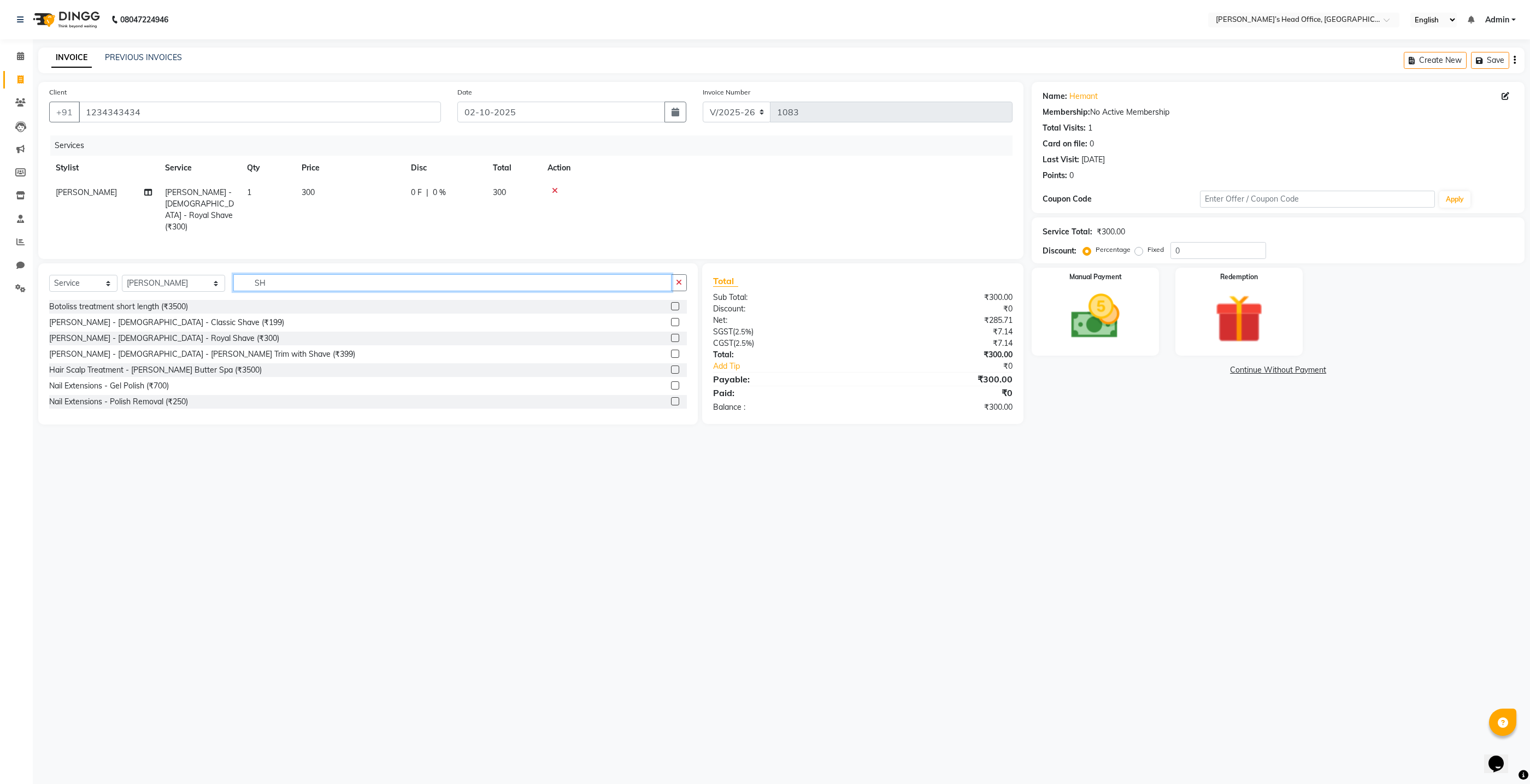
type input "S"
click at [202, 280] on select "Select Stylist ashhwin [PERSON_NAME] [PERSON_NAME] [PERSON_NAME] [PERSON_NAME] …" at bounding box center [173, 283] width 103 height 17
select select "93471"
click at [122, 275] on select "Select Stylist ashhwin [PERSON_NAME] [PERSON_NAME] [PERSON_NAME] [PERSON_NAME] …" at bounding box center [173, 283] width 103 height 17
click at [257, 281] on input "text" at bounding box center [460, 283] width 454 height 17
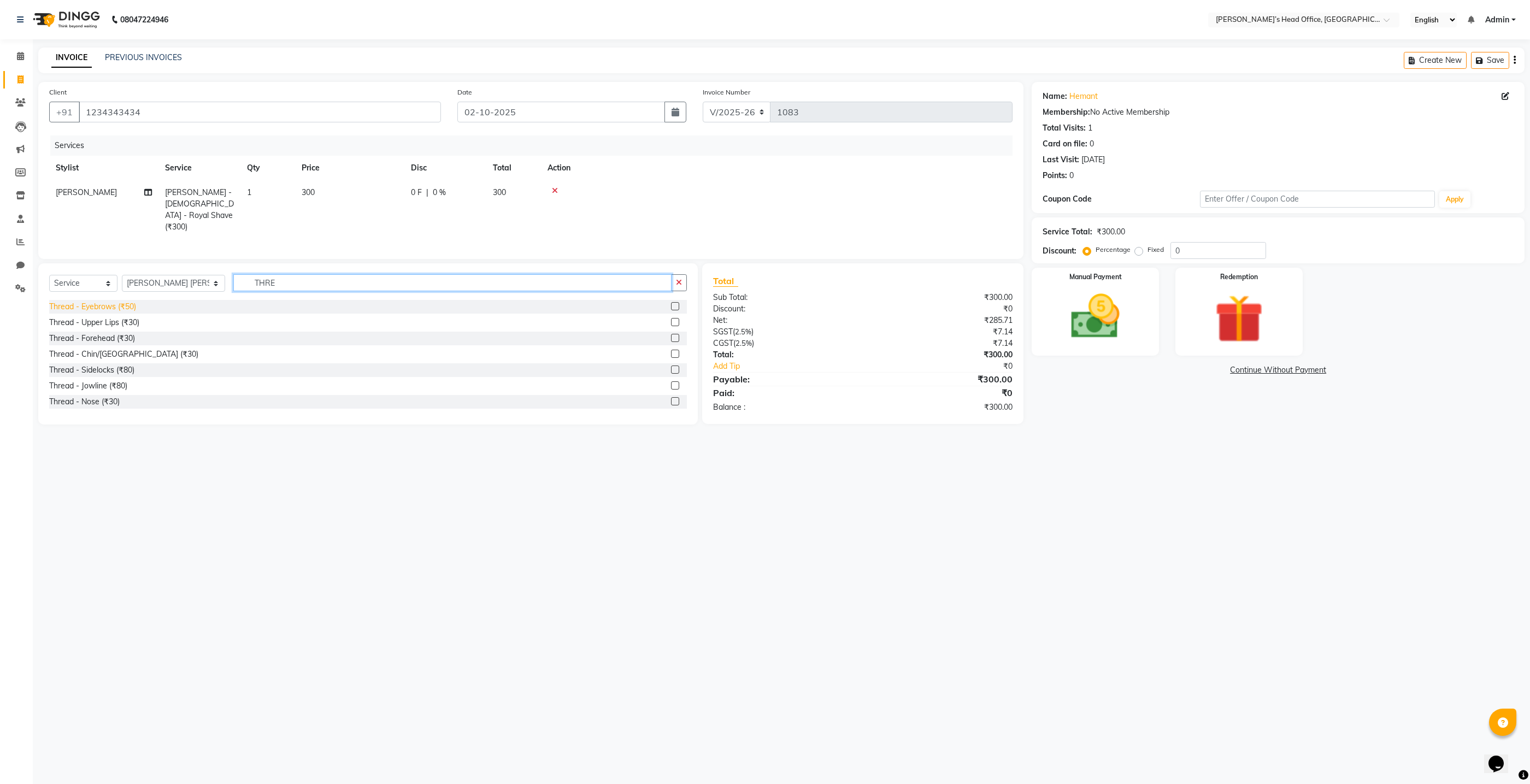
type input "THRE"
click at [82, 305] on div "Thread - Eyebrows (₹50)" at bounding box center [93, 306] width 87 height 11
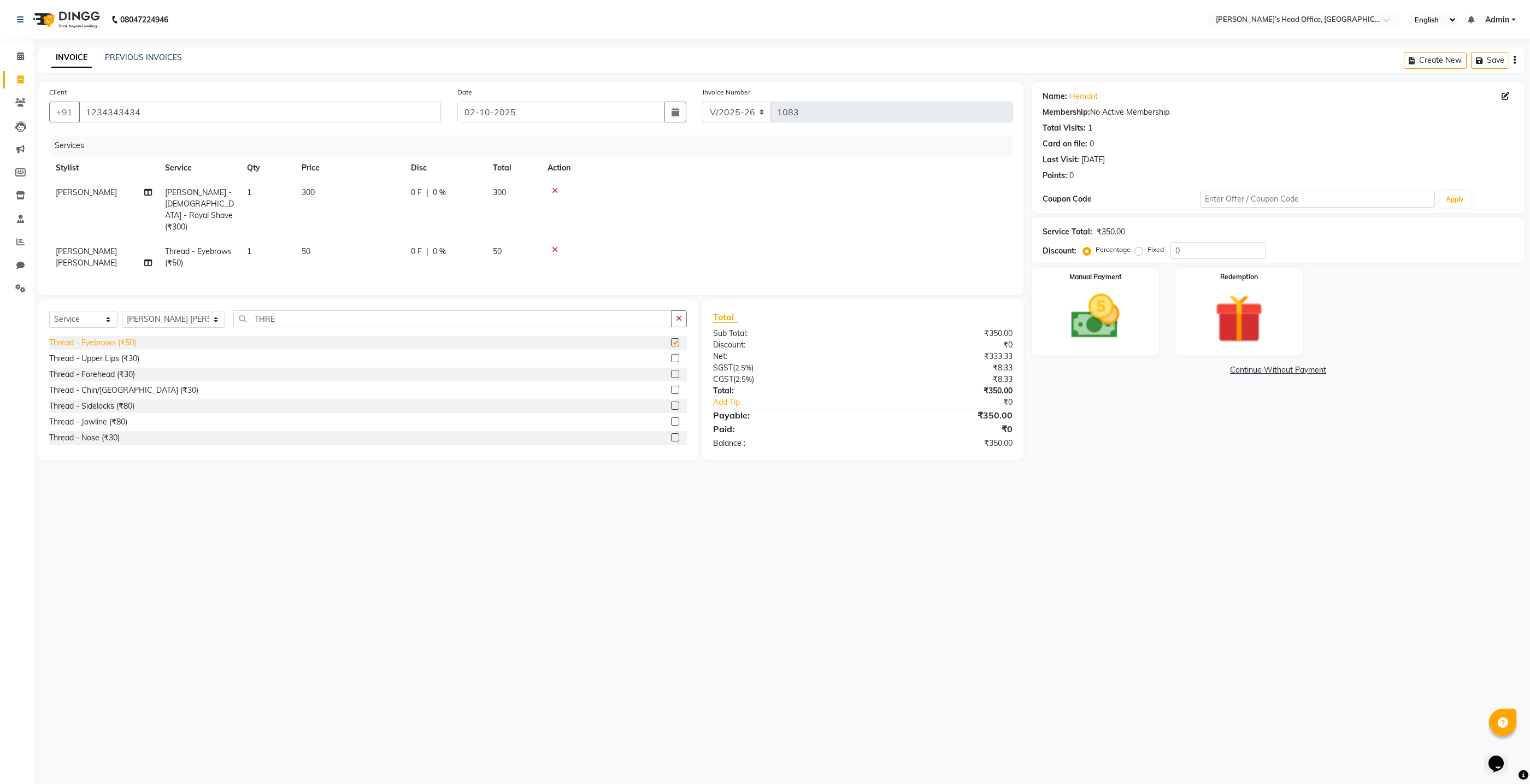
checkbox input "false"
click at [90, 369] on div "Thread - Forehead (₹30)" at bounding box center [92, 374] width 86 height 11
checkbox input "false"
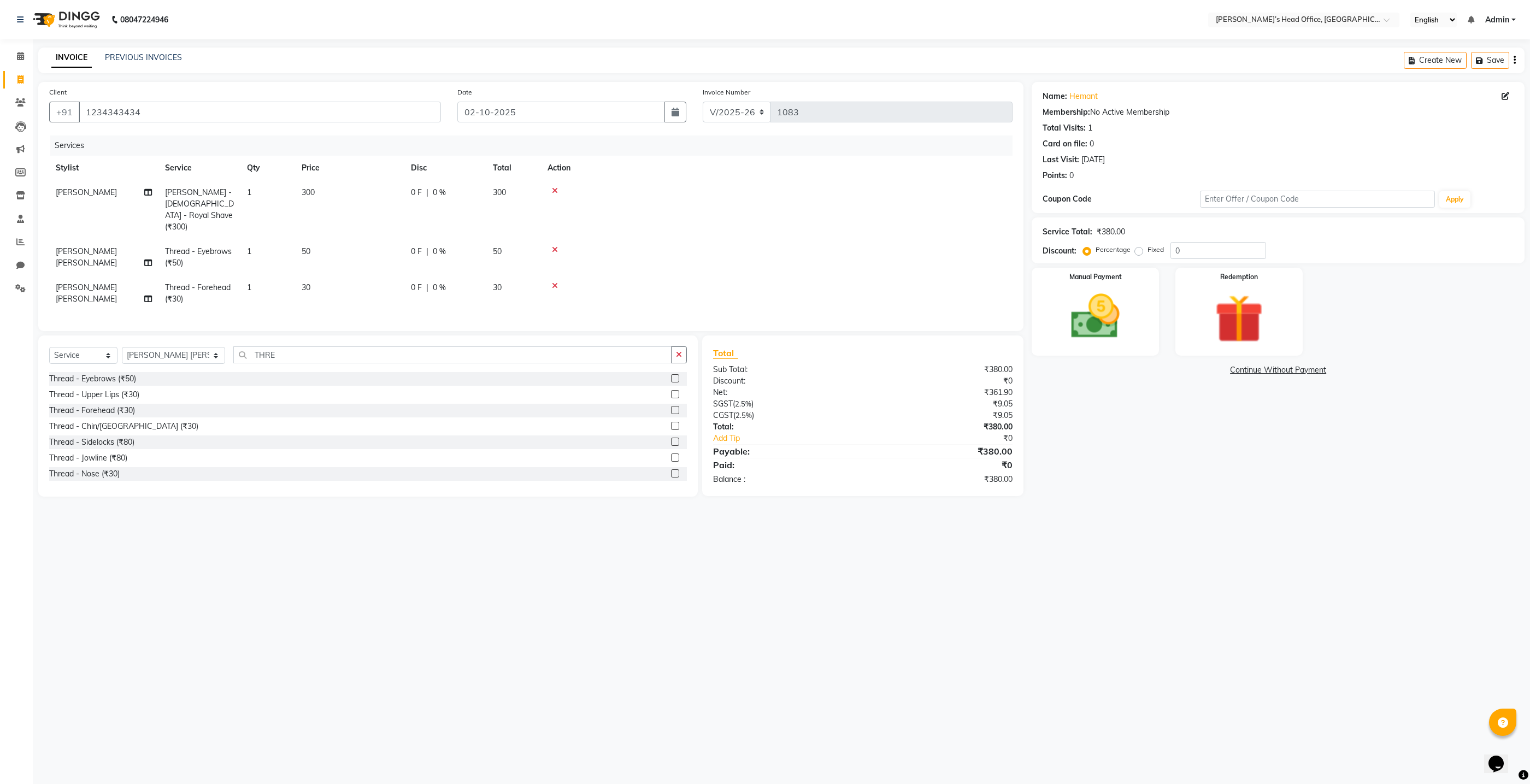
click at [90, 421] on div "Thread - Chin/[GEOGRAPHIC_DATA] (₹30)" at bounding box center [124, 426] width 149 height 11
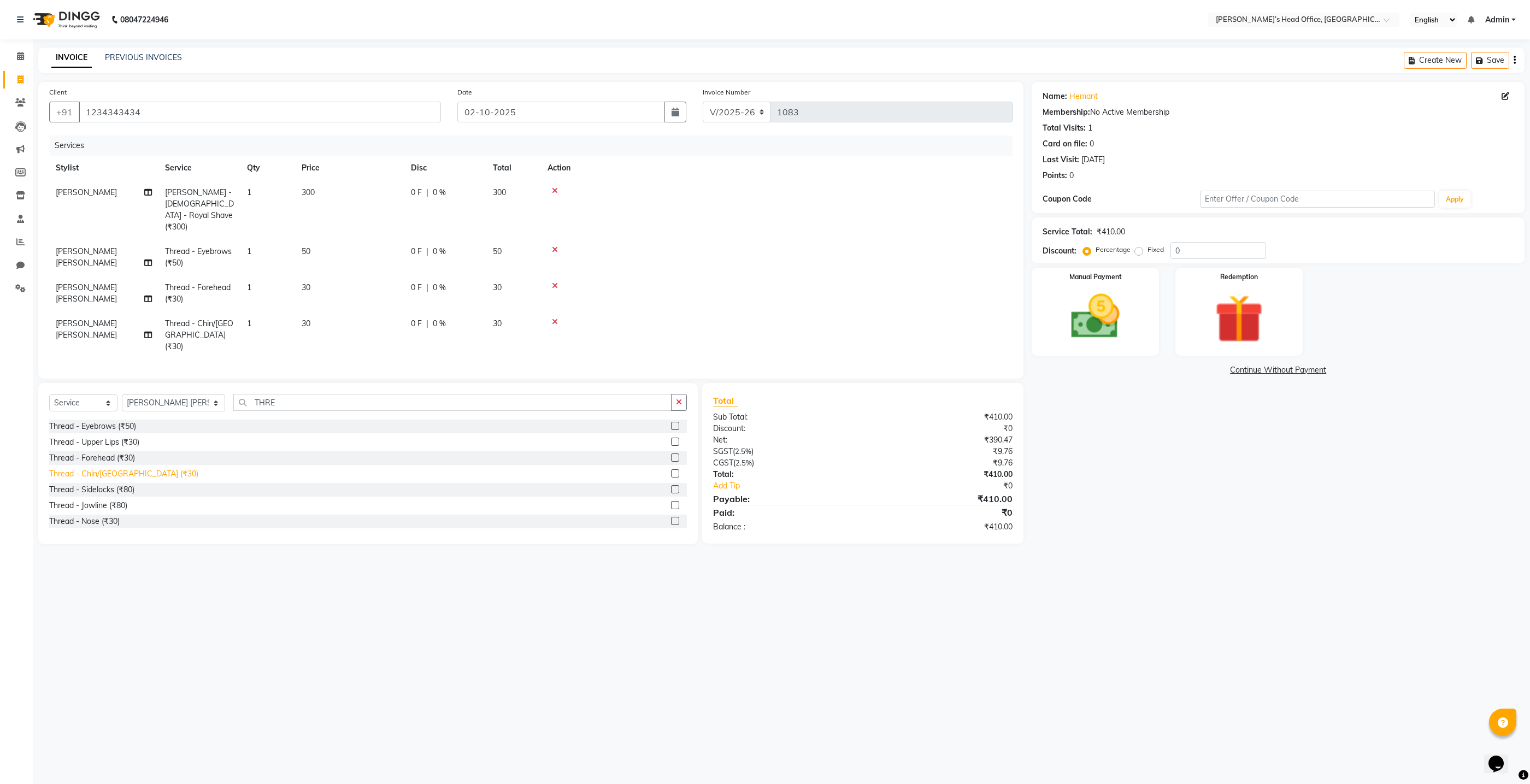
click at [104, 468] on div "Thread - Chin/[GEOGRAPHIC_DATA] (₹30)" at bounding box center [124, 473] width 149 height 11
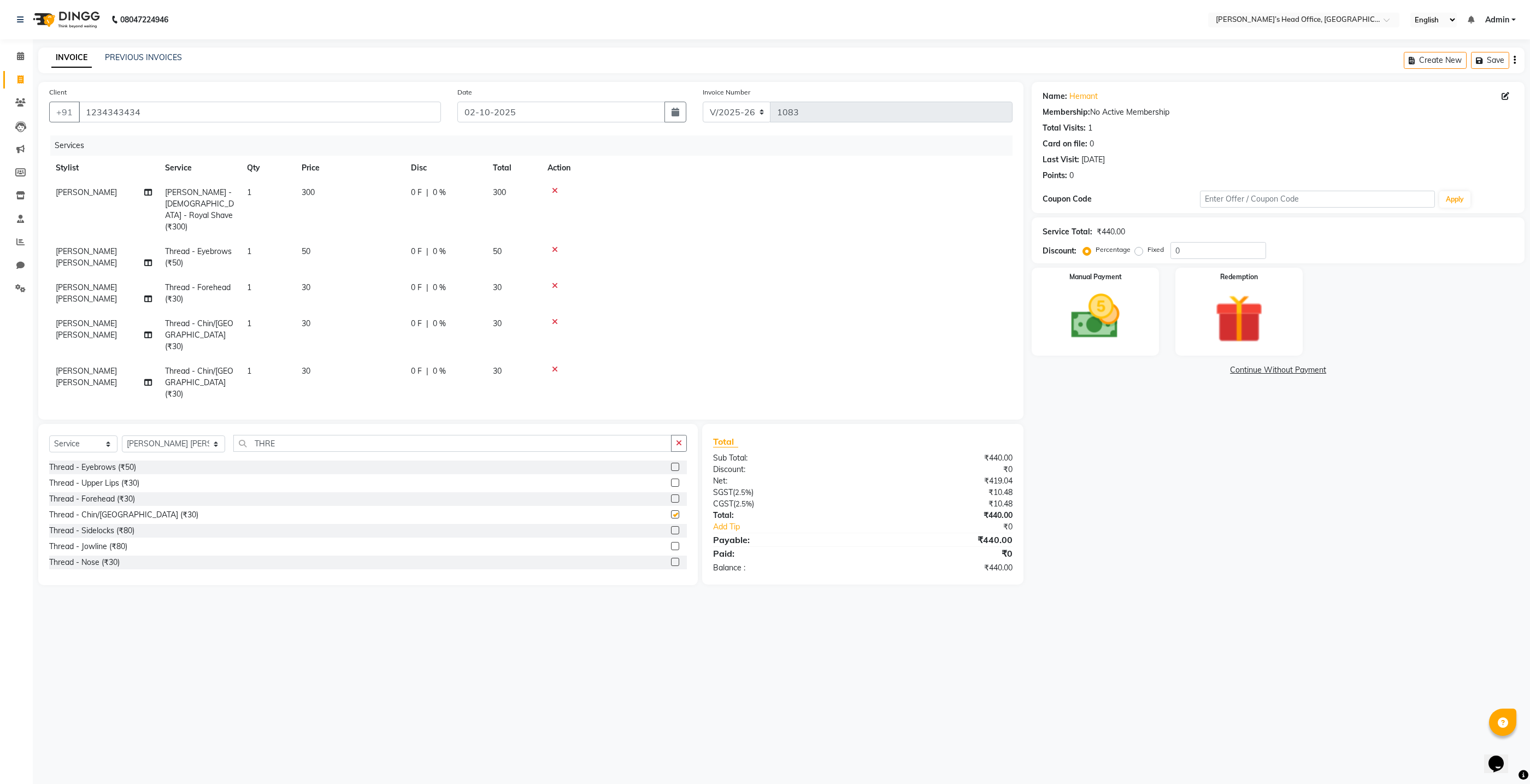
checkbox input "false"
click at [441, 194] on span "0 %" at bounding box center [440, 192] width 13 height 11
select select "79775"
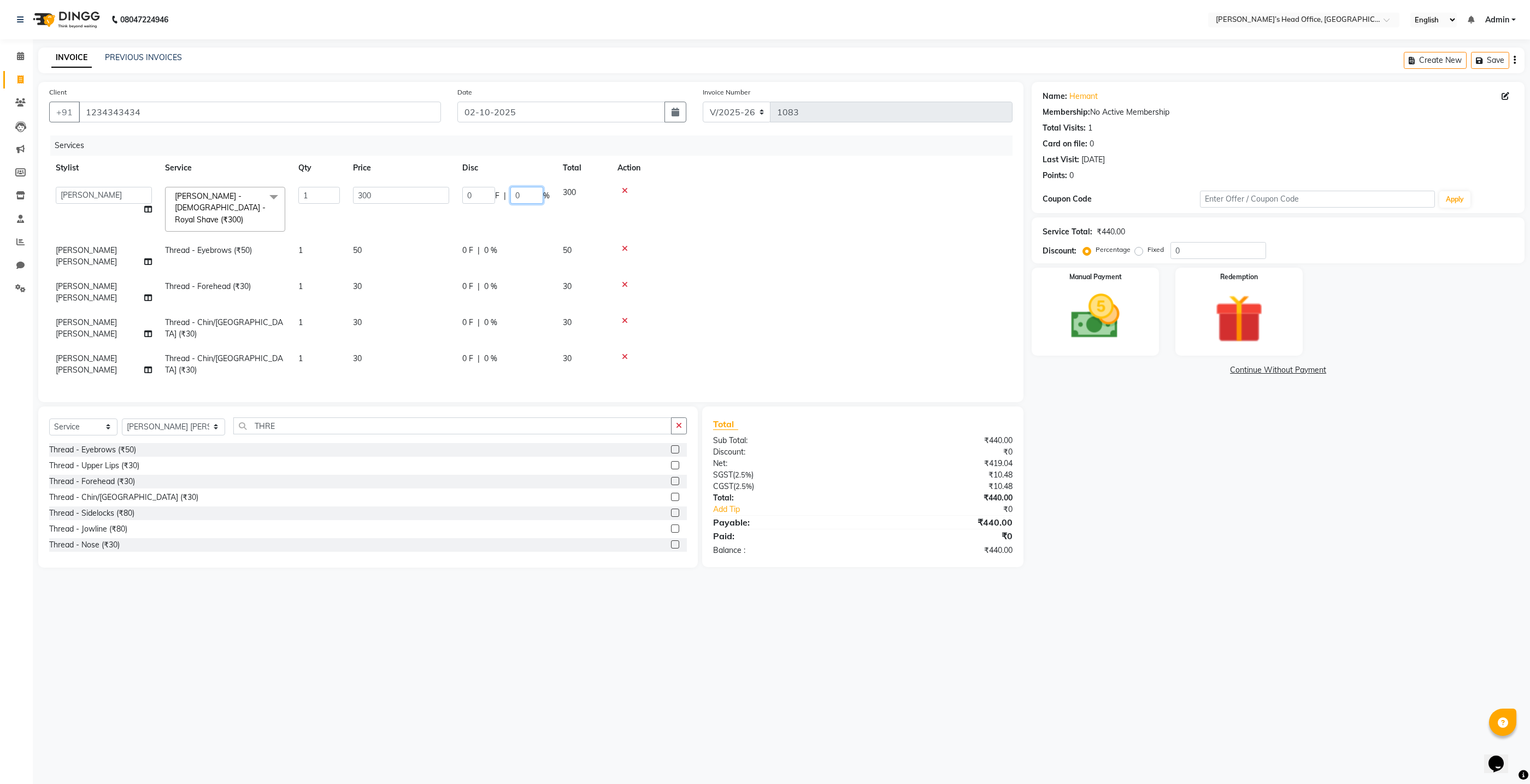
click at [523, 195] on input "0" at bounding box center [526, 195] width 33 height 17
type input "50"
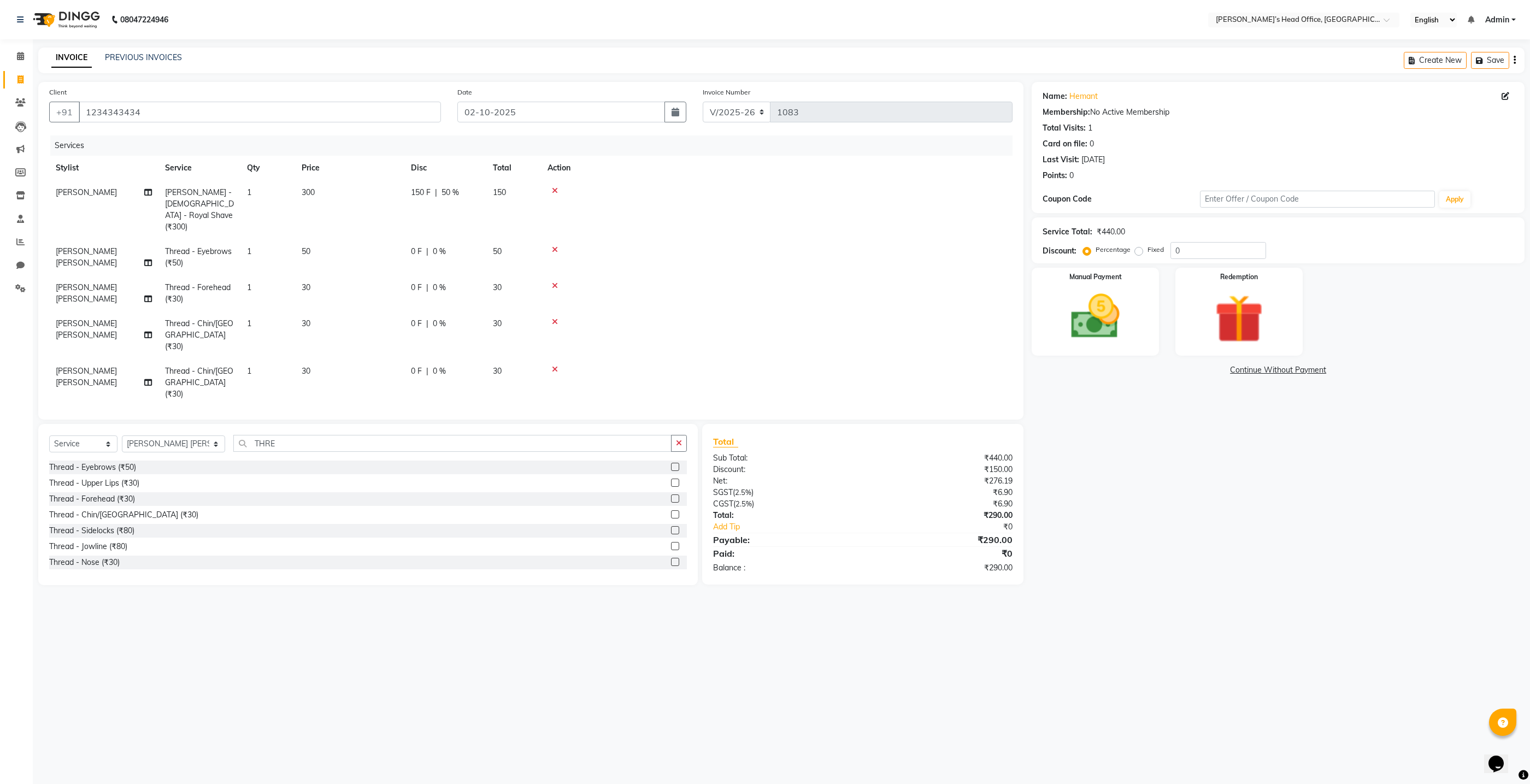
click at [716, 201] on td at bounding box center [777, 210] width 472 height 59
click at [1058, 302] on img at bounding box center [1096, 317] width 82 height 58
click at [1246, 372] on span "GPay" at bounding box center [1247, 371] width 23 height 12
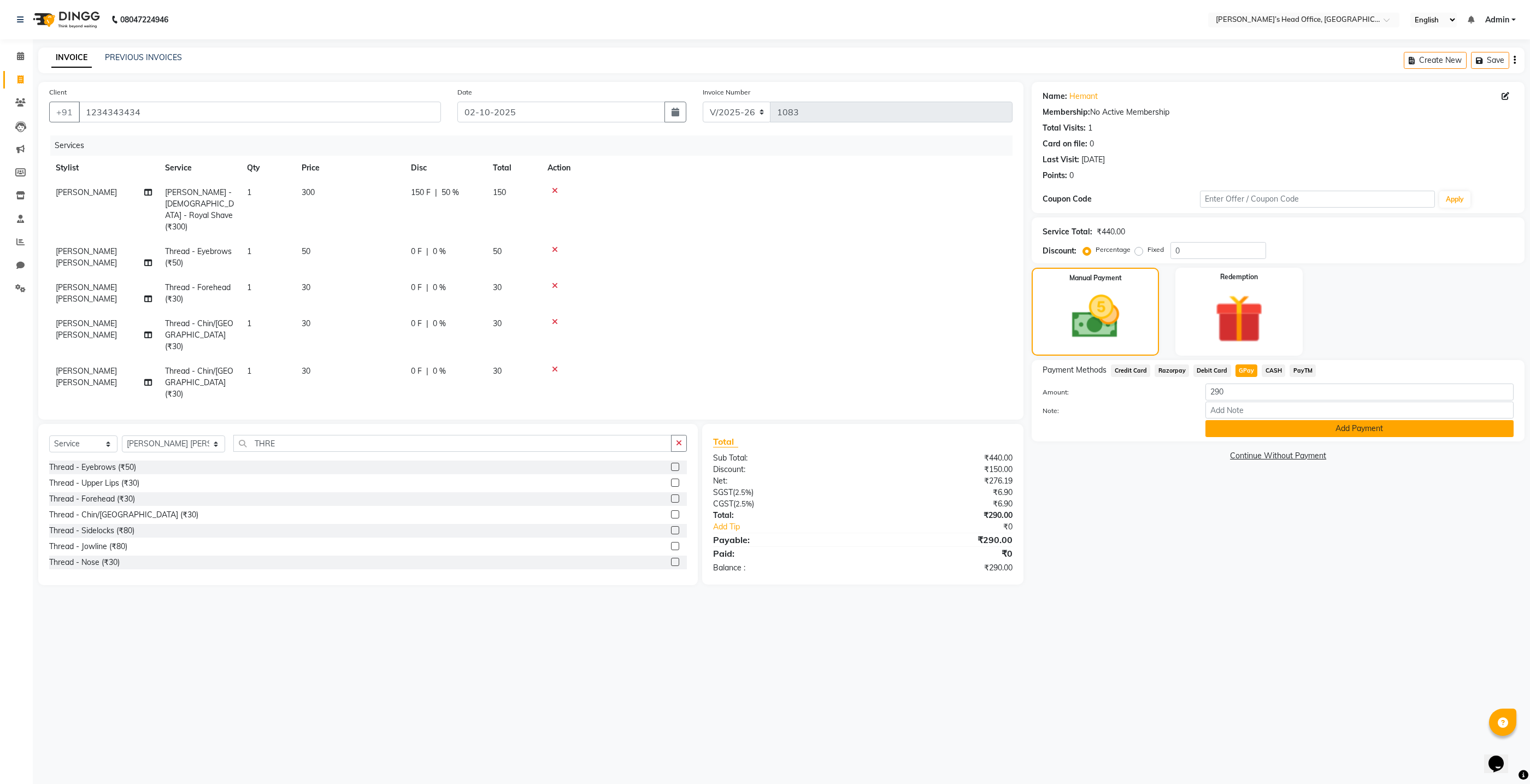
click at [1256, 432] on button "Add Payment" at bounding box center [1360, 428] width 308 height 17
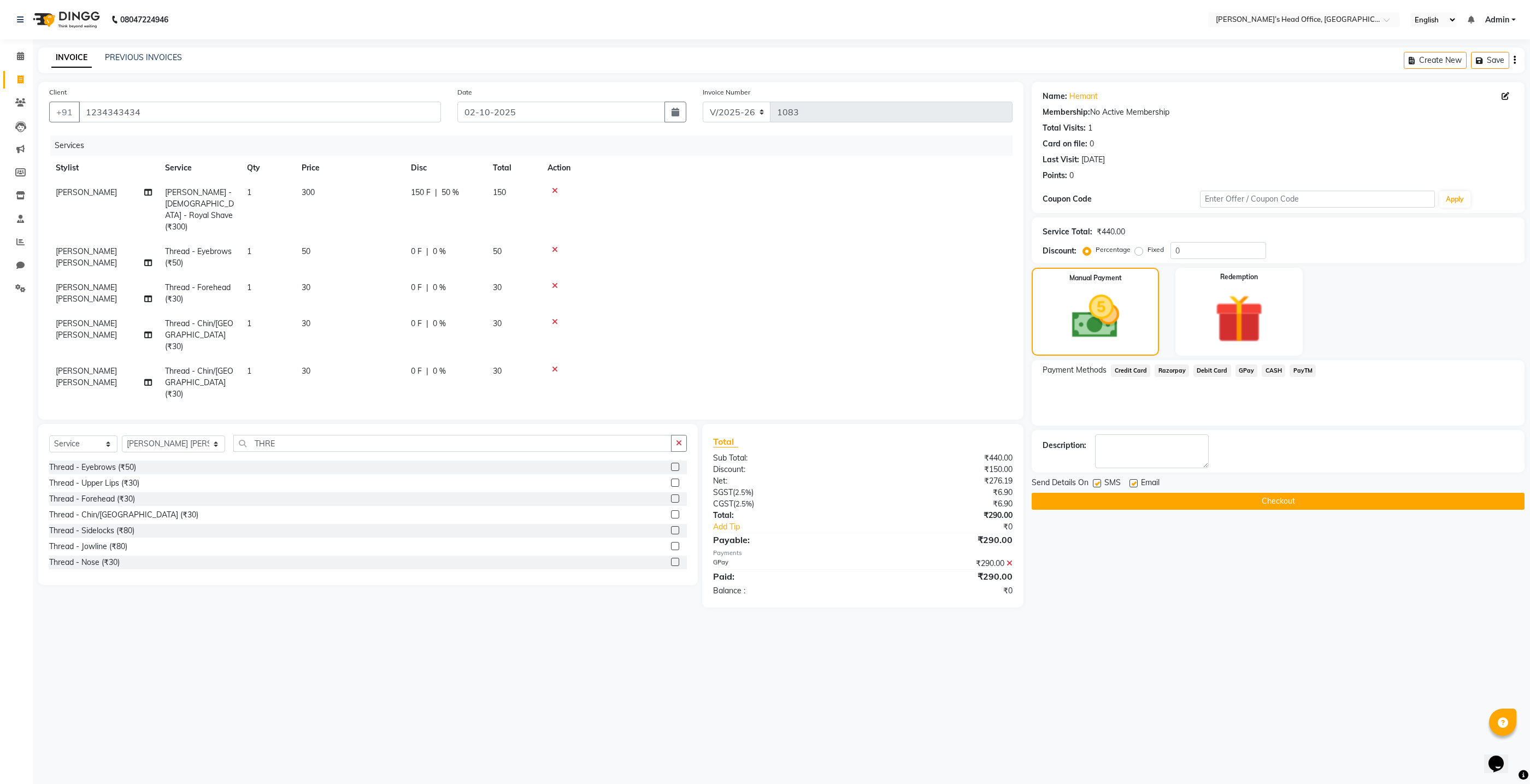
click at [1130, 486] on label at bounding box center [1134, 483] width 8 height 8
click at [1130, 486] on input "checkbox" at bounding box center [1133, 484] width 7 height 7
checkbox input "false"
click at [1100, 484] on label at bounding box center [1097, 483] width 8 height 8
click at [1100, 484] on input "checkbox" at bounding box center [1096, 484] width 7 height 7
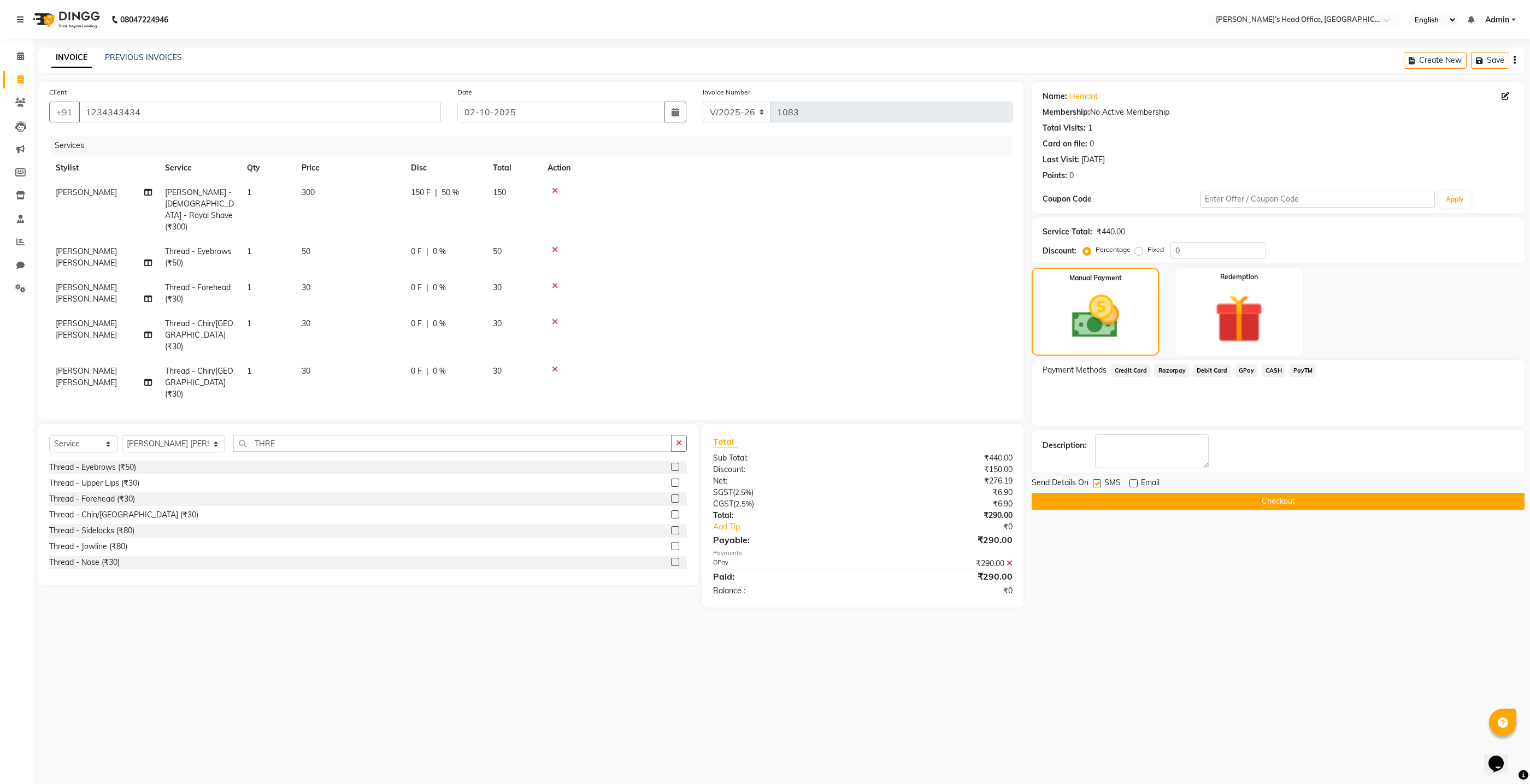
checkbox input "false"
click at [1130, 500] on button "Checkout" at bounding box center [1278, 501] width 493 height 17
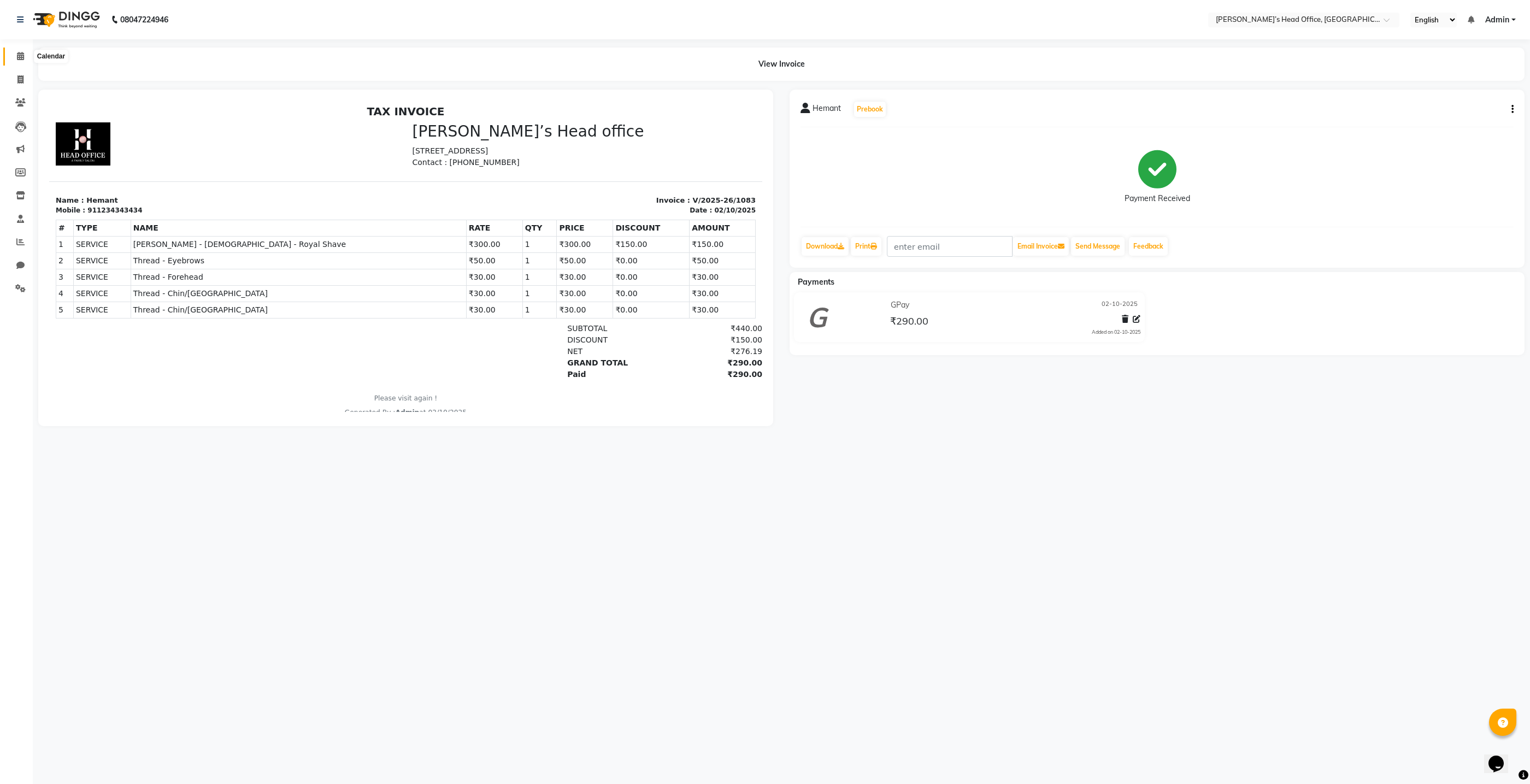
click at [19, 56] on icon at bounding box center [21, 56] width 7 height 8
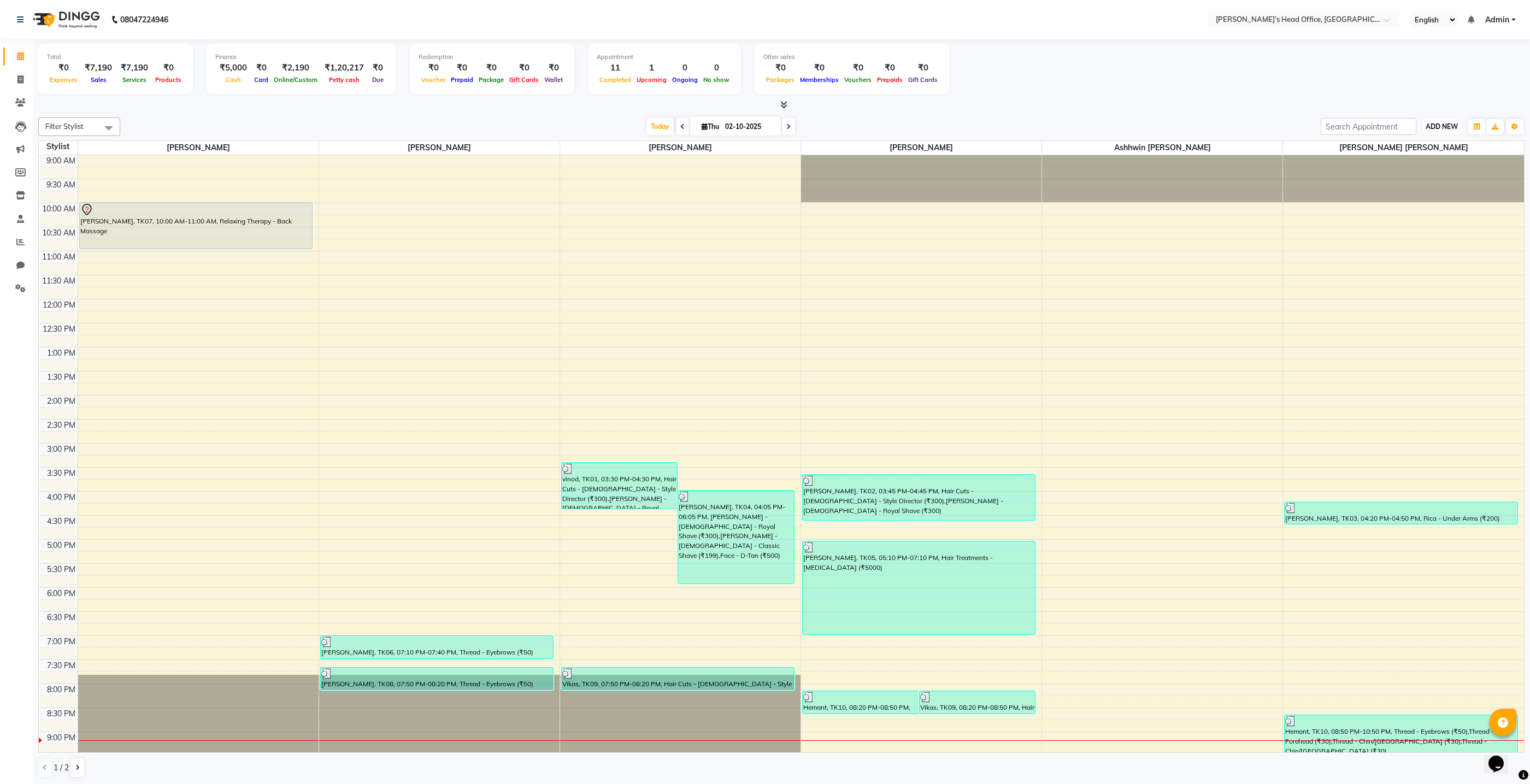
click at [1446, 127] on span "ADD NEW" at bounding box center [1442, 127] width 32 height 8
click at [1411, 160] on link "Add Invoice" at bounding box center [1417, 161] width 86 height 14
select select "service"
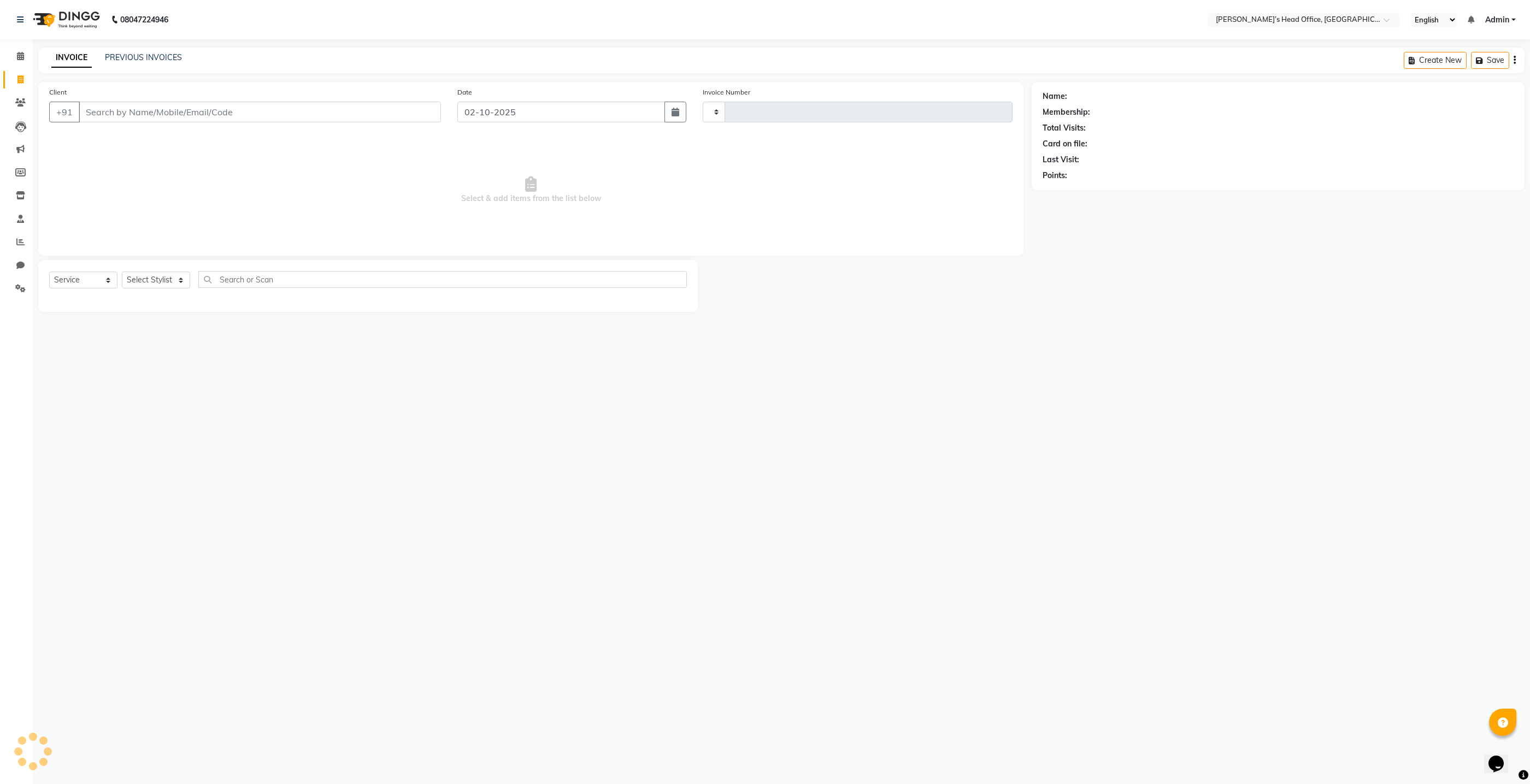
type input "1084"
select select "7682"
click at [400, 112] on input "Client" at bounding box center [260, 112] width 362 height 21
click at [164, 136] on button "sai 82375252 58" at bounding box center [128, 137] width 99 height 17
type input "8237525258"
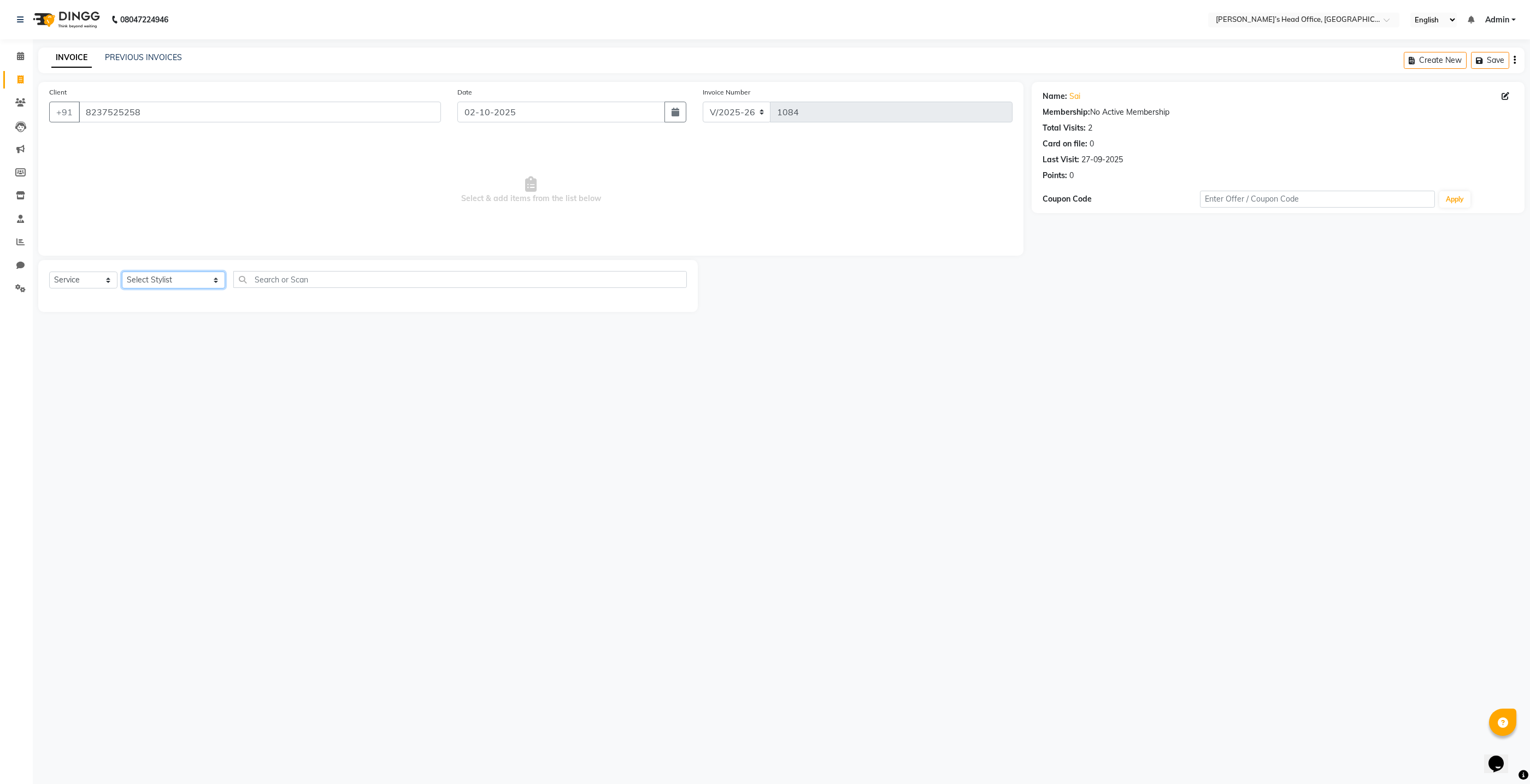
click at [157, 282] on select "Select Stylist ashhwin [PERSON_NAME] [PERSON_NAME] [PERSON_NAME] [PERSON_NAME] …" at bounding box center [173, 280] width 103 height 17
select select "68762"
click at [122, 271] on select "Select Stylist ashhwin [PERSON_NAME] [PERSON_NAME] [PERSON_NAME] [PERSON_NAME] …" at bounding box center [173, 280] width 103 height 17
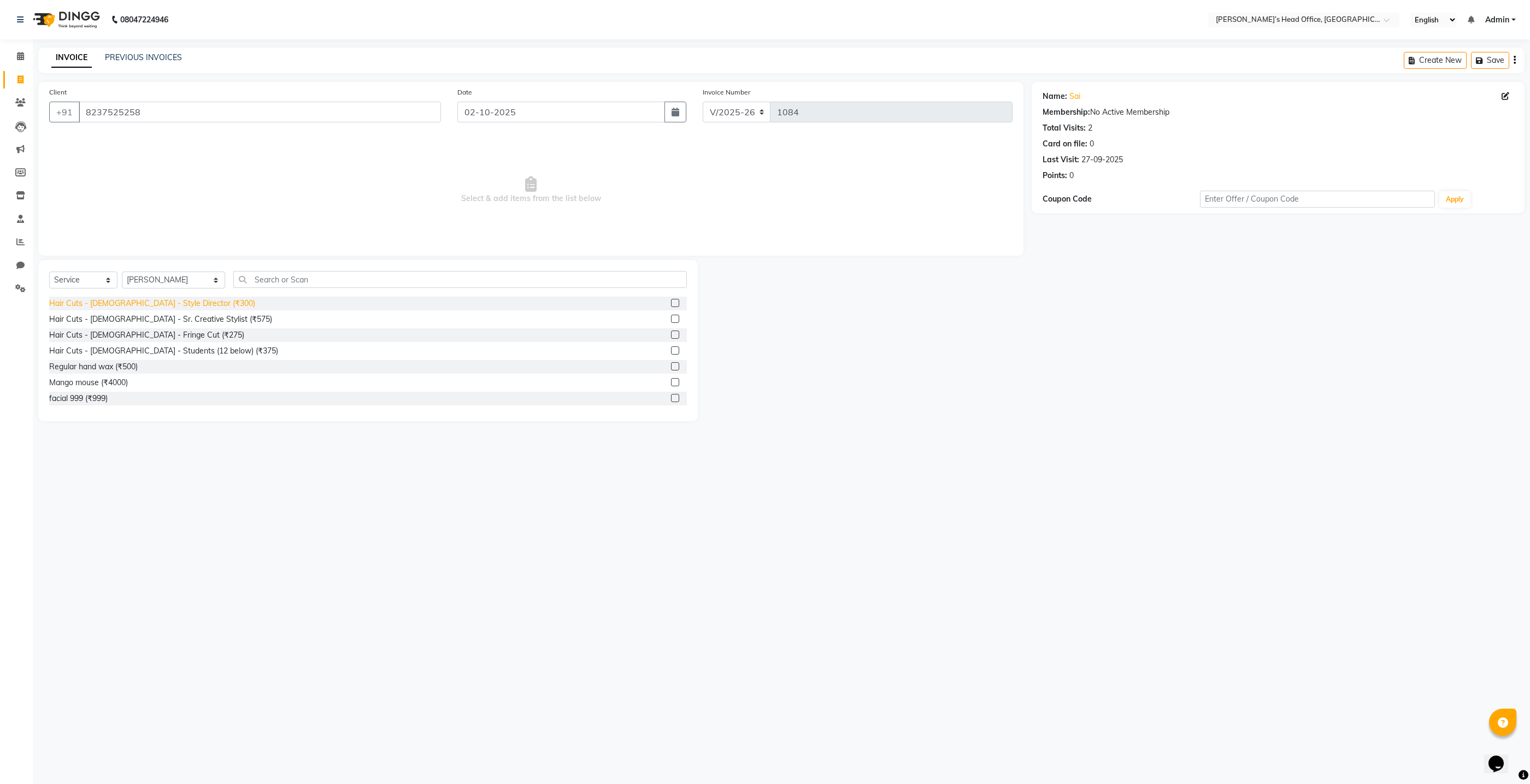
click at [161, 304] on div "Hair Cuts - [DEMOGRAPHIC_DATA] - Style Director (₹300)" at bounding box center [152, 303] width 206 height 11
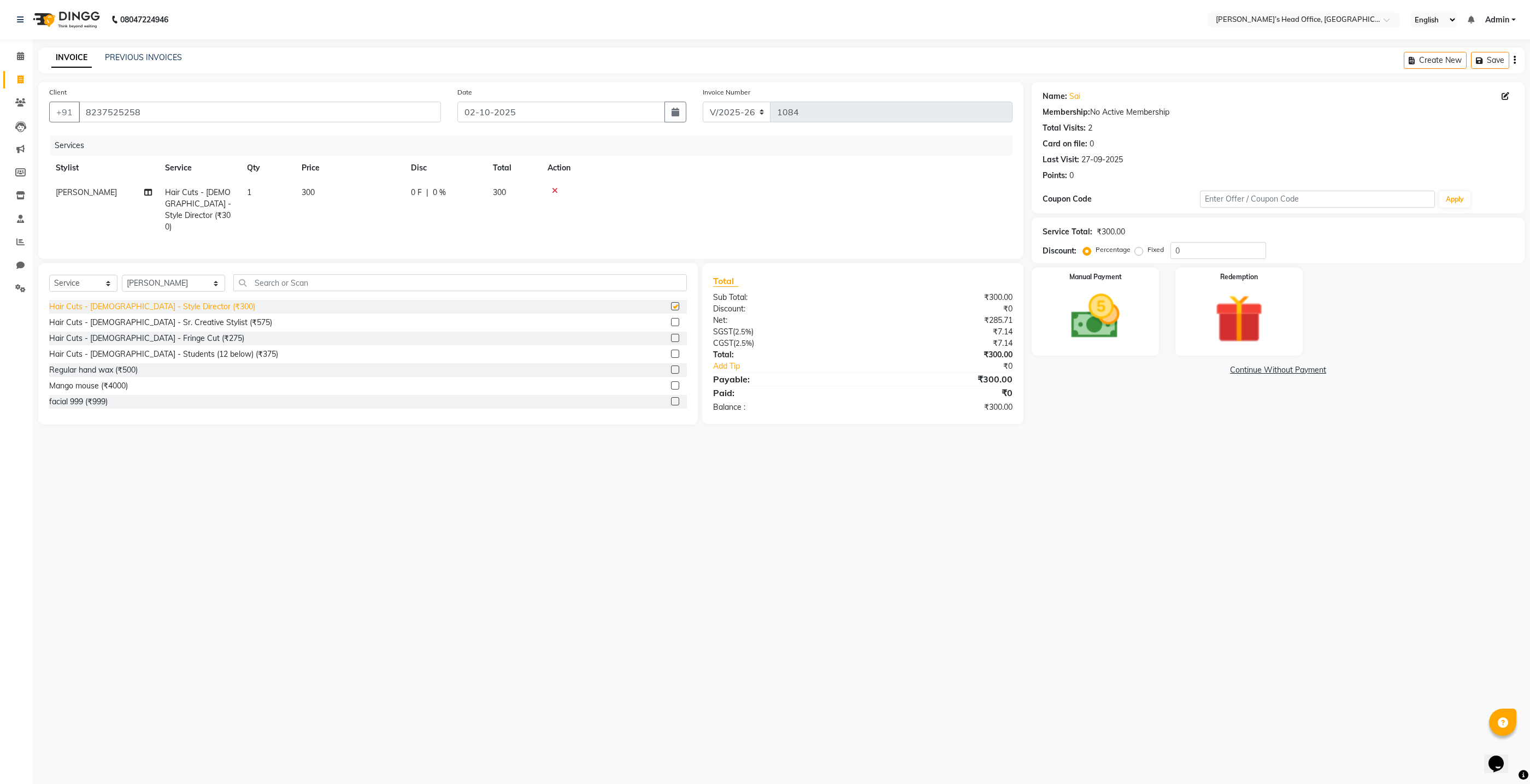
checkbox input "false"
click at [438, 194] on span "0 %" at bounding box center [440, 192] width 13 height 11
select select "68762"
click at [536, 195] on input "0" at bounding box center [526, 195] width 33 height 17
type input "50"
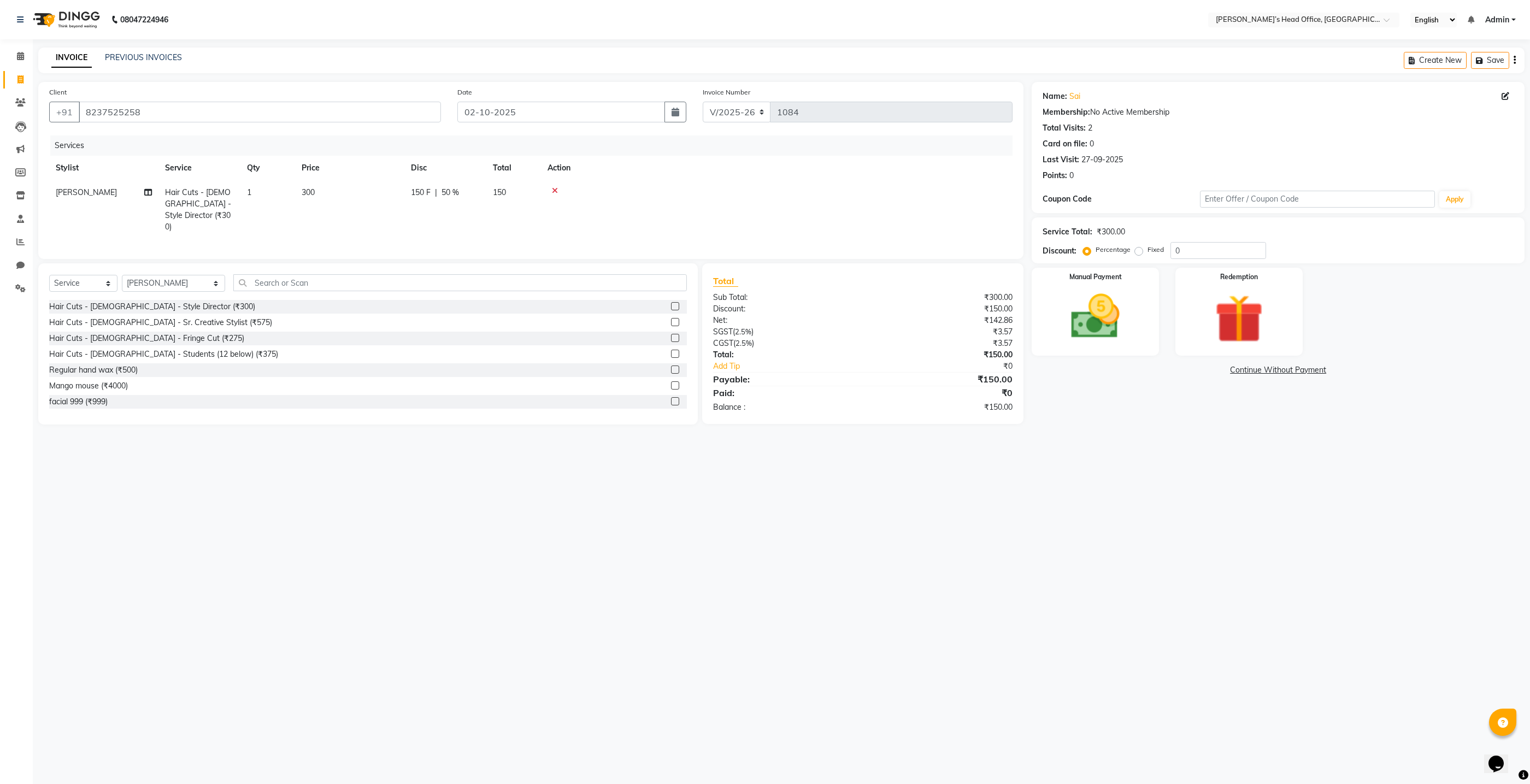
click at [512, 222] on tr "[PERSON_NAME] Hair Cuts - [DEMOGRAPHIC_DATA] - Style Director (₹300) 1 300 150 …" at bounding box center [531, 210] width 963 height 59
click at [435, 274] on input "text" at bounding box center [460, 283] width 454 height 17
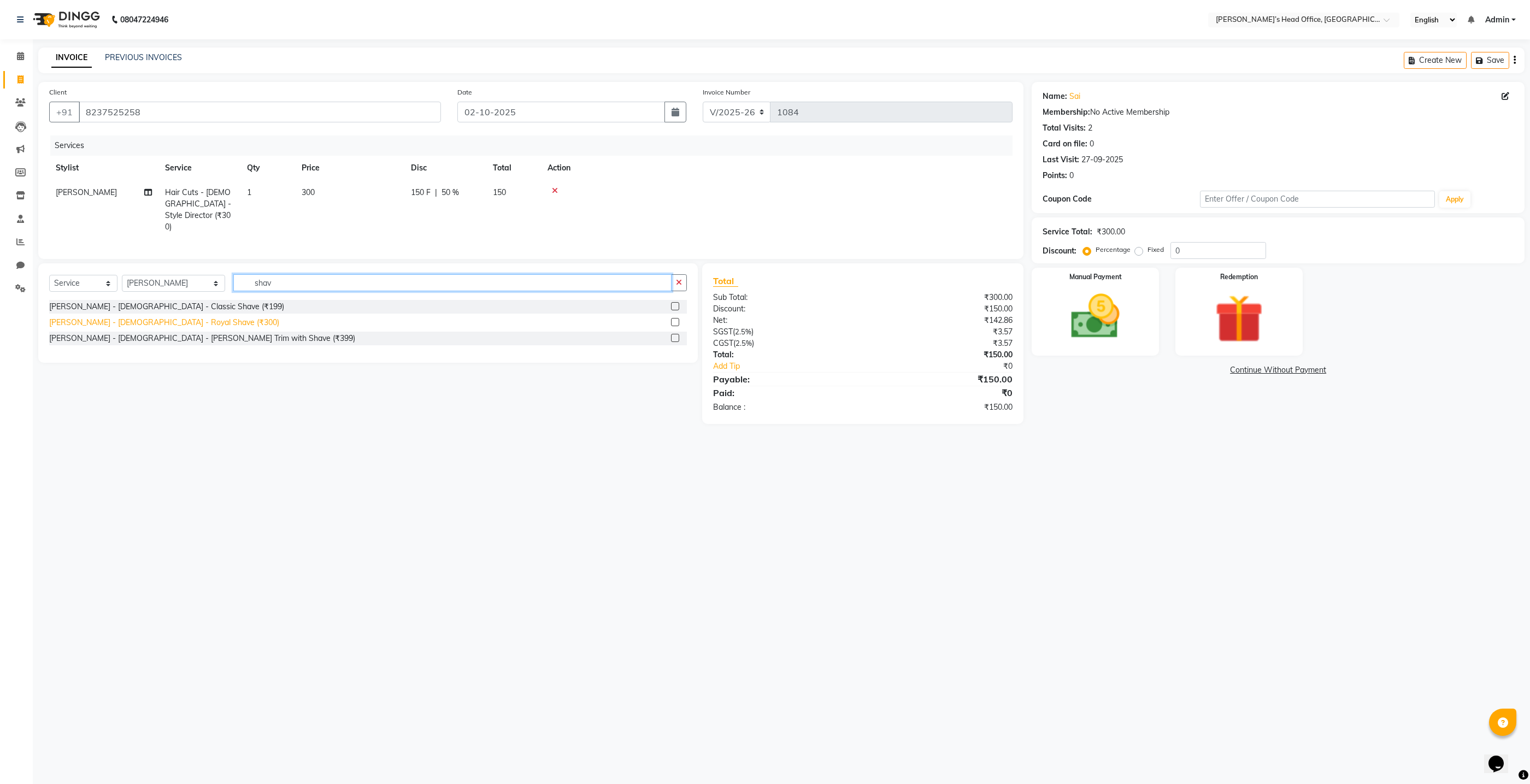
type input "shav"
click at [156, 321] on div "[PERSON_NAME] - [DEMOGRAPHIC_DATA] - Royal Shave (₹300)" at bounding box center [164, 323] width 230 height 11
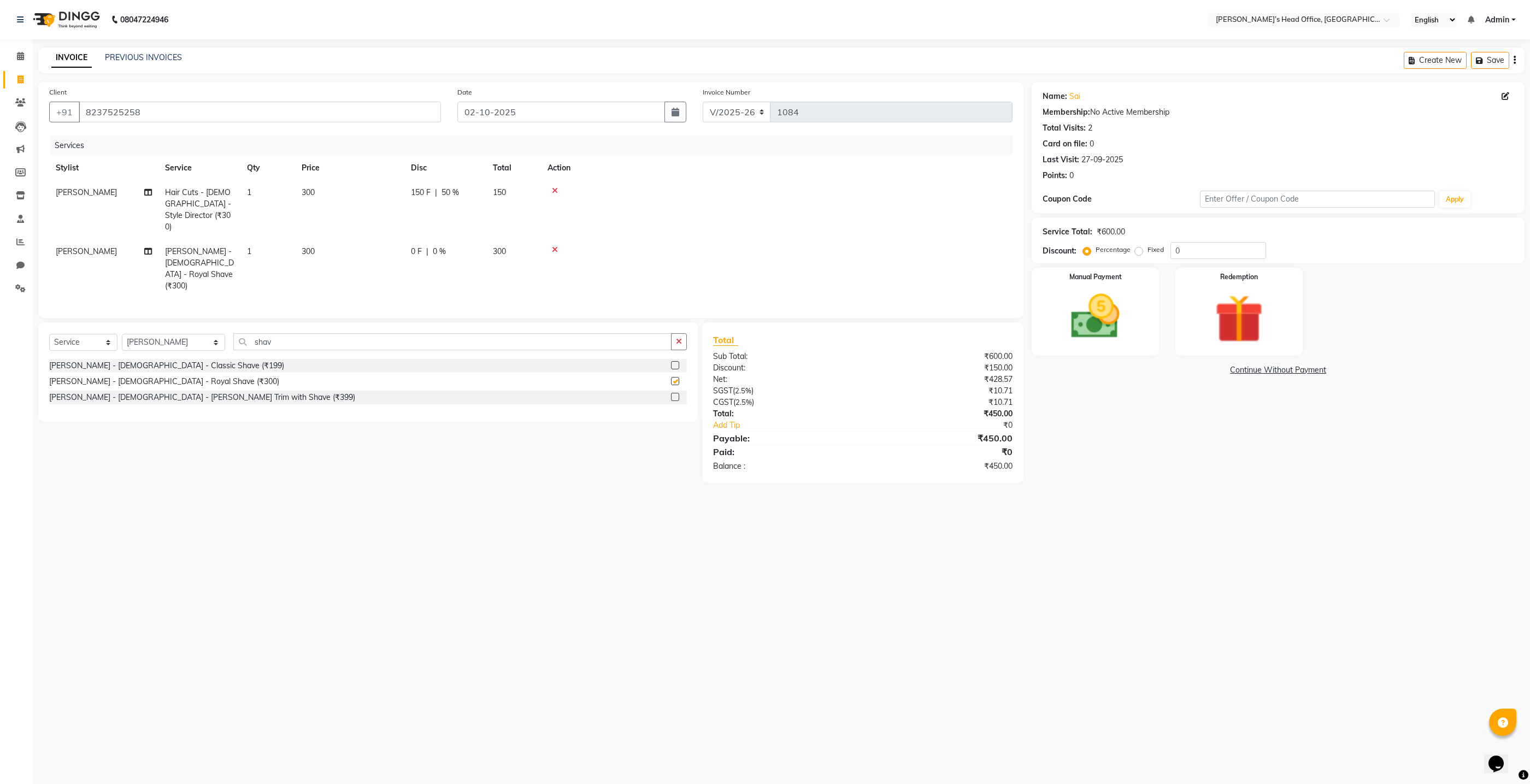
checkbox input "false"
click at [434, 246] on span "0 %" at bounding box center [440, 251] width 13 height 11
select select "68762"
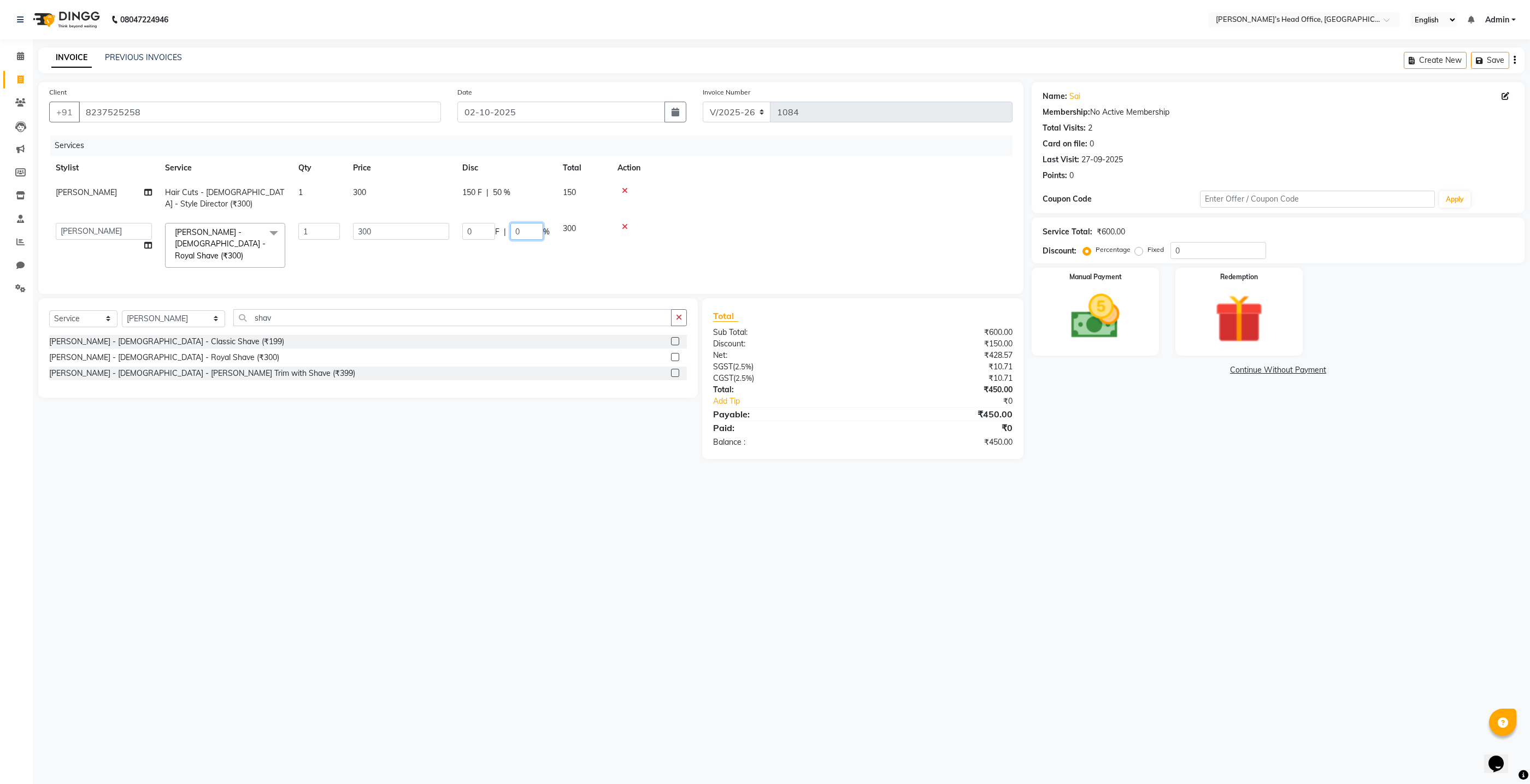
click at [528, 234] on input "0" at bounding box center [526, 231] width 33 height 17
type input "50"
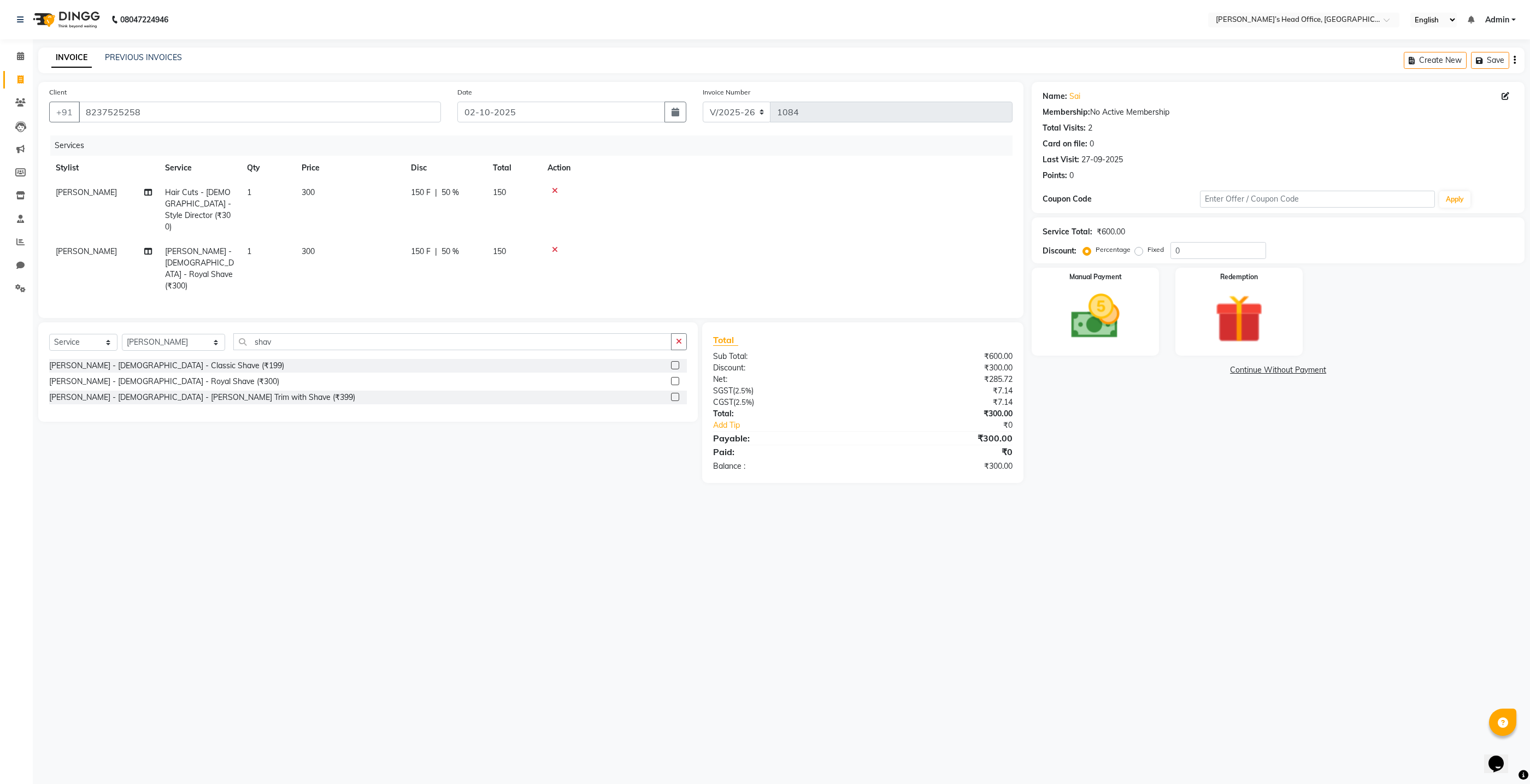
click at [516, 270] on div "Services Stylist Service Qty Price Disc Total Action [PERSON_NAME] Hair Cuts - …" at bounding box center [531, 221] width 963 height 172
click at [1077, 292] on img at bounding box center [1096, 317] width 82 height 58
click at [1237, 368] on span "GPay" at bounding box center [1247, 371] width 23 height 12
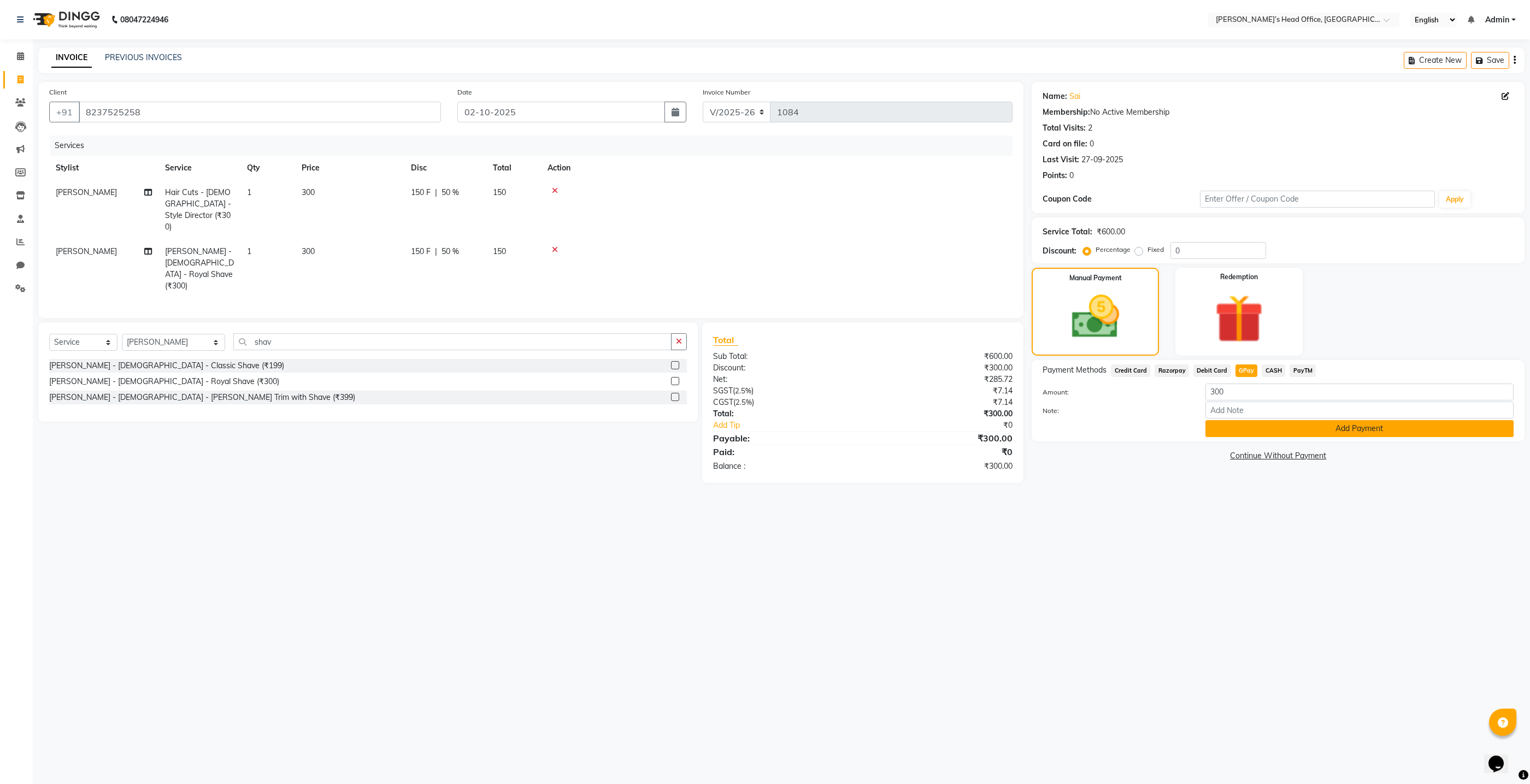
click at [1222, 429] on button "Add Payment" at bounding box center [1360, 428] width 308 height 17
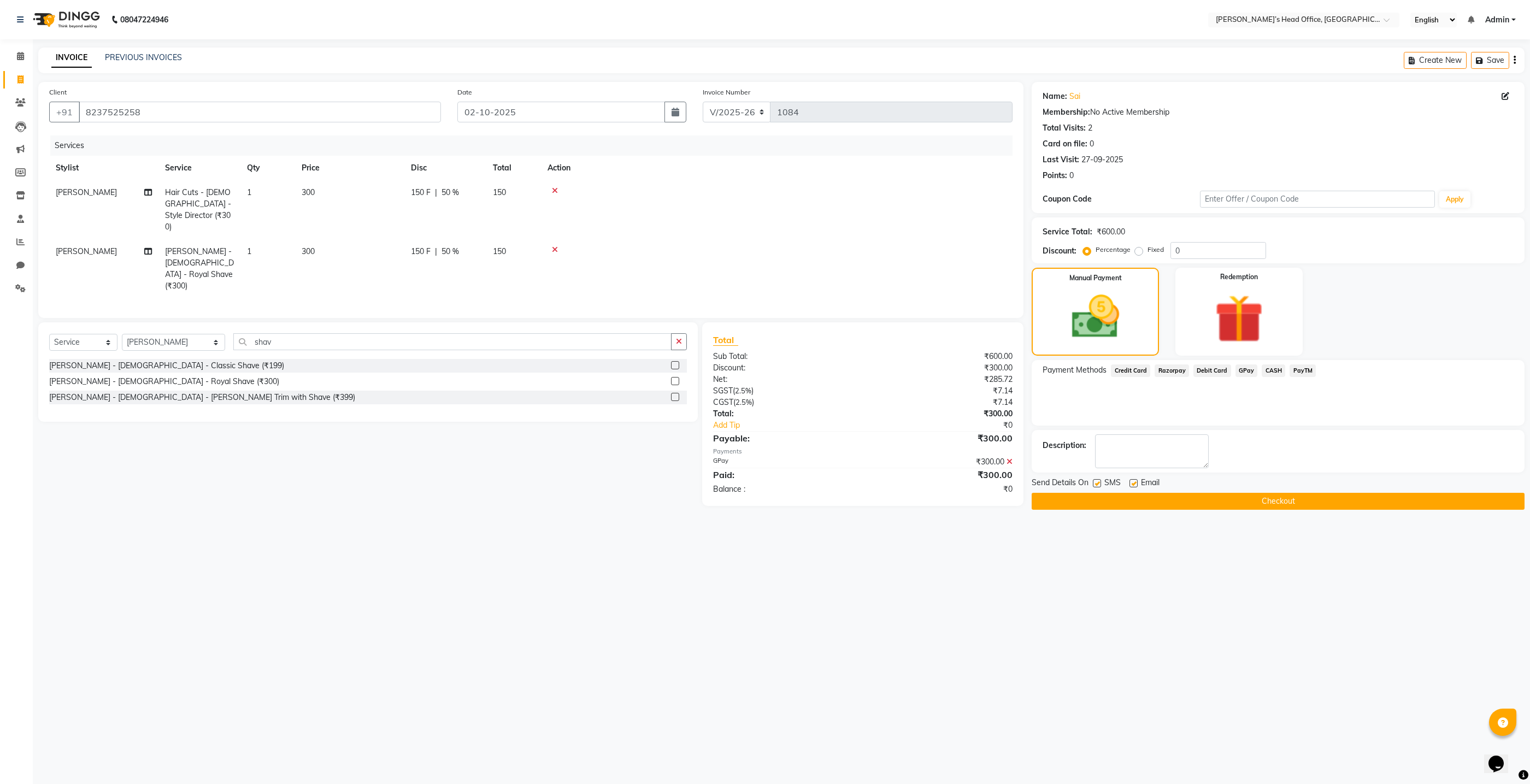
click at [1098, 502] on button "Checkout" at bounding box center [1278, 501] width 493 height 17
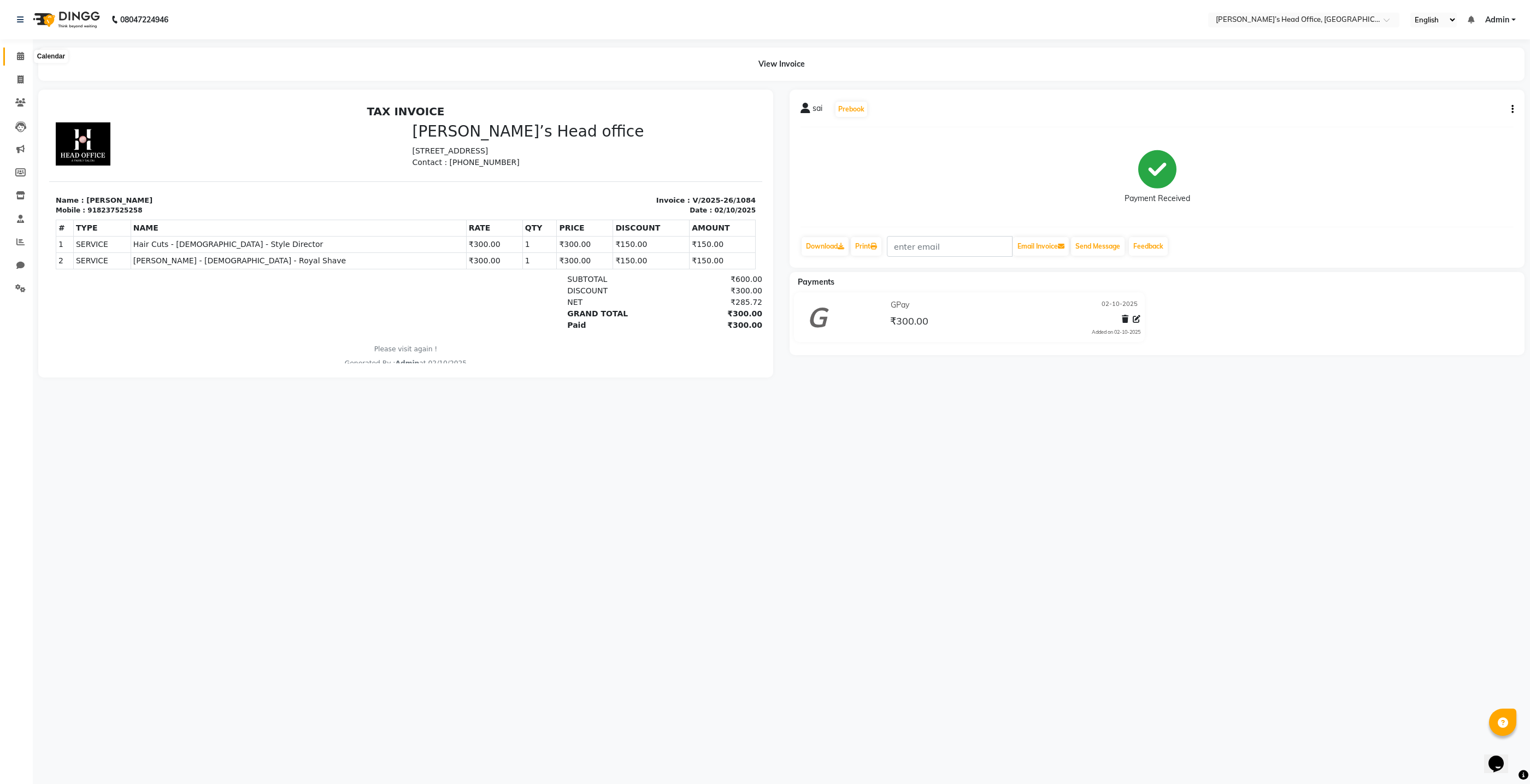
click at [20, 59] on icon at bounding box center [21, 56] width 7 height 8
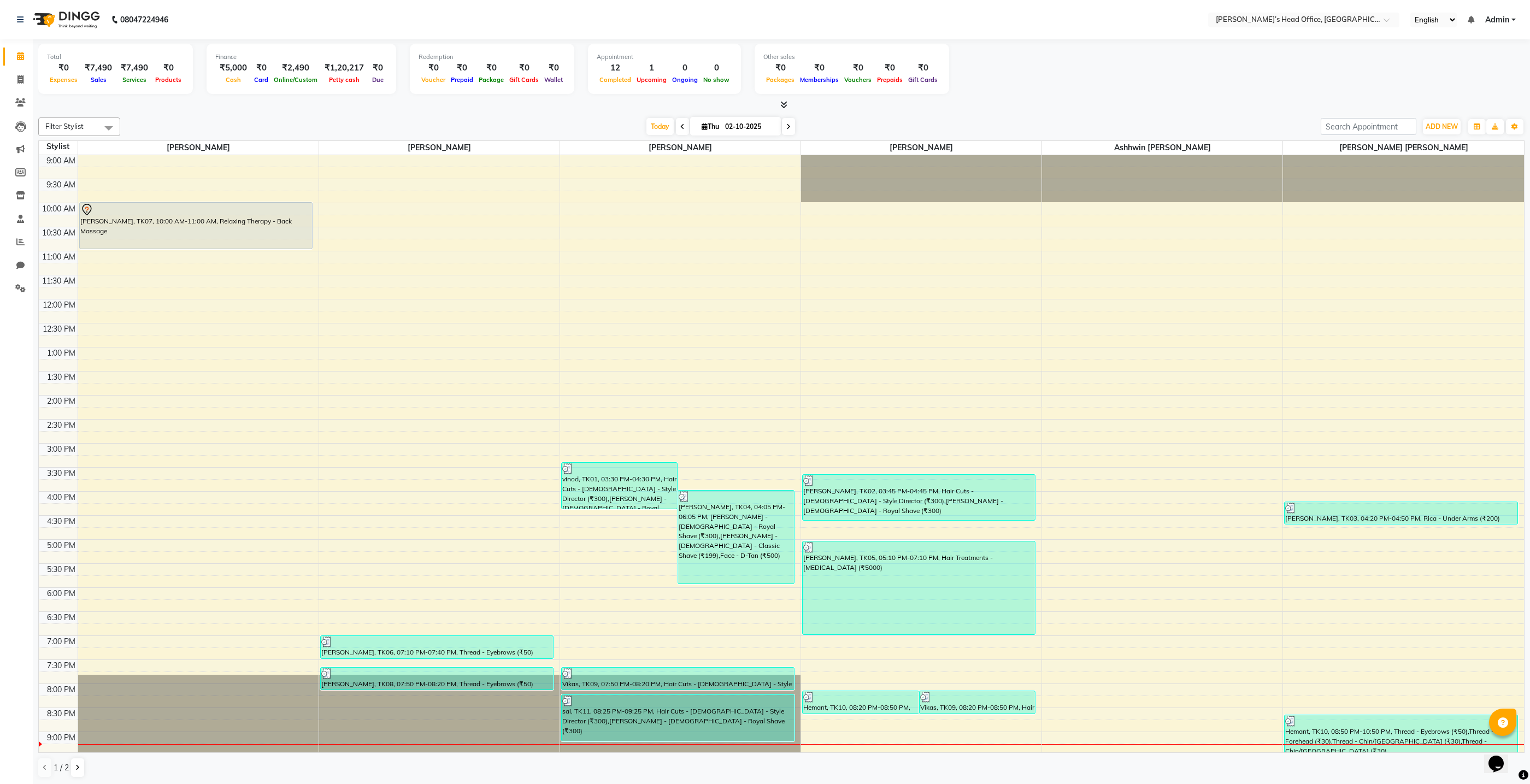
click at [534, 122] on div "Today Thu 02-10-2025" at bounding box center [720, 127] width 1190 height 17
drag, startPoint x: 534, startPoint y: 122, endPoint x: 673, endPoint y: 127, distance: 139.1
click at [625, 128] on div "Today Thu 02-10-2025" at bounding box center [720, 127] width 1190 height 17
click at [242, 186] on td at bounding box center [801, 184] width 1446 height 12
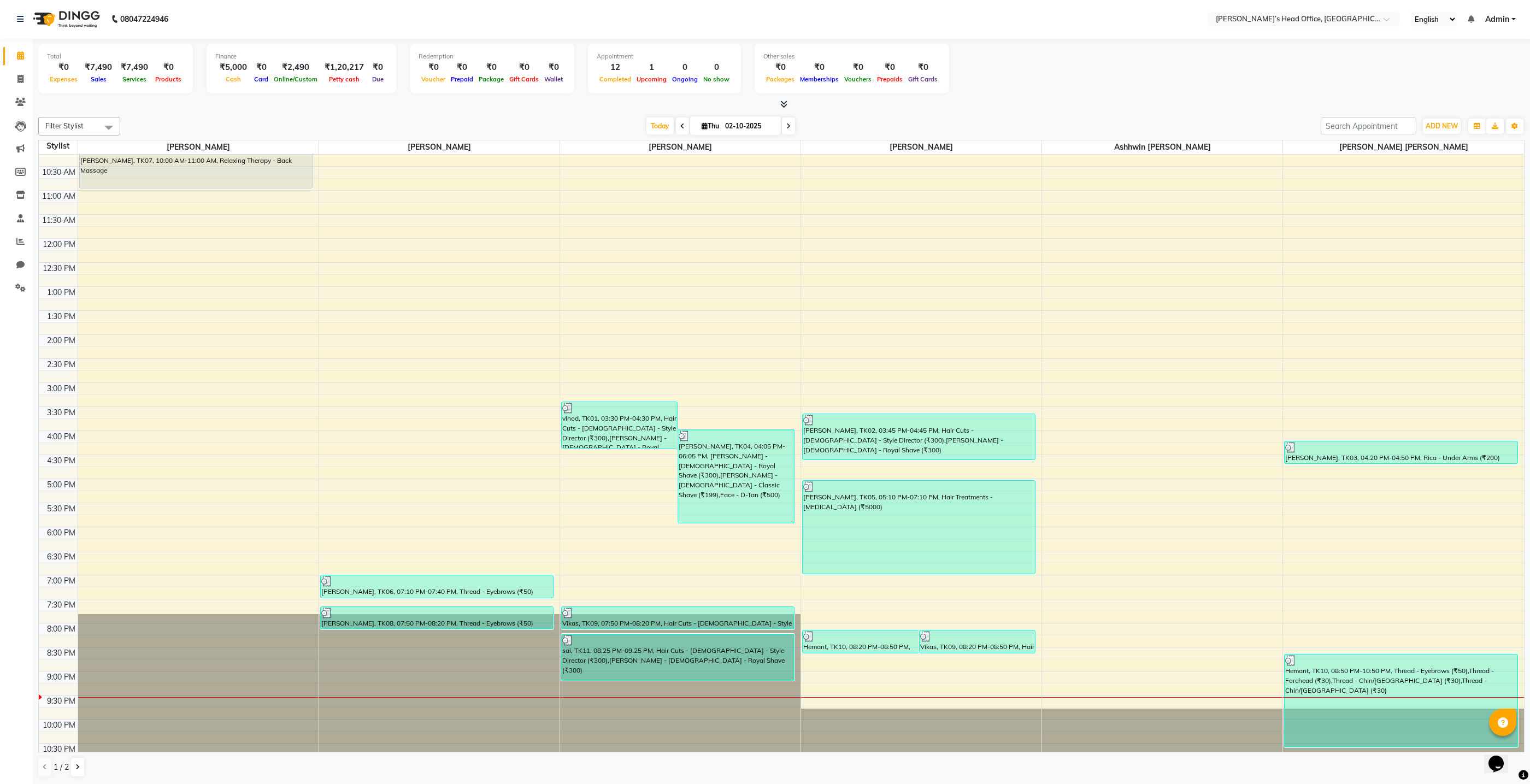
scroll to position [64, 0]
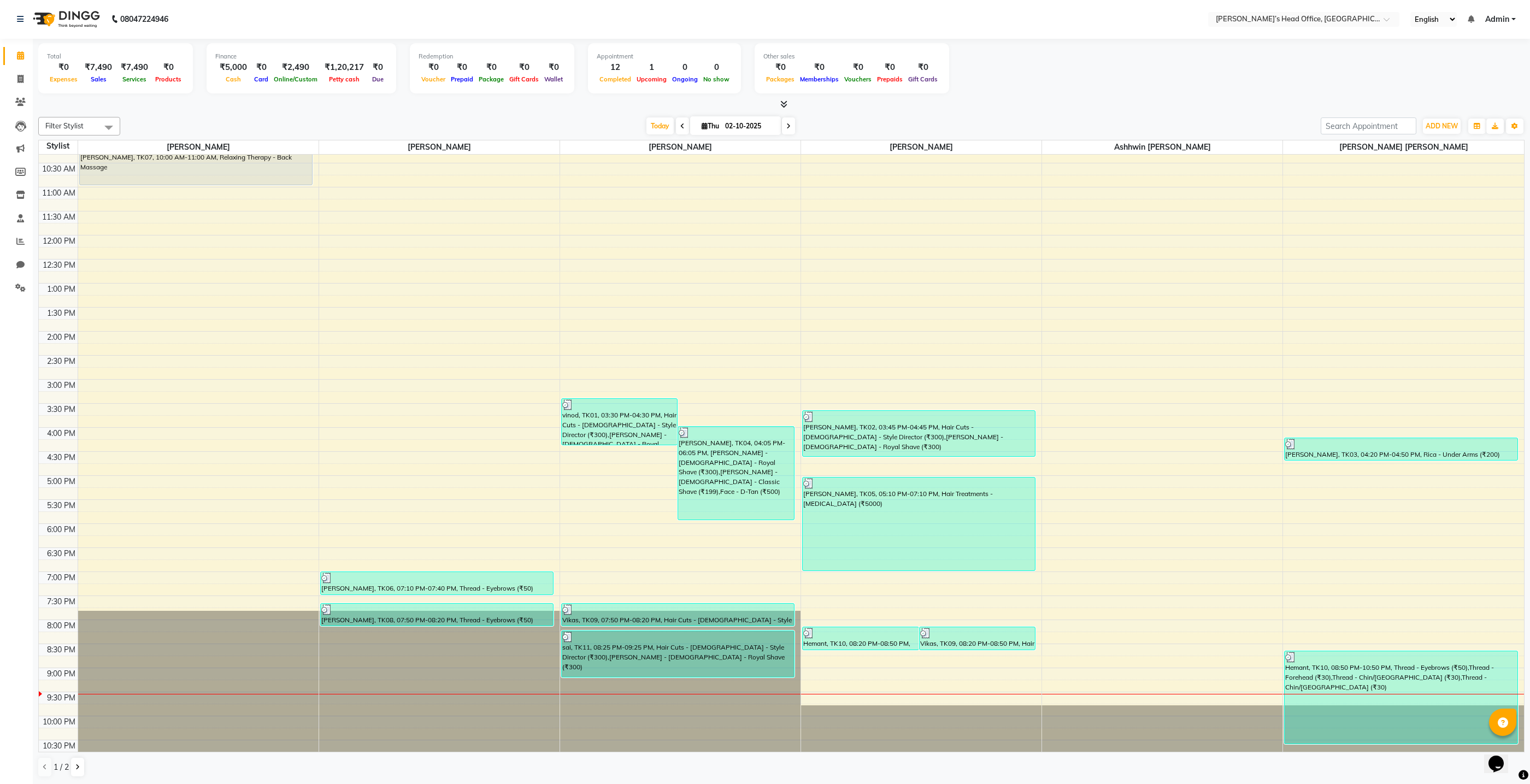
click at [242, 186] on tbody "9:00 AM 9:30 AM 10:00 AM 10:30 AM 11:00 AM 11:30 AM 12:00 PM 12:30 PM 1:00 PM 1…" at bounding box center [781, 428] width 1485 height 673
click at [242, 186] on div "9:00 AM 9:30 AM 10:00 AM 10:30 AM 11:00 AM 11:30 AM 12:00 PM 12:30 PM 1:00 PM 1…" at bounding box center [781, 428] width 1485 height 673
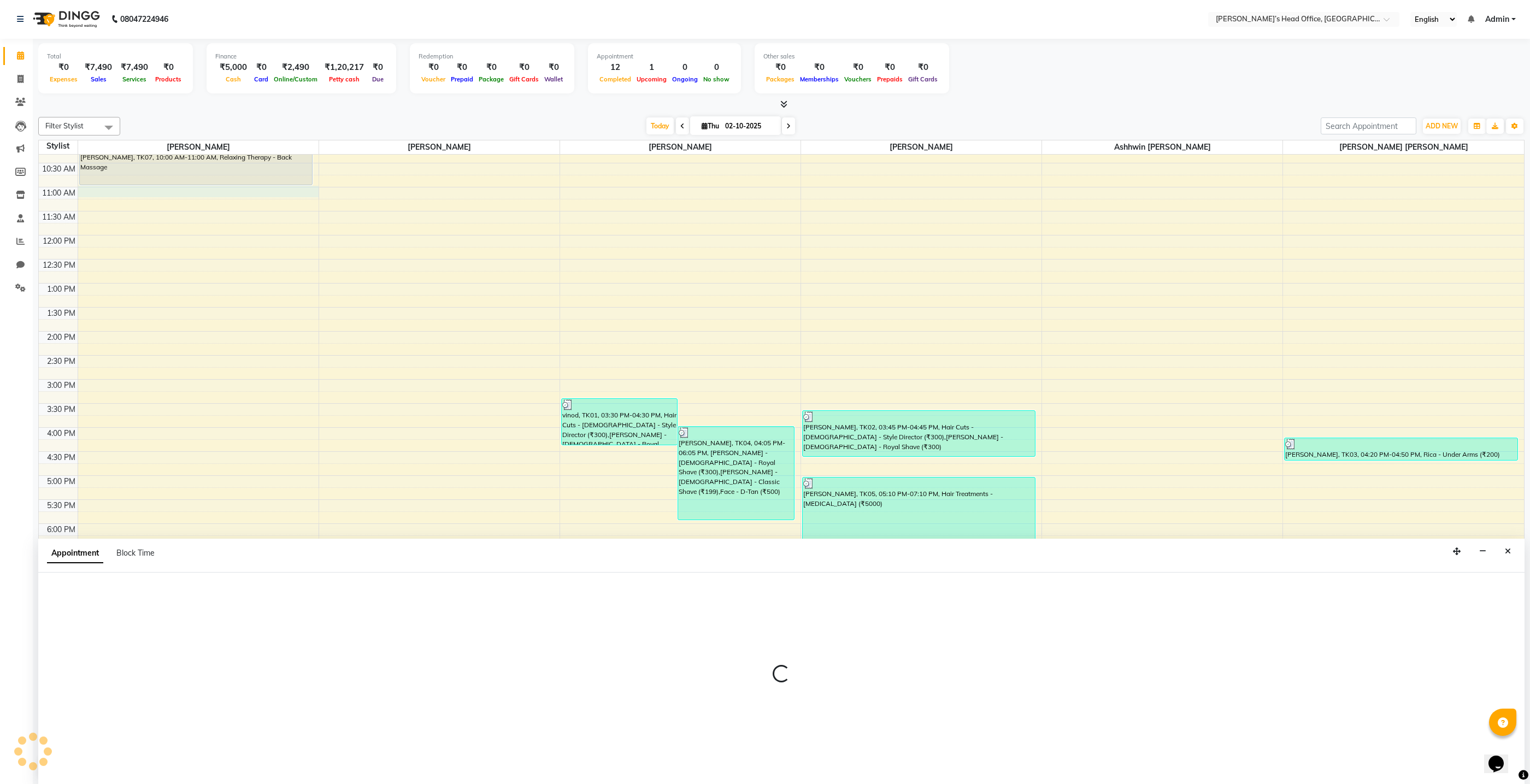
select select "68040"
select select "660"
select select "tentative"
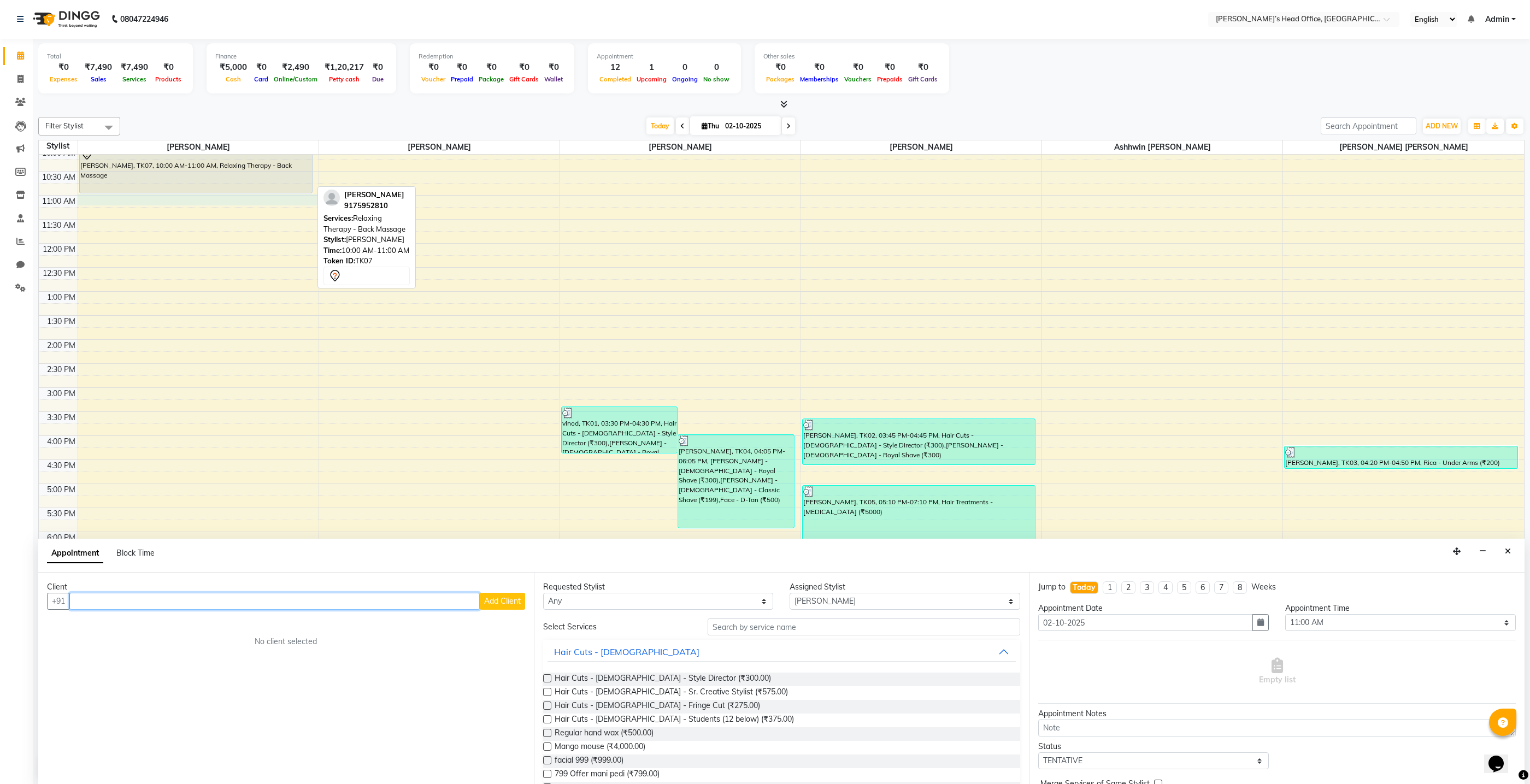
scroll to position [59, 0]
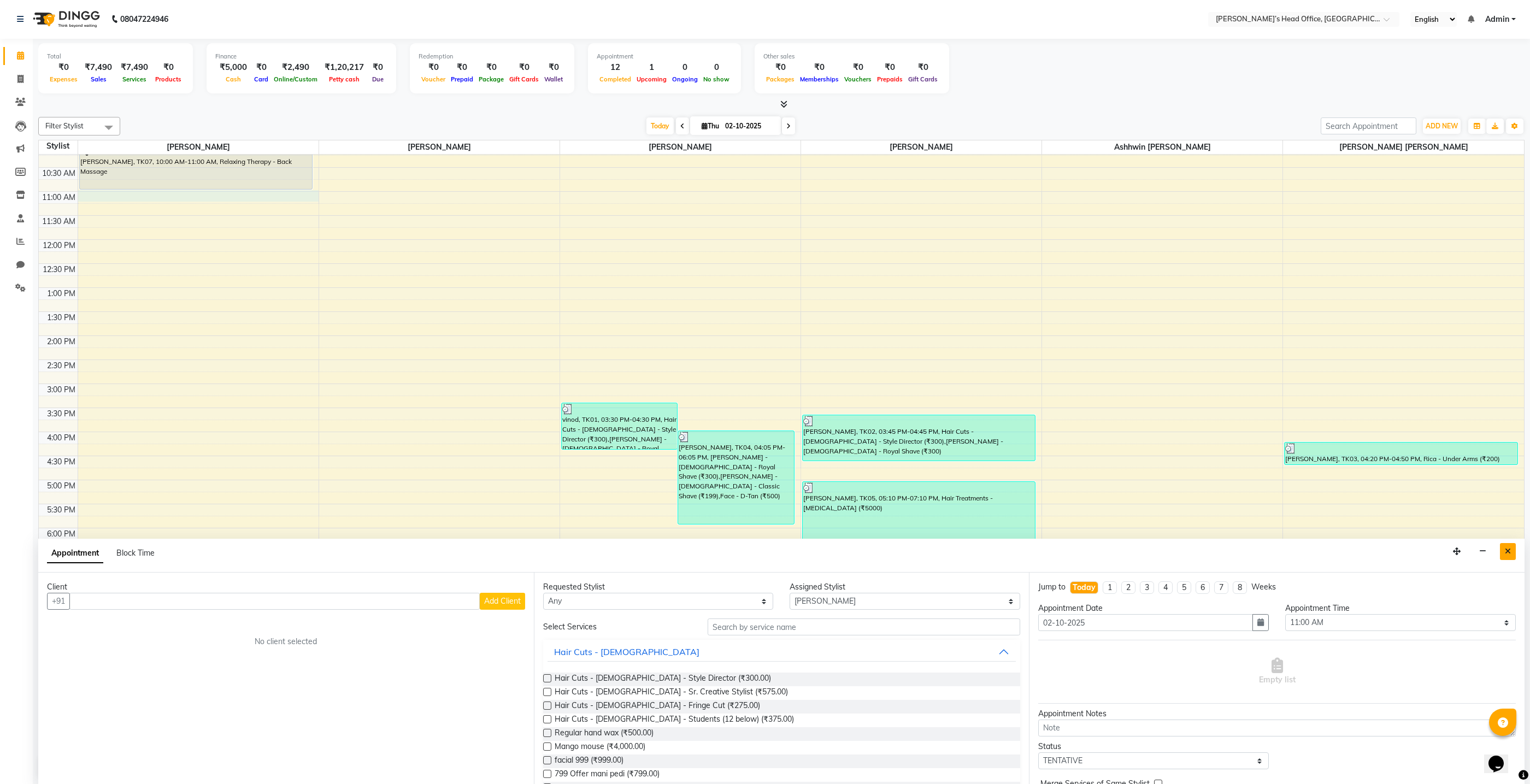
click at [1504, 556] on button "Close" at bounding box center [1507, 551] width 16 height 17
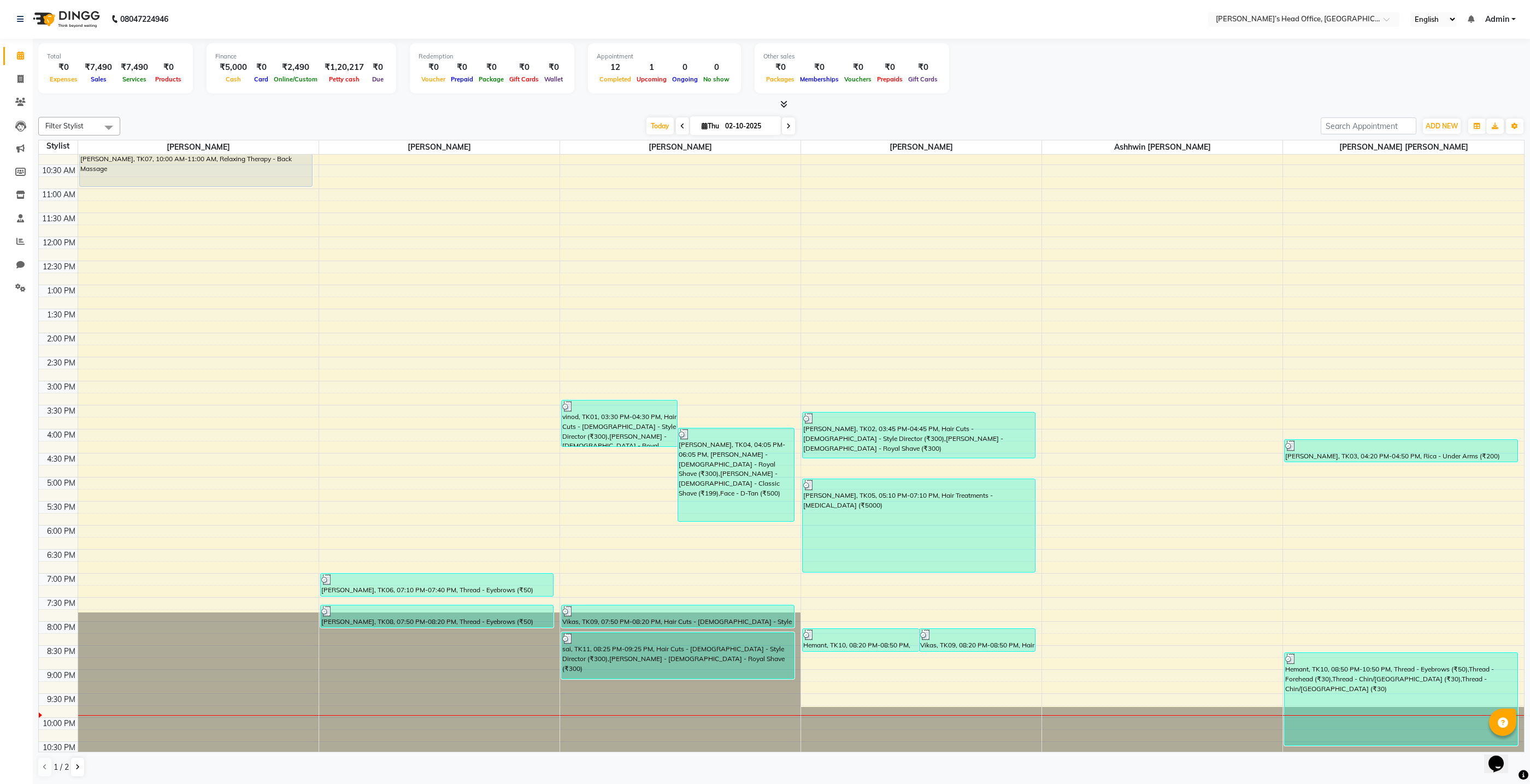
scroll to position [64, 0]
click at [1446, 127] on span "ADD NEW" at bounding box center [1442, 126] width 32 height 8
click at [1418, 160] on link "Add Invoice" at bounding box center [1417, 161] width 86 height 14
select select "service"
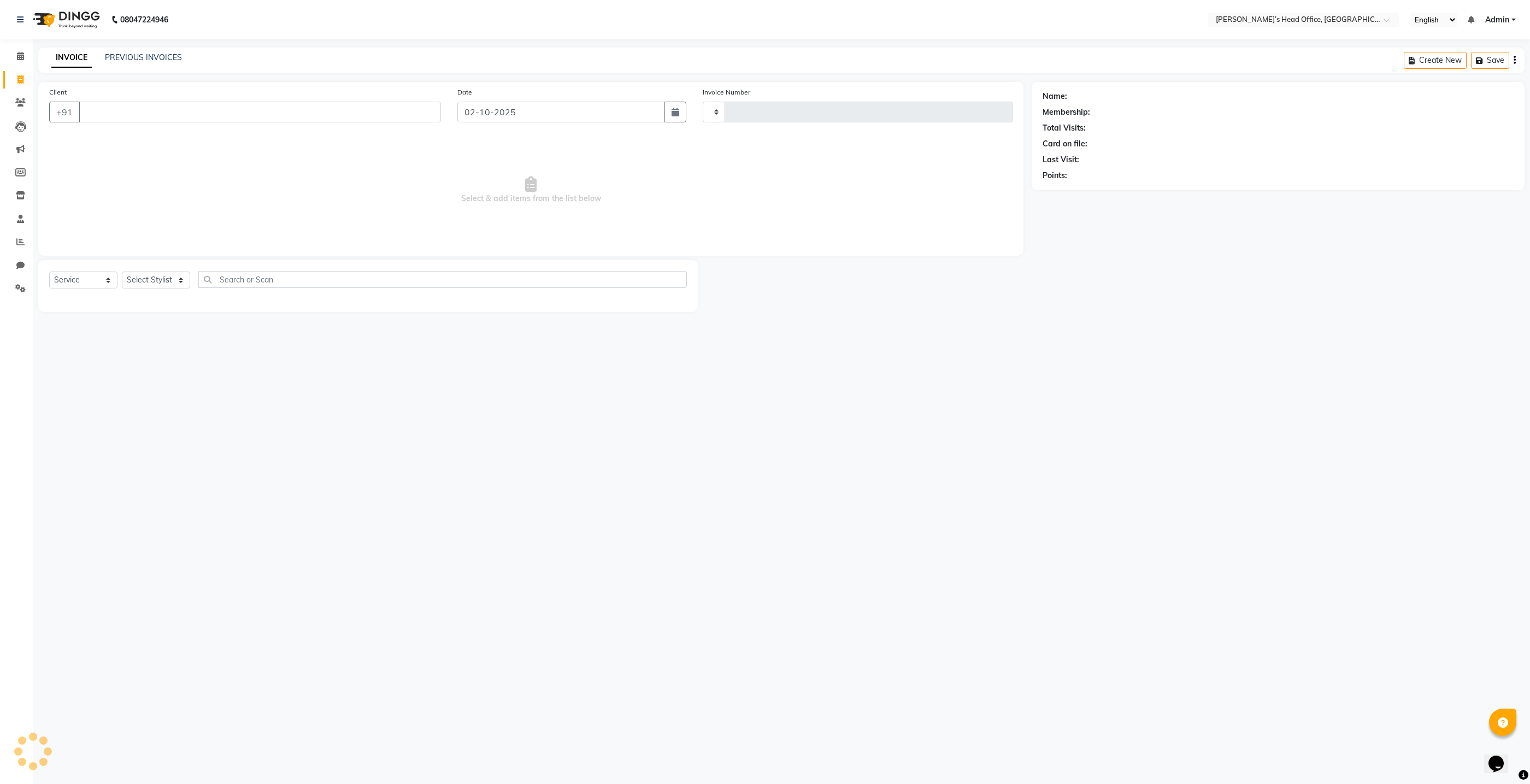
type input "1085"
select select "7682"
click at [164, 279] on select "Select Stylist ashhwin [PERSON_NAME] [PERSON_NAME] [PERSON_NAME] [PERSON_NAME] …" at bounding box center [173, 280] width 103 height 17
select select "68762"
click at [122, 271] on select "Select Stylist ashhwin [PERSON_NAME] [PERSON_NAME] [PERSON_NAME] [PERSON_NAME] …" at bounding box center [173, 280] width 103 height 17
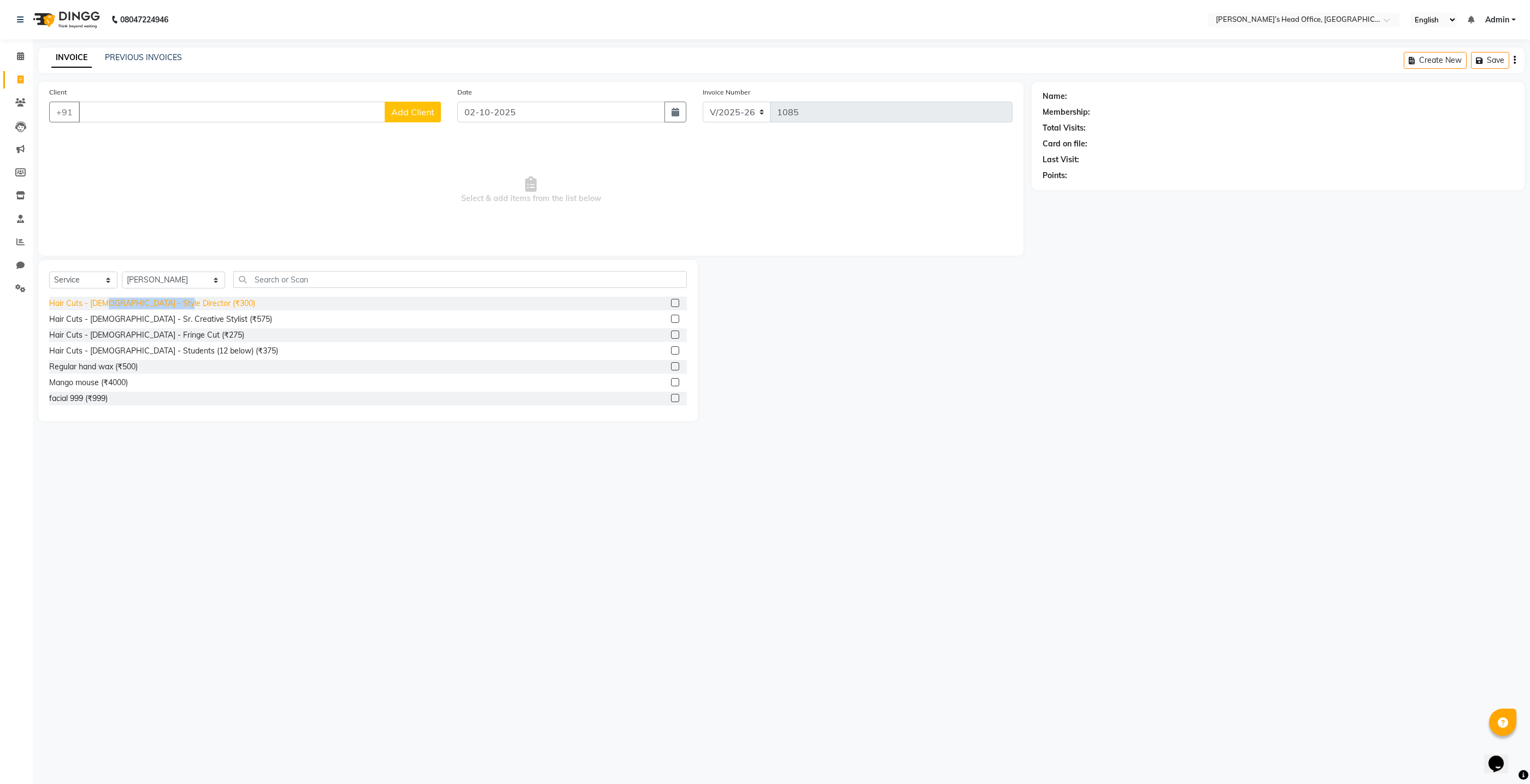
click at [108, 305] on div "Hair Cuts - [DEMOGRAPHIC_DATA] - Style Director (₹300)" at bounding box center [152, 303] width 206 height 11
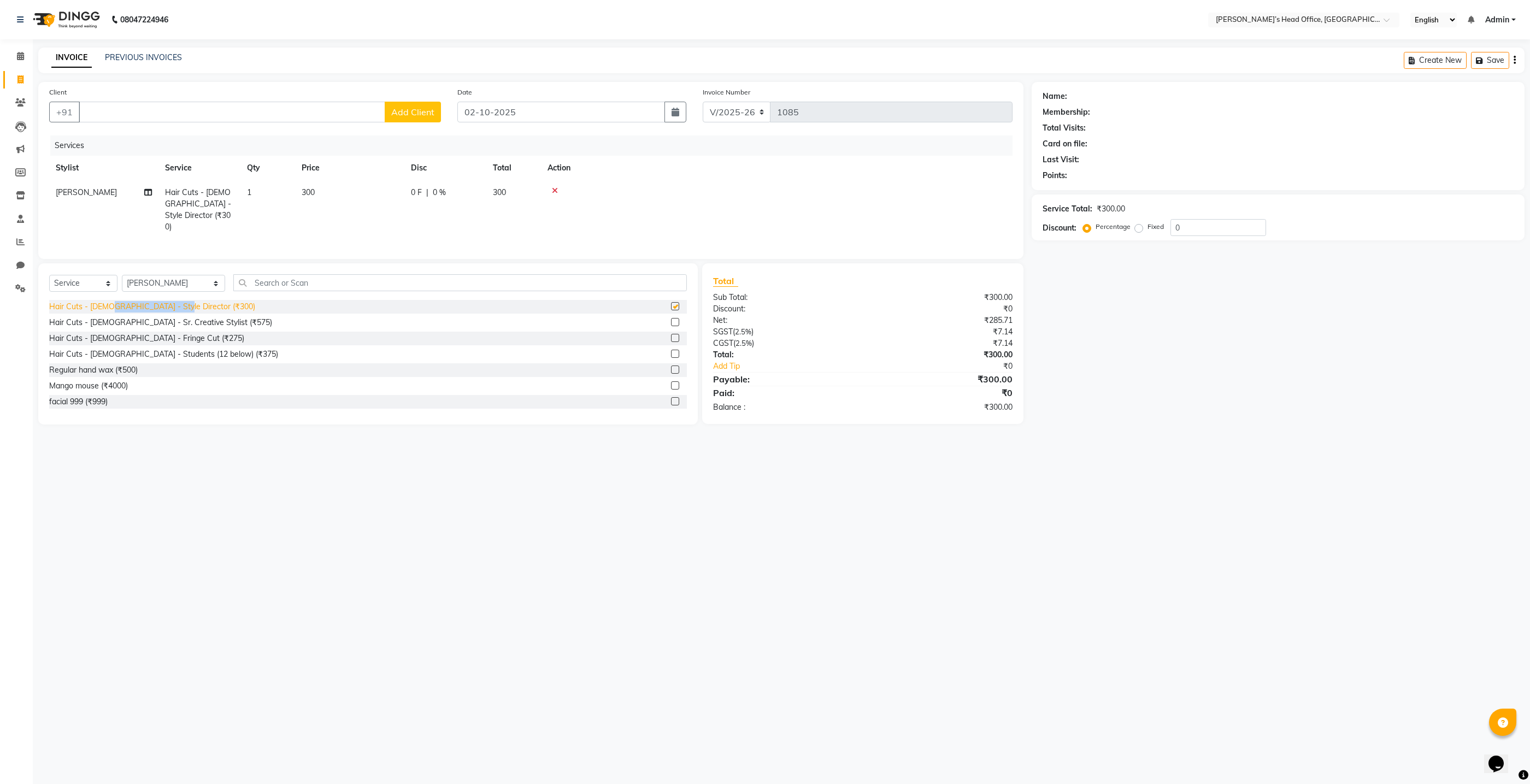
checkbox input "false"
click at [336, 276] on input "text" at bounding box center [460, 283] width 454 height 17
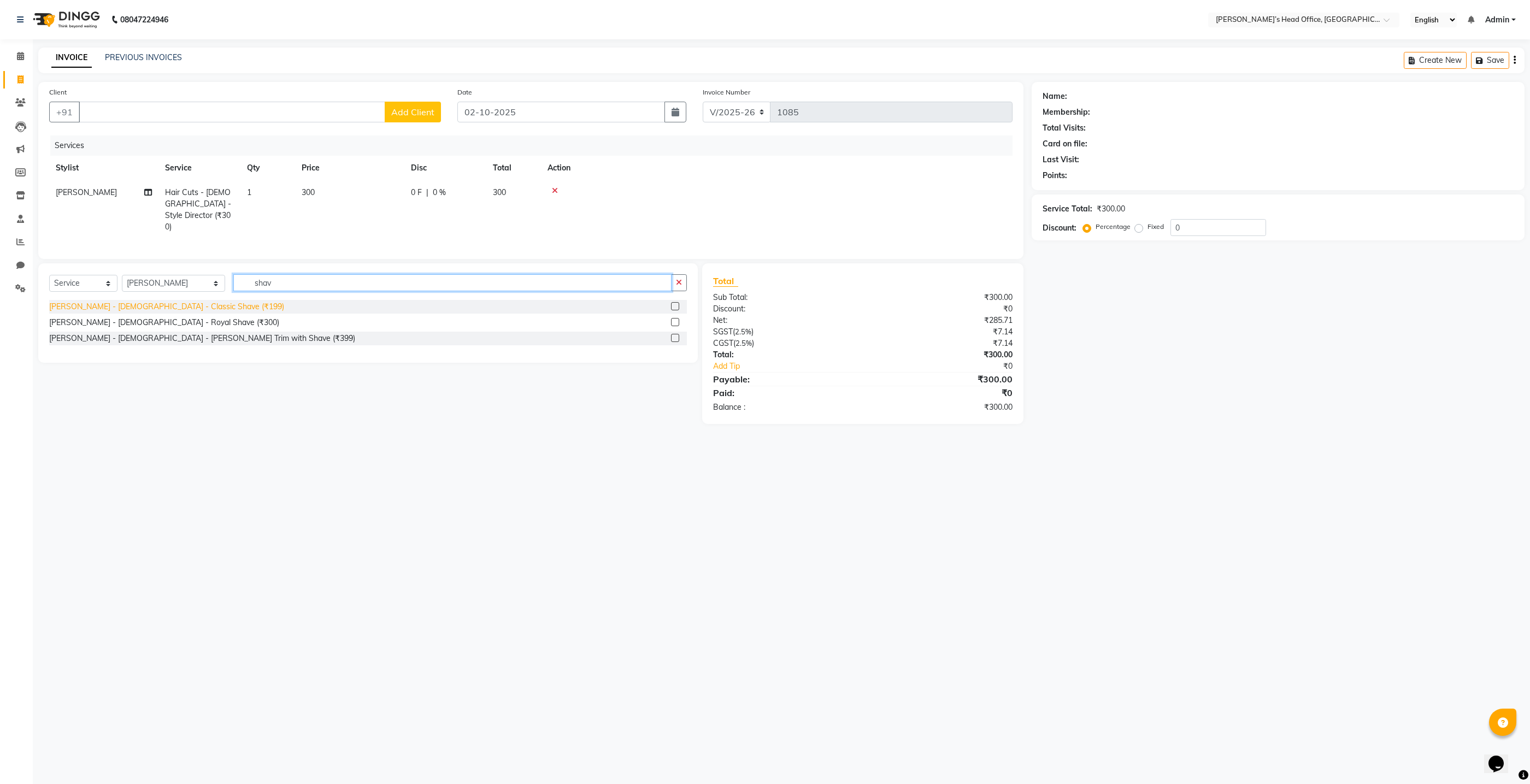
type input "shav"
click at [138, 302] on div "[PERSON_NAME] - [DEMOGRAPHIC_DATA] - Classic Shave (₹199)" at bounding box center [167, 306] width 235 height 11
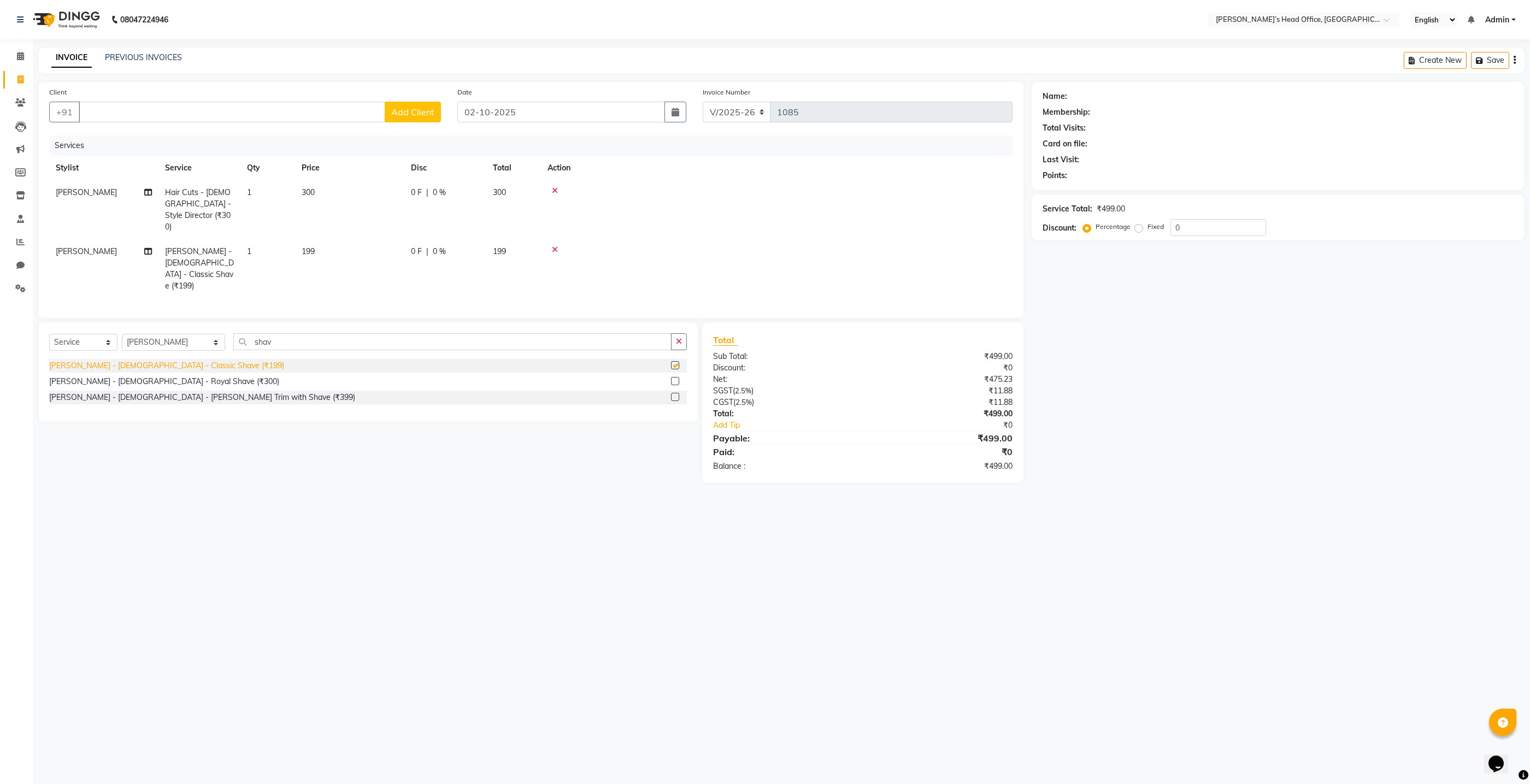
checkbox input "false"
click at [263, 333] on input "shav" at bounding box center [453, 342] width 438 height 17
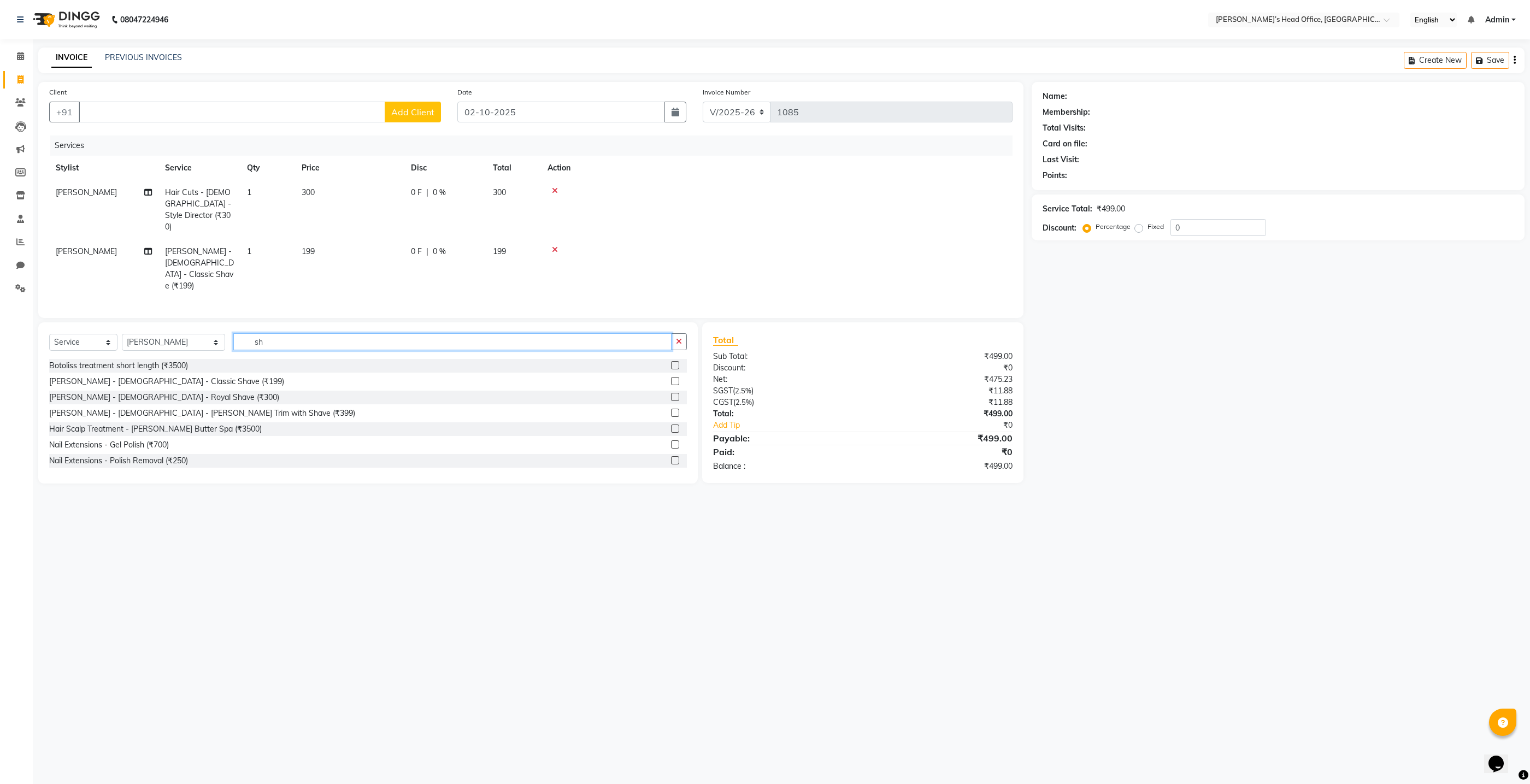
type input "s"
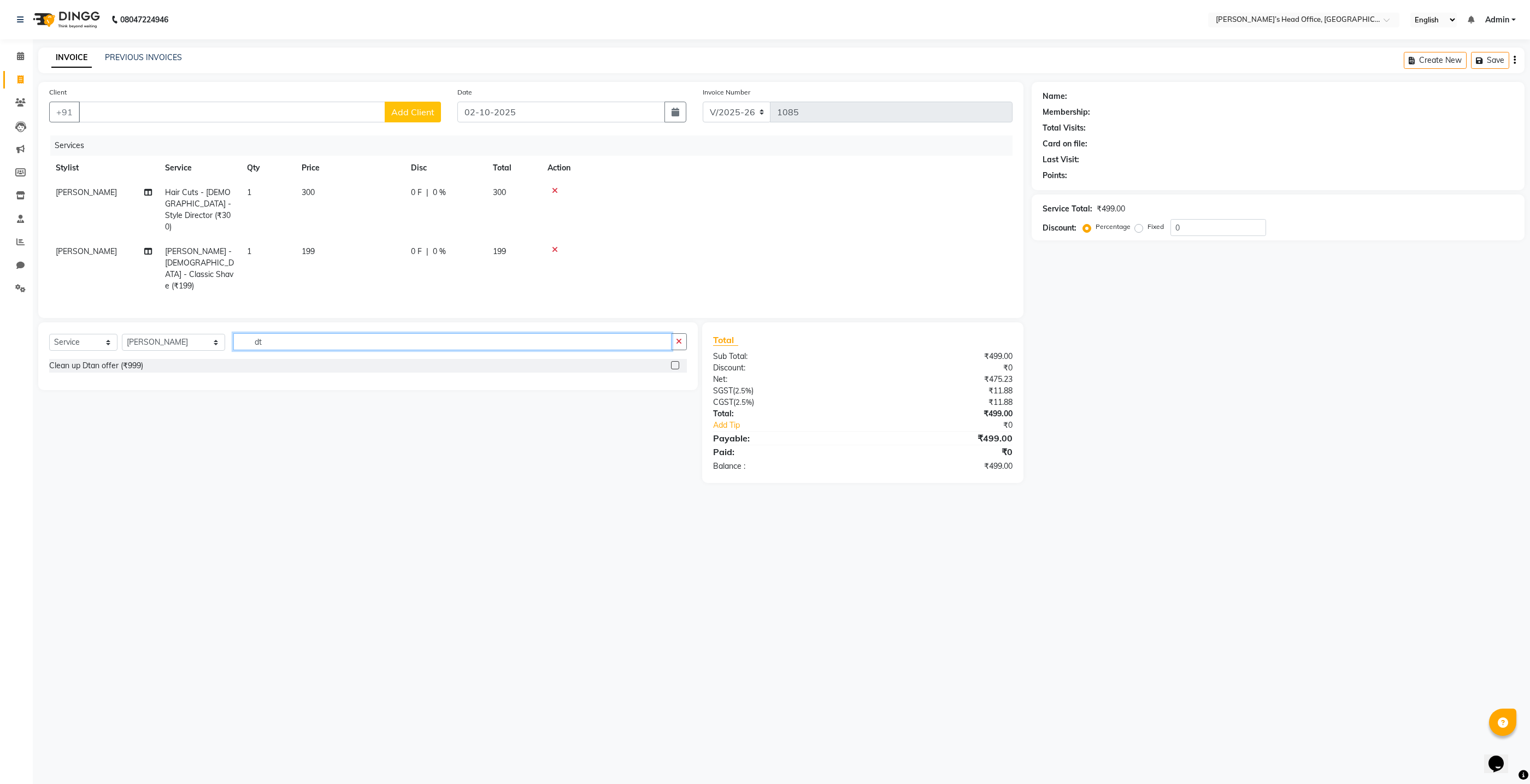
type input "d"
type input "face"
click at [78, 376] on div "Face - D-Tan (₹500)" at bounding box center [84, 381] width 70 height 11
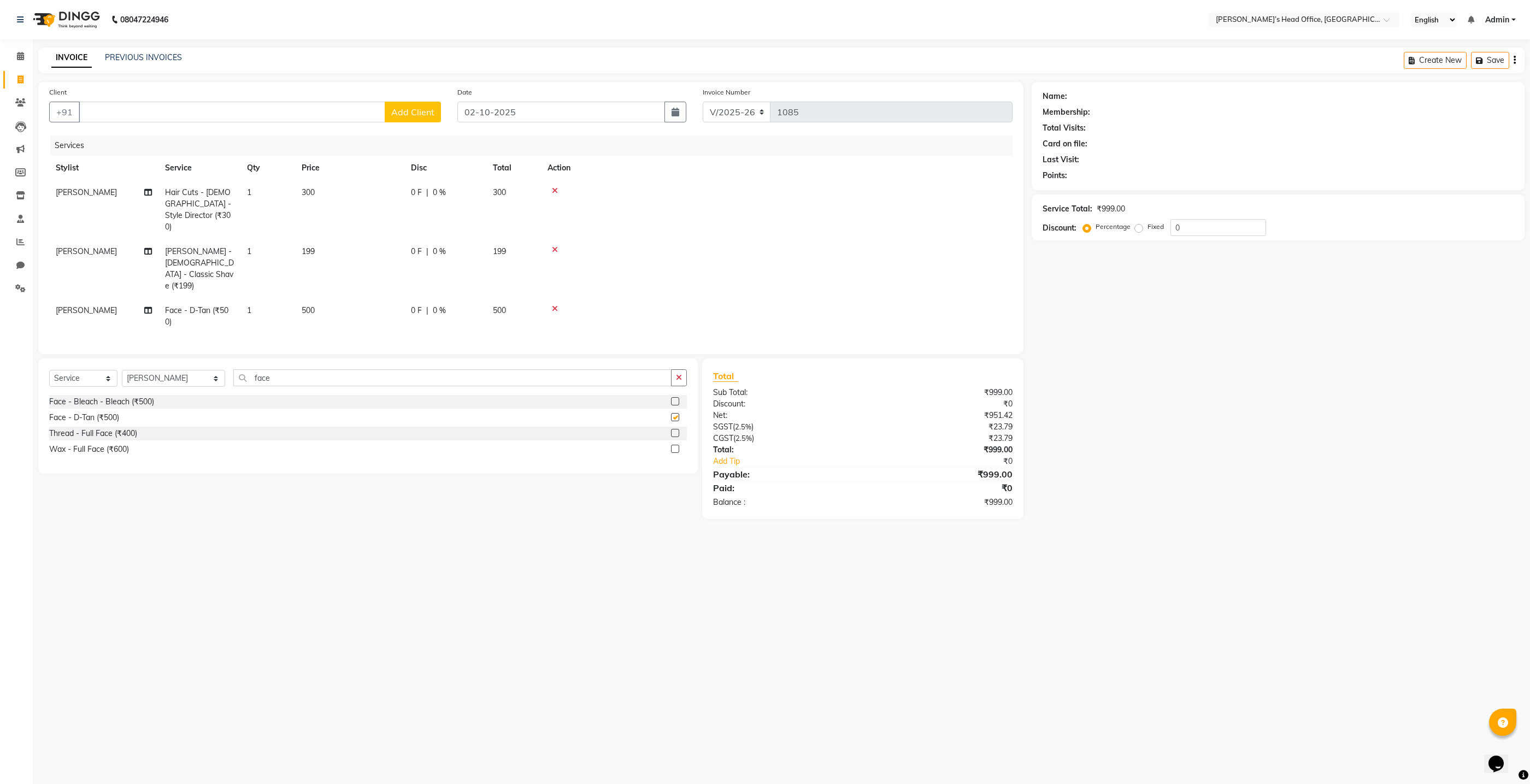
checkbox input "false"
click at [118, 117] on input "Client" at bounding box center [232, 112] width 306 height 21
click at [118, 242] on span "[PERSON_NAME]" at bounding box center [127, 242] width 71 height 11
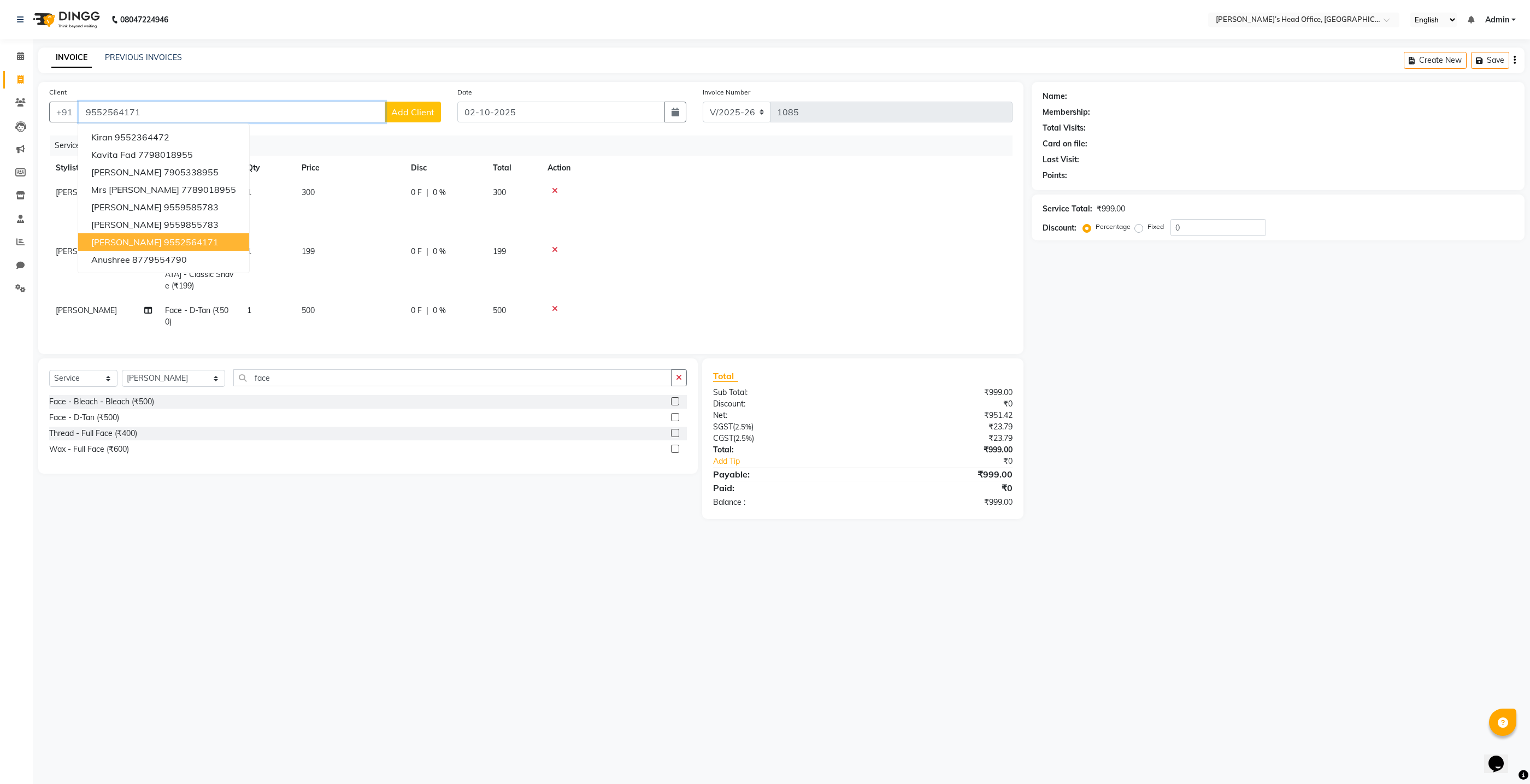
type input "9552564171"
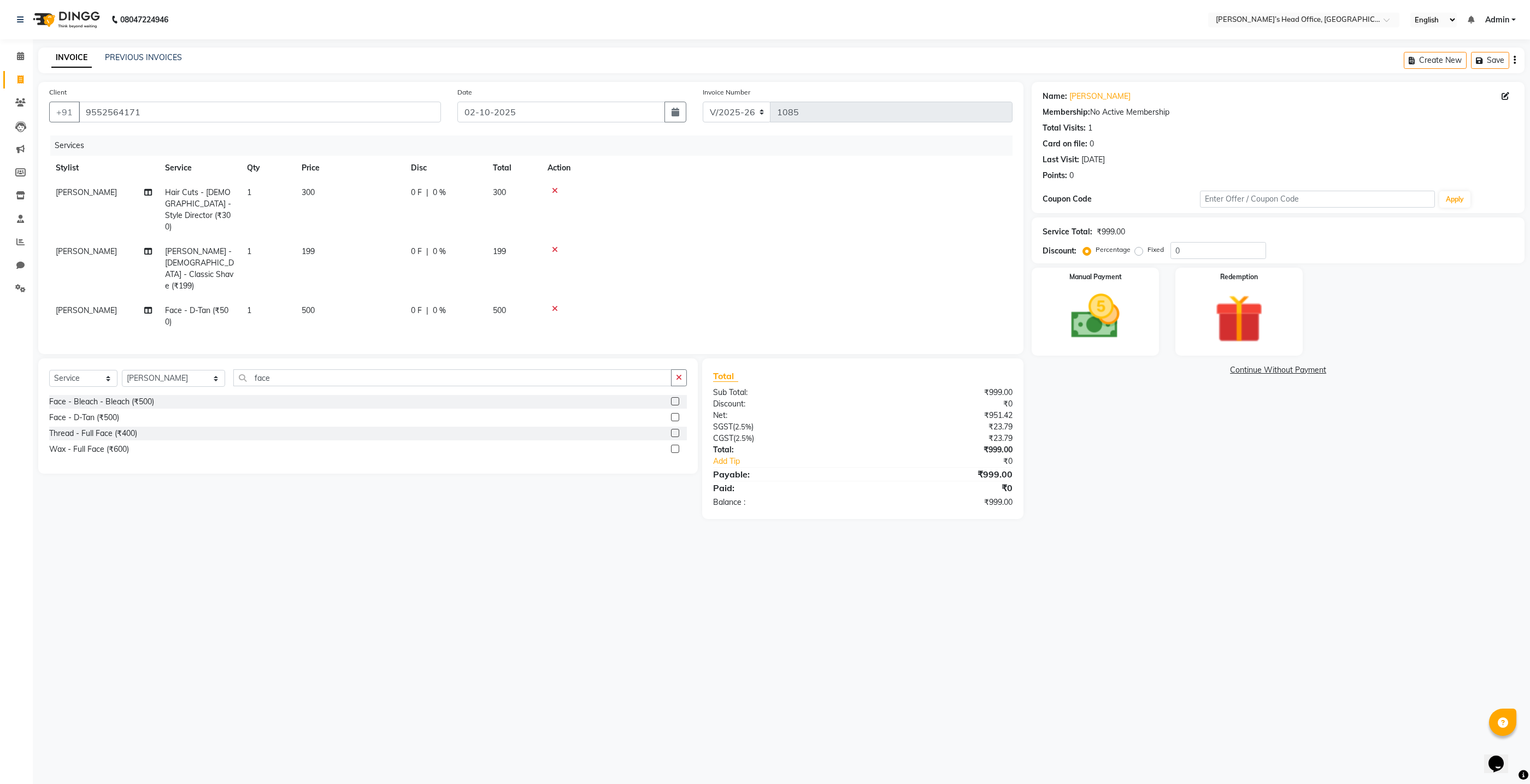
scroll to position [0, 8]
click at [427, 194] on span "0 %" at bounding box center [431, 192] width 13 height 11
select select "68762"
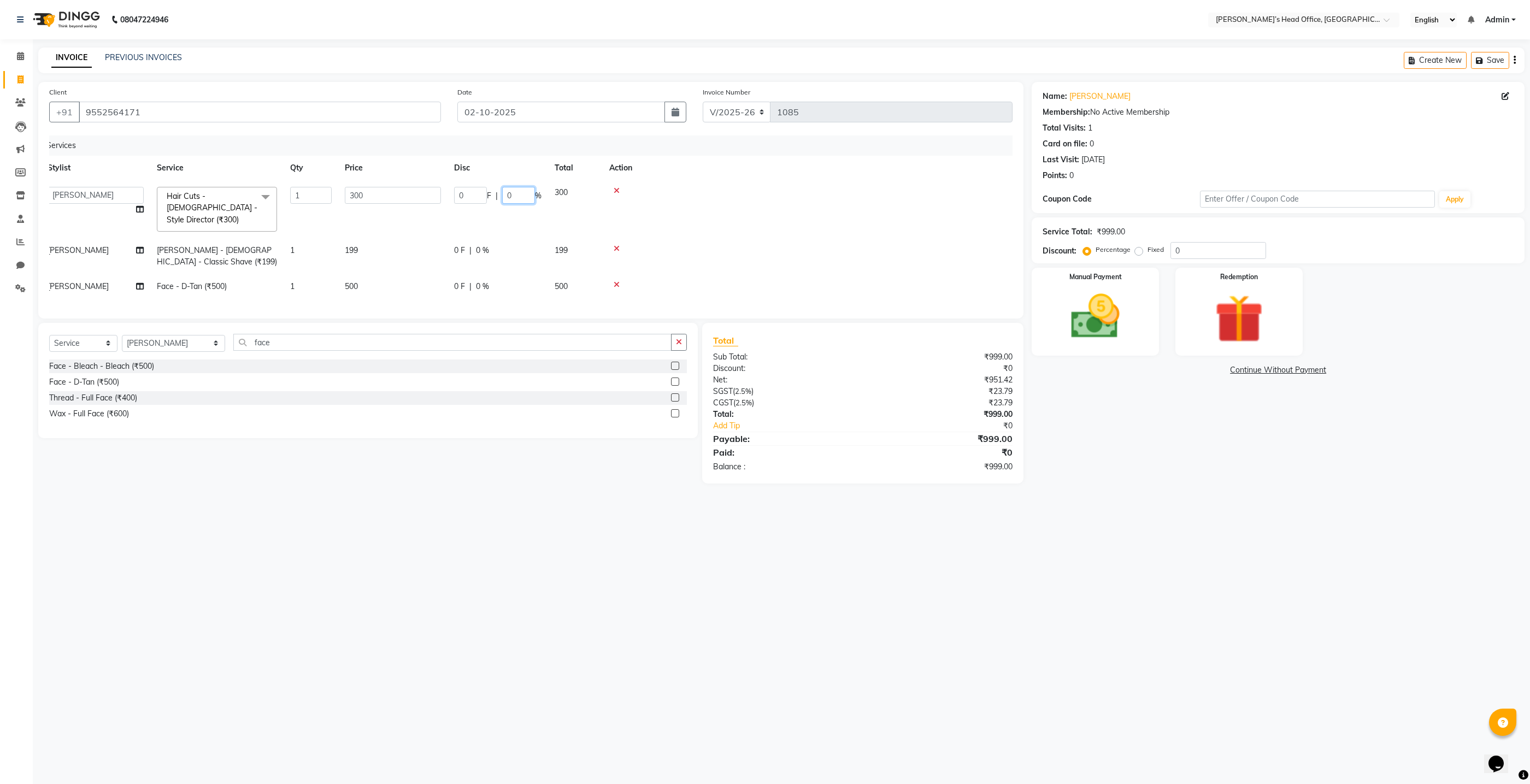
click at [517, 198] on input "0" at bounding box center [518, 195] width 33 height 17
type input "50"
click at [410, 239] on tr "[PERSON_NAME] [PERSON_NAME] - [DEMOGRAPHIC_DATA] - Classic Shave (₹199) 1 199 0…" at bounding box center [523, 256] width 963 height 36
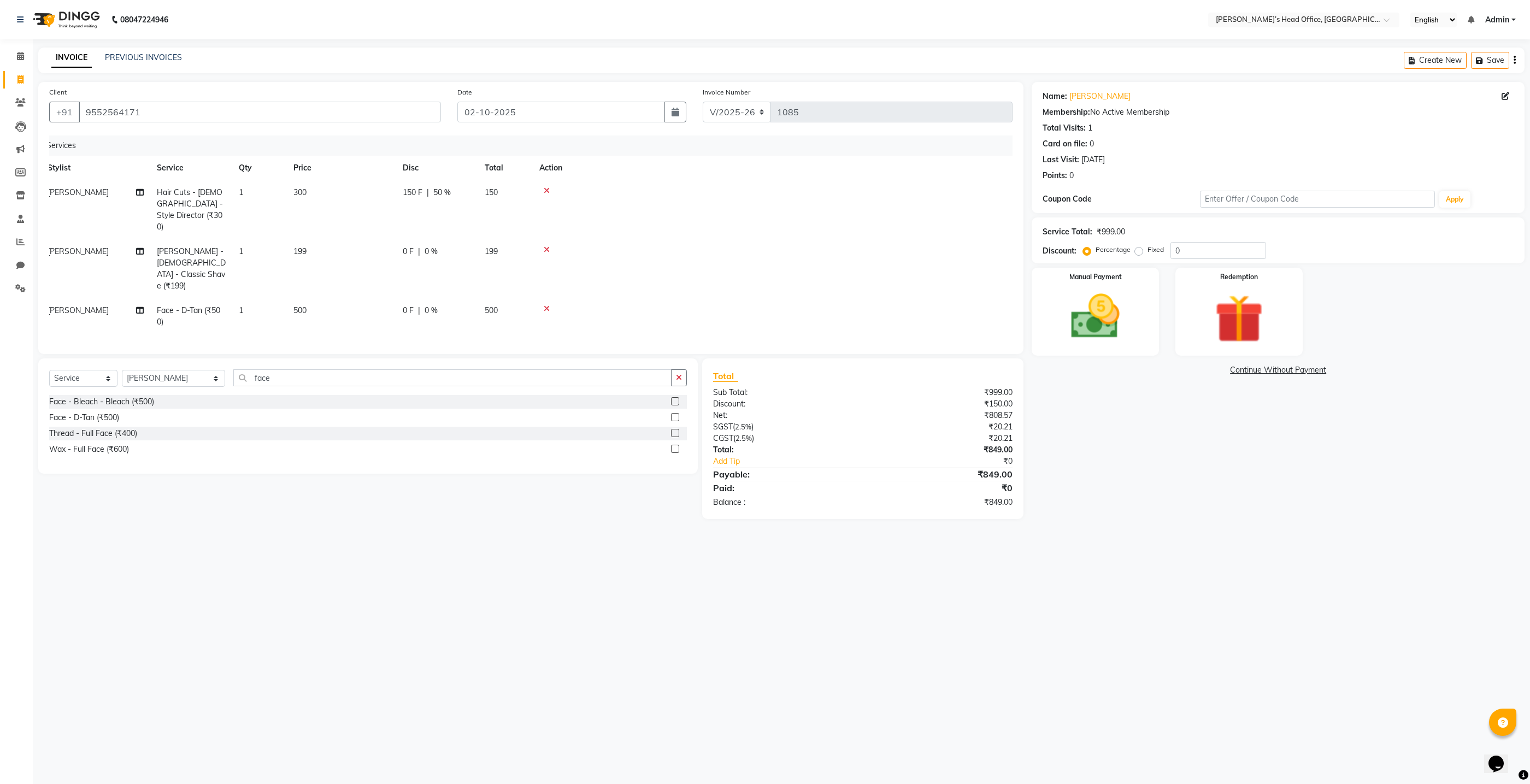
click at [311, 239] on td "199" at bounding box center [342, 268] width 109 height 59
select select "68762"
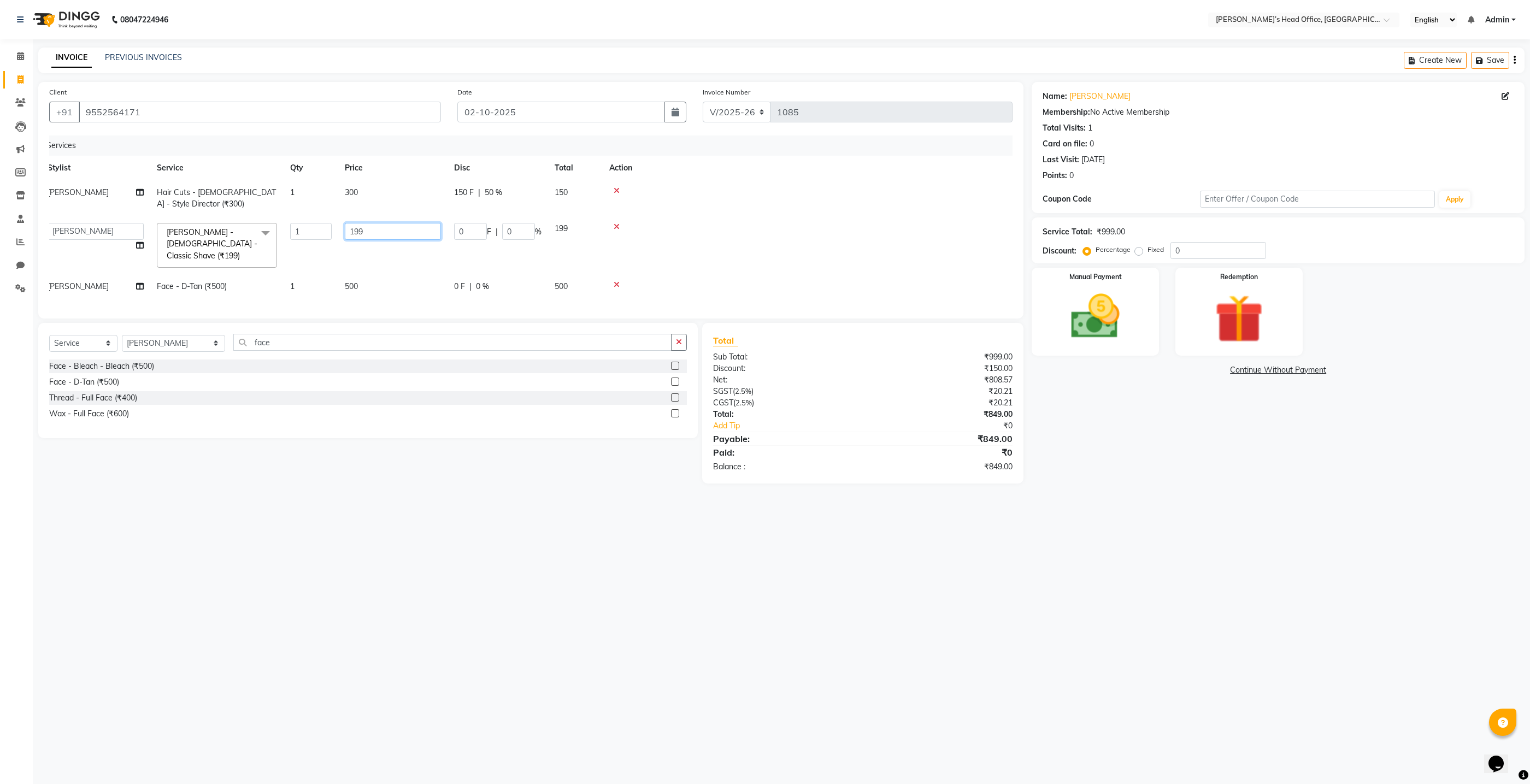
click at [379, 232] on input "199" at bounding box center [393, 231] width 96 height 17
type input "1"
type input "200"
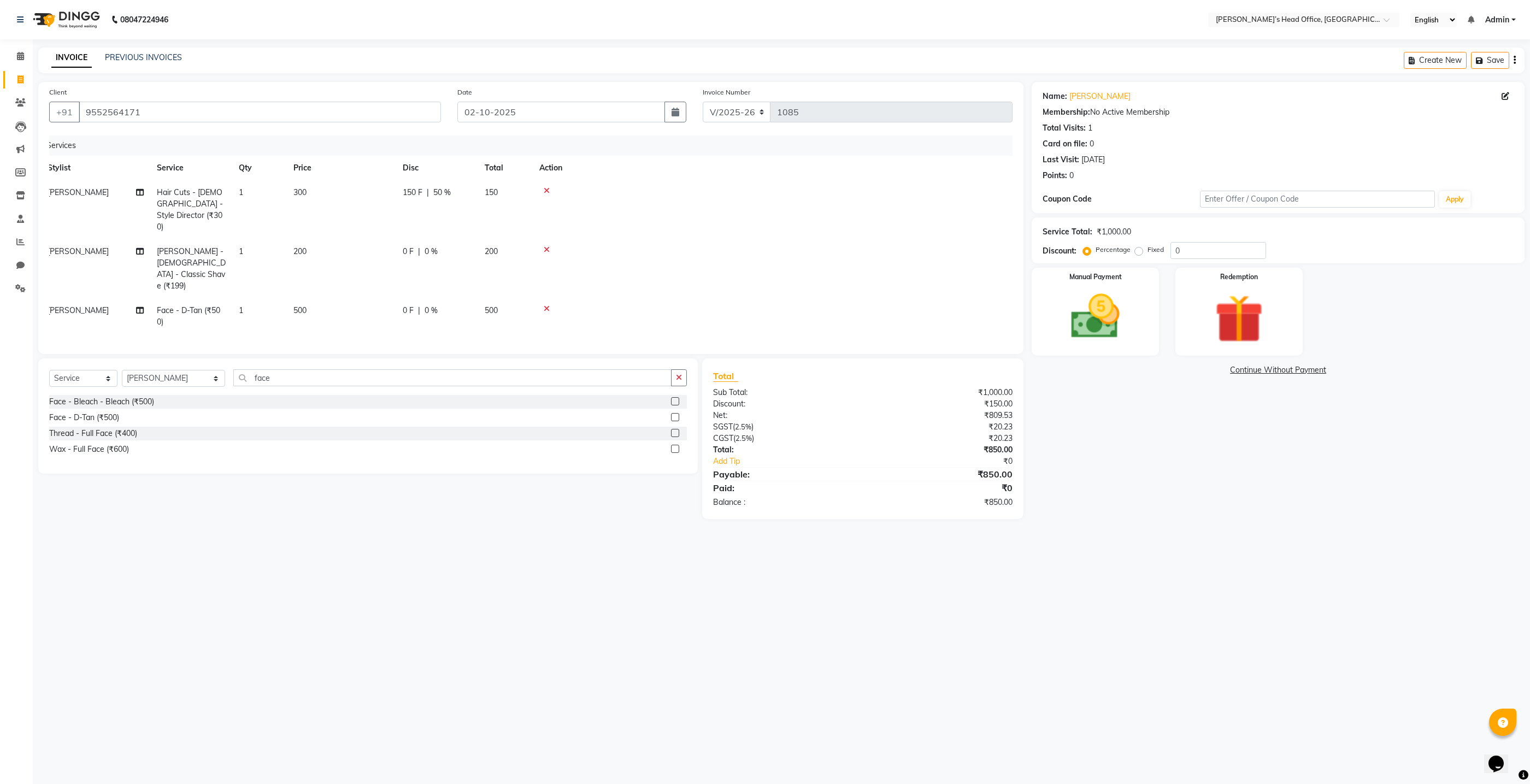
click at [393, 298] on td "500" at bounding box center [342, 316] width 109 height 36
select select "68762"
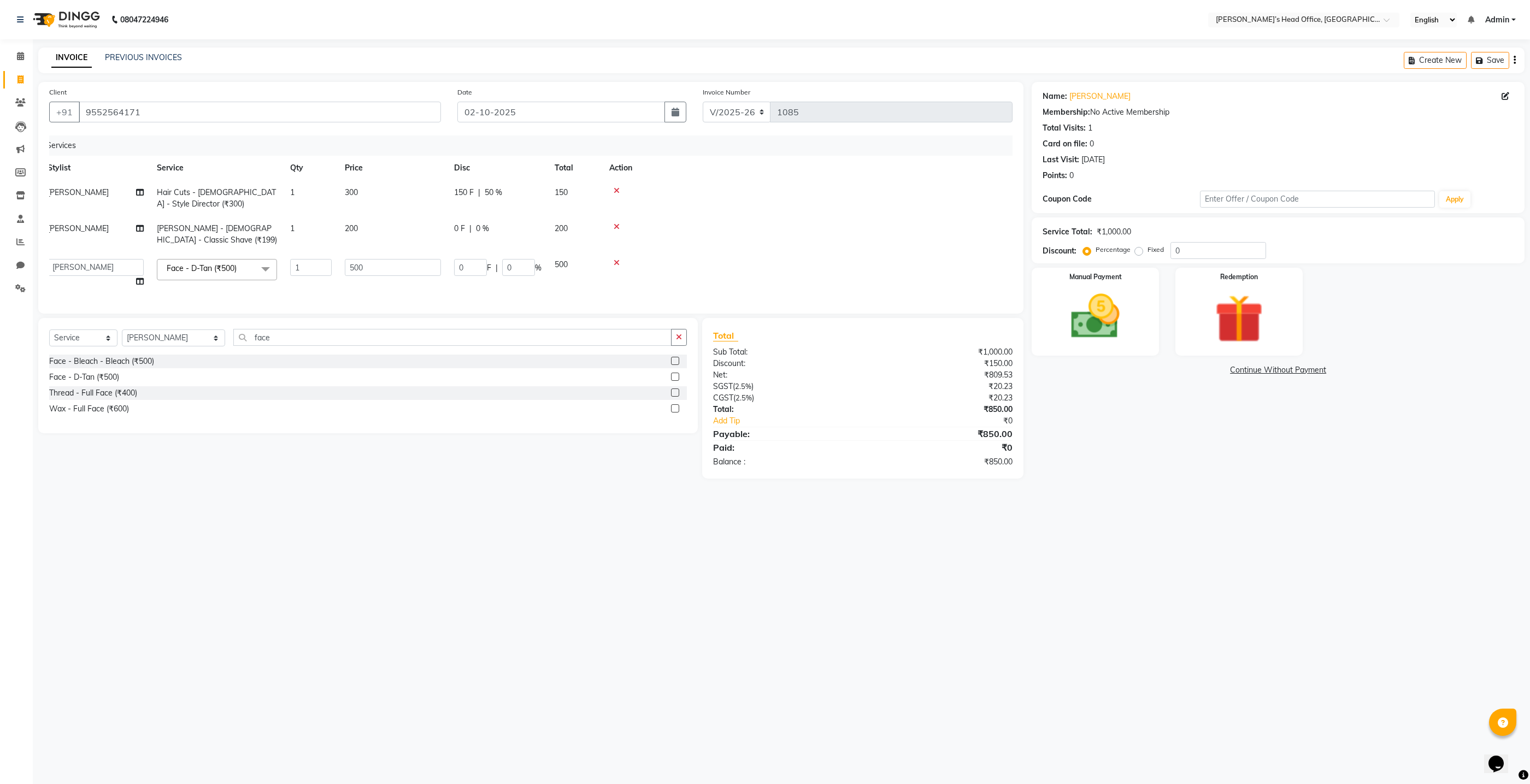
click at [479, 225] on span "0 %" at bounding box center [482, 228] width 13 height 11
select select "68762"
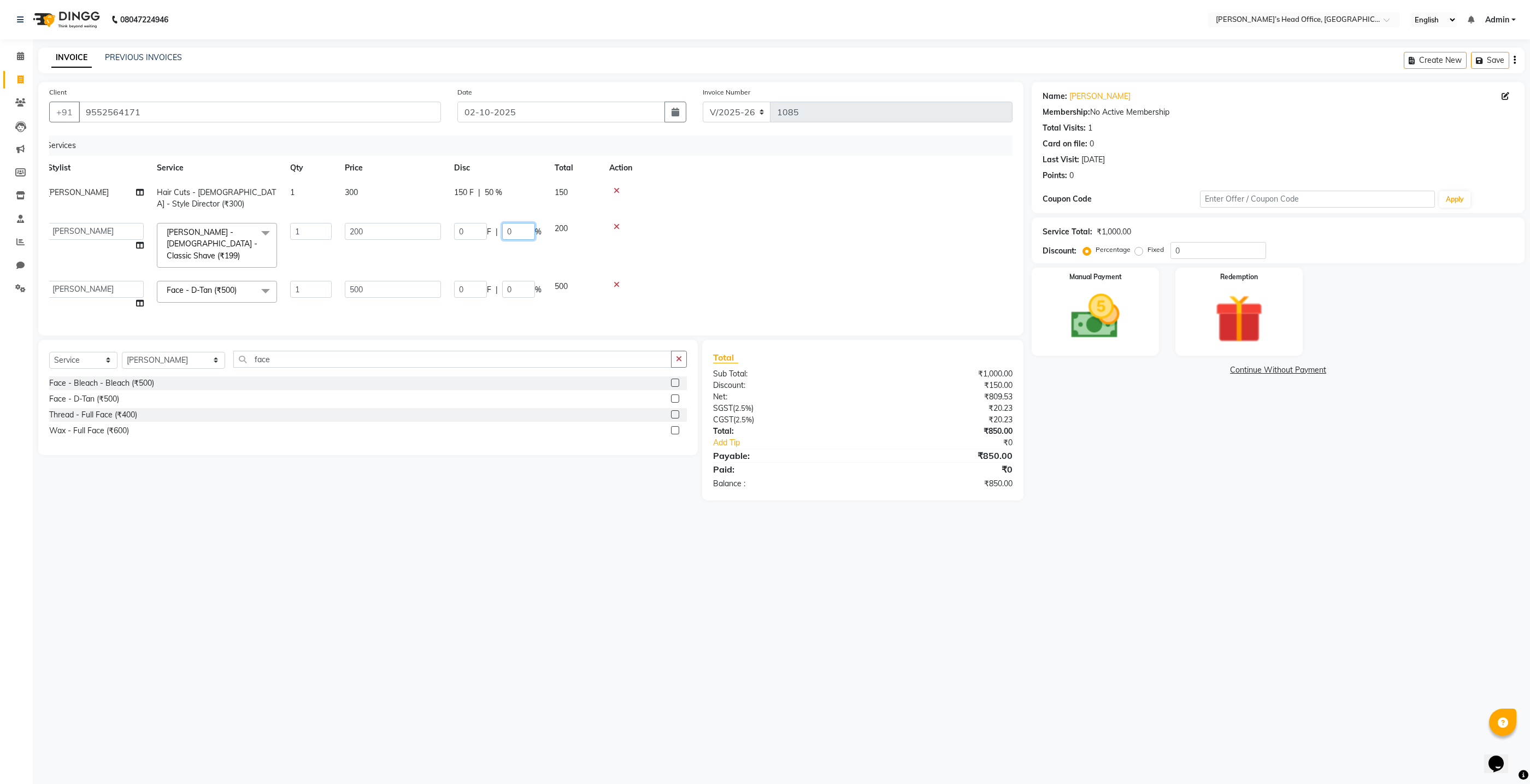
click at [521, 233] on input "0" at bounding box center [518, 231] width 33 height 17
type input "50"
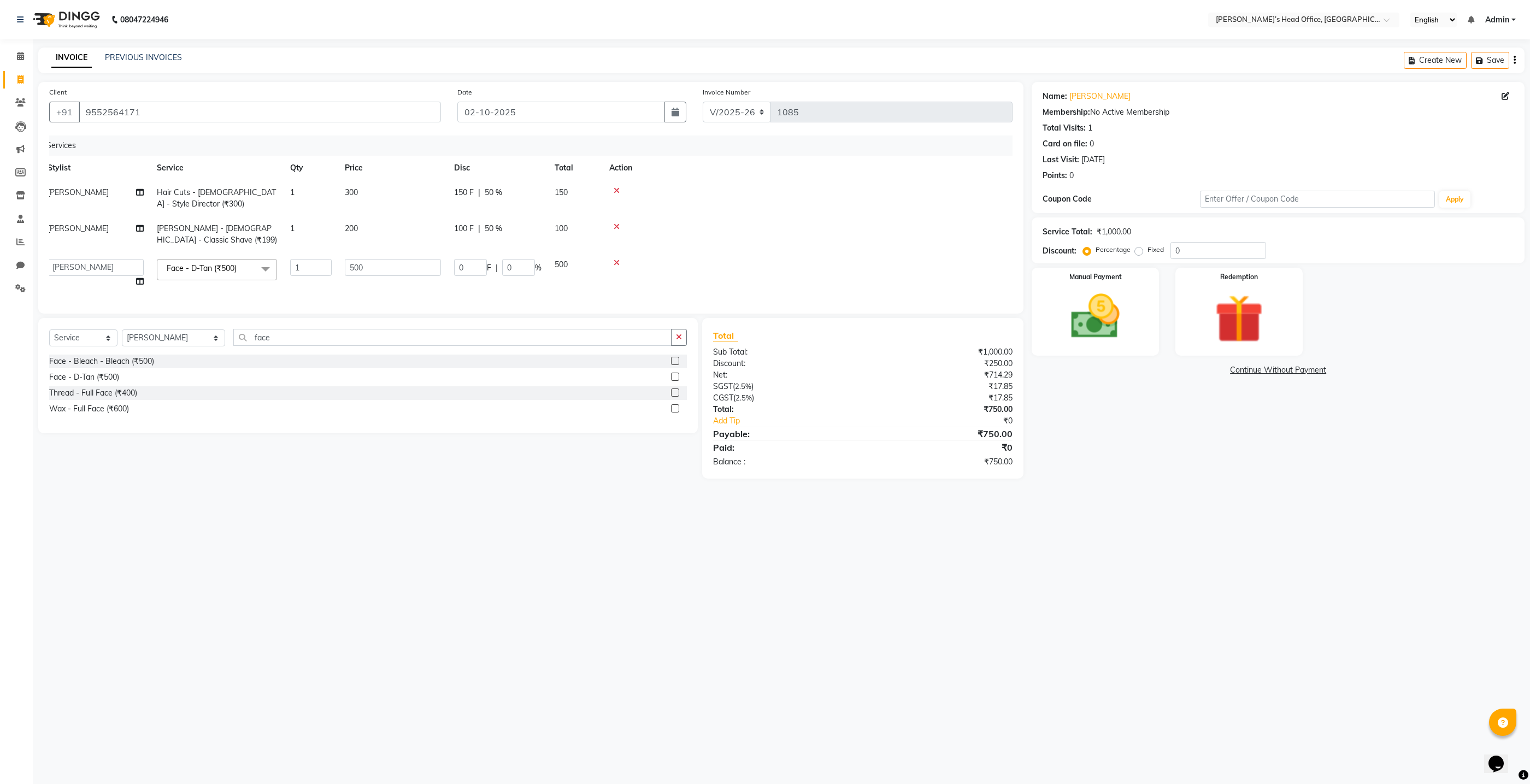
click at [470, 258] on tbody "[PERSON_NAME] Hair Cuts - [DEMOGRAPHIC_DATA] - Style Director (₹300) 1 300 150 …" at bounding box center [523, 237] width 963 height 113
click at [516, 266] on input "0" at bounding box center [518, 267] width 33 height 17
type input "50"
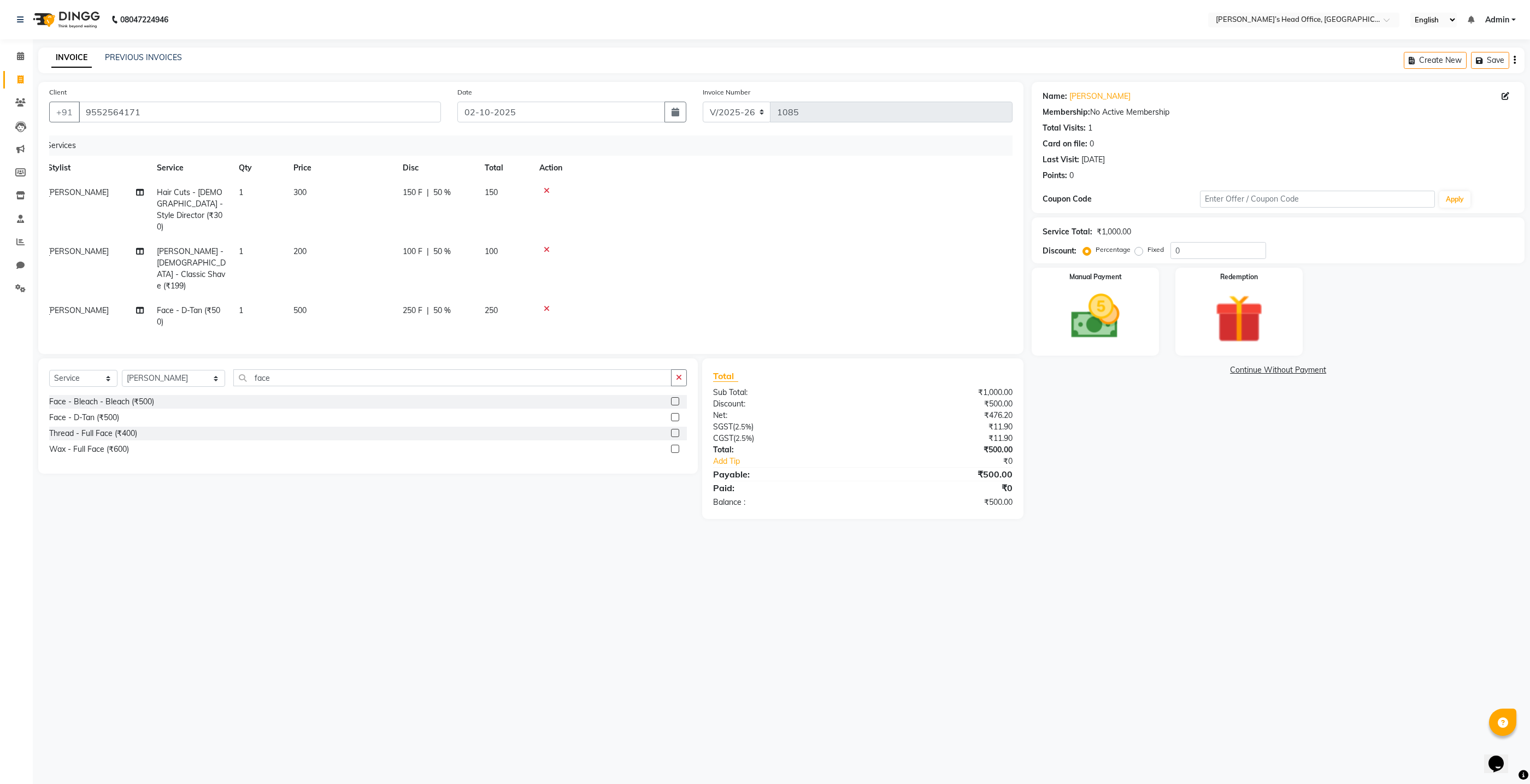
click at [502, 302] on div "Services Stylist Service Qty Price Disc Total Action [PERSON_NAME] Hair Cuts - …" at bounding box center [531, 239] width 963 height 208
click at [1110, 319] on img at bounding box center [1096, 317] width 82 height 58
click at [1245, 373] on span "GPay" at bounding box center [1247, 371] width 23 height 12
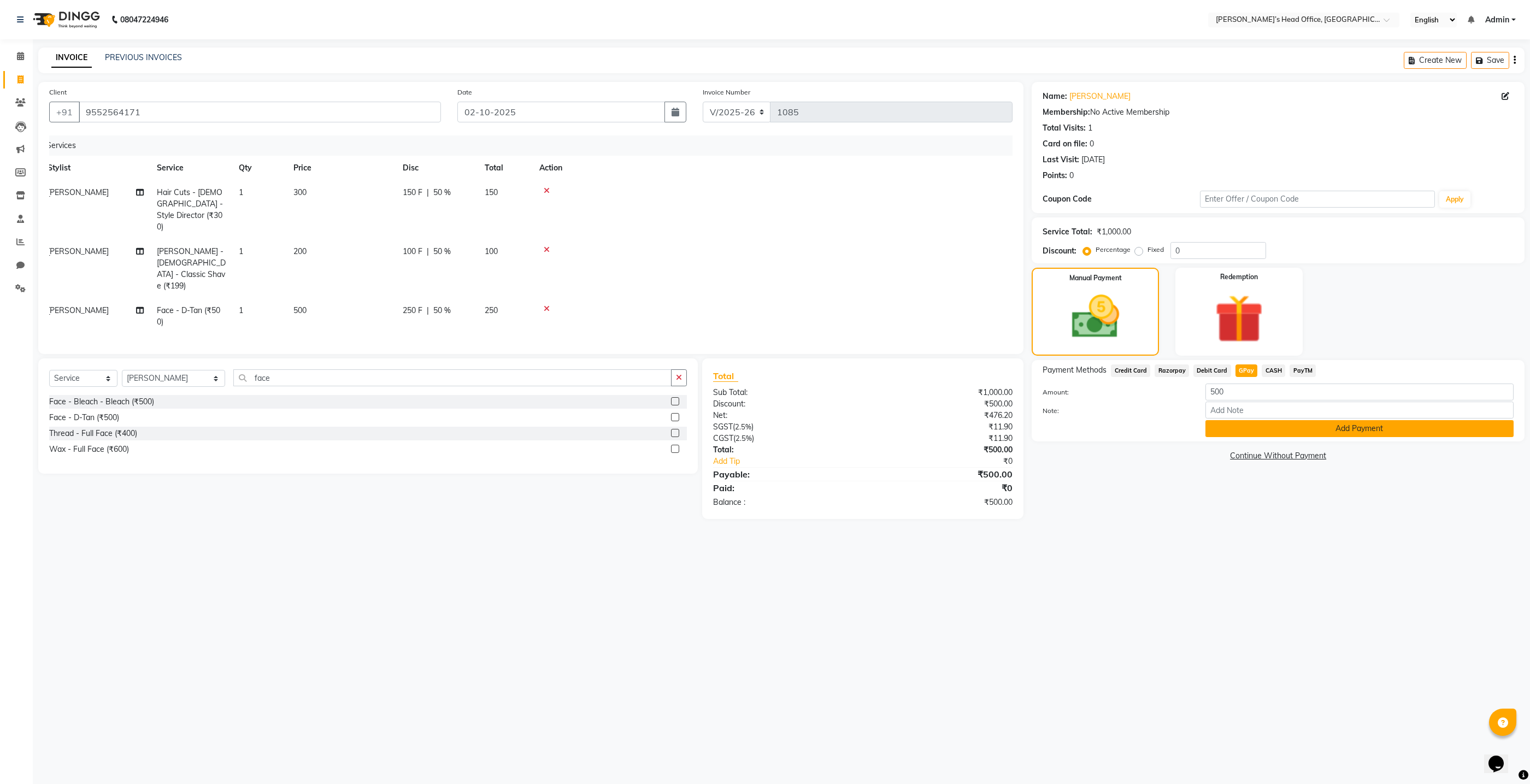
click at [1248, 426] on button "Add Payment" at bounding box center [1360, 428] width 308 height 17
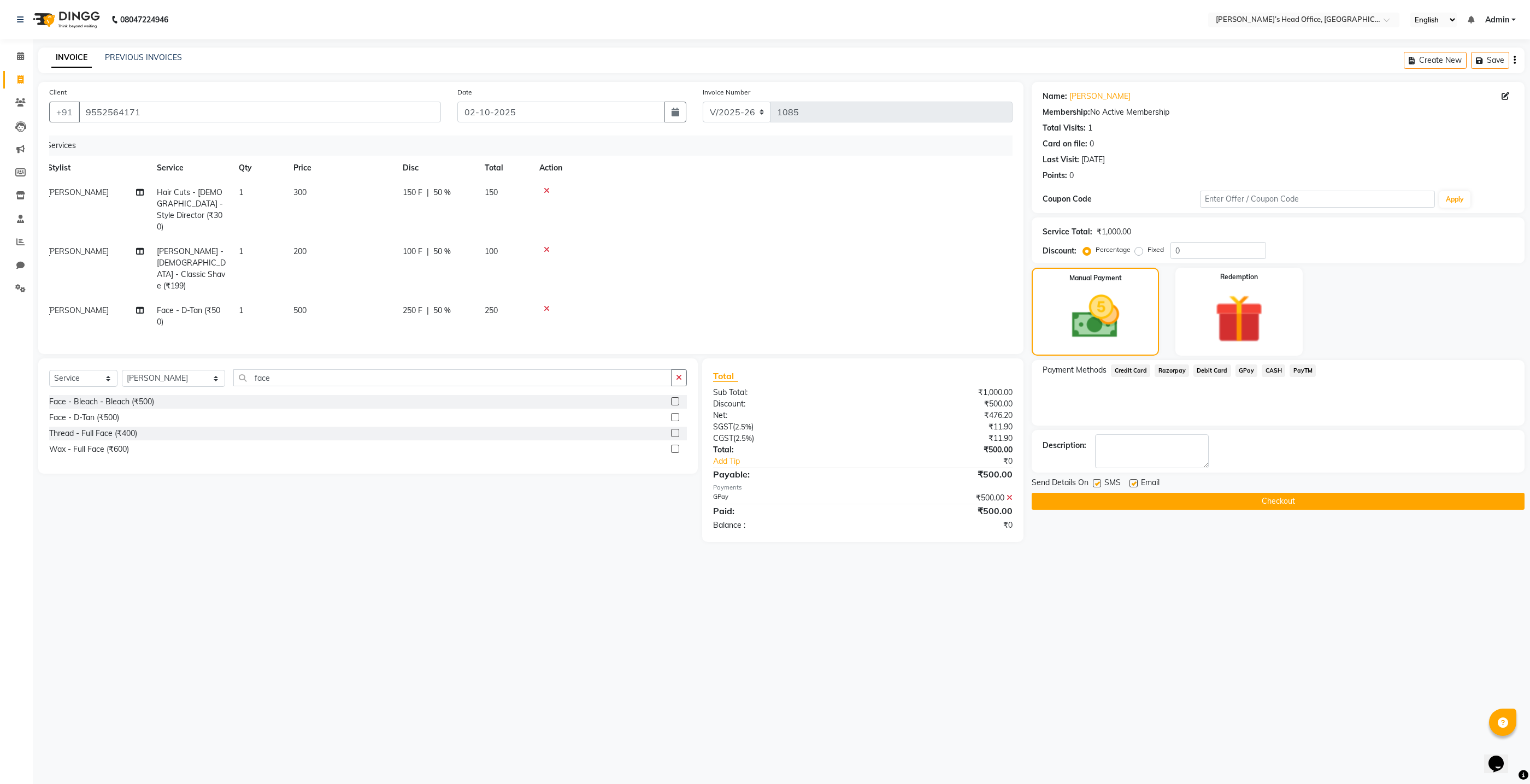
click at [1235, 497] on button "Checkout" at bounding box center [1278, 501] width 493 height 17
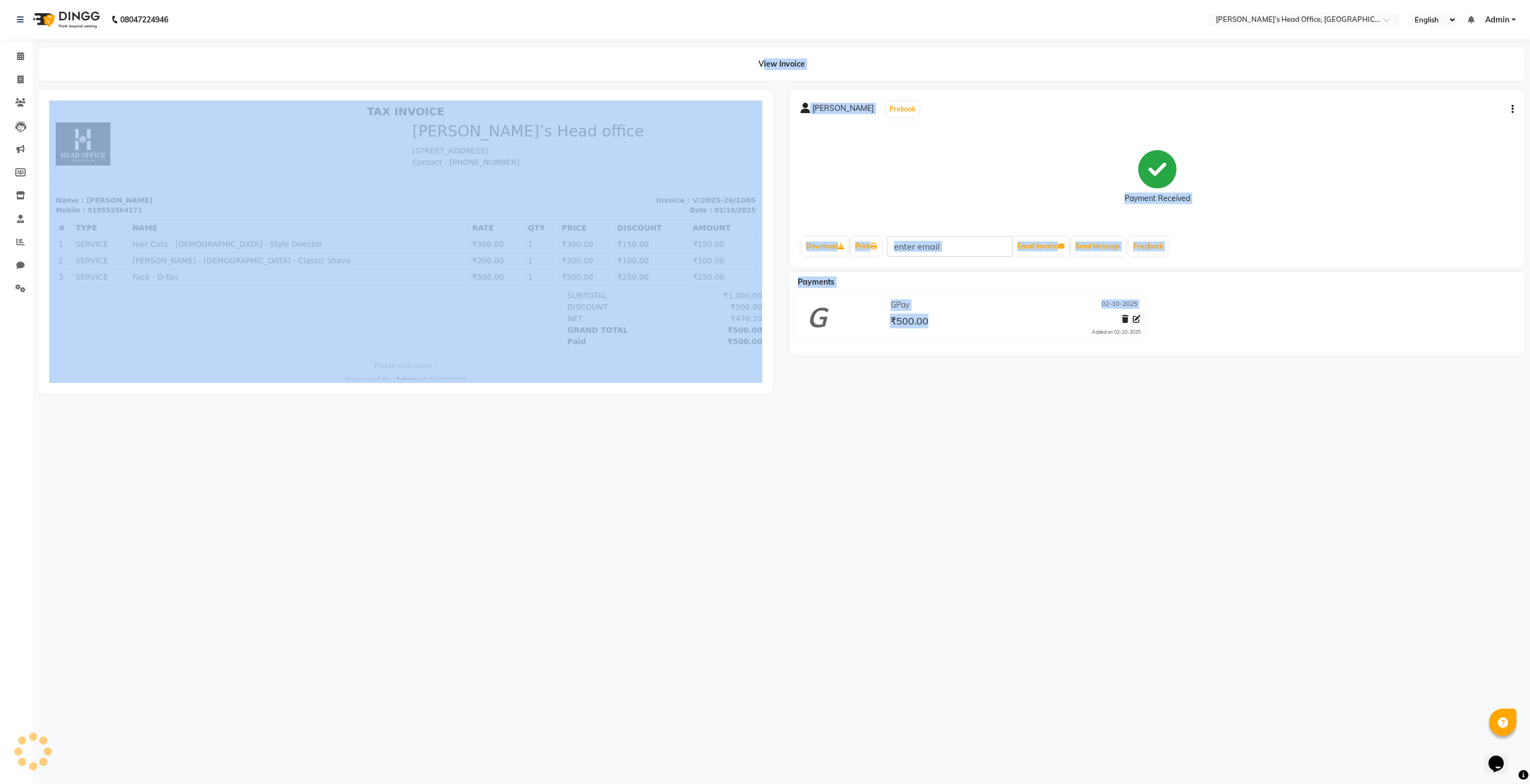
drag, startPoint x: 1203, startPoint y: 400, endPoint x: 1178, endPoint y: 337, distance: 67.8
click at [1181, 323] on div "08047224946 Select Location × [PERSON_NAME]’s Head Office, Virar West English E…" at bounding box center [765, 392] width 1530 height 784
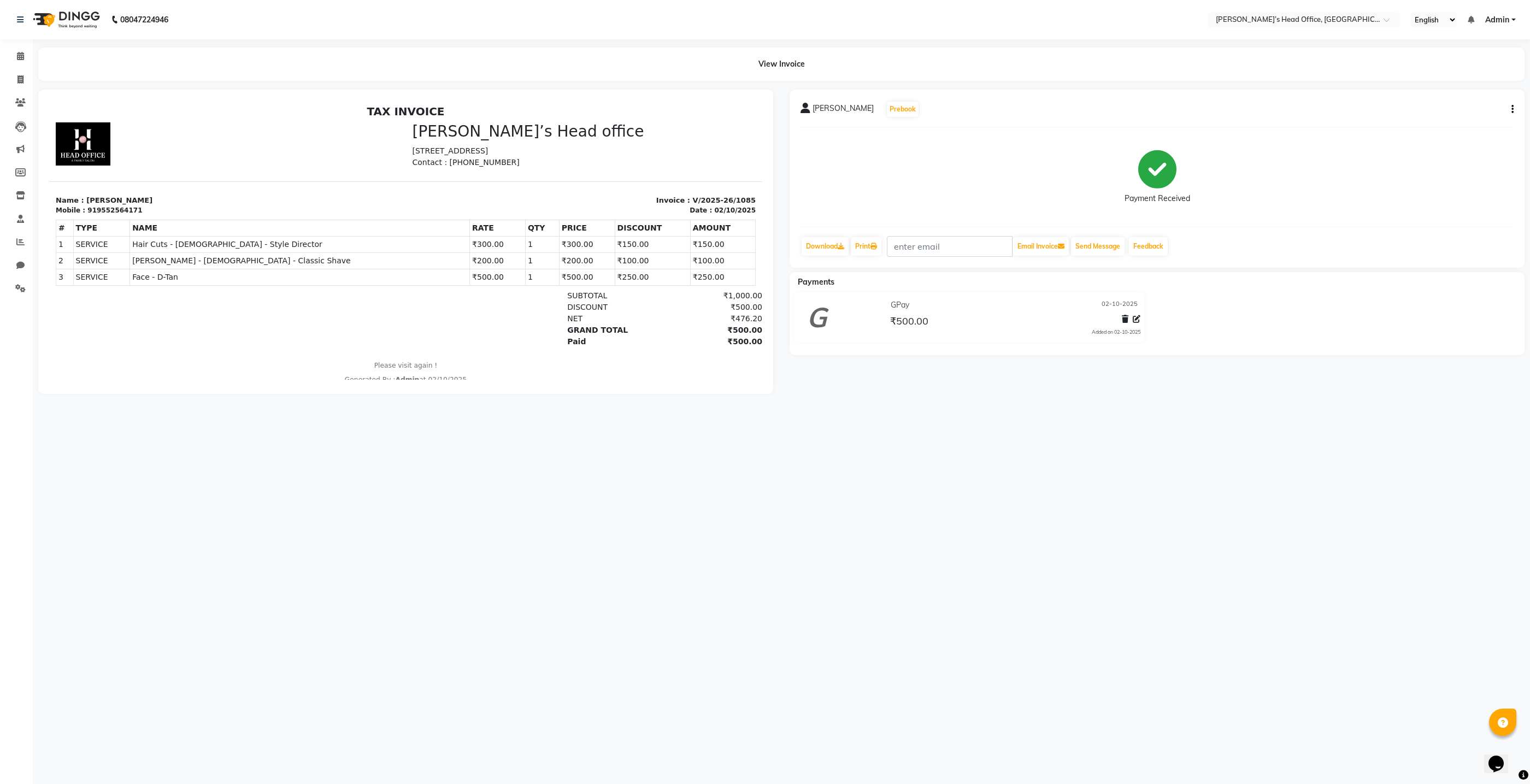
drag, startPoint x: 705, startPoint y: 4, endPoint x: 705, endPoint y: 17, distance: 13.0
click at [705, 15] on nav "08047224946 Select Location × [PERSON_NAME]’s Head Office, Virar West English E…" at bounding box center [765, 20] width 1530 height 39
click at [23, 76] on icon at bounding box center [20, 80] width 6 height 8
select select "7682"
select select "service"
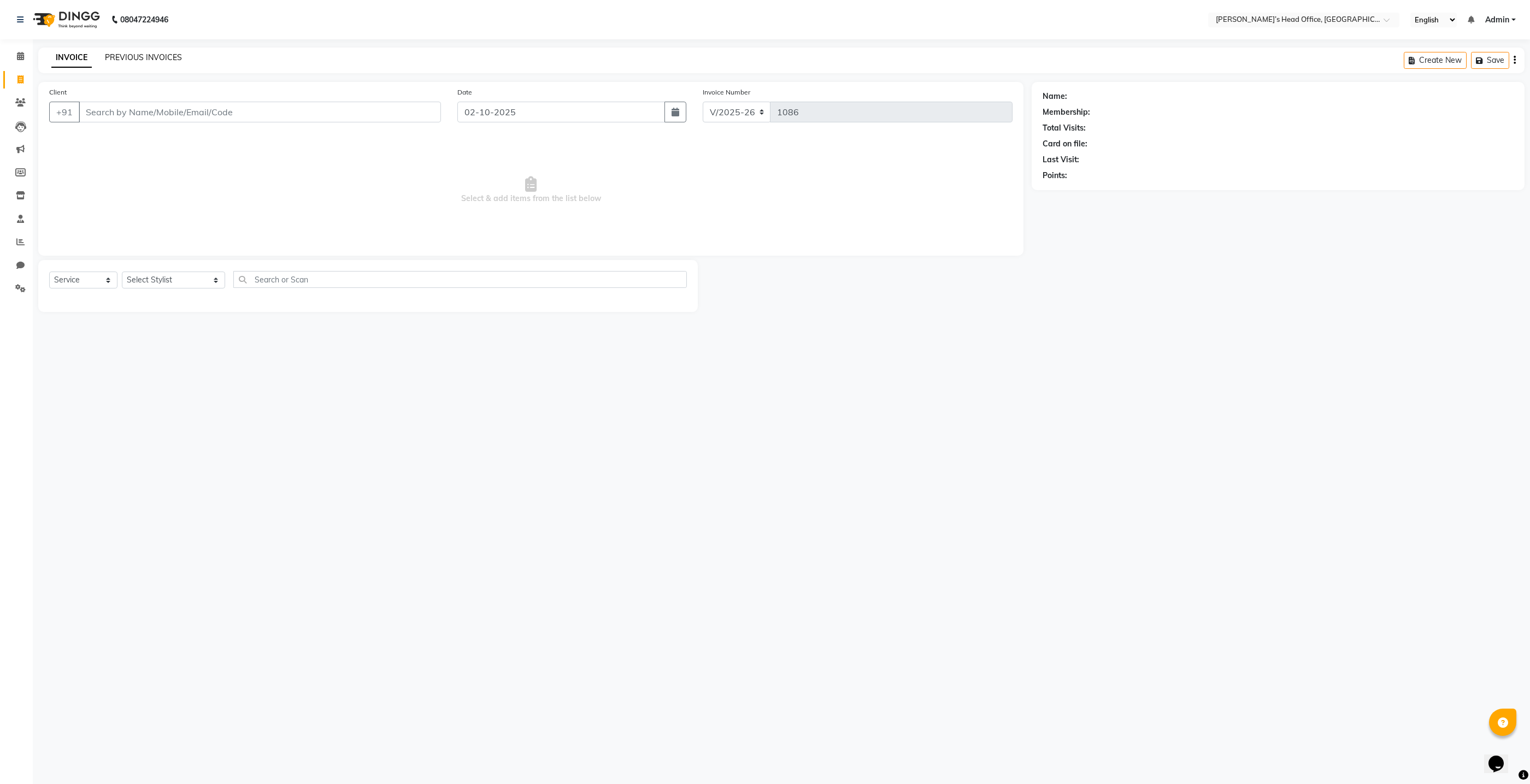
click at [127, 59] on link "PREVIOUS INVOICES" at bounding box center [144, 57] width 77 height 10
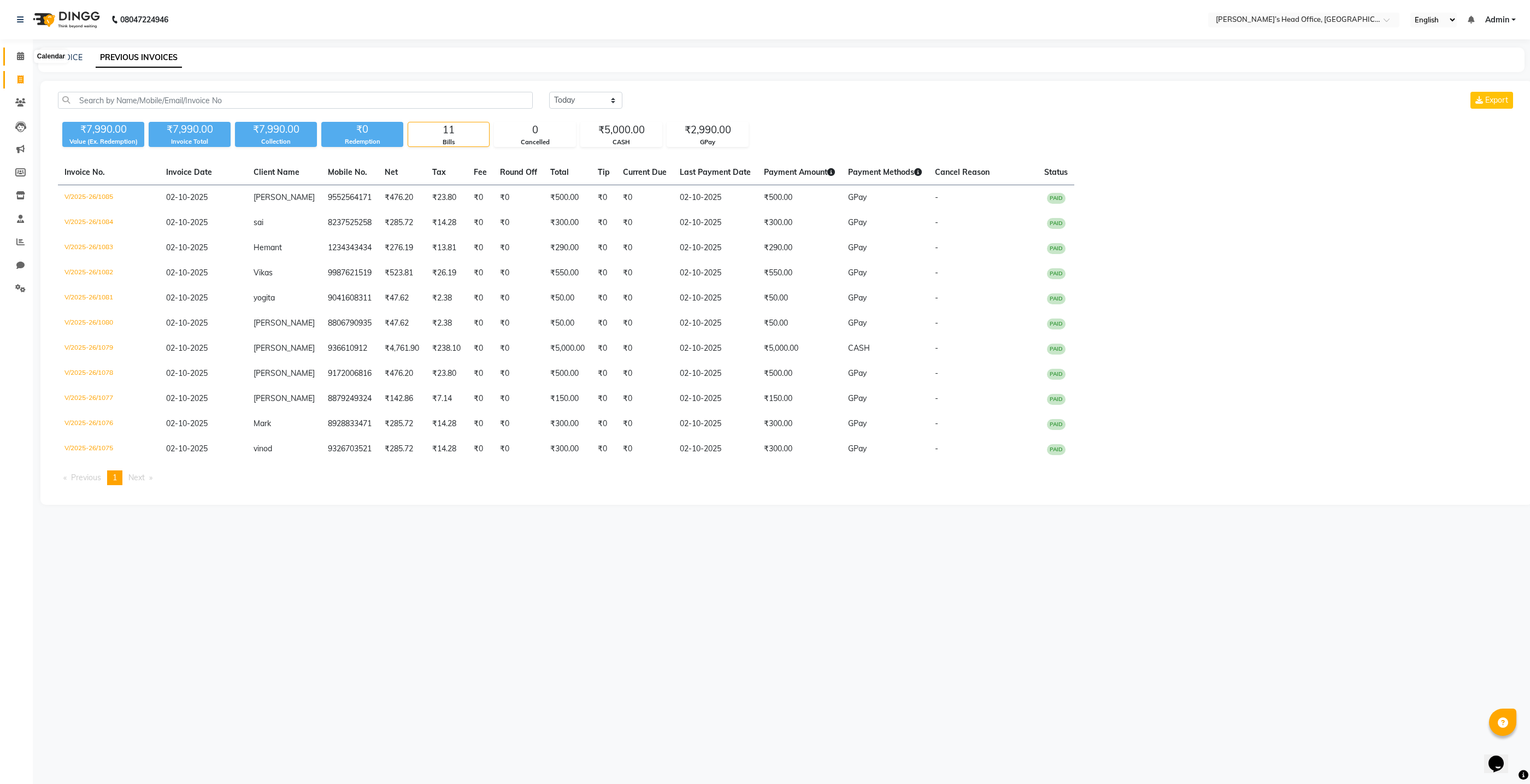
click at [18, 58] on icon at bounding box center [21, 56] width 7 height 8
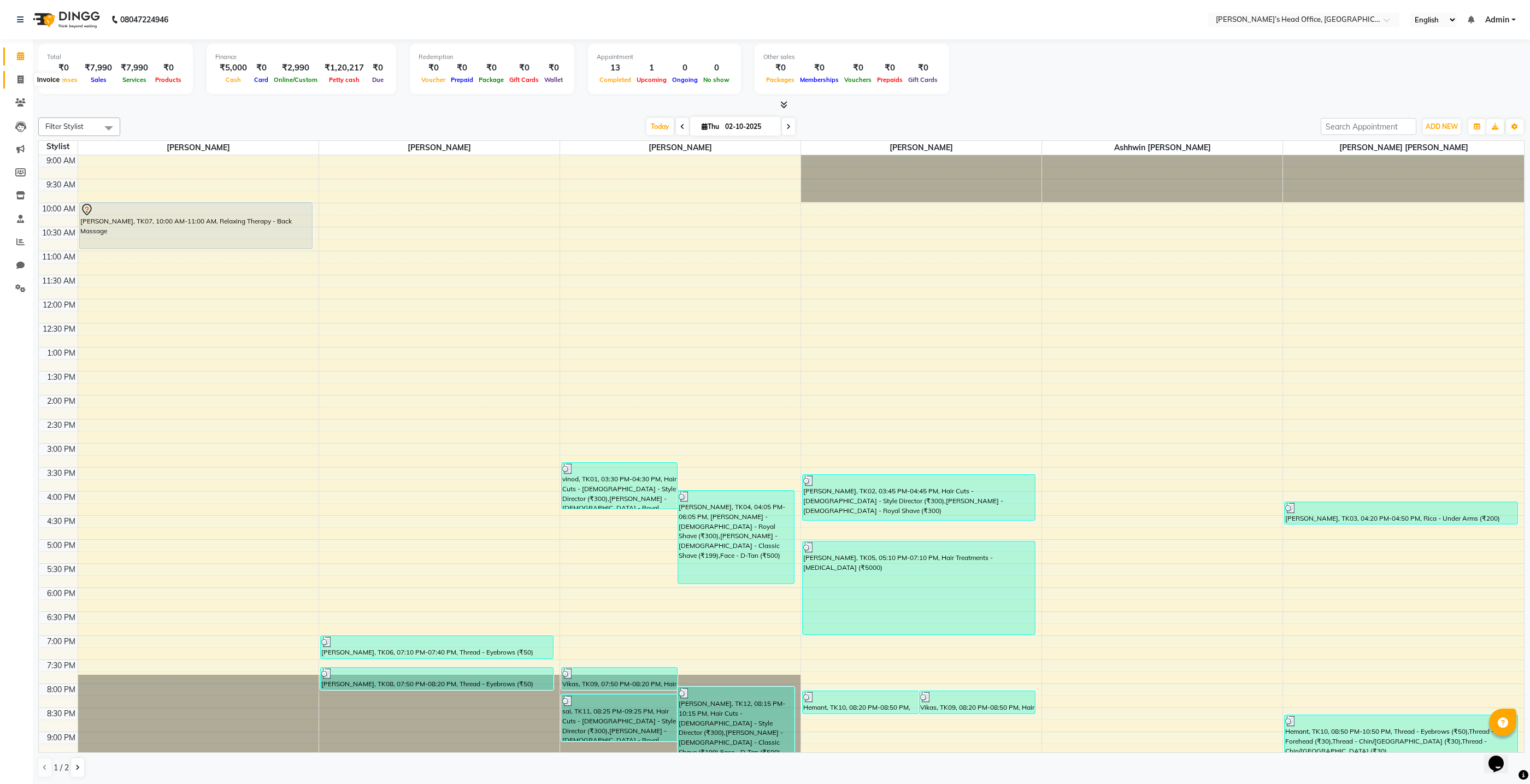
click at [17, 76] on icon at bounding box center [20, 80] width 6 height 8
select select "7682"
select select "service"
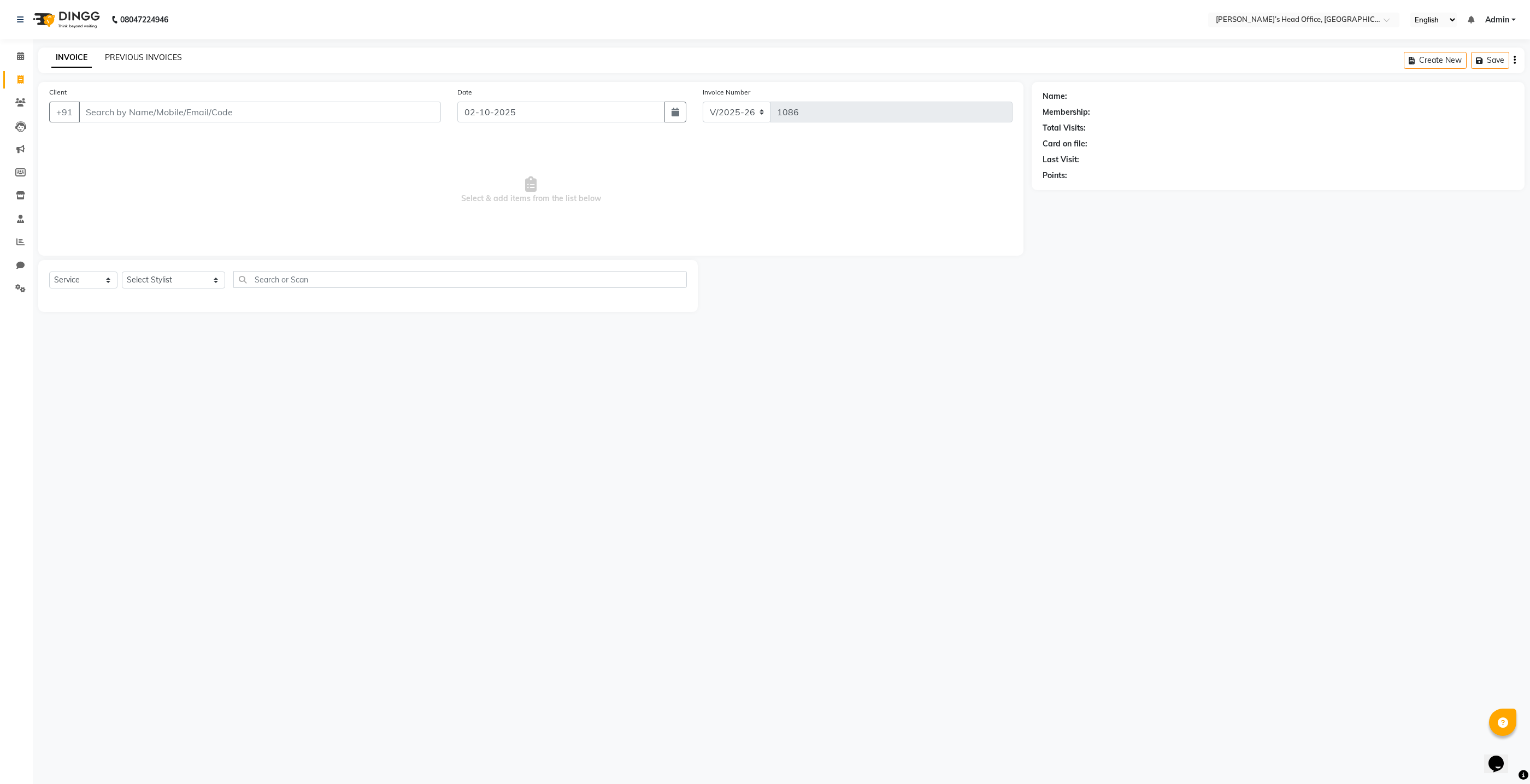
click at [126, 58] on link "PREVIOUS INVOICES" at bounding box center [144, 57] width 77 height 10
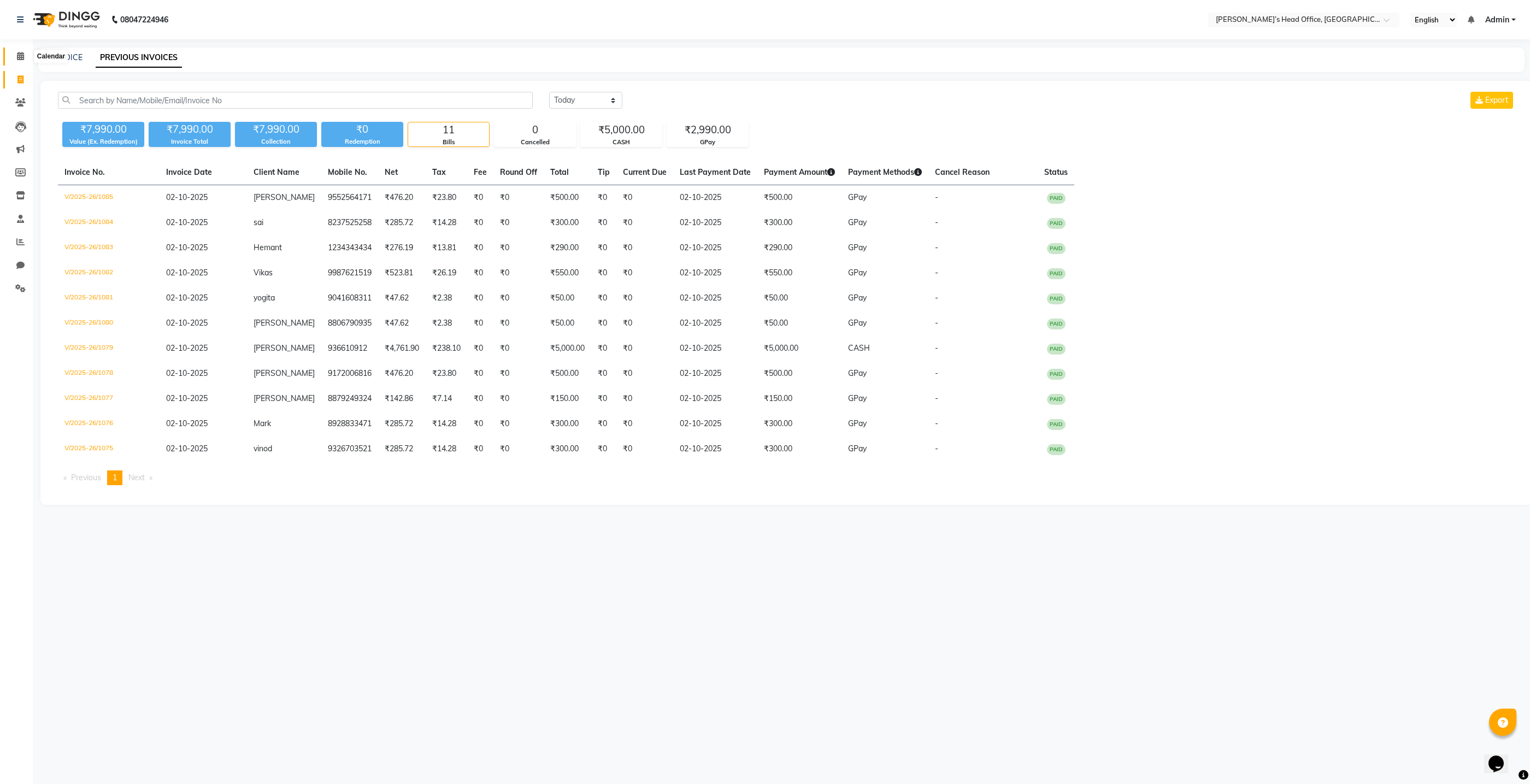
click at [18, 56] on icon at bounding box center [21, 56] width 7 height 8
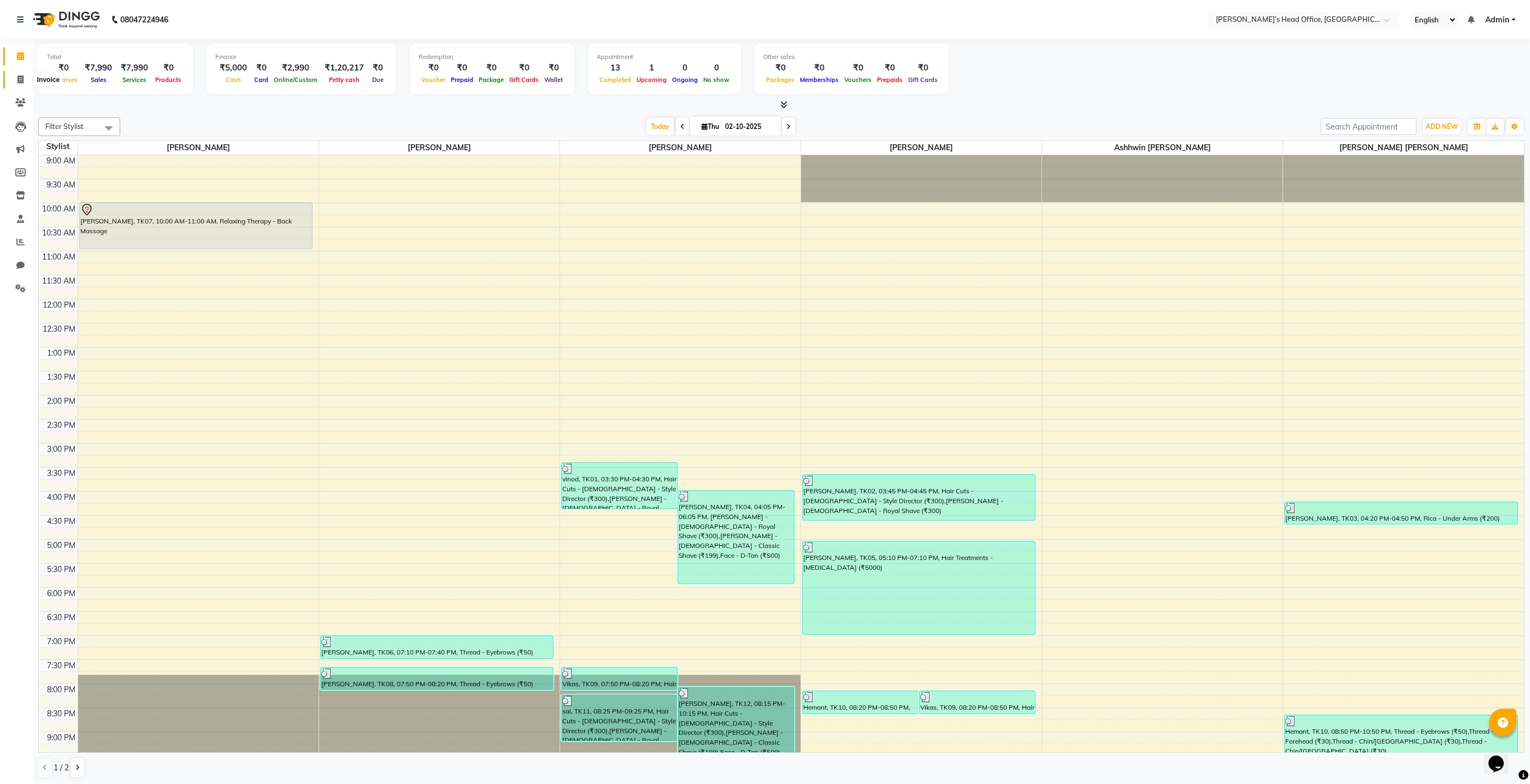
click at [19, 77] on icon at bounding box center [20, 80] width 6 height 8
select select "7682"
select select "service"
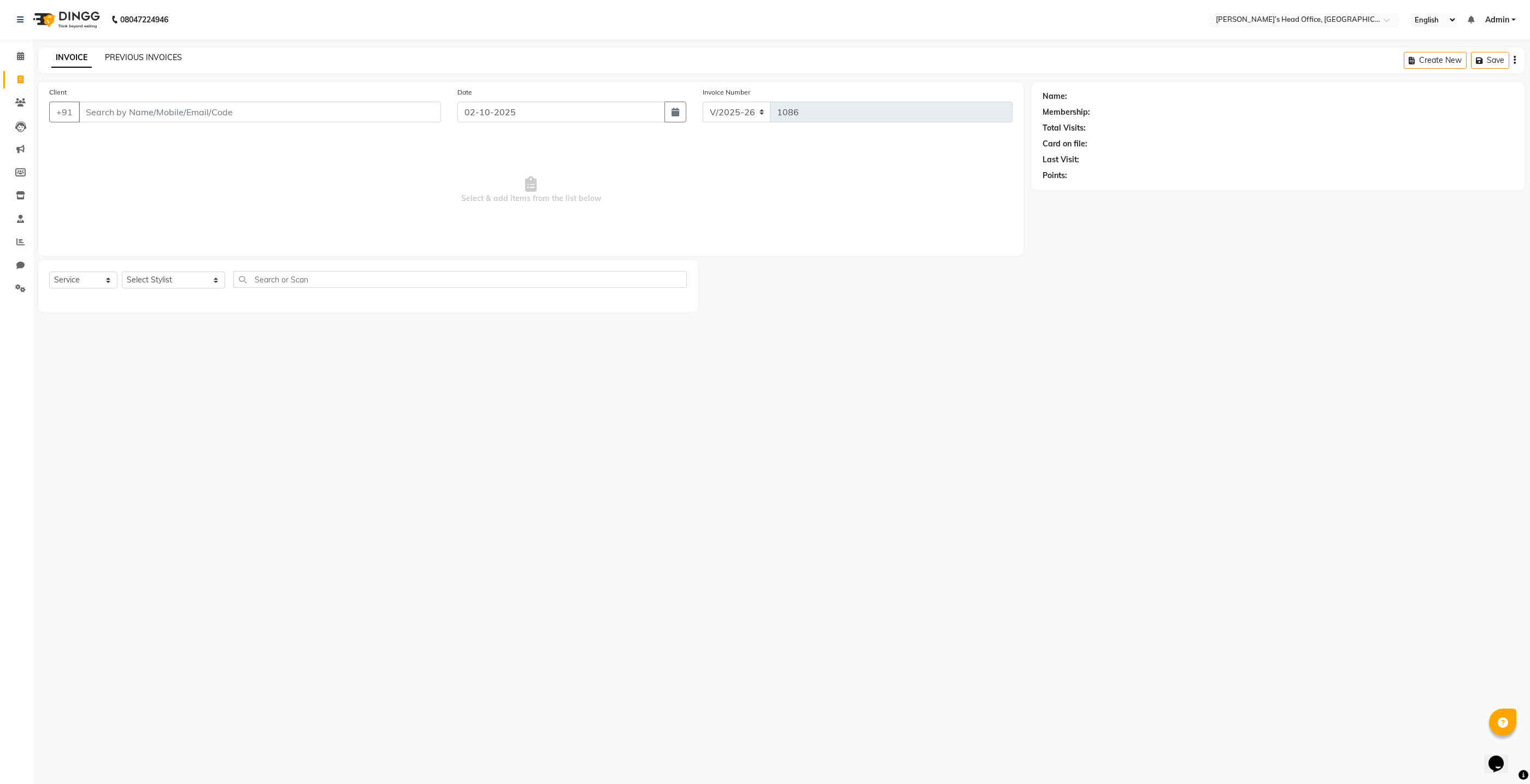
click at [119, 53] on link "PREVIOUS INVOICES" at bounding box center [144, 57] width 77 height 10
